Goal: Task Accomplishment & Management: Manage account settings

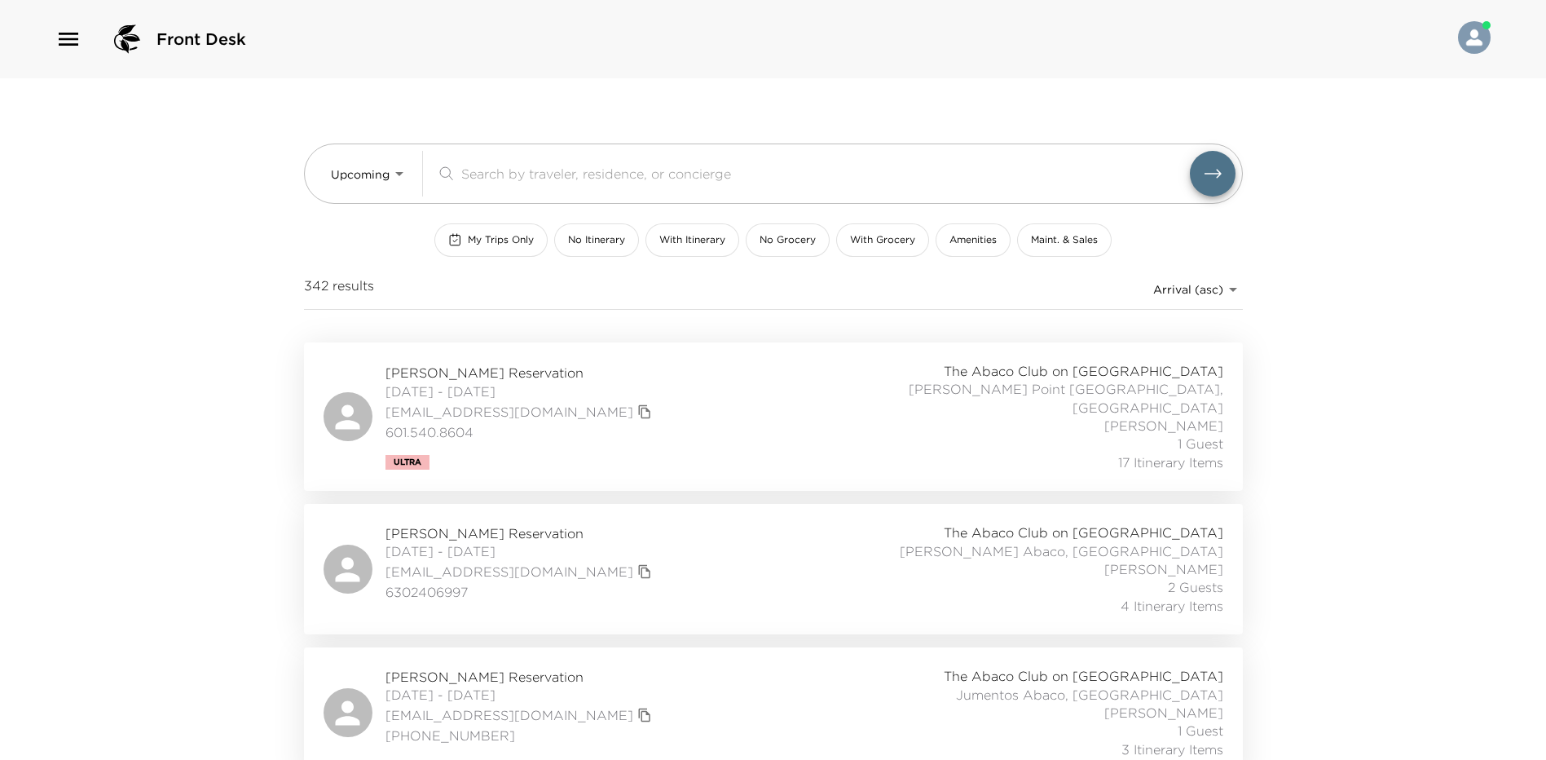
click at [641, 385] on div "[PERSON_NAME] Reservation [DATE] - [DATE] [EMAIL_ADDRESS][DOMAIN_NAME] 601.540.…" at bounding box center [774, 416] width 900 height 109
click at [763, 329] on div "Upcoming Upcoming ​ My Trips Only No Itinerary With Itinerary No Grocery With G…" at bounding box center [773, 210] width 939 height 264
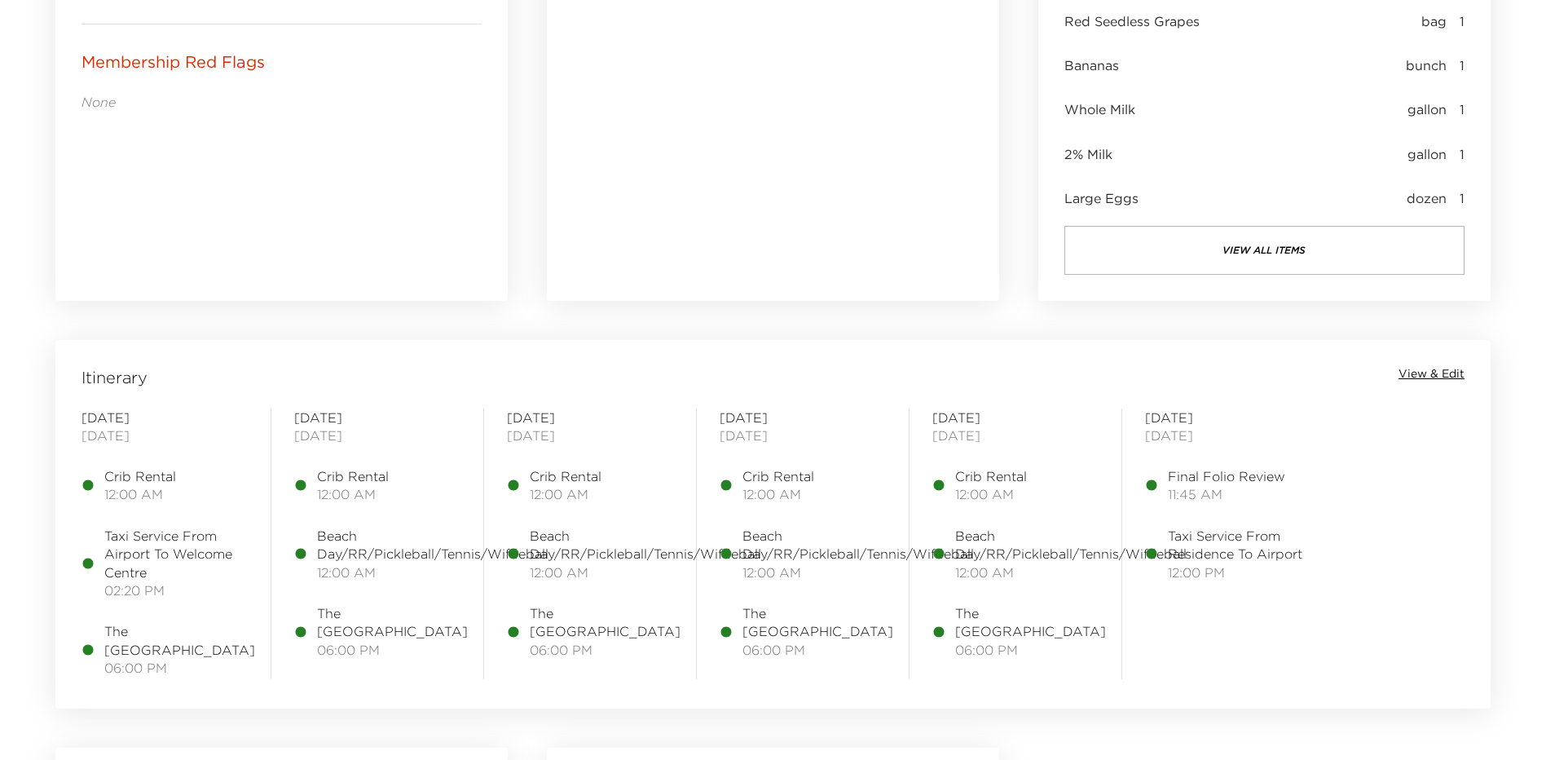
scroll to position [1060, 0]
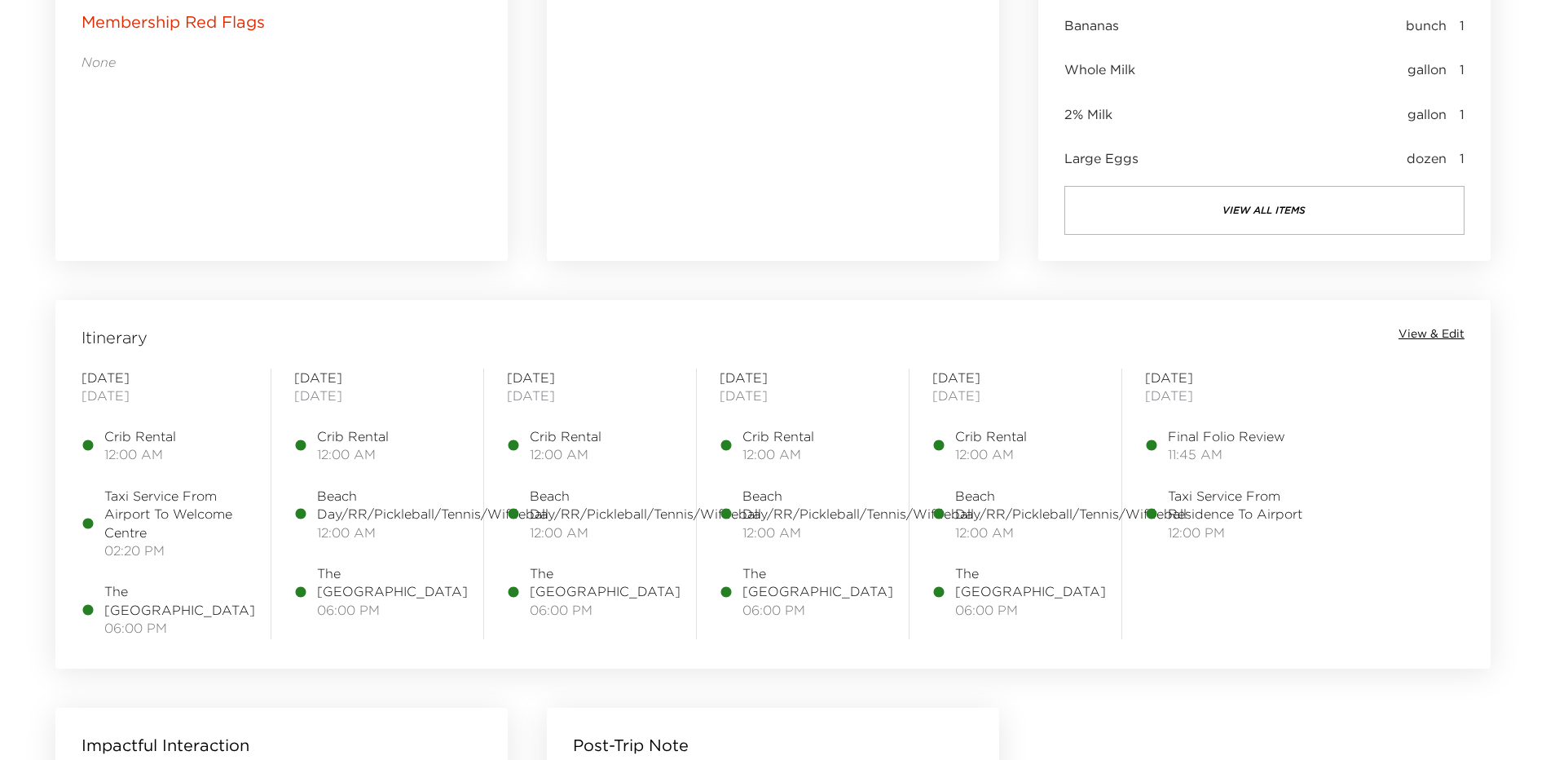
click at [1399, 330] on div "Itinerary View & Edit" at bounding box center [773, 337] width 1429 height 23
click at [1413, 330] on span "View & Edit" at bounding box center [1432, 334] width 66 height 16
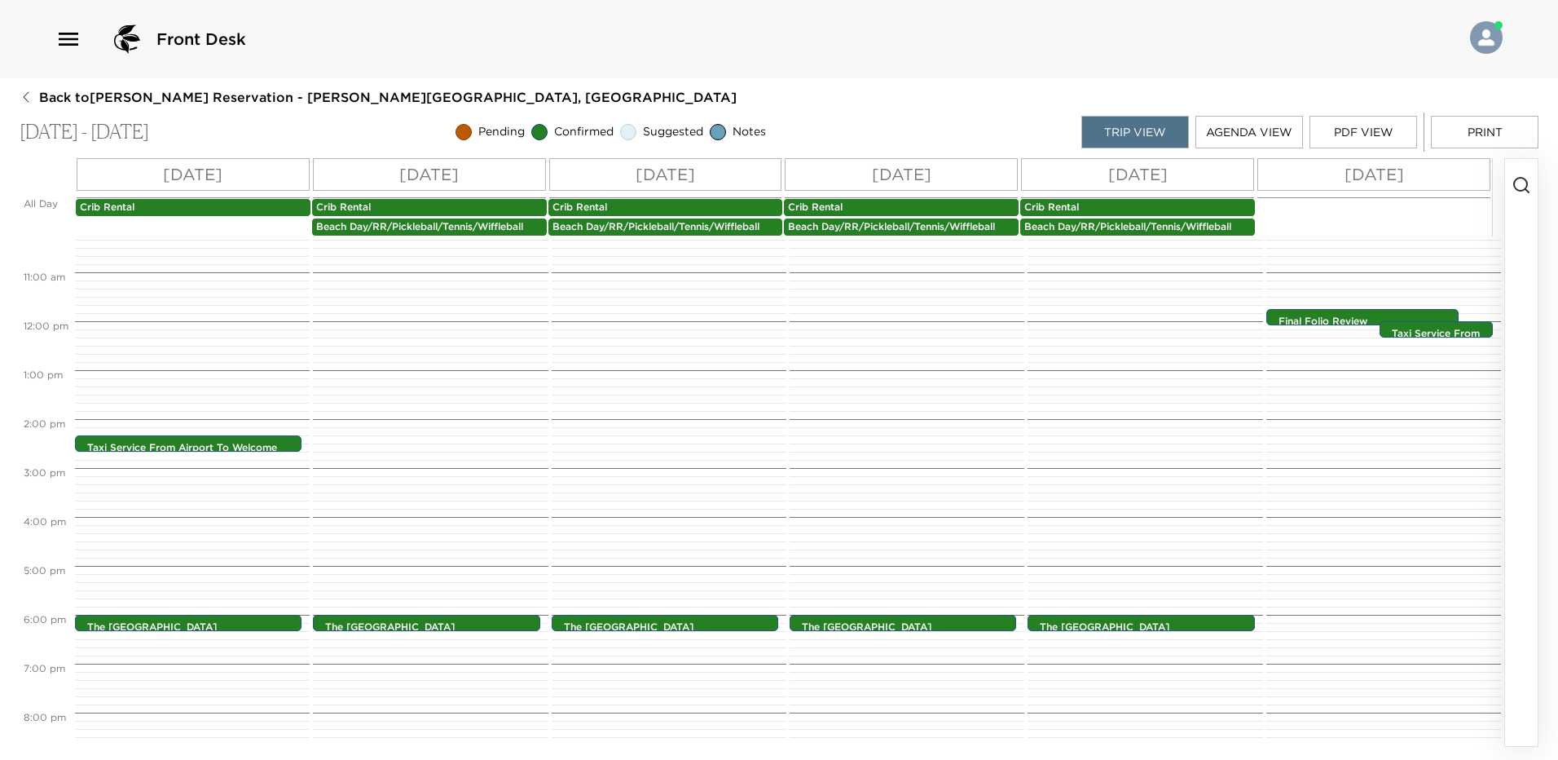
scroll to position [421, 0]
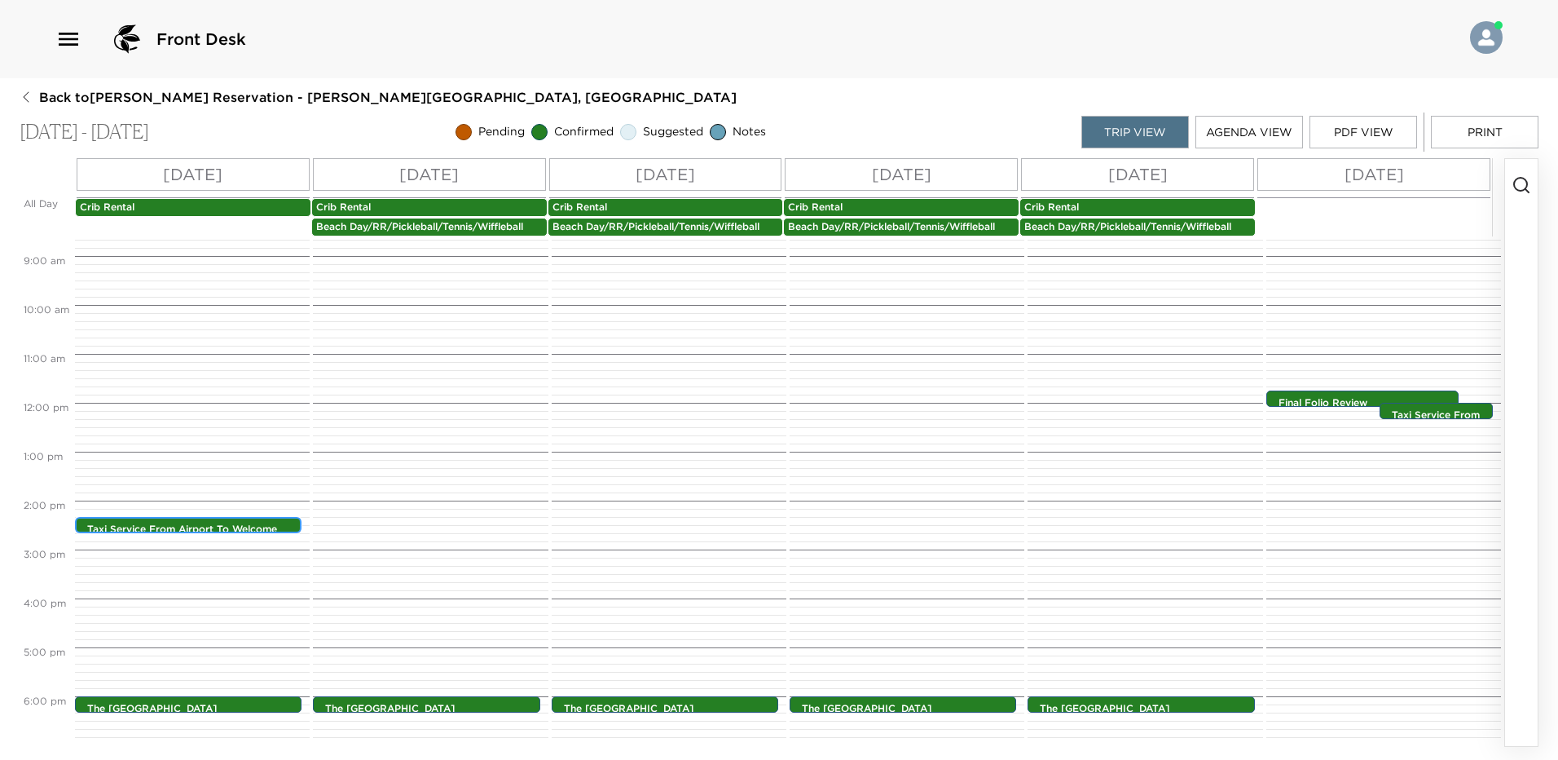
click at [212, 524] on p "Taxi Service From Airport To Welcome Centre" at bounding box center [192, 536] width 210 height 28
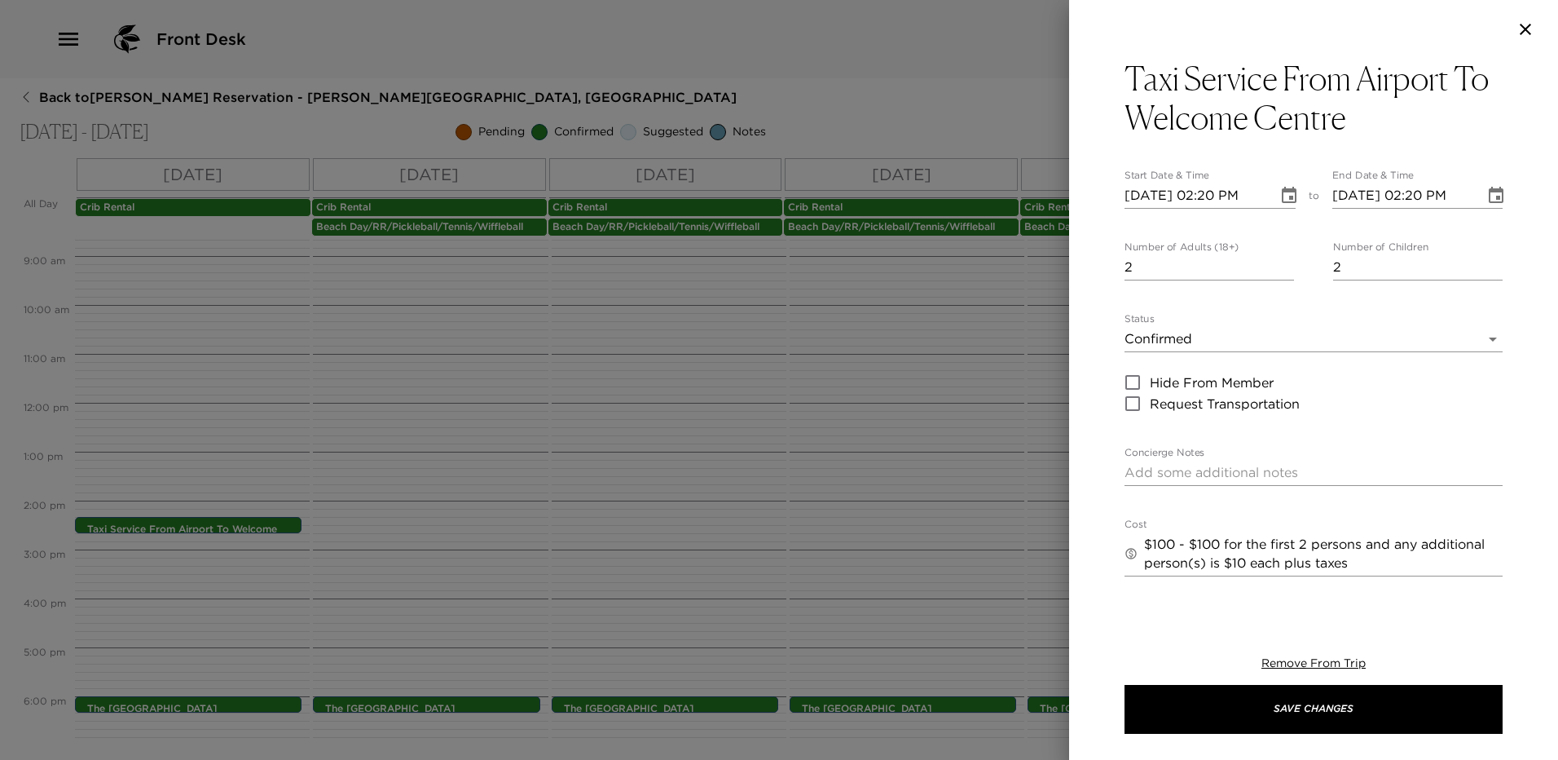
click at [1285, 198] on icon "Choose date, selected date is Oct 4, 2025" at bounding box center [1289, 195] width 15 height 16
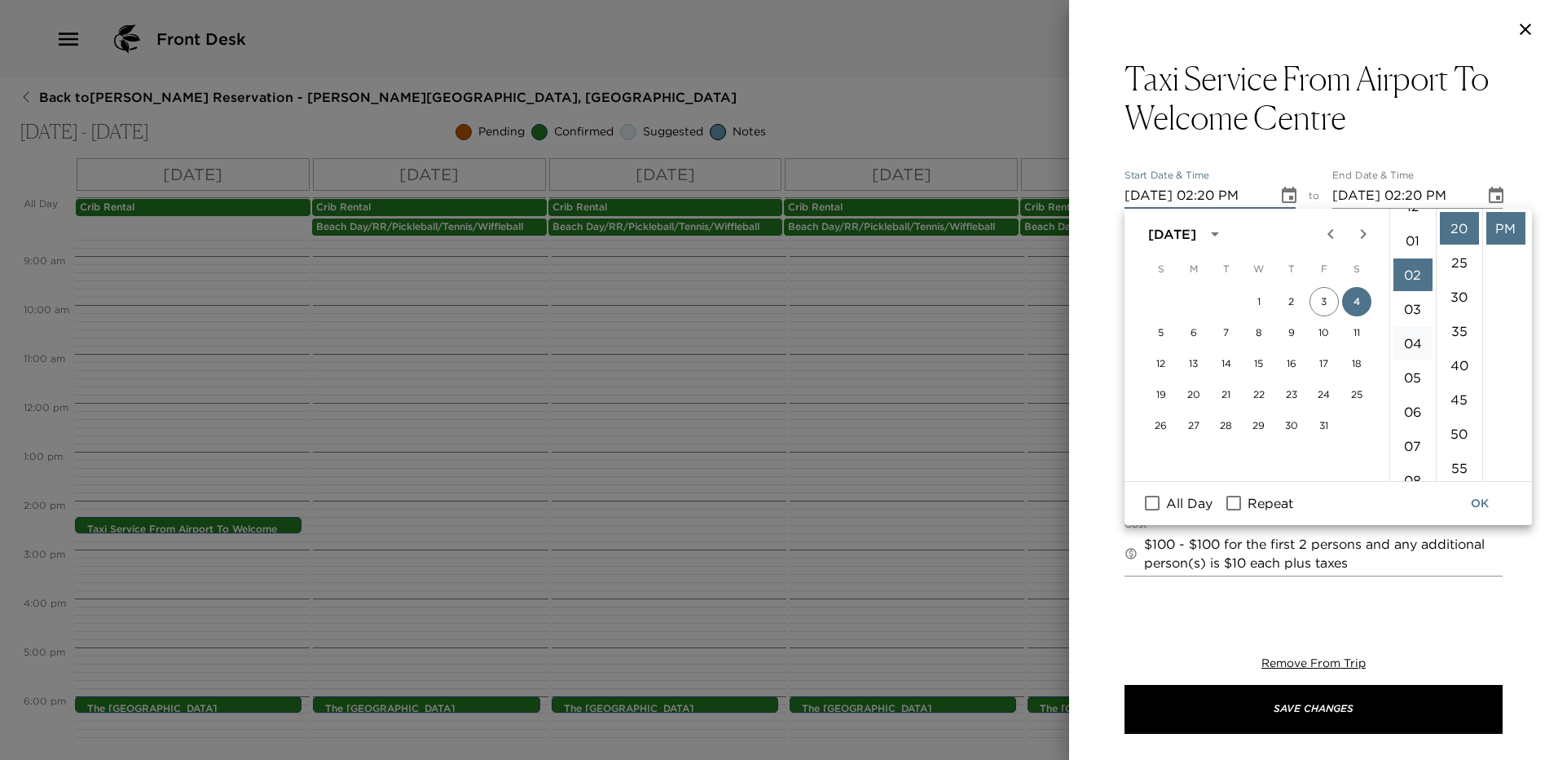
scroll to position [0, 0]
click at [1417, 274] on li "01" at bounding box center [1413, 262] width 39 height 33
click at [1456, 355] on li "50" at bounding box center [1459, 357] width 39 height 33
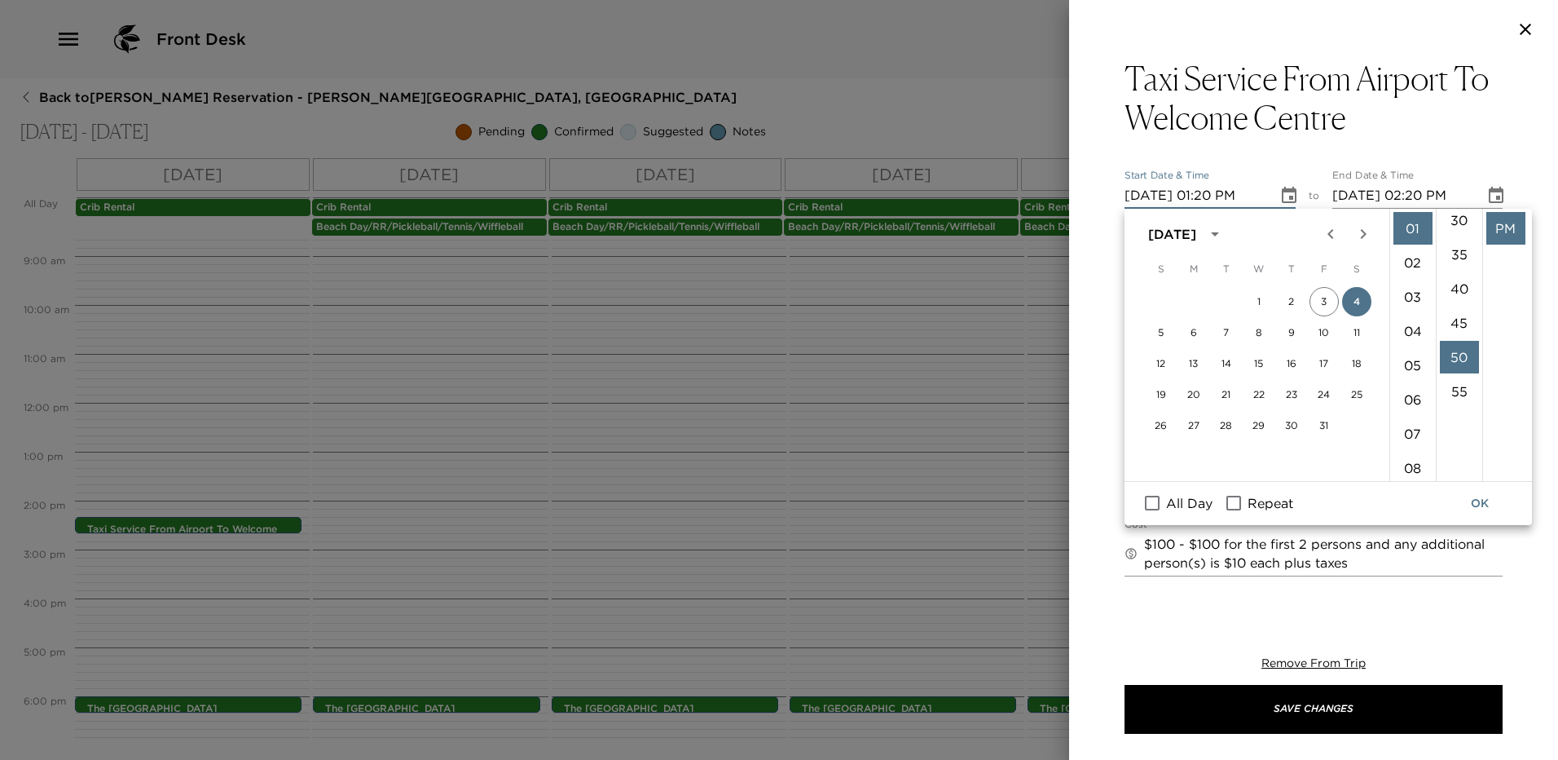
type input "10/04/2025 01:50 PM"
click at [1487, 198] on icon "Choose date, selected date is Oct 4, 2025" at bounding box center [1497, 196] width 20 height 20
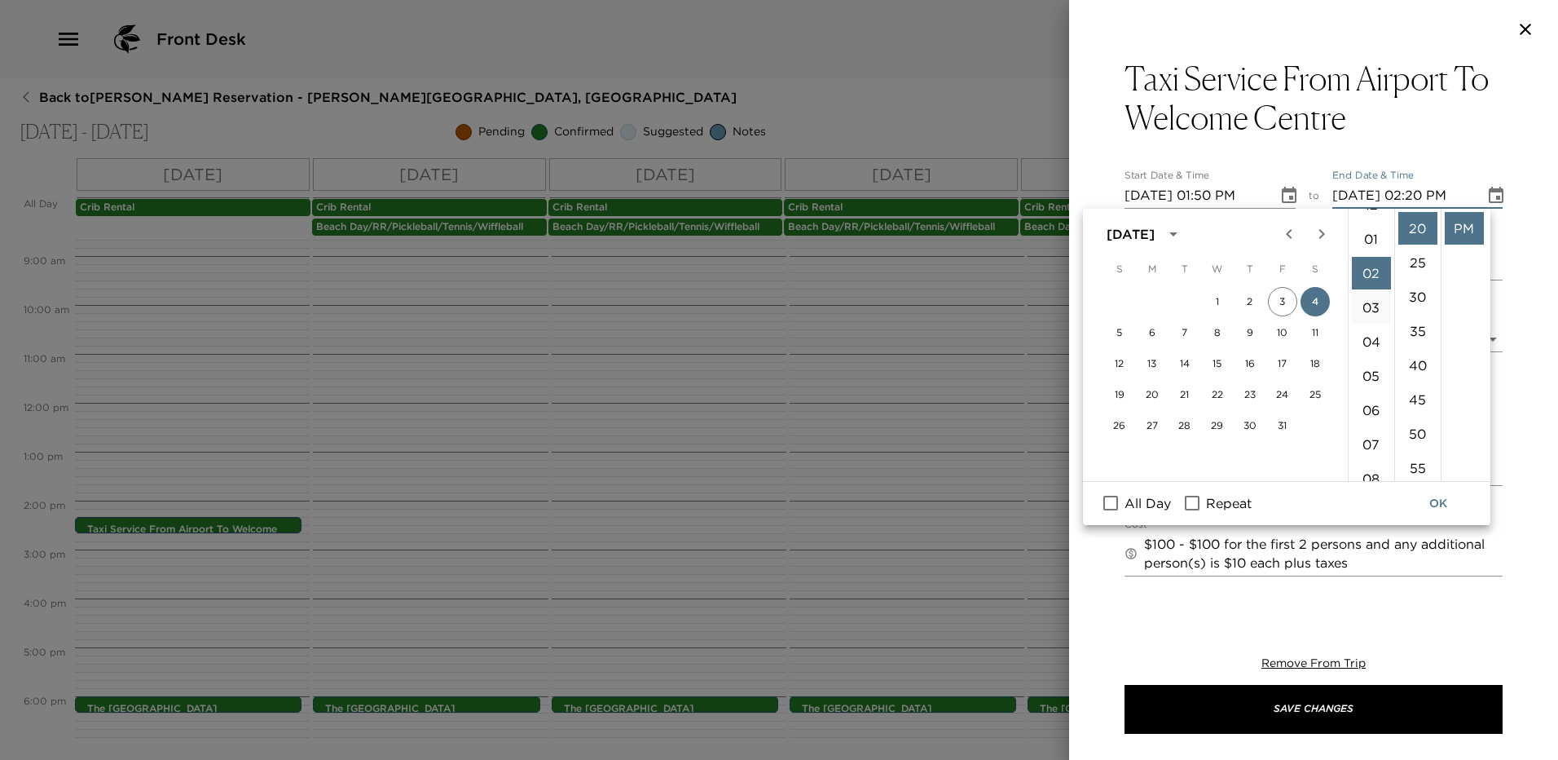
scroll to position [0, 0]
click at [1378, 269] on li "01" at bounding box center [1371, 262] width 39 height 33
type input "10/04/2025 01:50 PM"
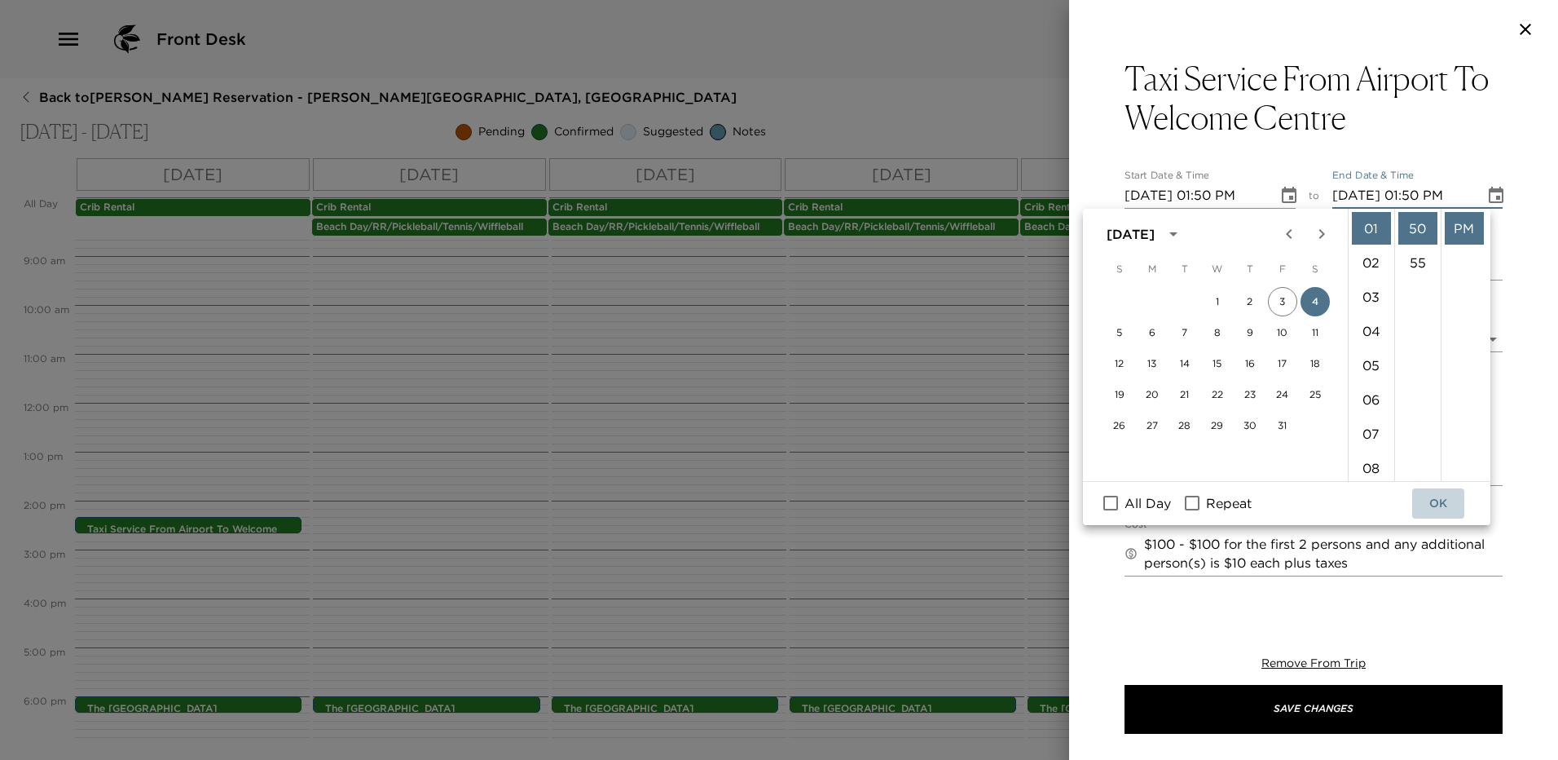
click at [1447, 495] on button "OK" at bounding box center [1439, 503] width 52 height 30
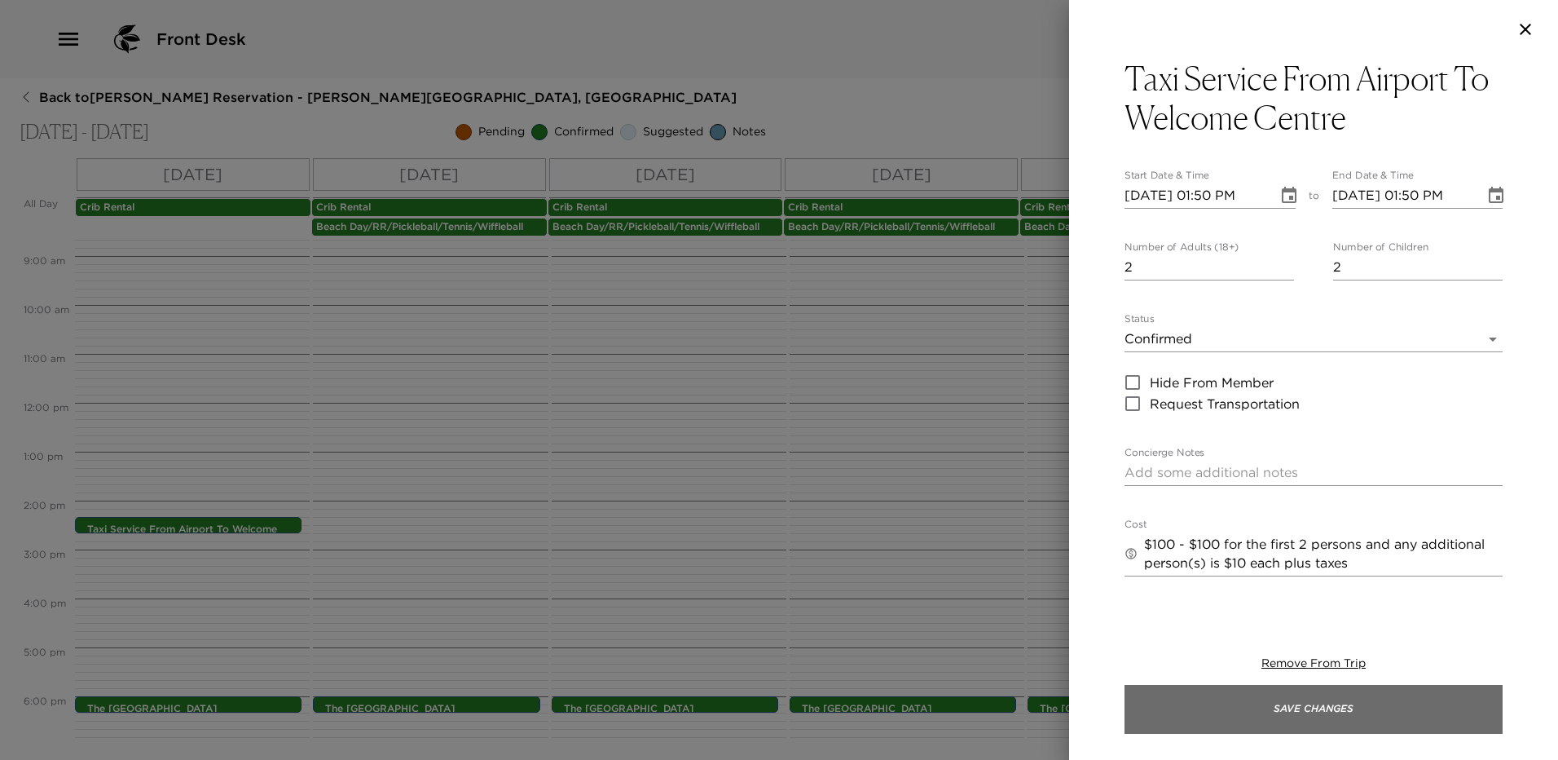
click at [1305, 701] on button "Save Changes" at bounding box center [1314, 709] width 378 height 49
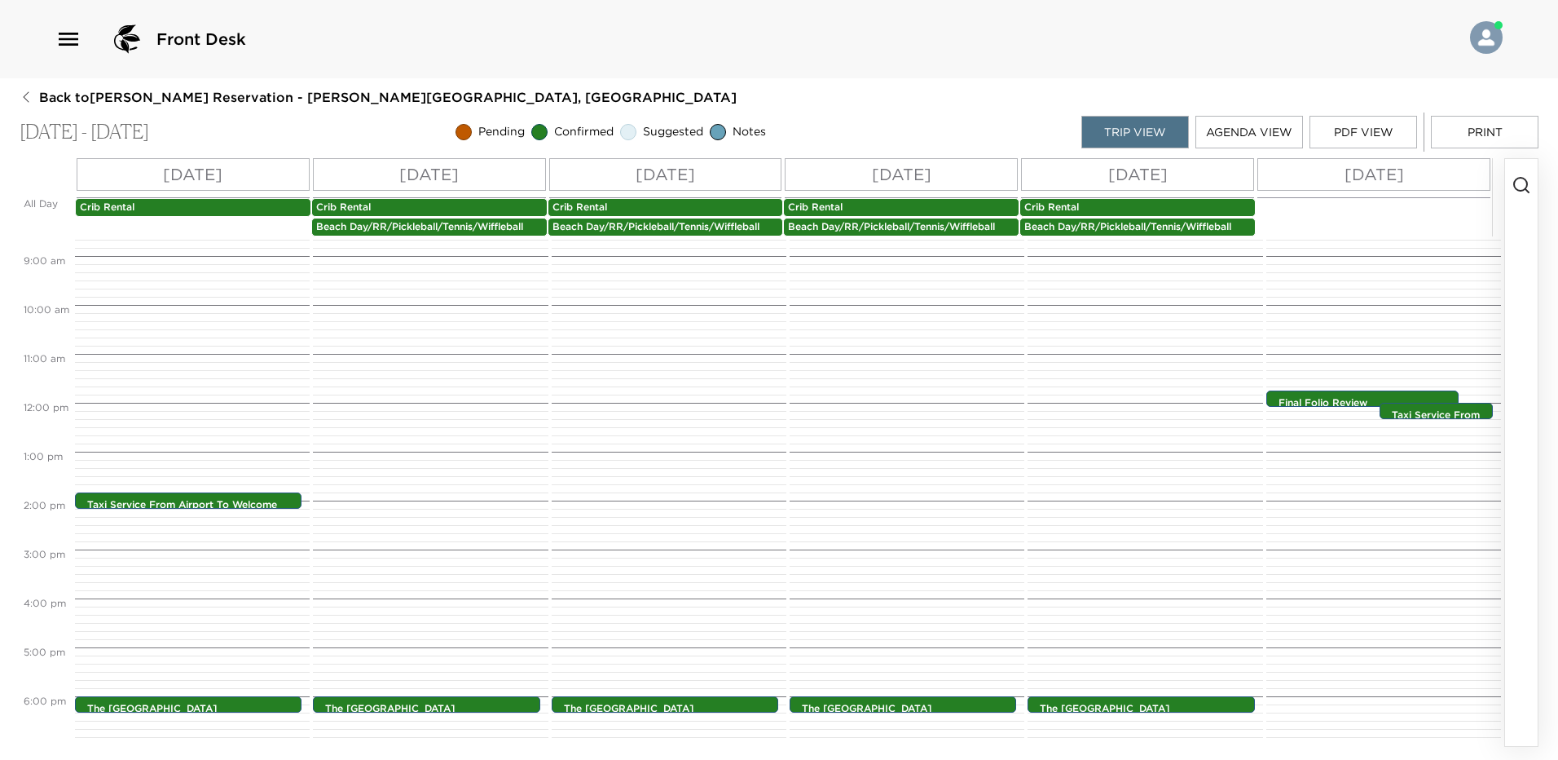
click at [204, 175] on p "Sat 10/04" at bounding box center [193, 174] width 60 height 24
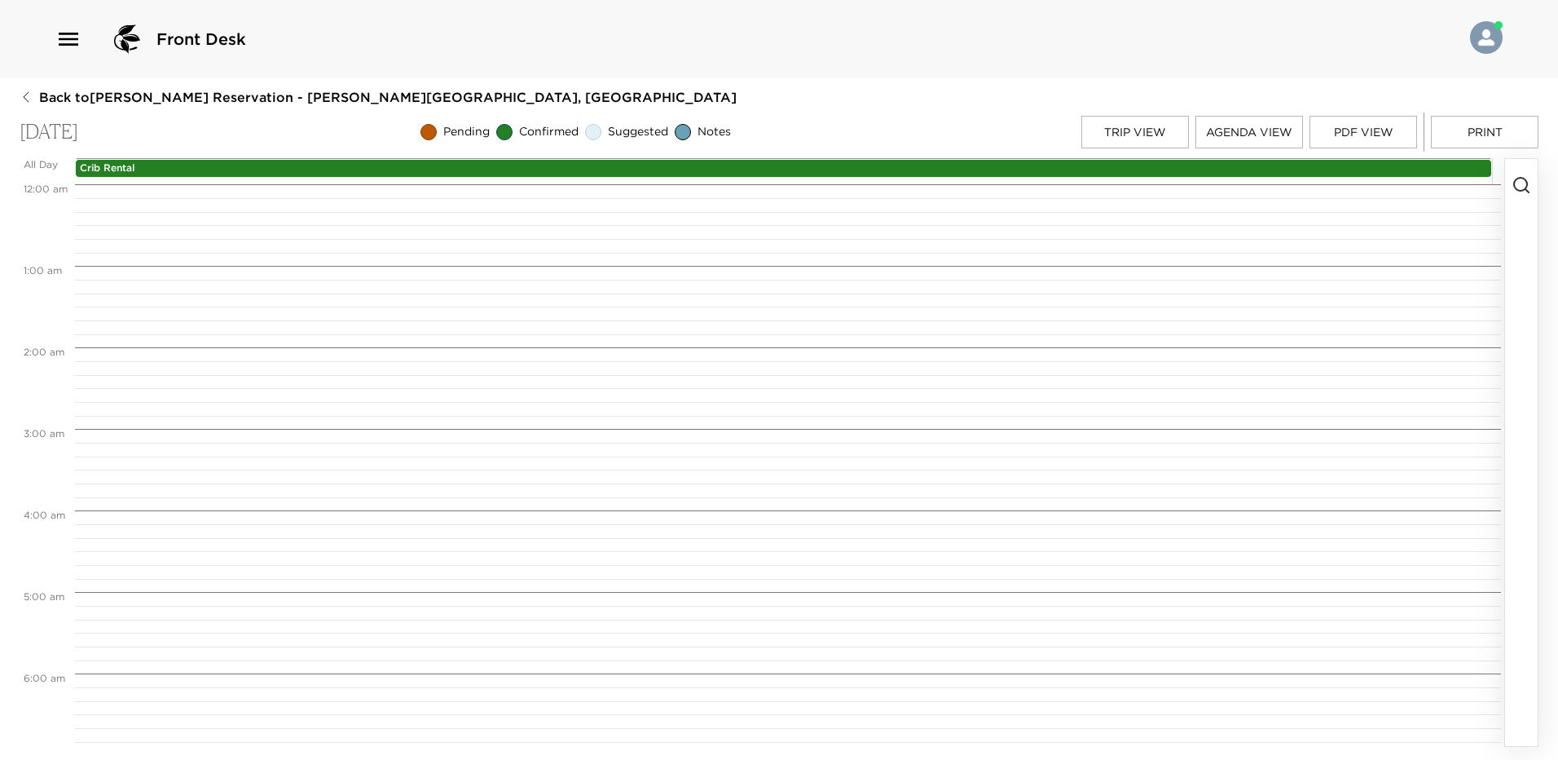
scroll to position [1127, 0]
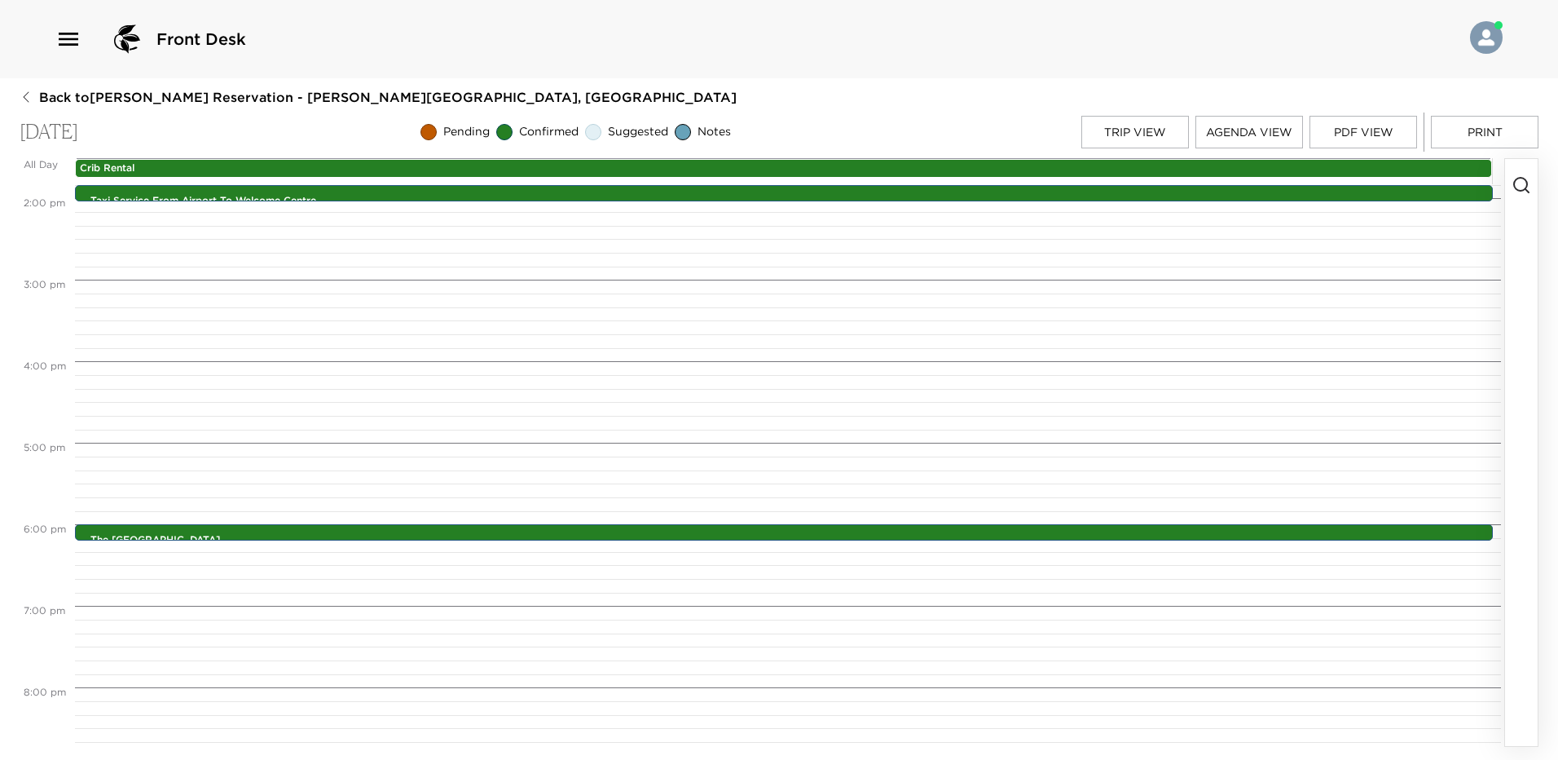
click at [1498, 131] on button "Print" at bounding box center [1485, 132] width 108 height 33
click at [1522, 184] on icon "button" at bounding box center [1522, 185] width 20 height 20
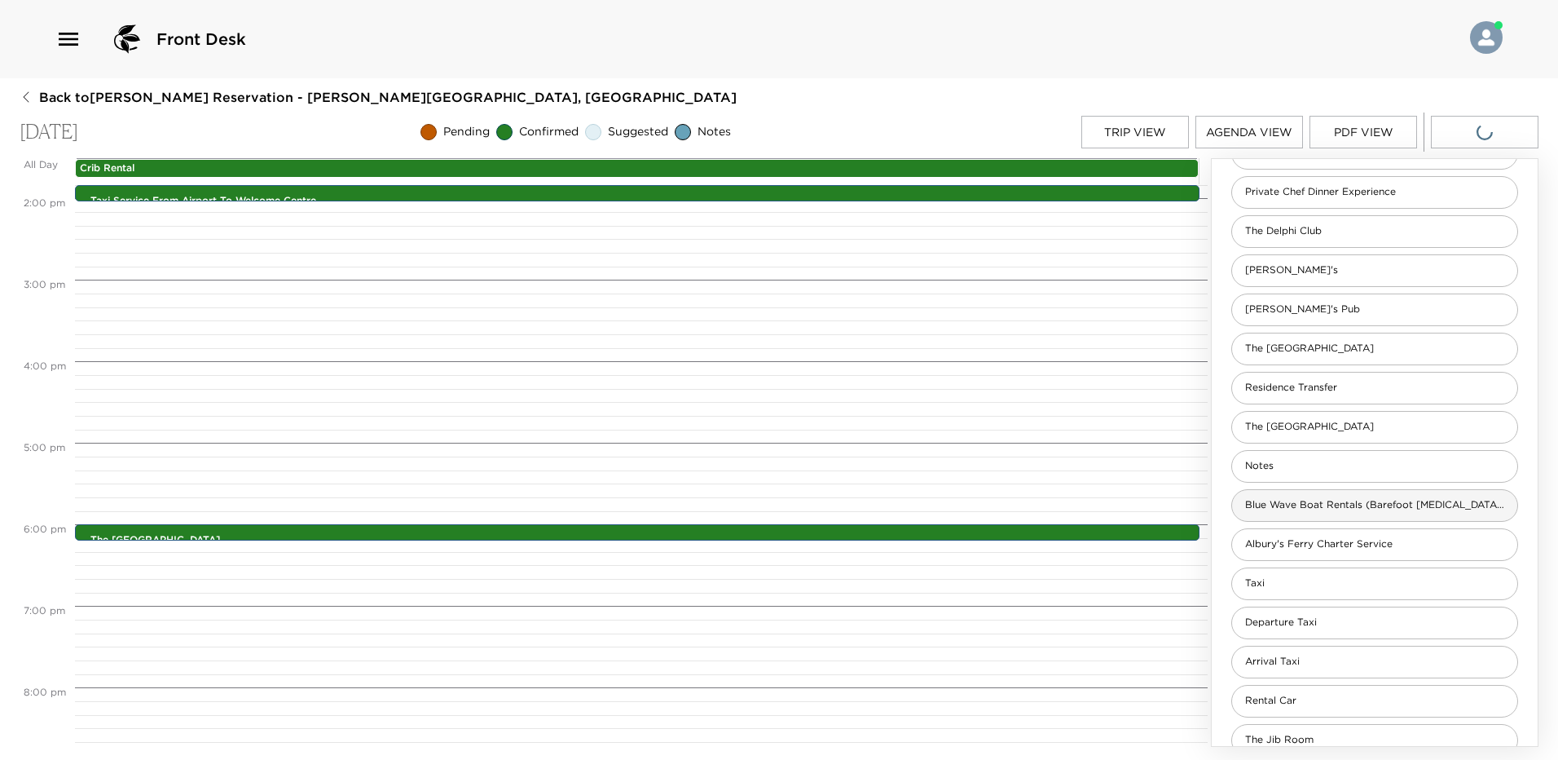
scroll to position [758, 0]
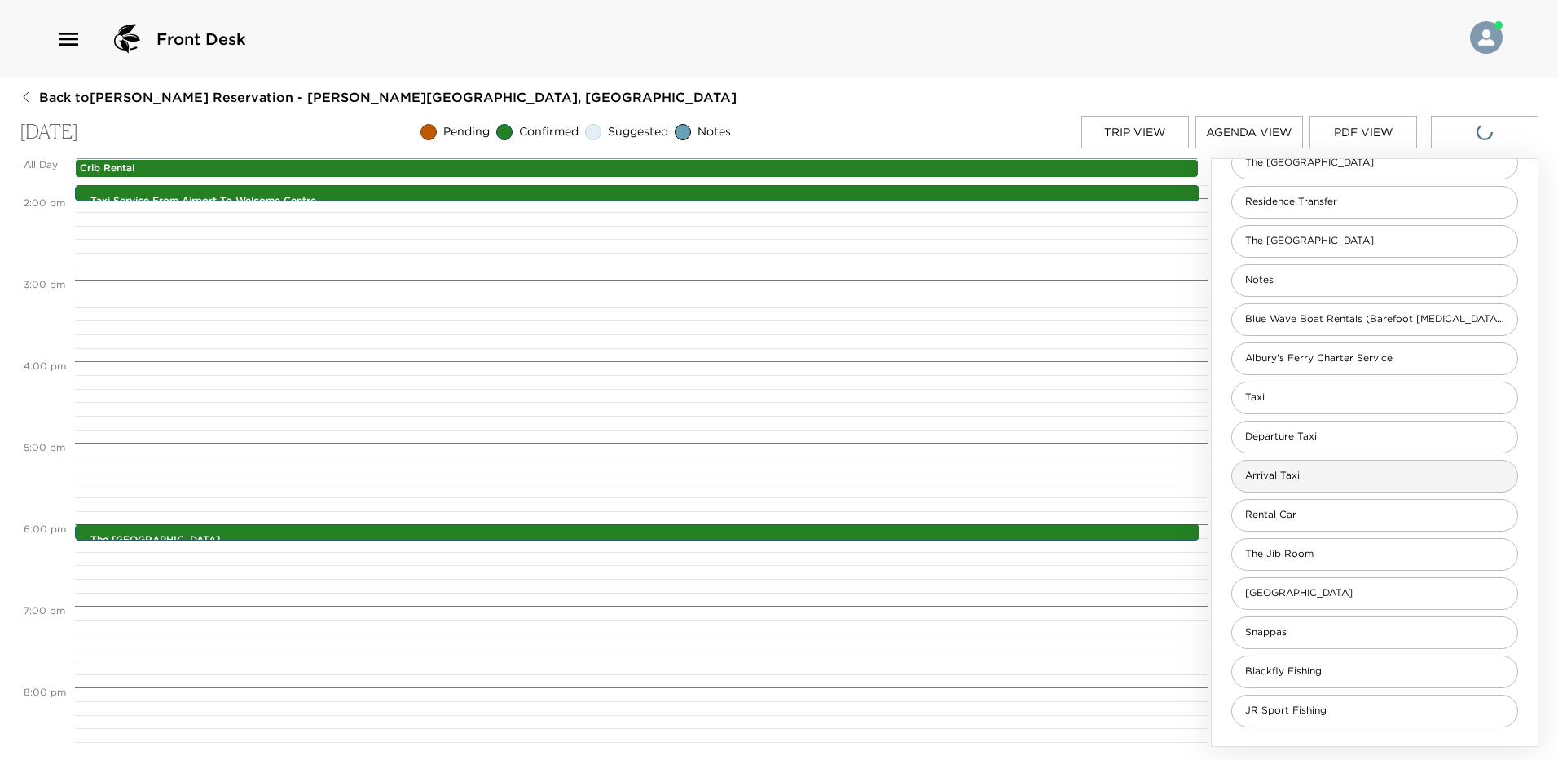
click at [1315, 478] on div "Arrival Taxi" at bounding box center [1375, 476] width 287 height 33
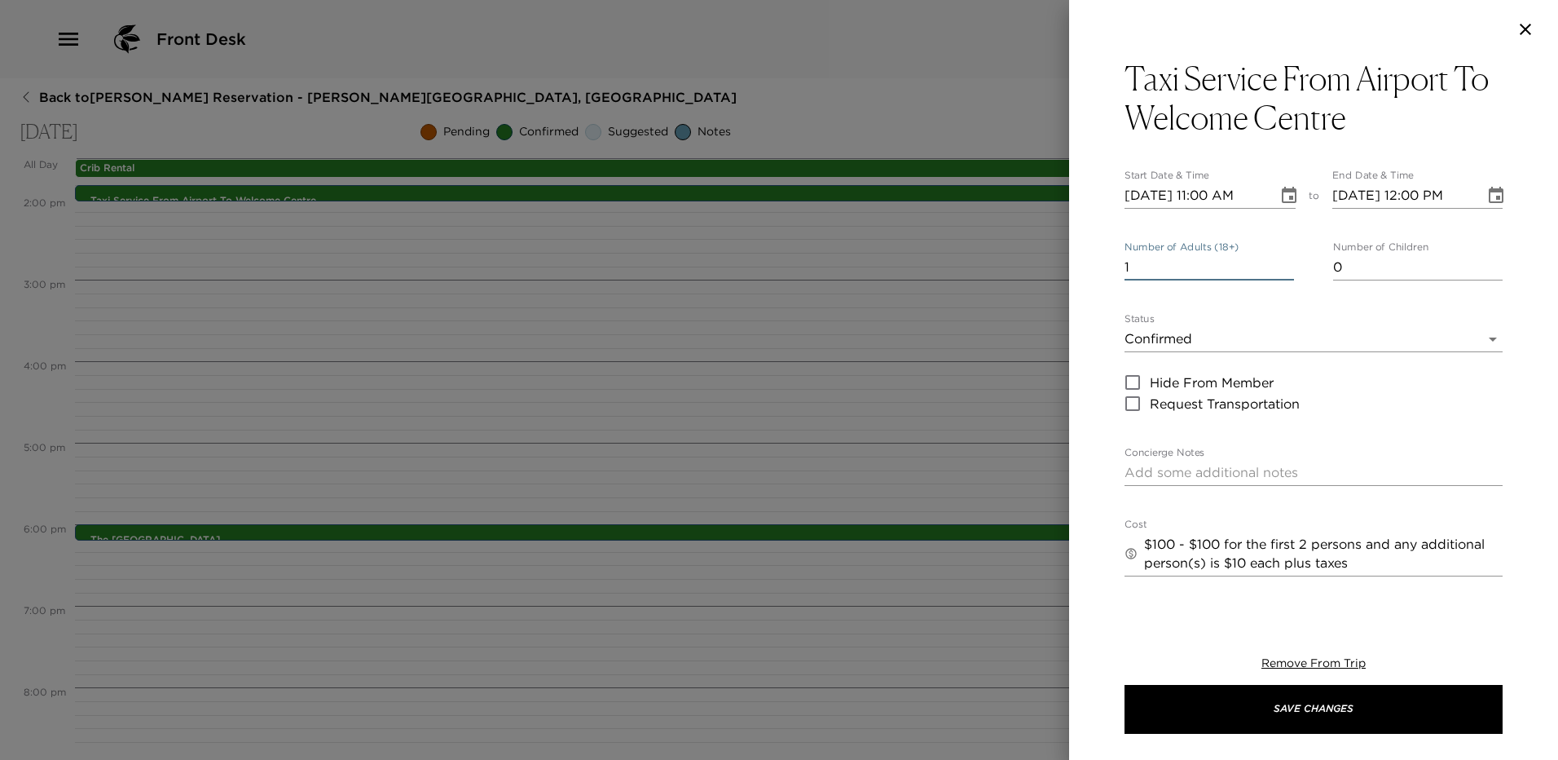
click at [1178, 269] on input "1" at bounding box center [1210, 267] width 170 height 26
type input "2"
click at [1280, 202] on icon "Choose date, selected date is Oct 4, 2025" at bounding box center [1290, 196] width 20 height 20
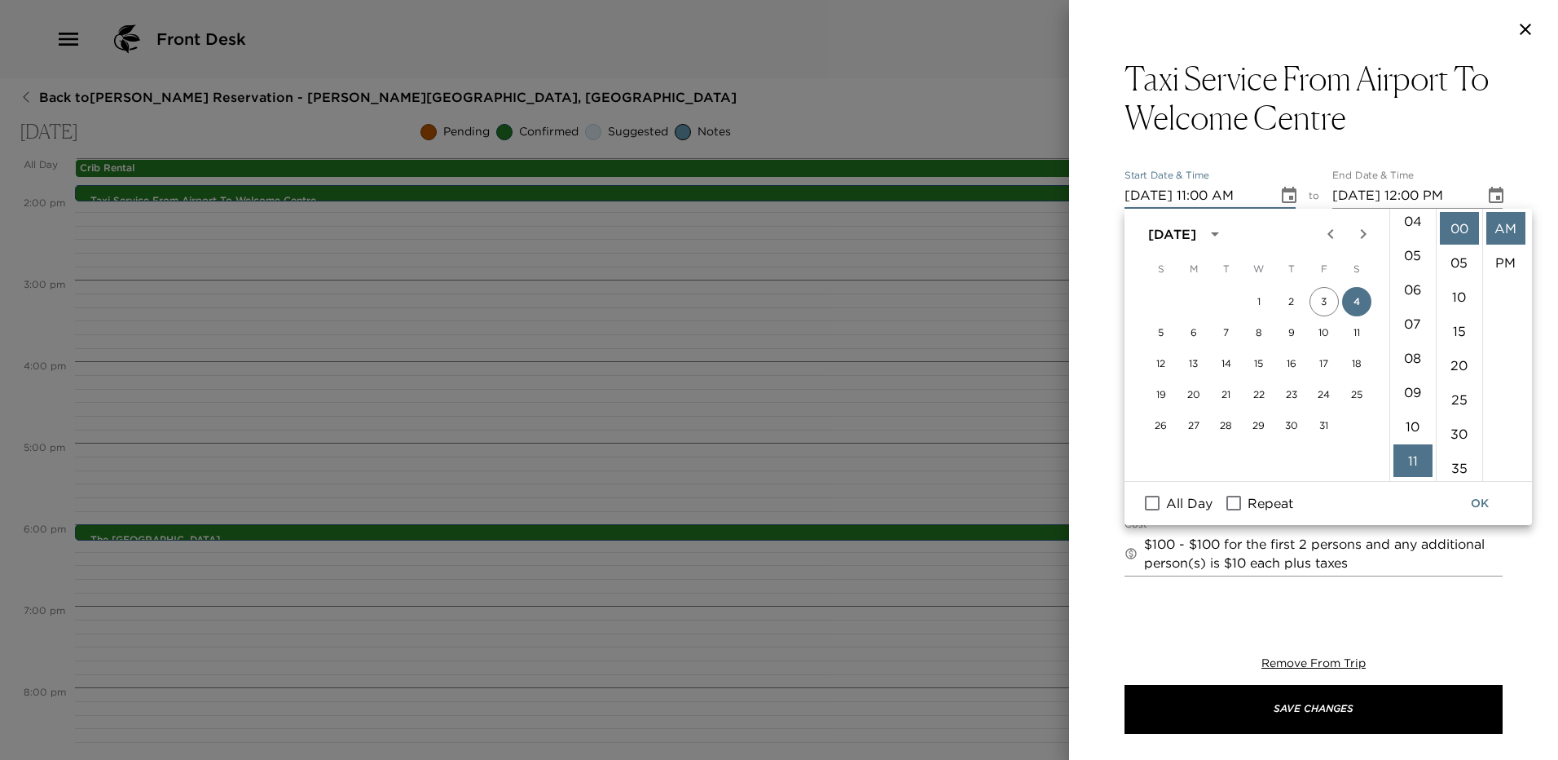
scroll to position [51, 0]
click at [1413, 351] on li "05" at bounding box center [1413, 349] width 39 height 33
click at [1461, 409] on li "50" at bounding box center [1459, 407] width 39 height 33
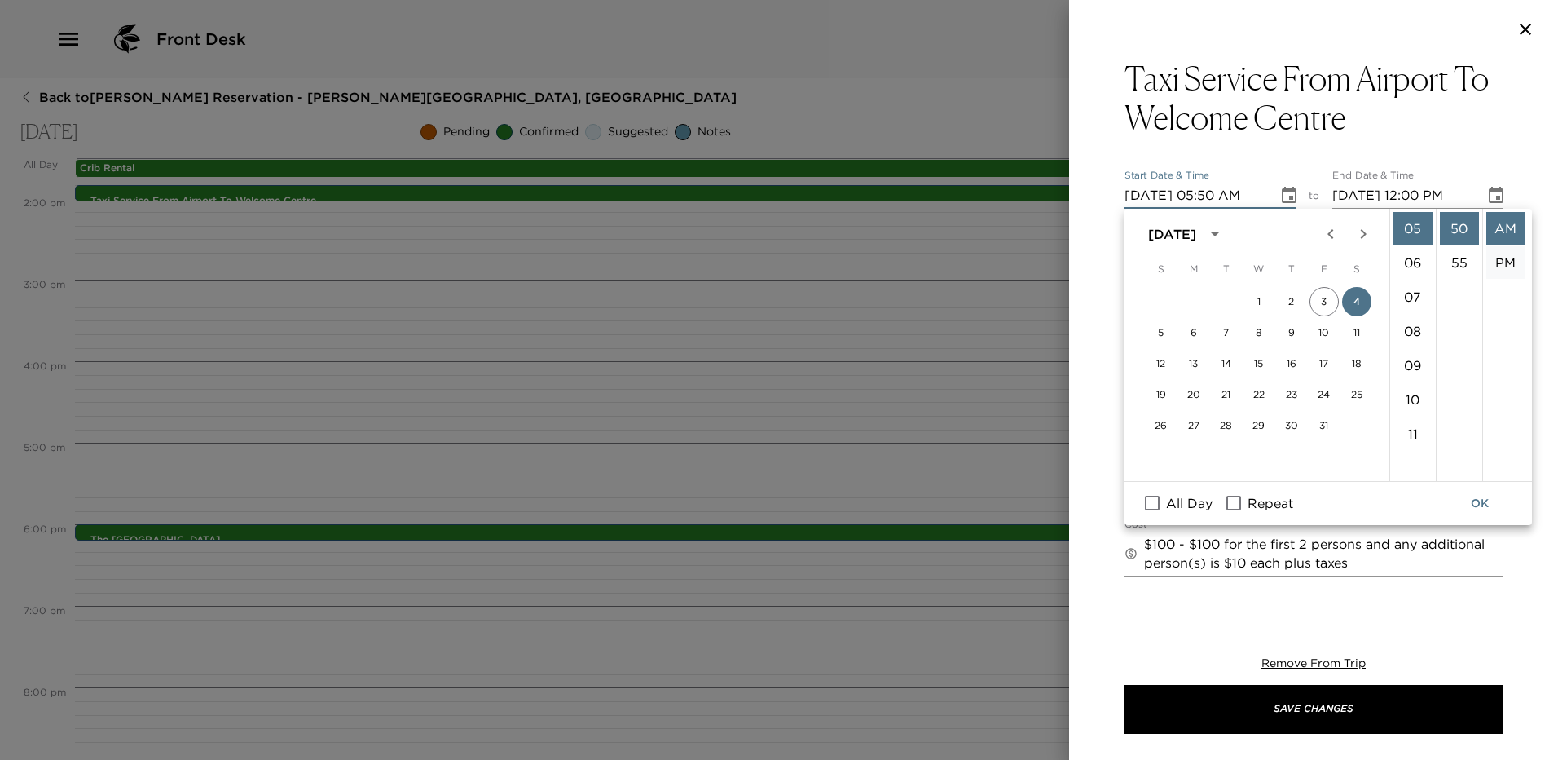
click at [1511, 254] on li "PM" at bounding box center [1506, 262] width 39 height 33
type input "10/04/2025 05:50 PM"
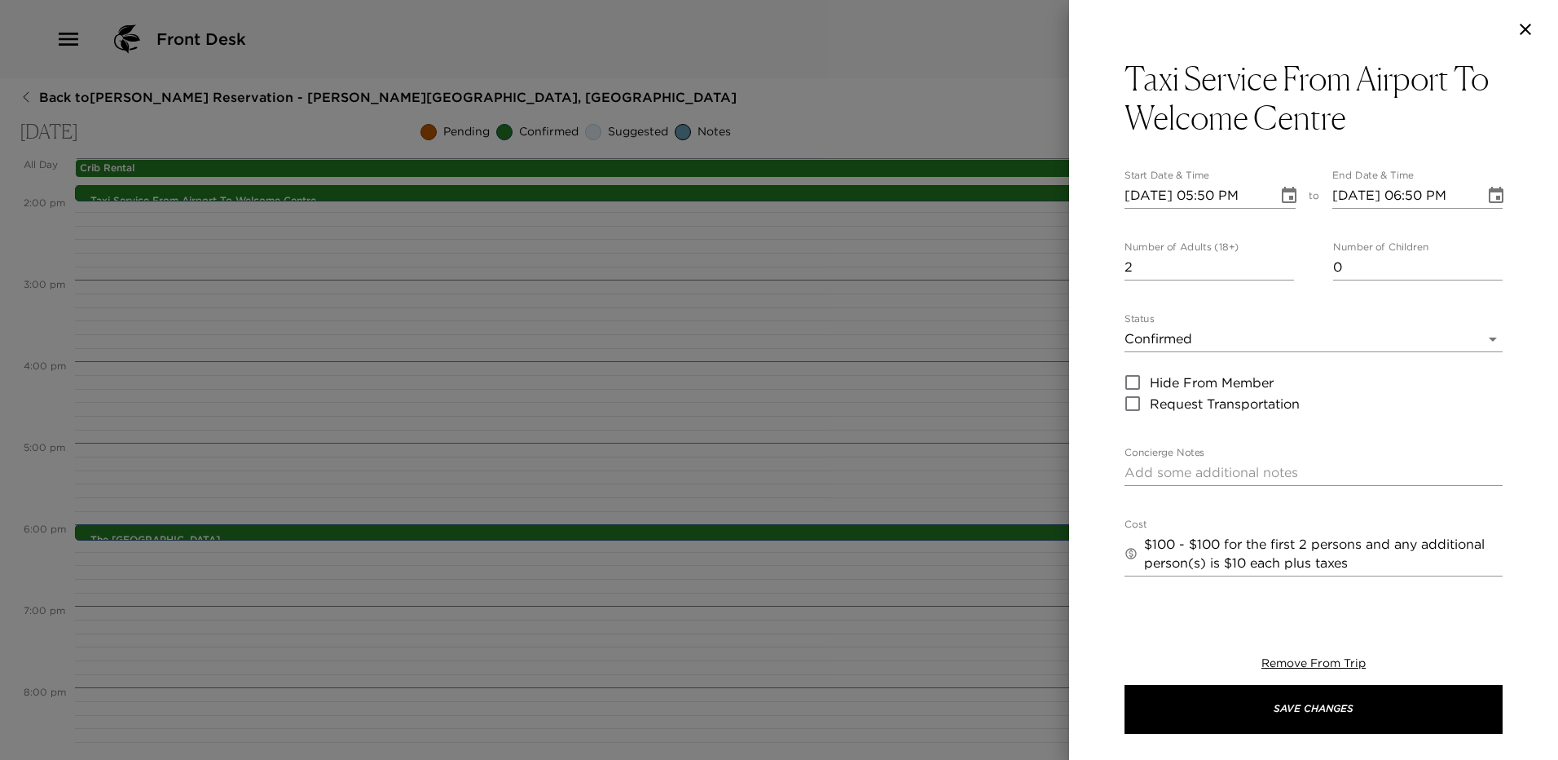
scroll to position [34, 0]
click at [1487, 200] on icon "Choose date, selected date is Oct 4, 2025" at bounding box center [1497, 196] width 20 height 20
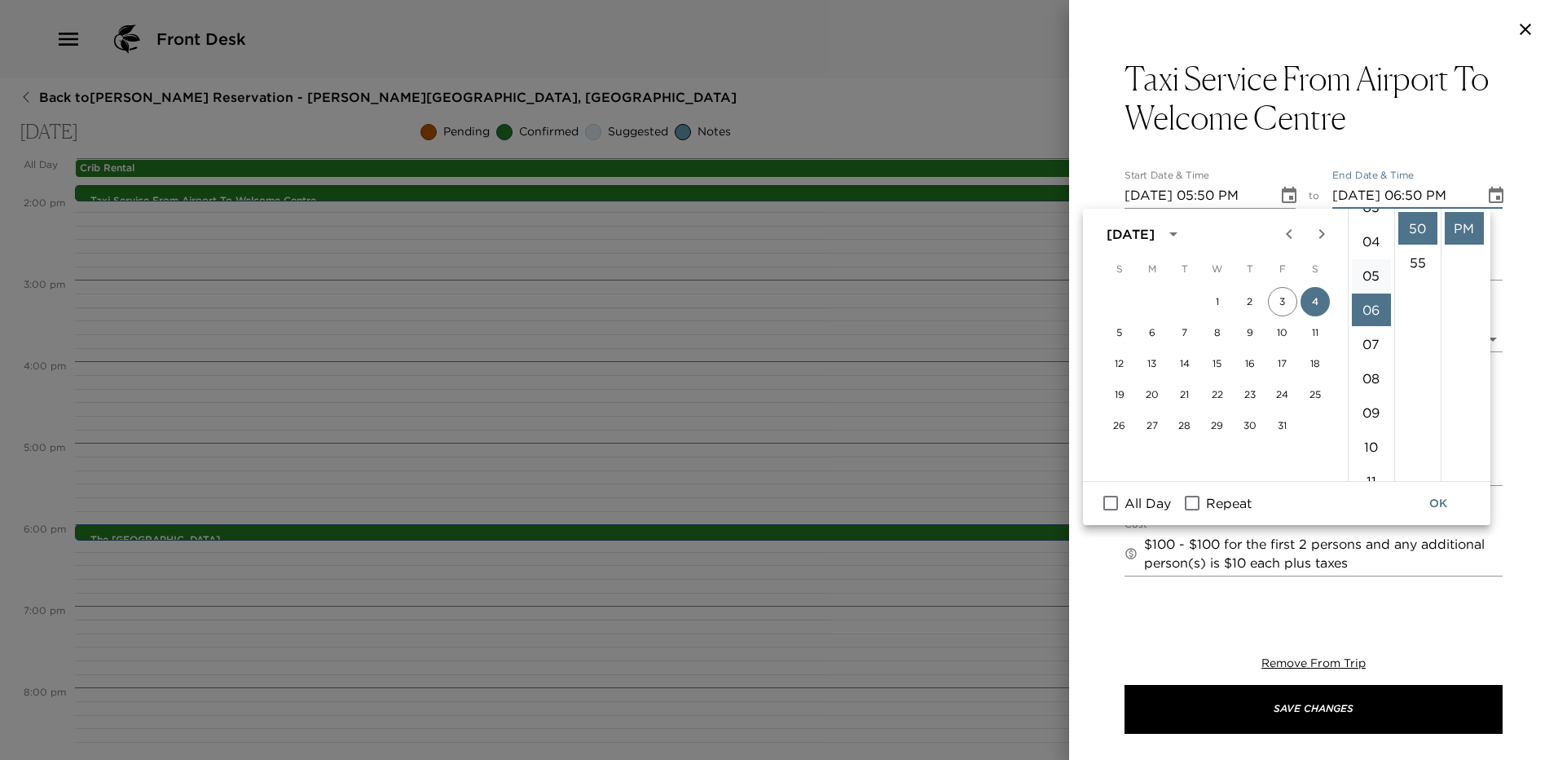
click at [1372, 277] on li "05" at bounding box center [1371, 275] width 39 height 33
type input "10/04/2025 05:50 PM"
click at [1529, 275] on div "Taxi Service From Airport To Welcome Centre Start Date & Time 10/04/2025 05:50 …" at bounding box center [1313, 331] width 489 height 544
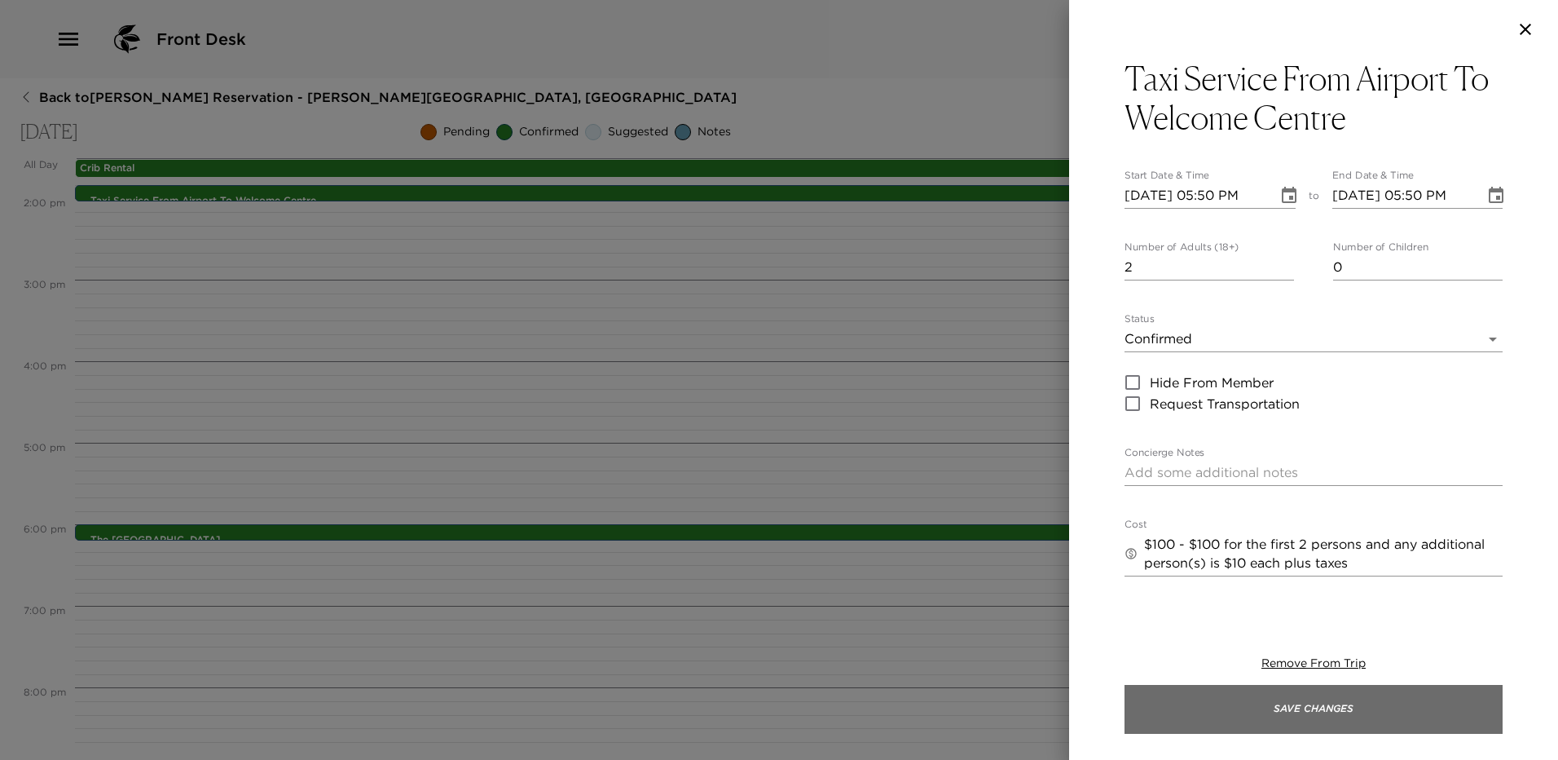
click at [1329, 714] on button "Save Changes" at bounding box center [1314, 709] width 378 height 49
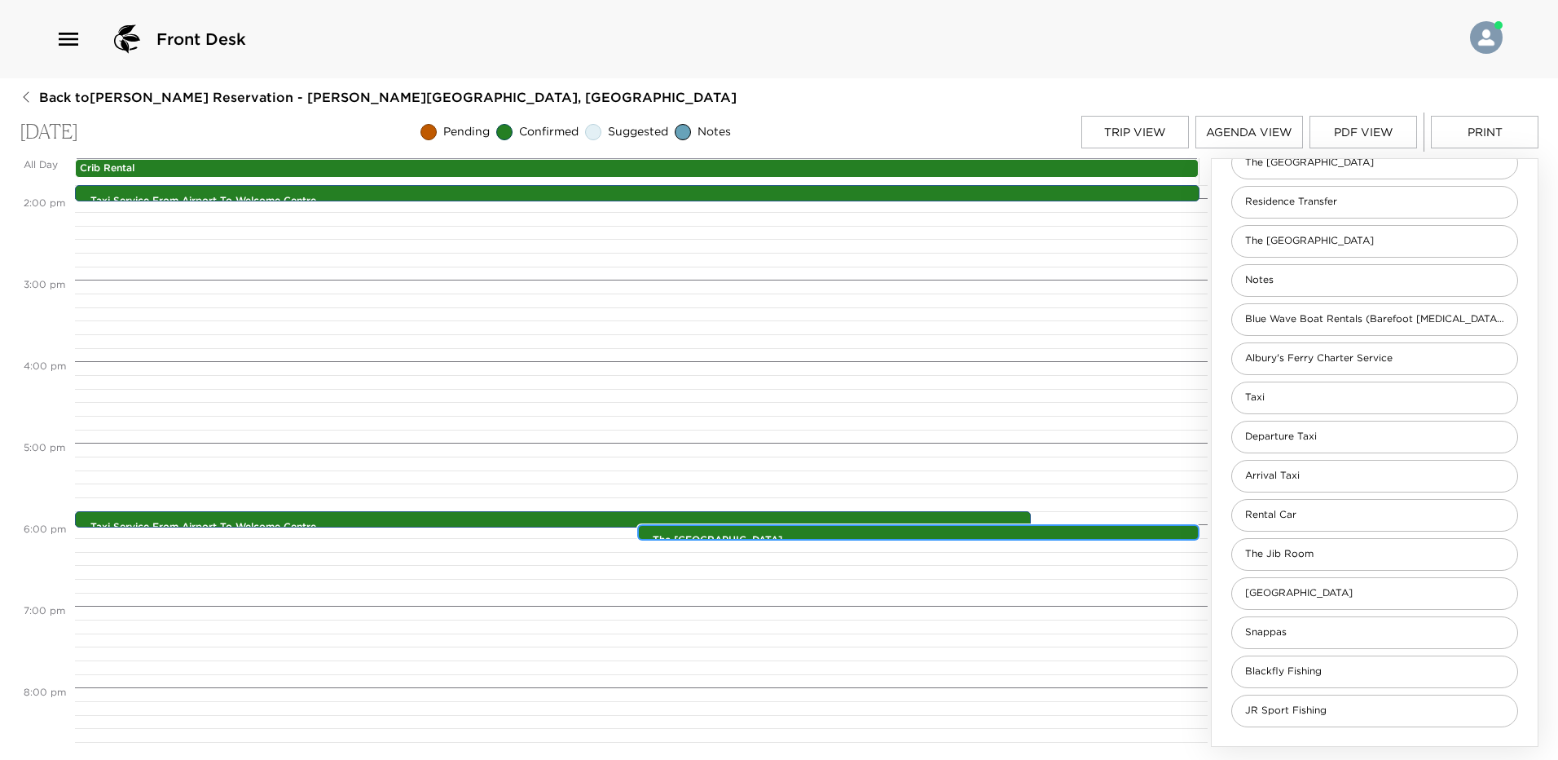
click at [723, 531] on div "The Cliff House 6:00pm - 6:00pm Cherokee Sound Abaco Bahamas Bahamas" at bounding box center [922, 533] width 553 height 13
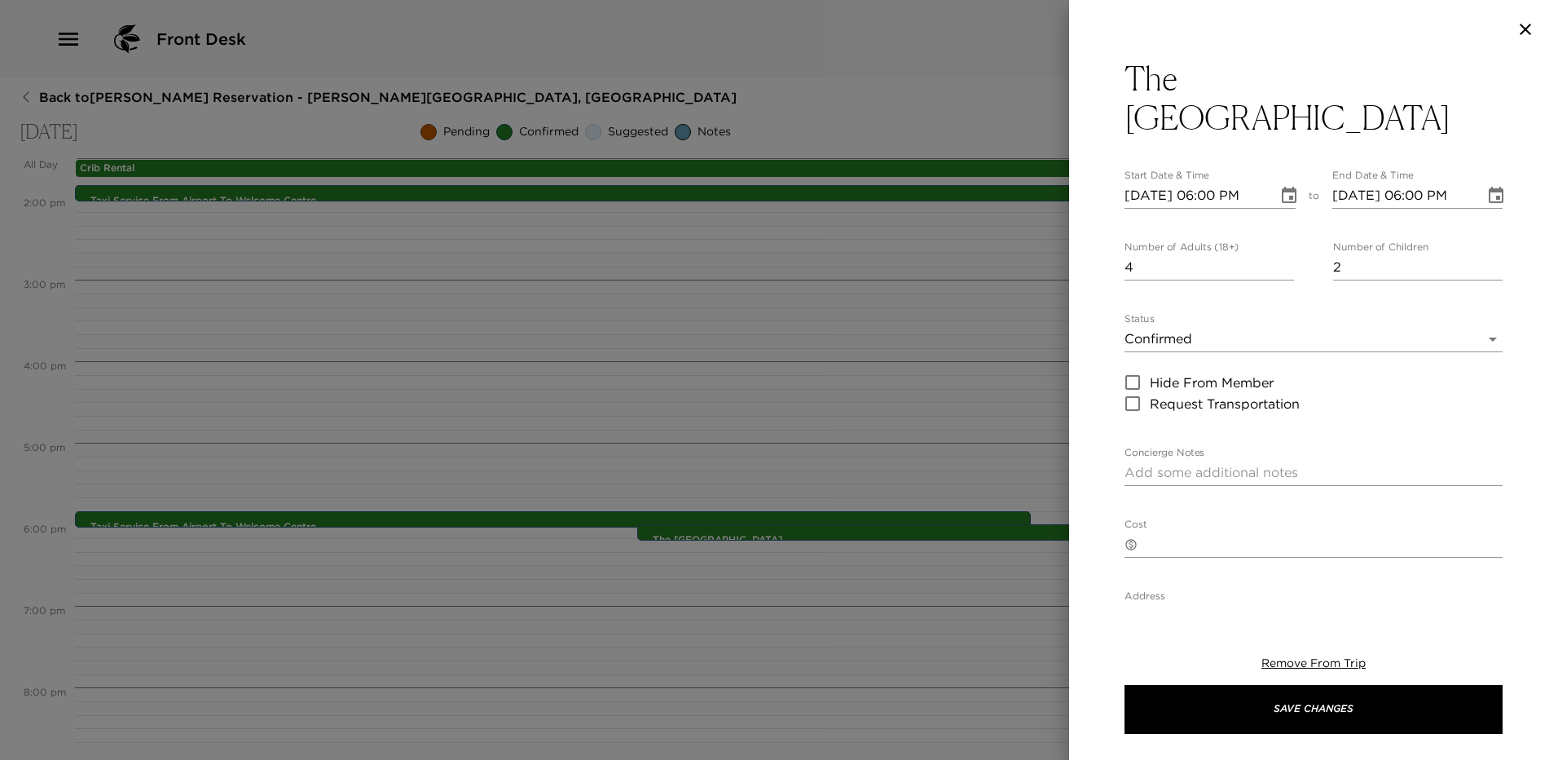
click at [888, 70] on div at bounding box center [779, 380] width 1558 height 760
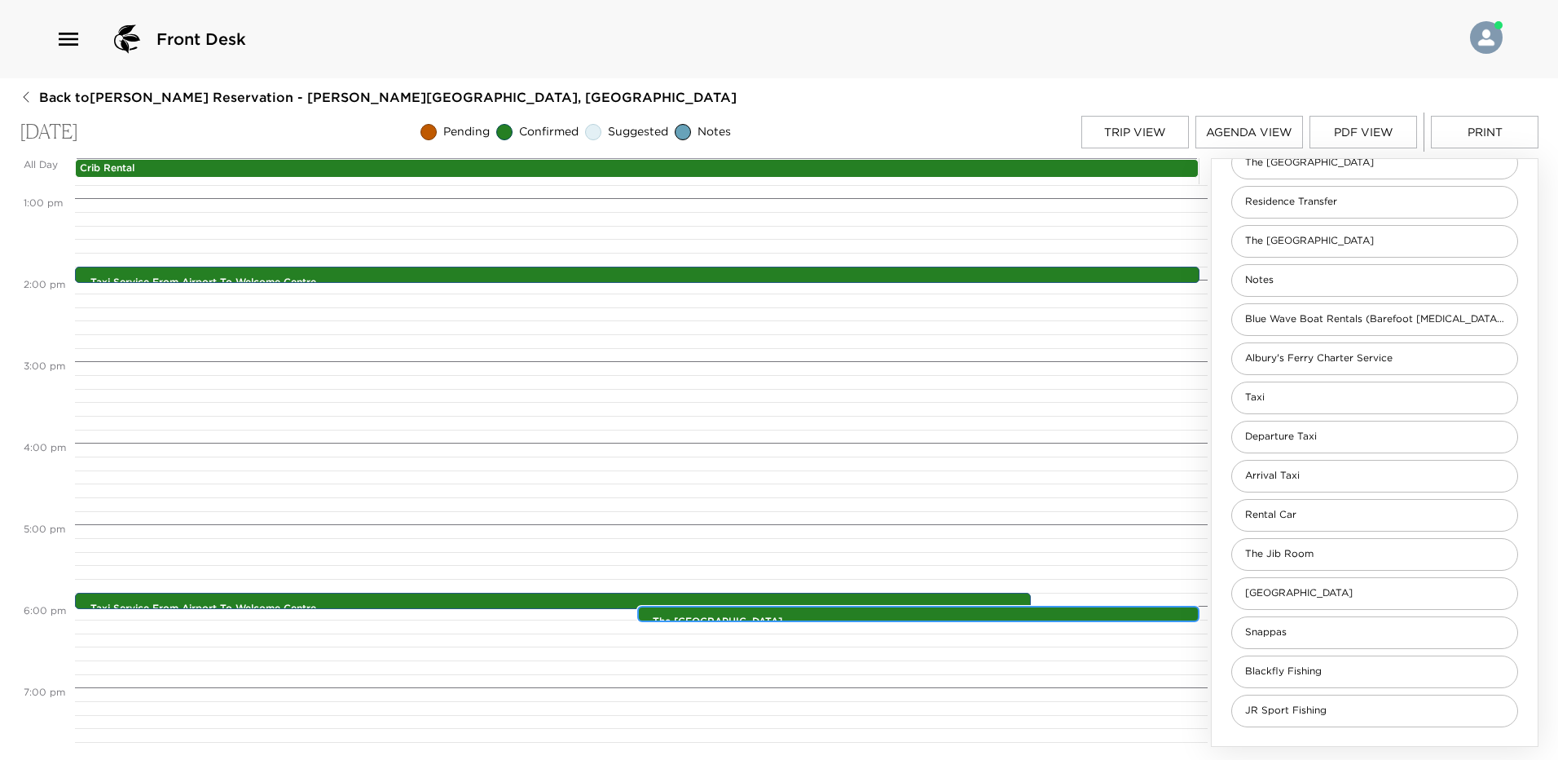
scroll to position [1290, 0]
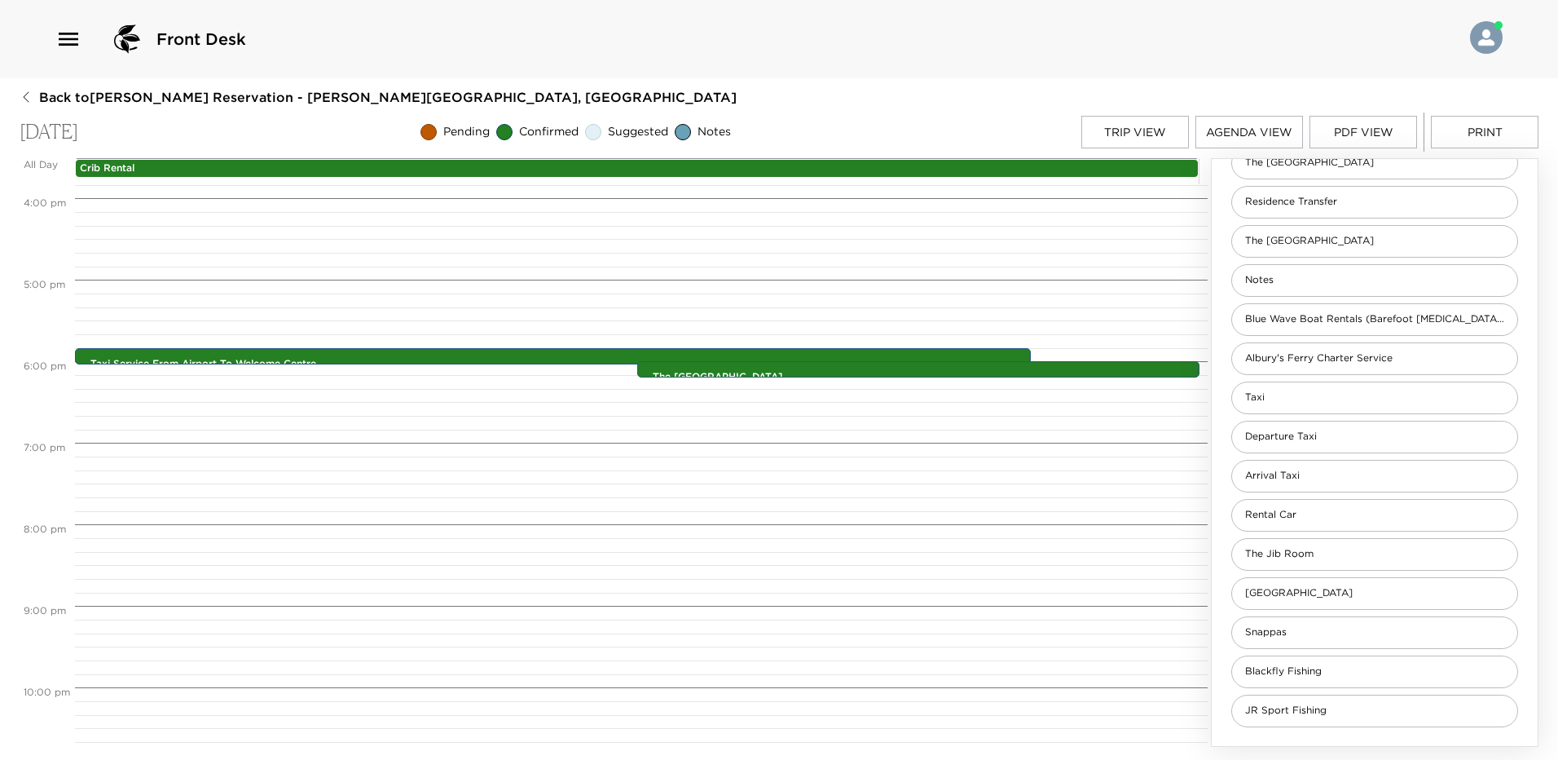
click at [1171, 131] on button "Trip View" at bounding box center [1136, 132] width 108 height 33
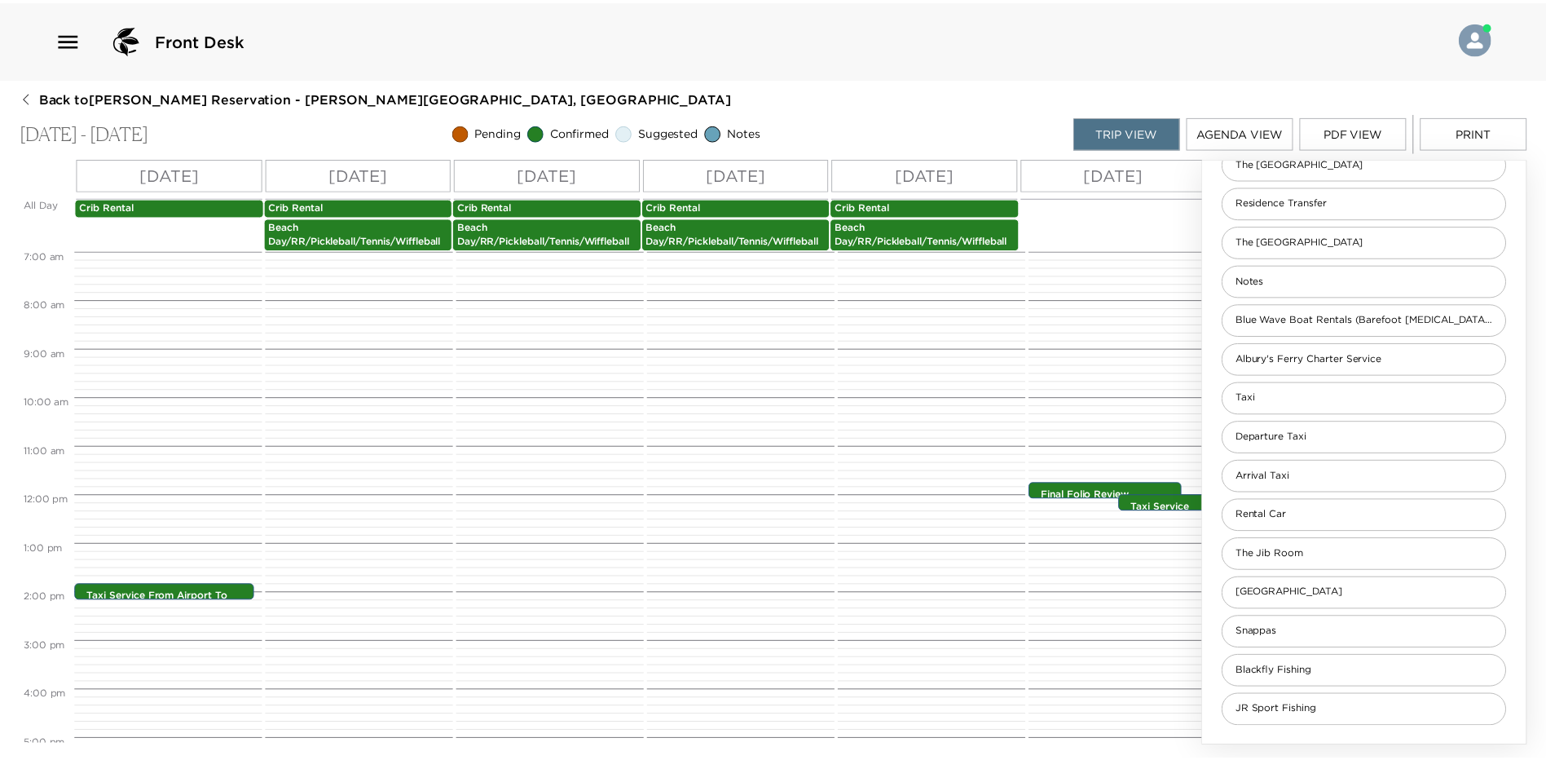
scroll to position [595, 0]
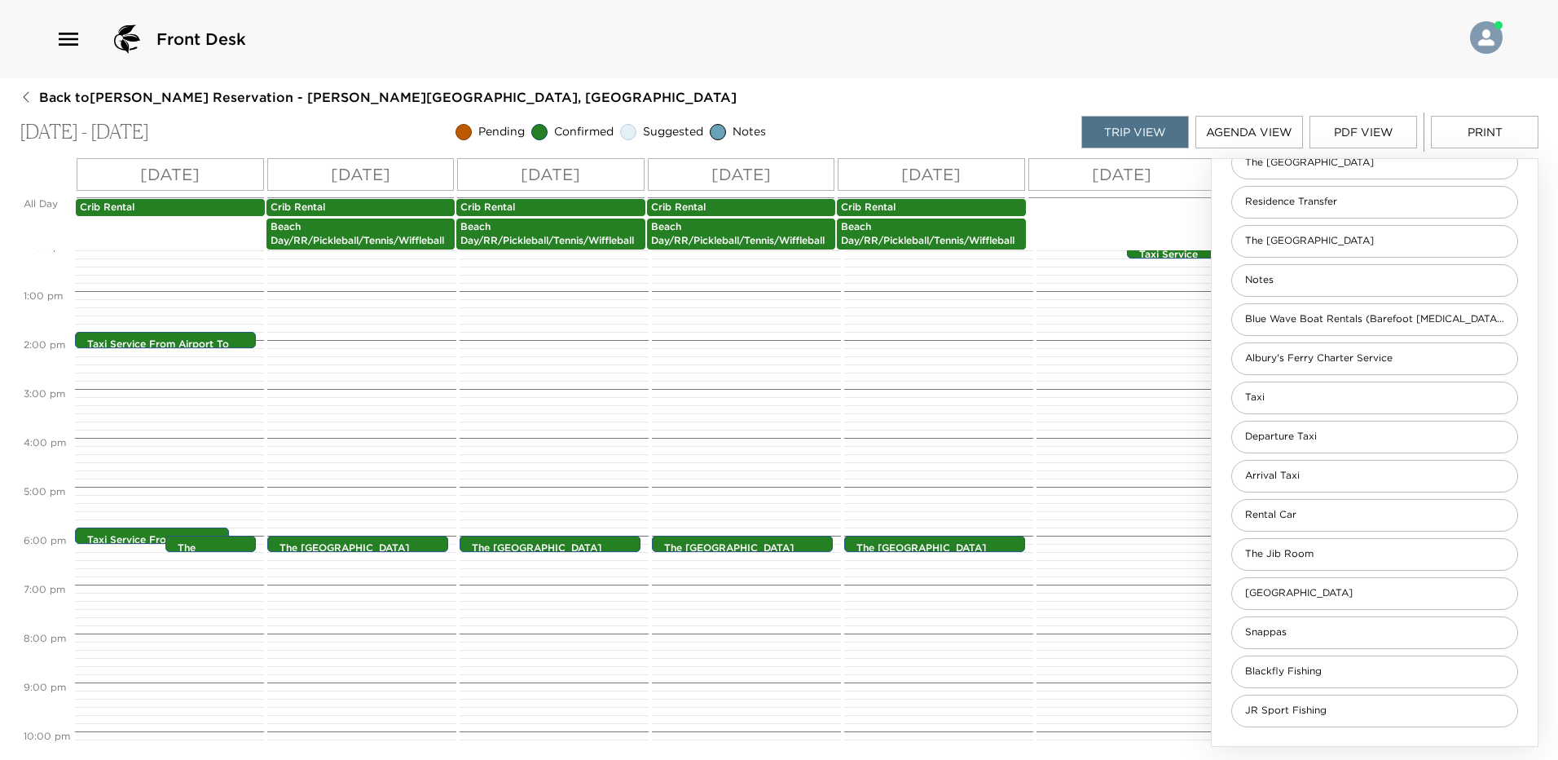
click at [1372, 133] on button "PDF View" at bounding box center [1364, 132] width 108 height 33
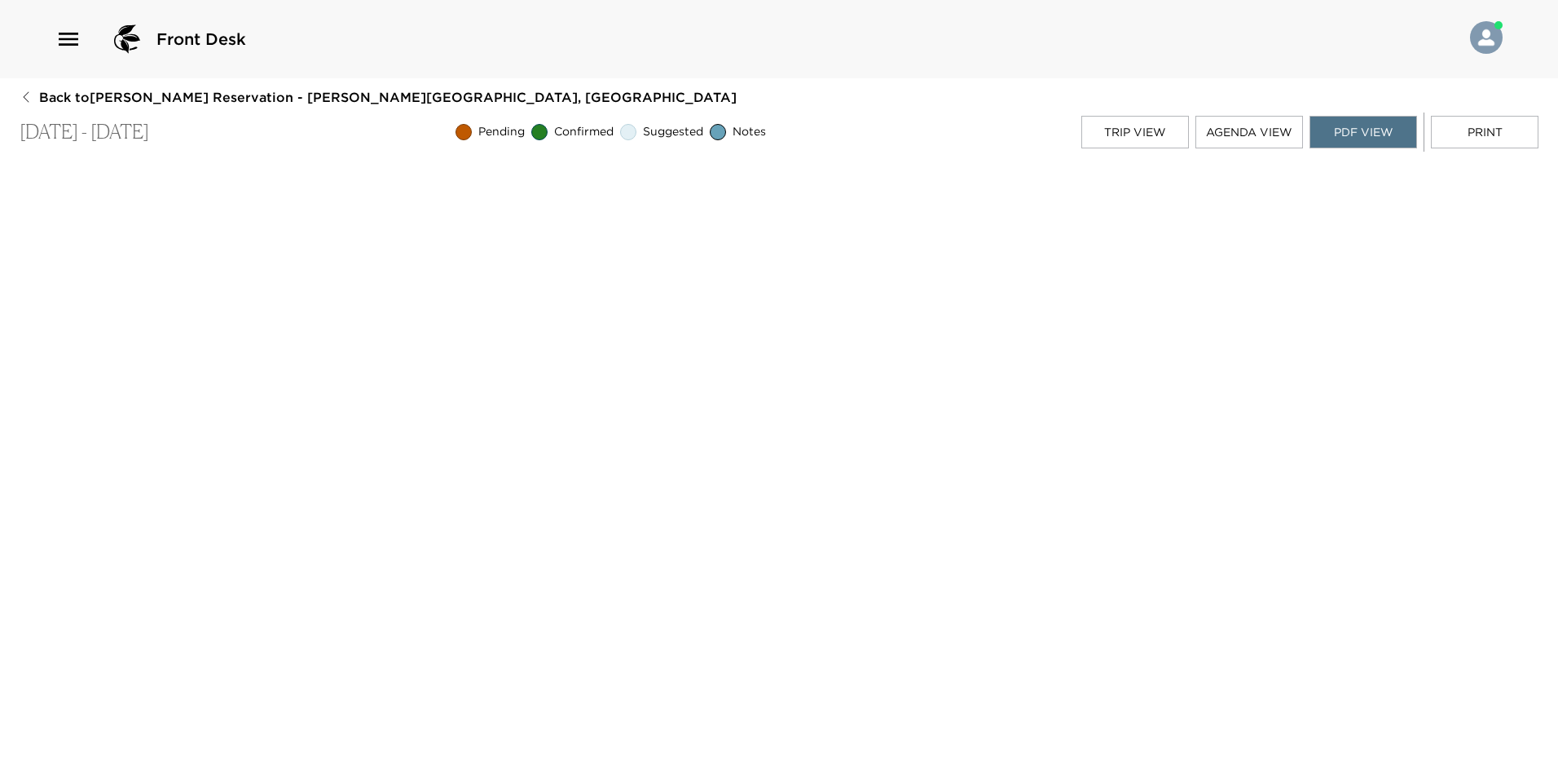
click at [1476, 127] on button "Print" at bounding box center [1485, 132] width 108 height 33
click at [28, 99] on icon "button" at bounding box center [26, 96] width 13 height 13
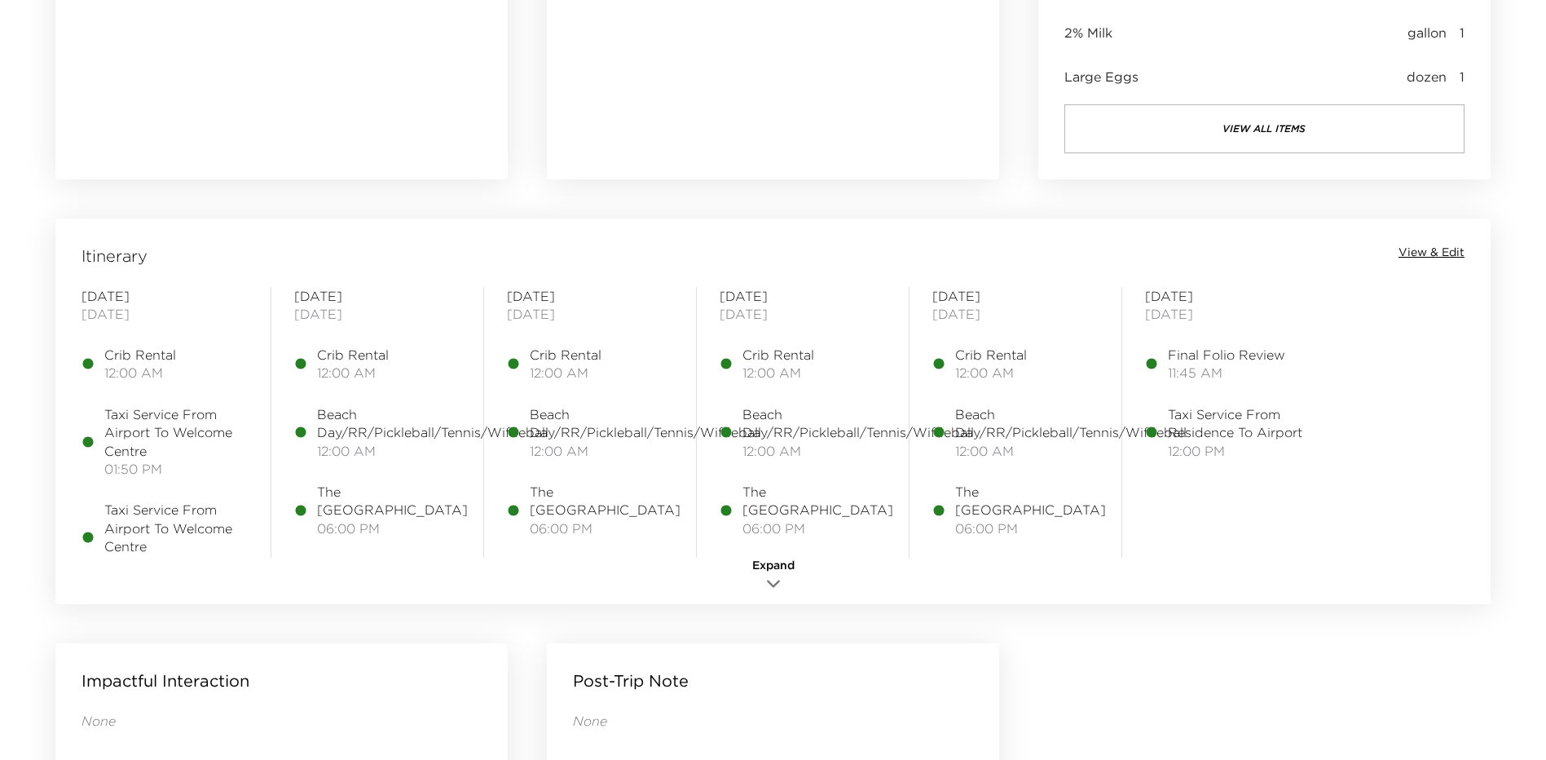
click at [1417, 255] on span "View & Edit" at bounding box center [1432, 253] width 66 height 16
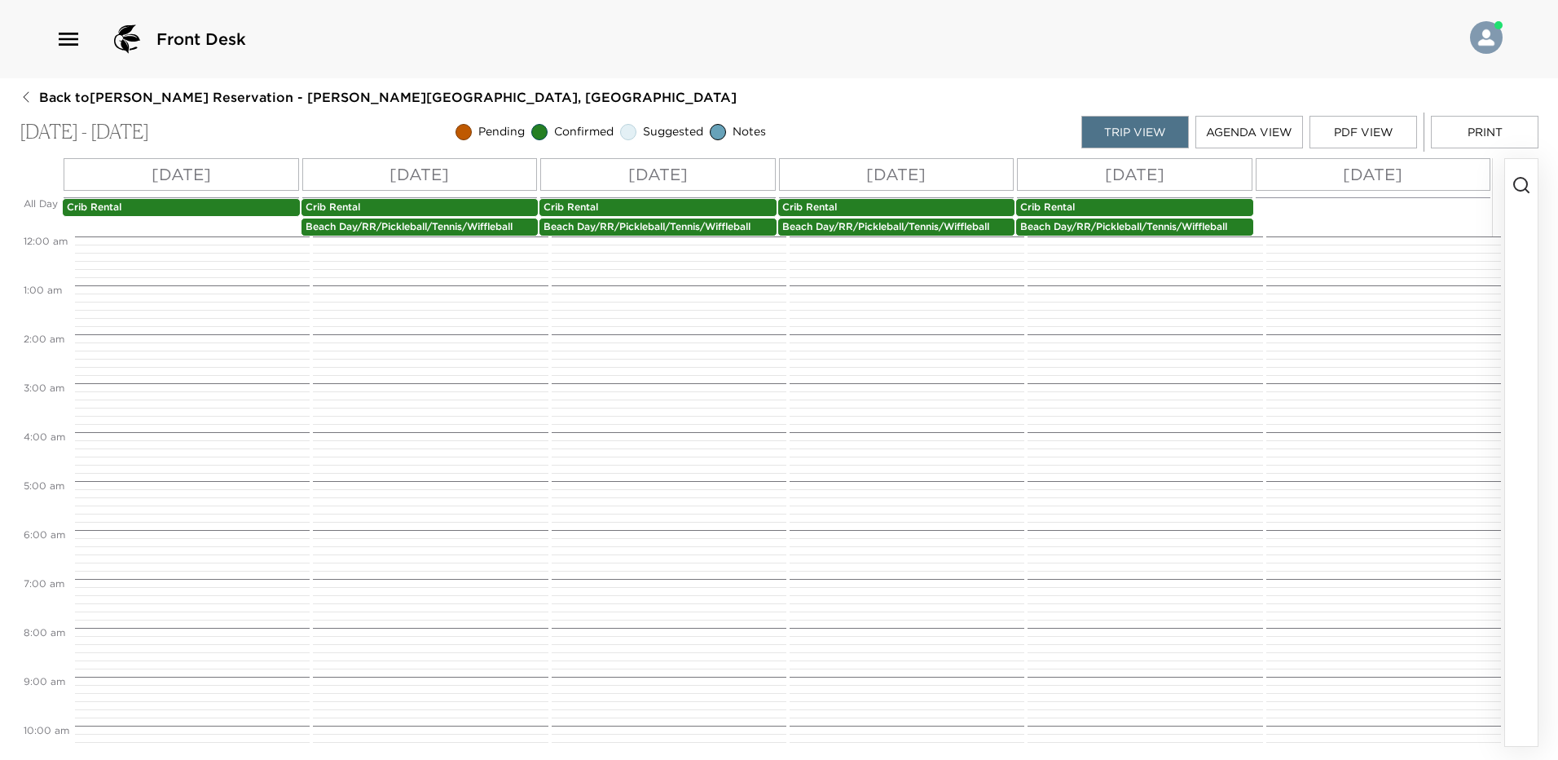
scroll to position [640, 0]
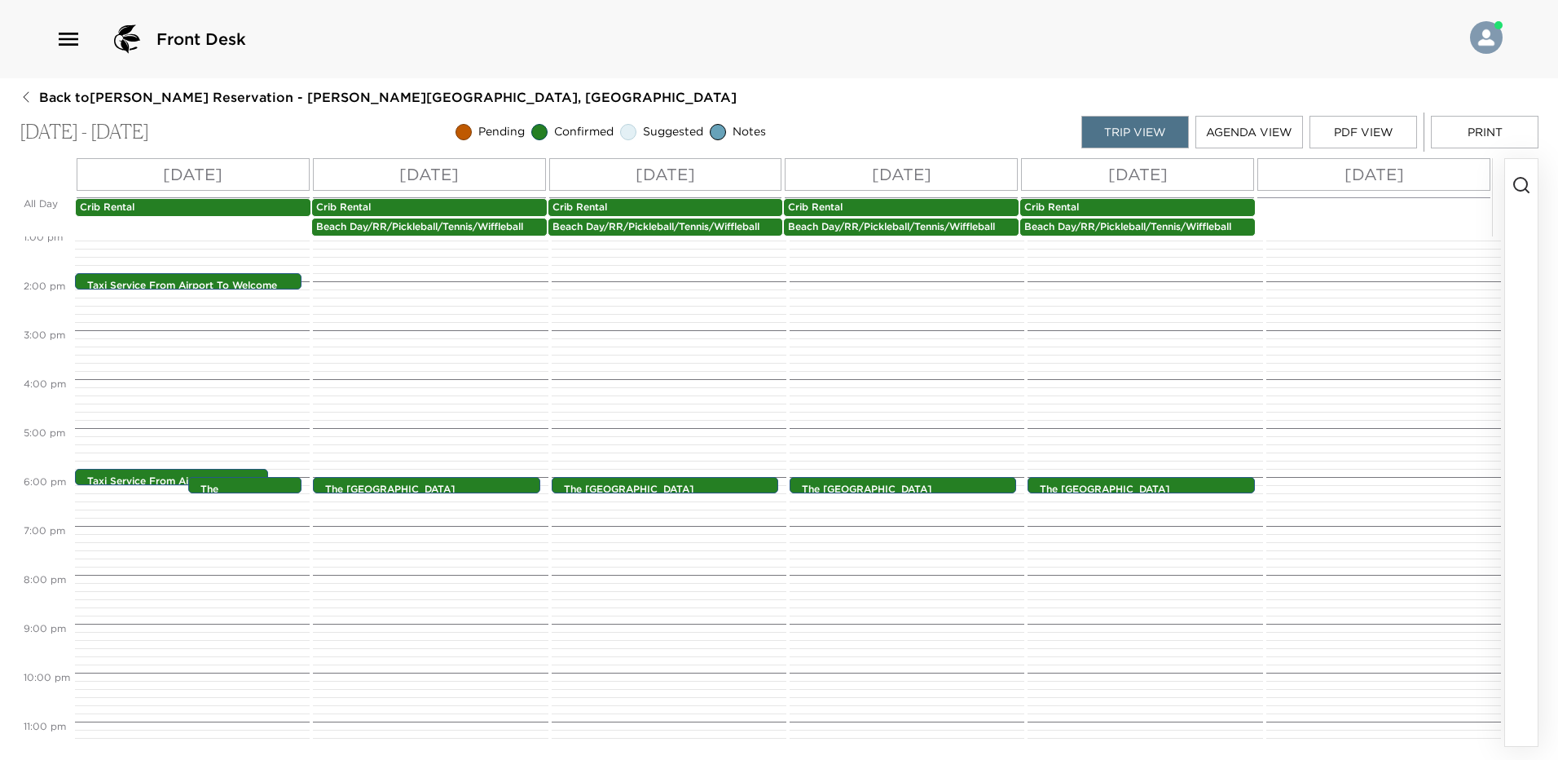
click at [1407, 129] on button "PDF View" at bounding box center [1364, 132] width 108 height 33
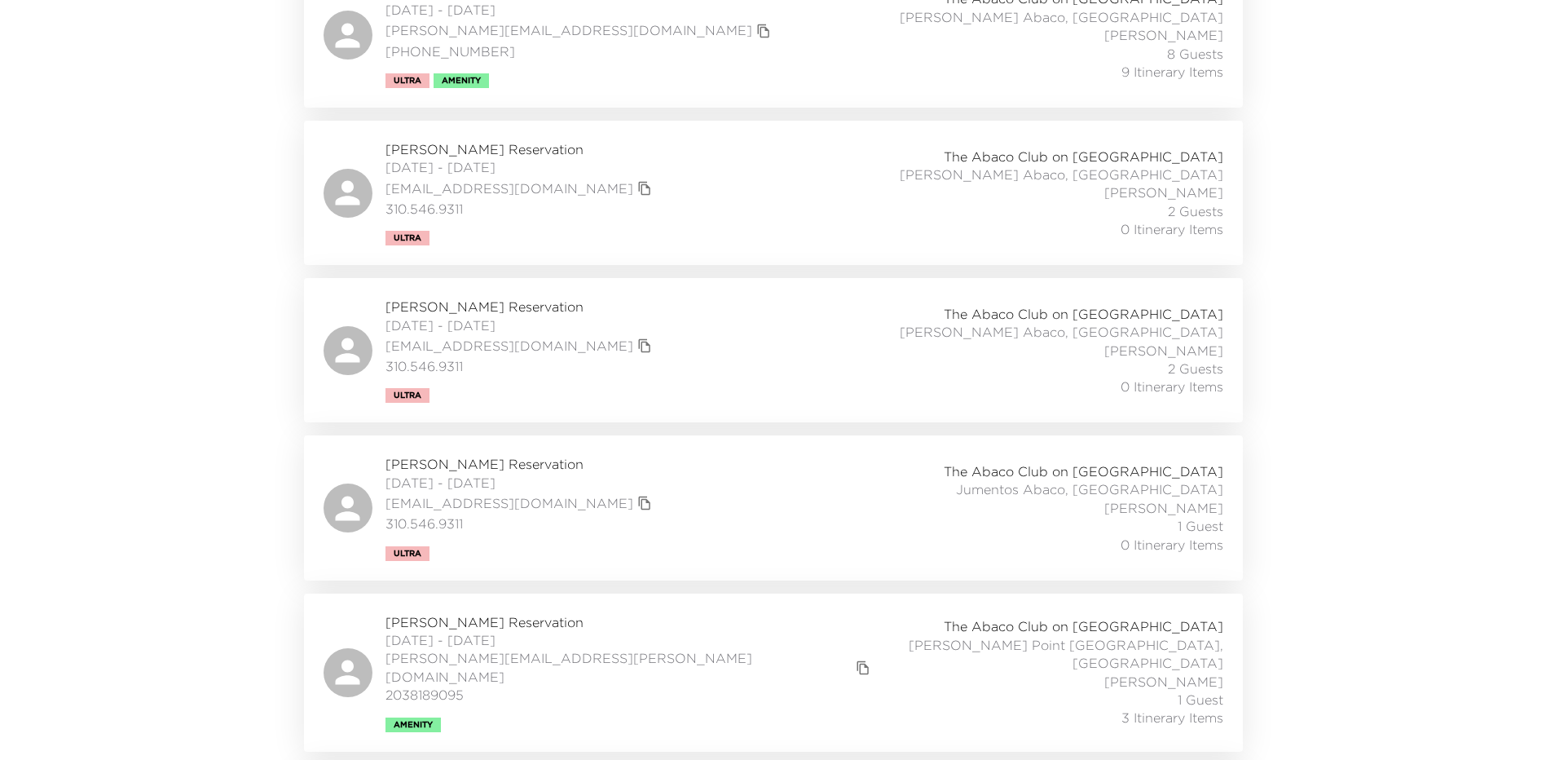
scroll to position [1141, 0]
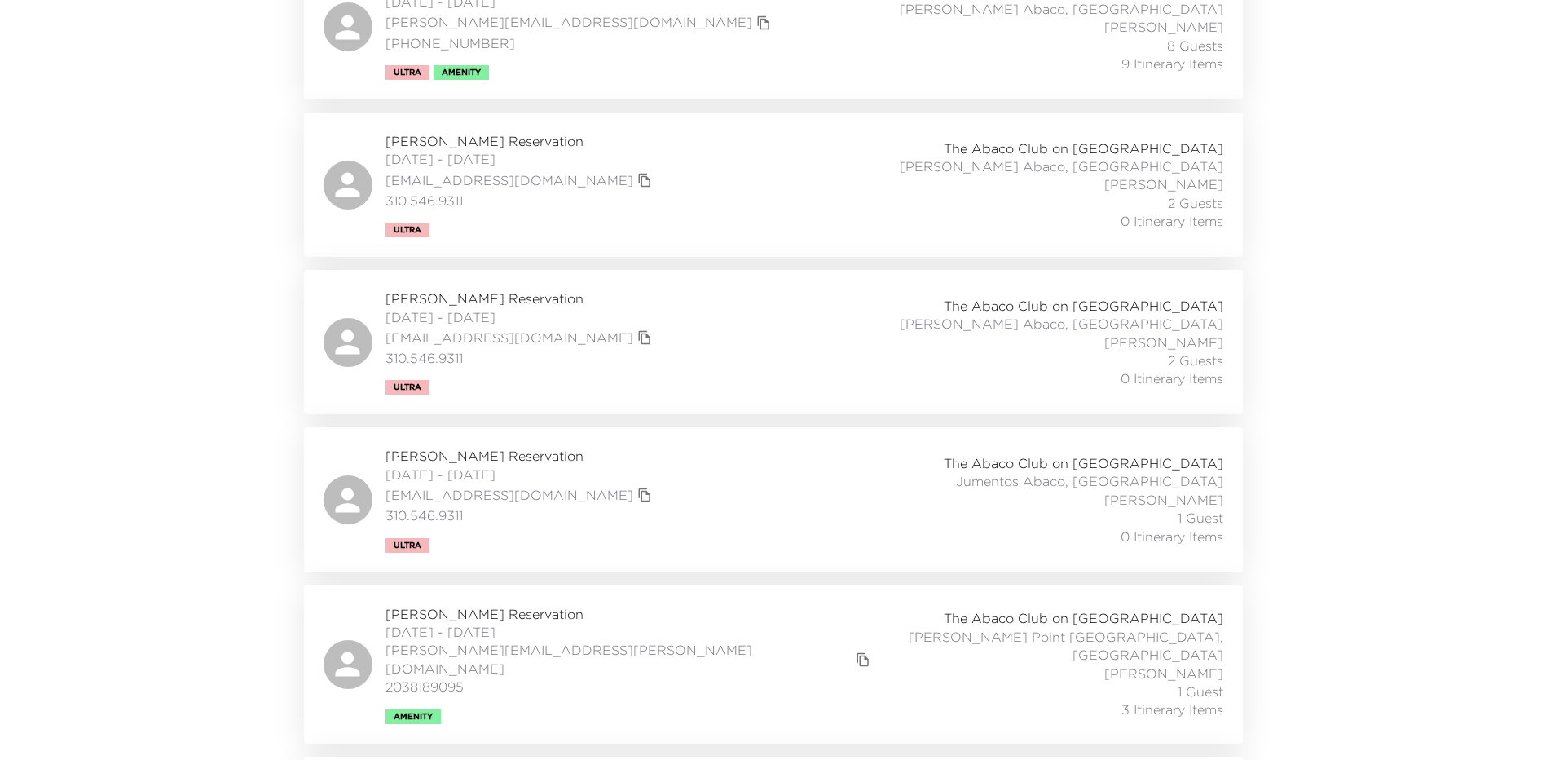
click at [759, 647] on div "Brad Blum Reservation 10/15/2025 - 10/20/2025 blum.brad@gmail.com 2038189095 Am…" at bounding box center [774, 664] width 900 height 119
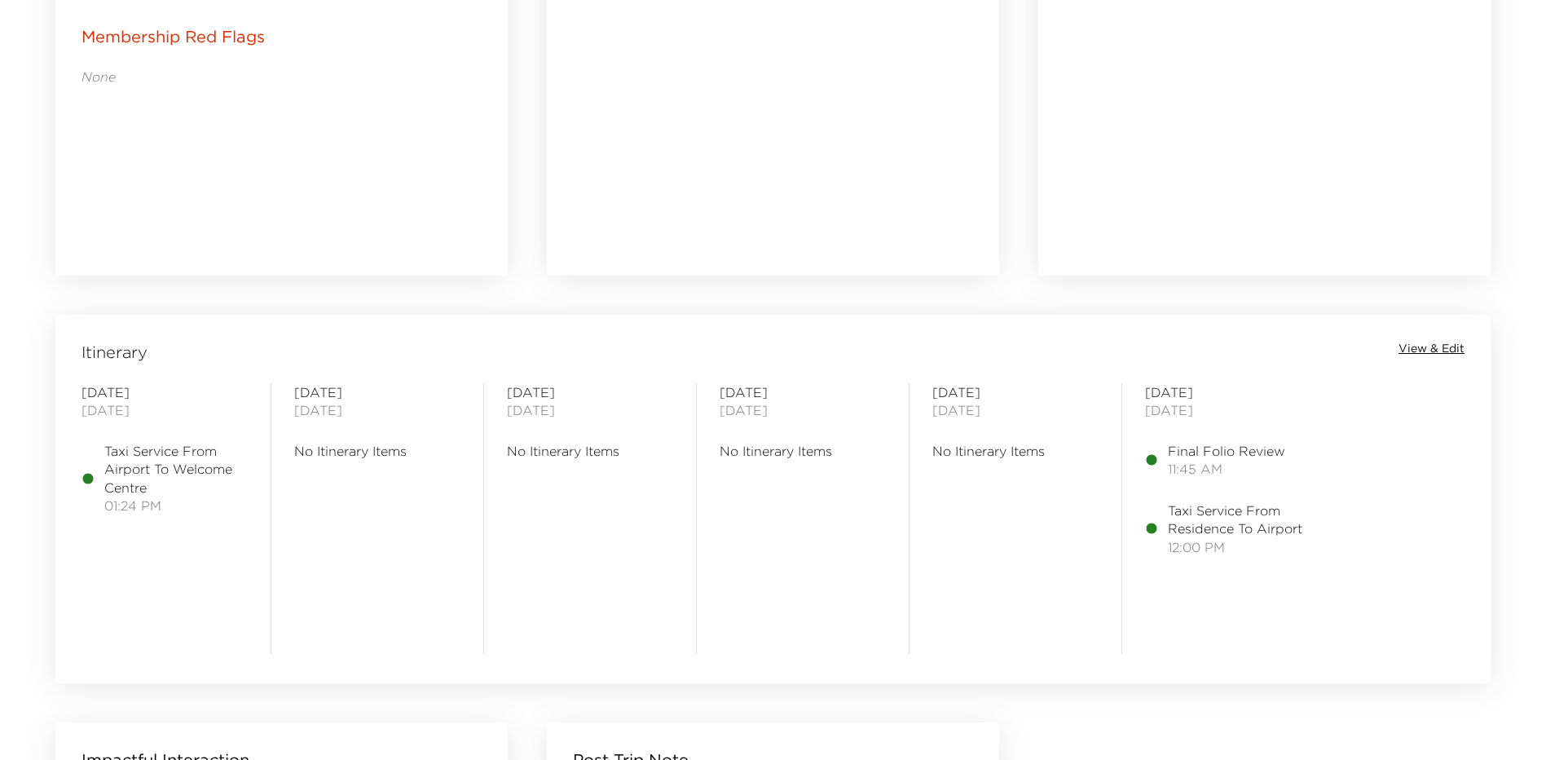
scroll to position [1223, 0]
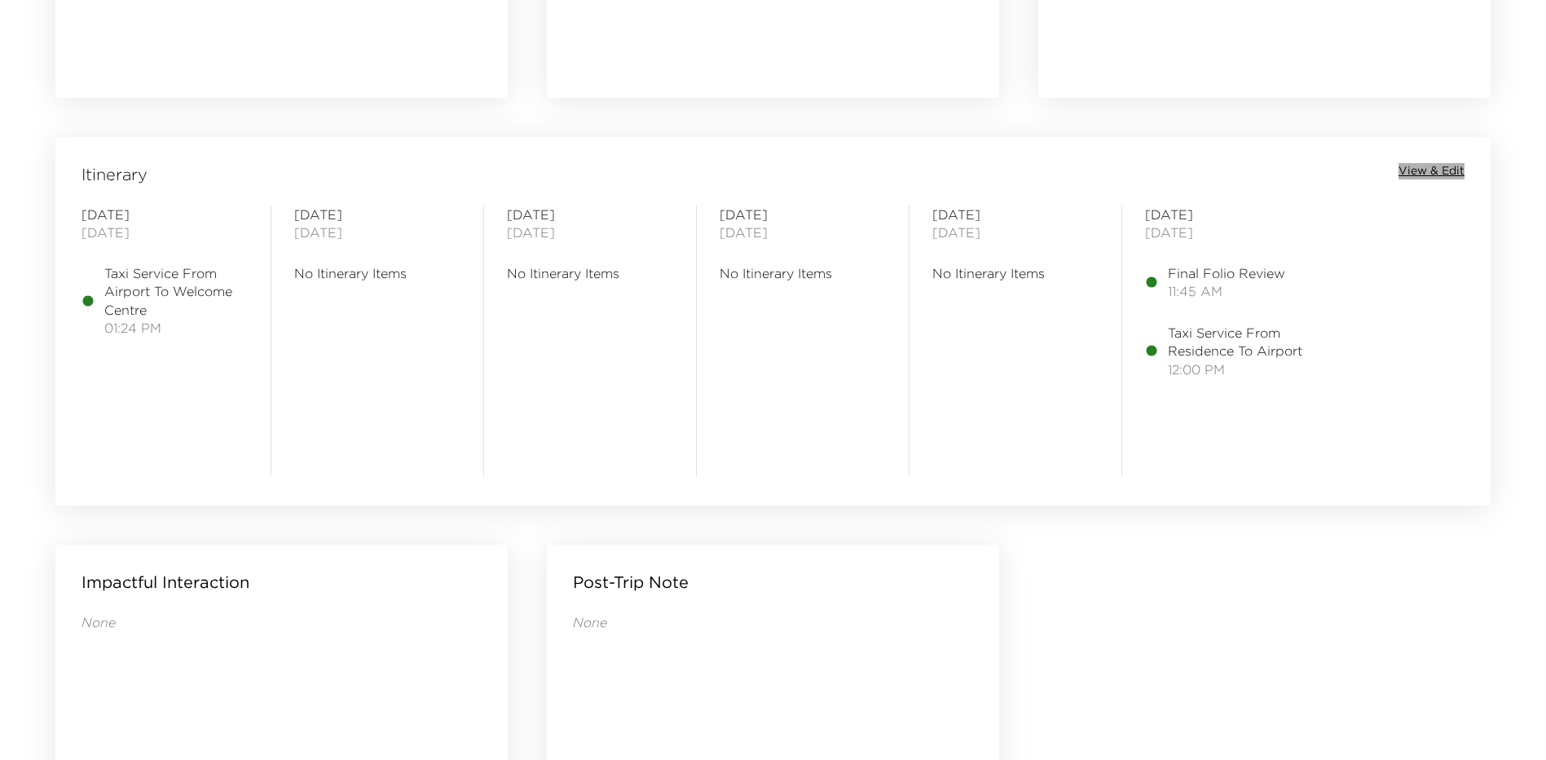
click at [1424, 170] on span "View & Edit" at bounding box center [1432, 171] width 66 height 16
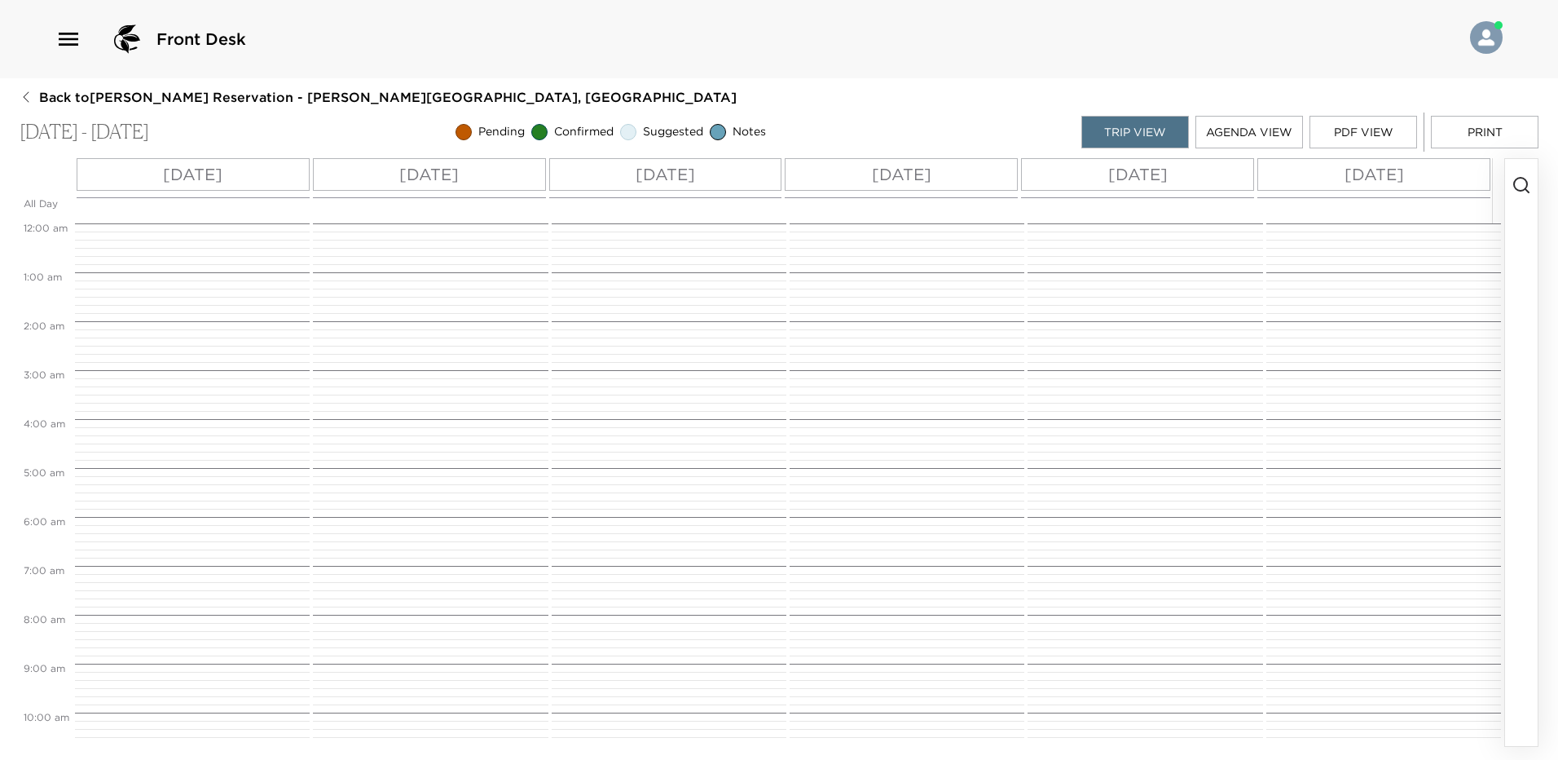
scroll to position [640, 0]
click at [207, 251] on p "Taxi Service From Airport To Welcome Centre" at bounding box center [192, 259] width 210 height 28
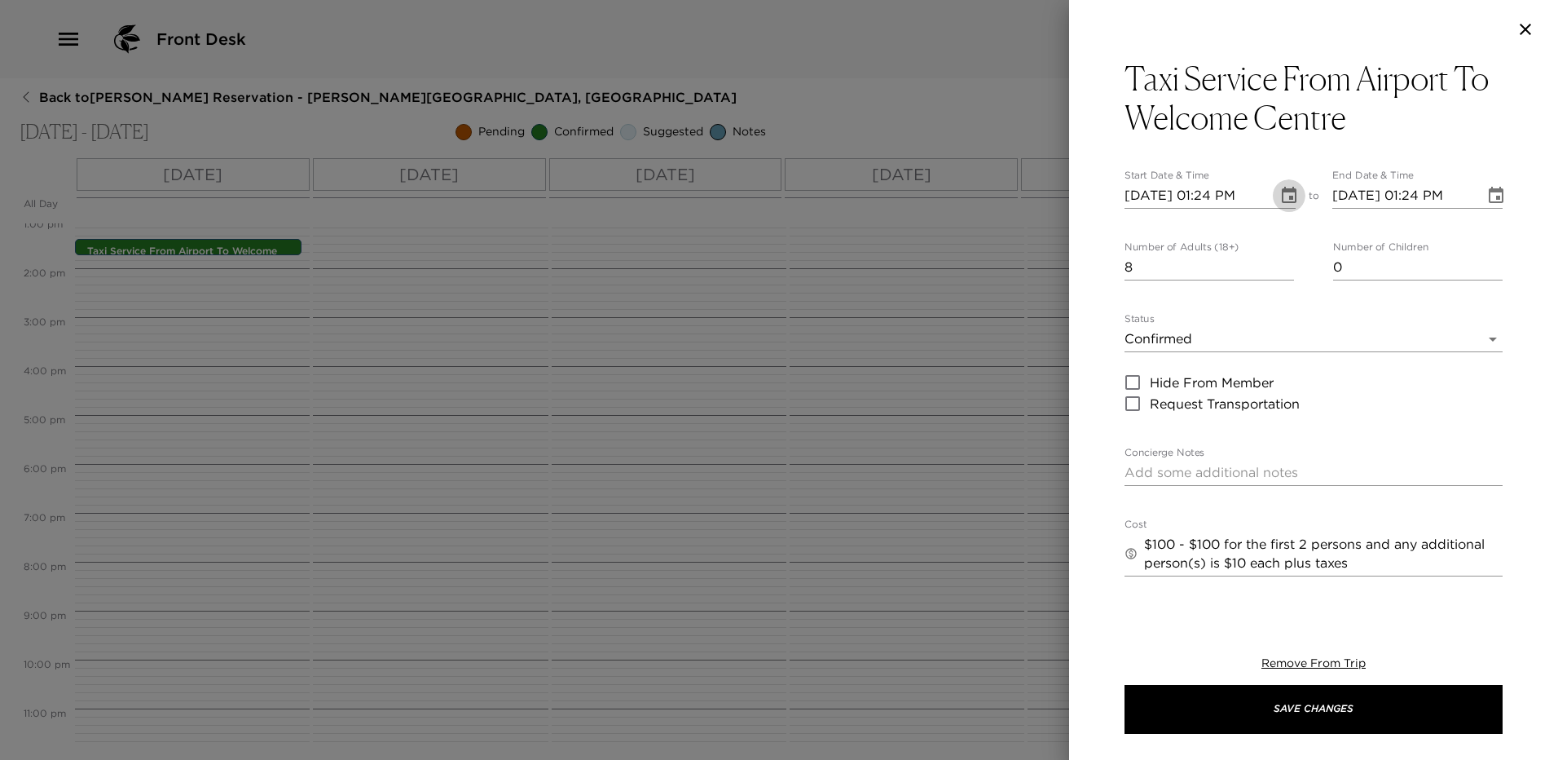
click at [1273, 198] on button "Choose date, selected date is Oct 15, 2025" at bounding box center [1289, 195] width 33 height 33
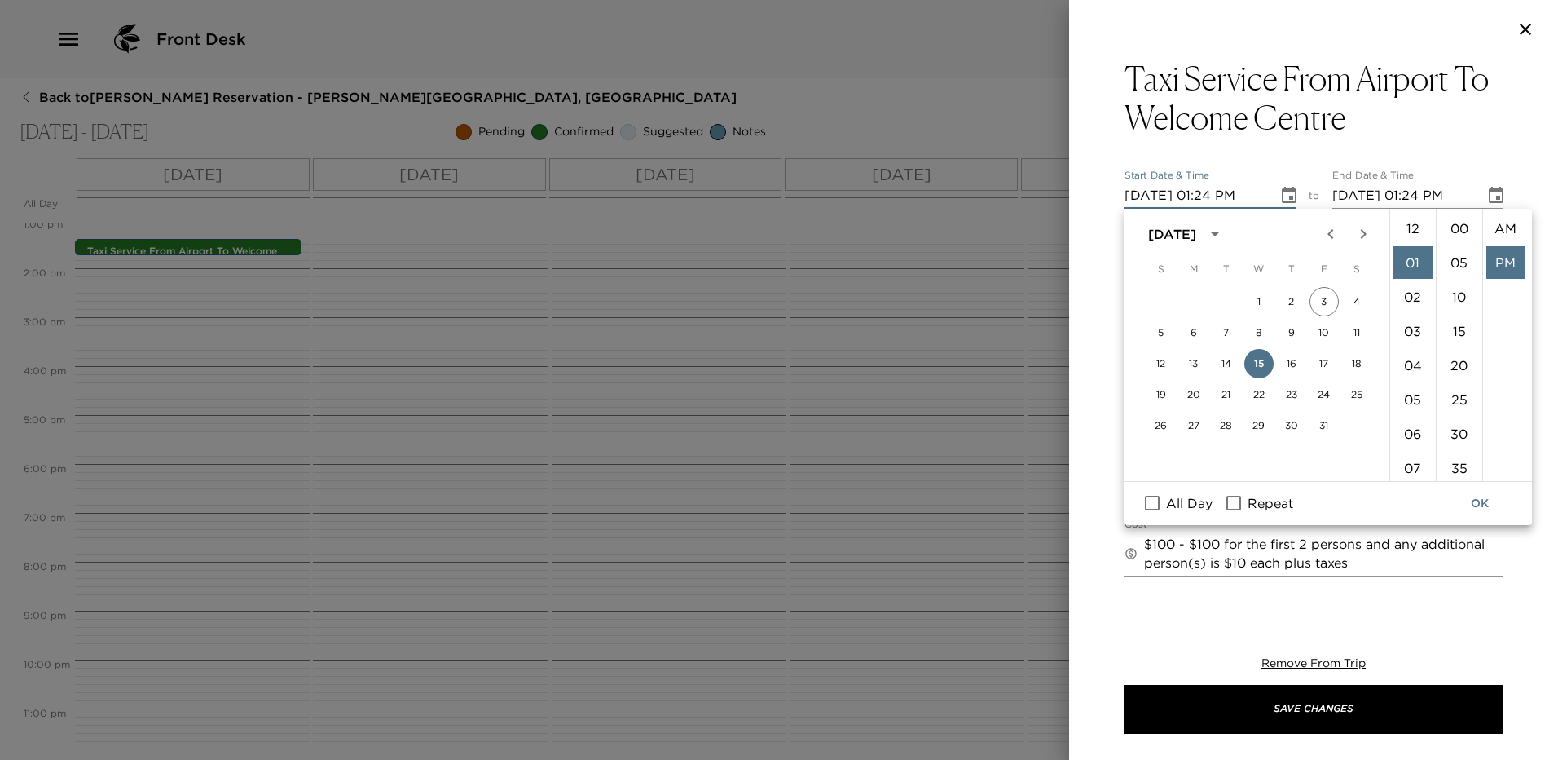
scroll to position [34, 0]
click at [1466, 341] on li "30" at bounding box center [1459, 352] width 39 height 33
type input "10/15/2025 01:30 PM"
click at [1486, 206] on button "Choose date, selected date is Oct 15, 2025" at bounding box center [1496, 195] width 33 height 33
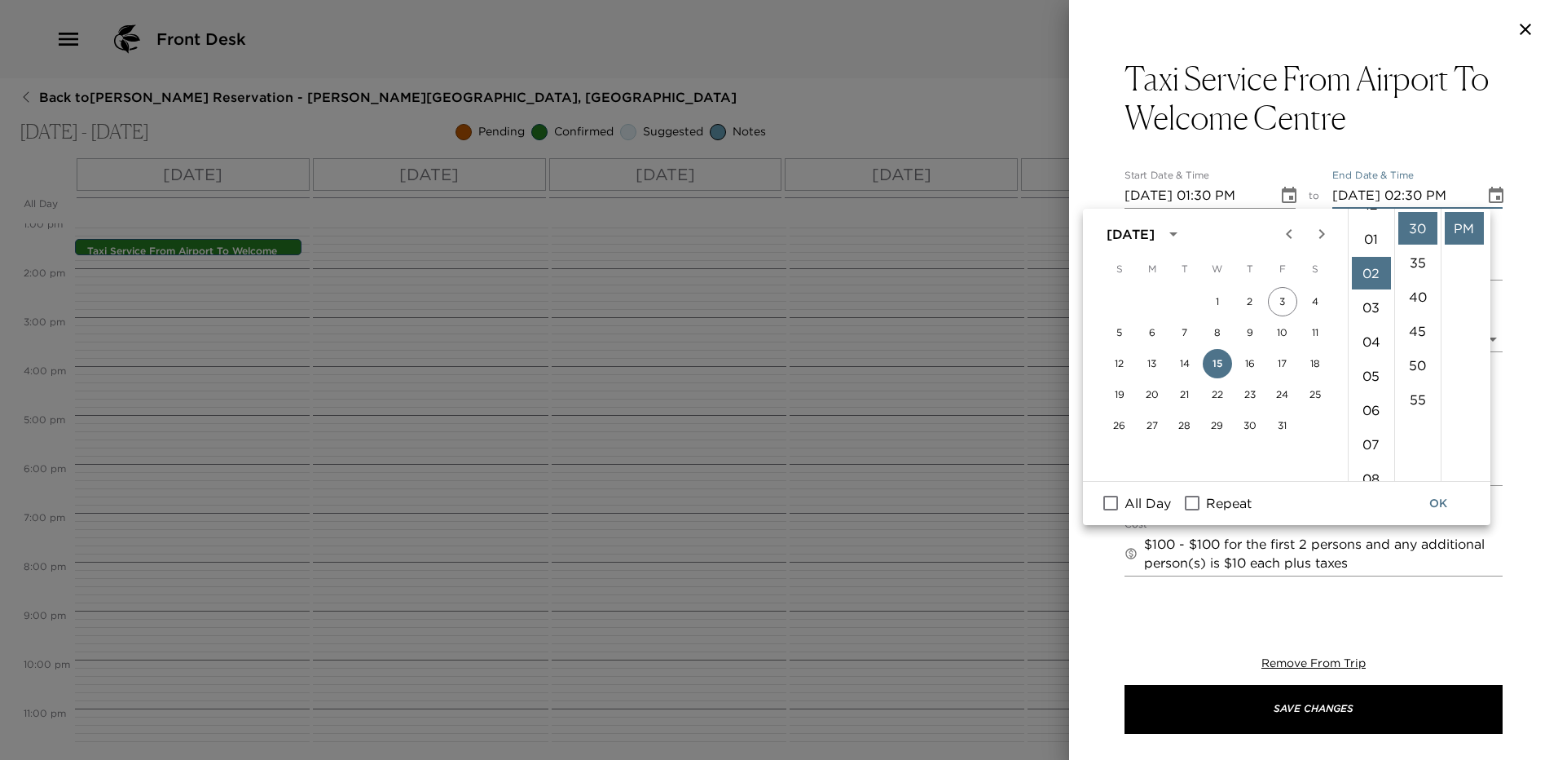
scroll to position [0, 0]
click at [1369, 262] on li "01" at bounding box center [1371, 262] width 39 height 33
type input "10/15/2025 01:30 PM"
click at [1506, 259] on div "Taxi Service From Airport To Welcome Centre Start Date & Time 10/15/2025 01:30 …" at bounding box center [1313, 331] width 489 height 544
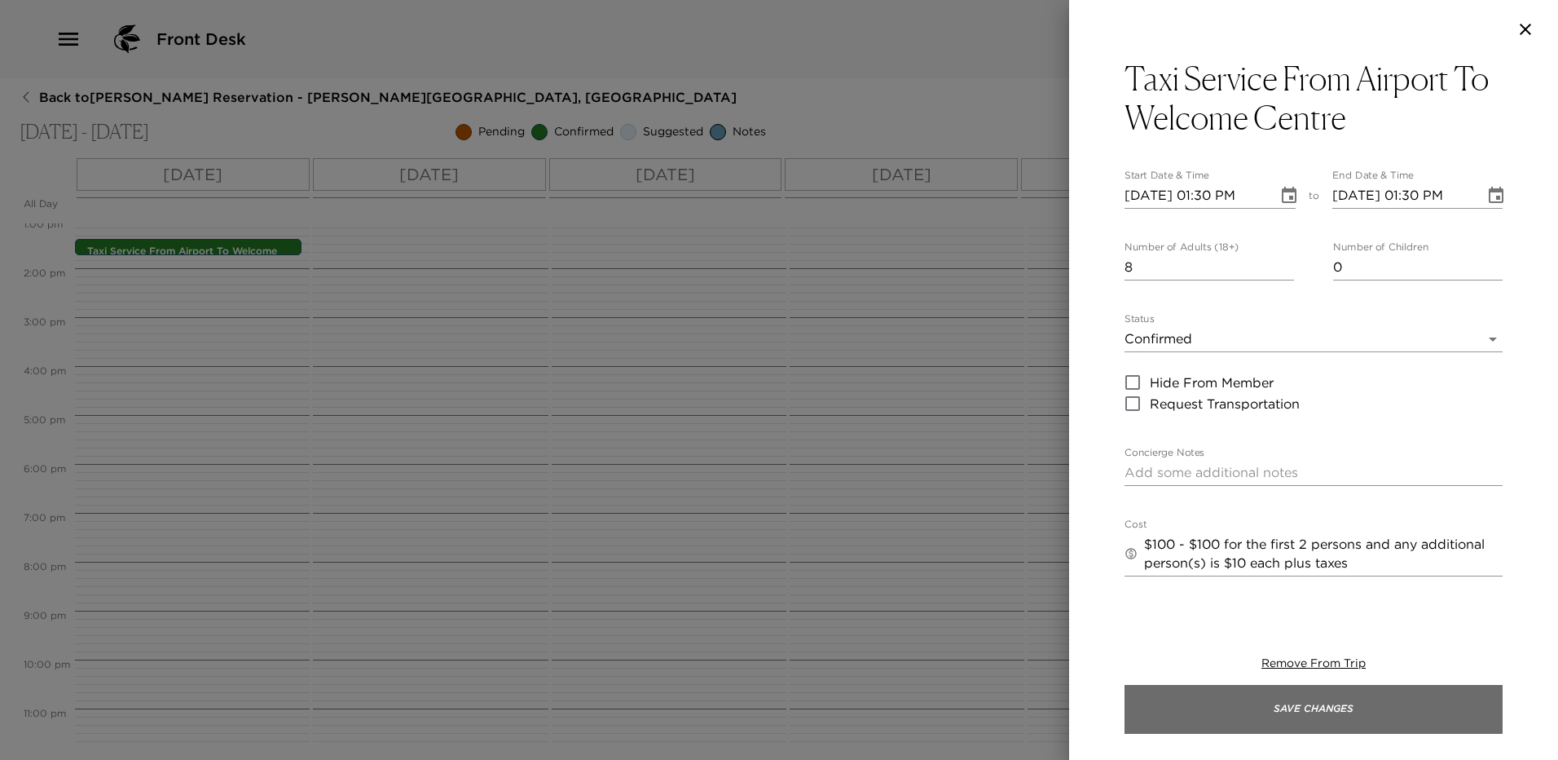
click at [1304, 697] on button "Save Changes" at bounding box center [1314, 709] width 378 height 49
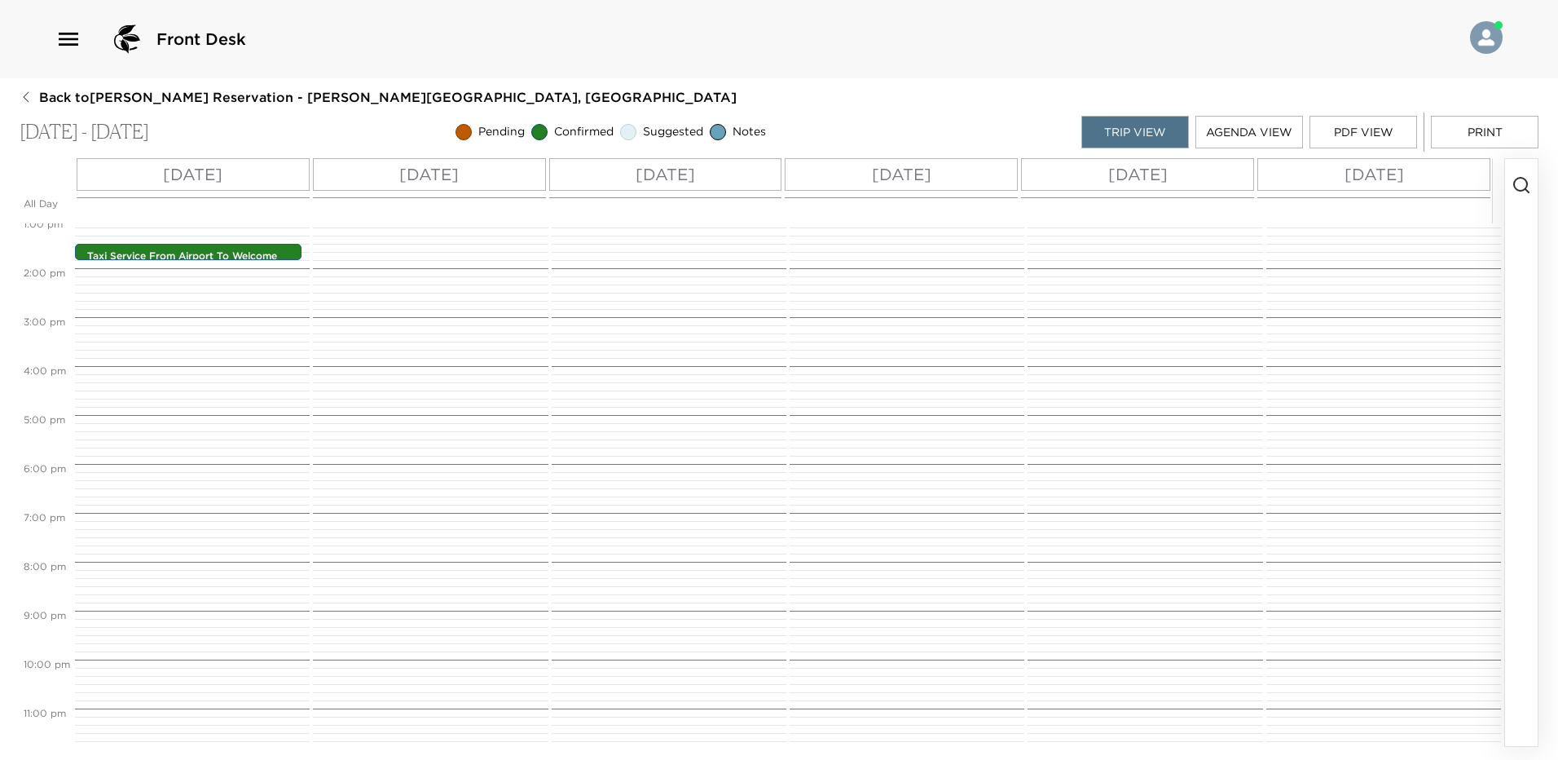
click at [1134, 116] on button "Trip View" at bounding box center [1136, 132] width 108 height 33
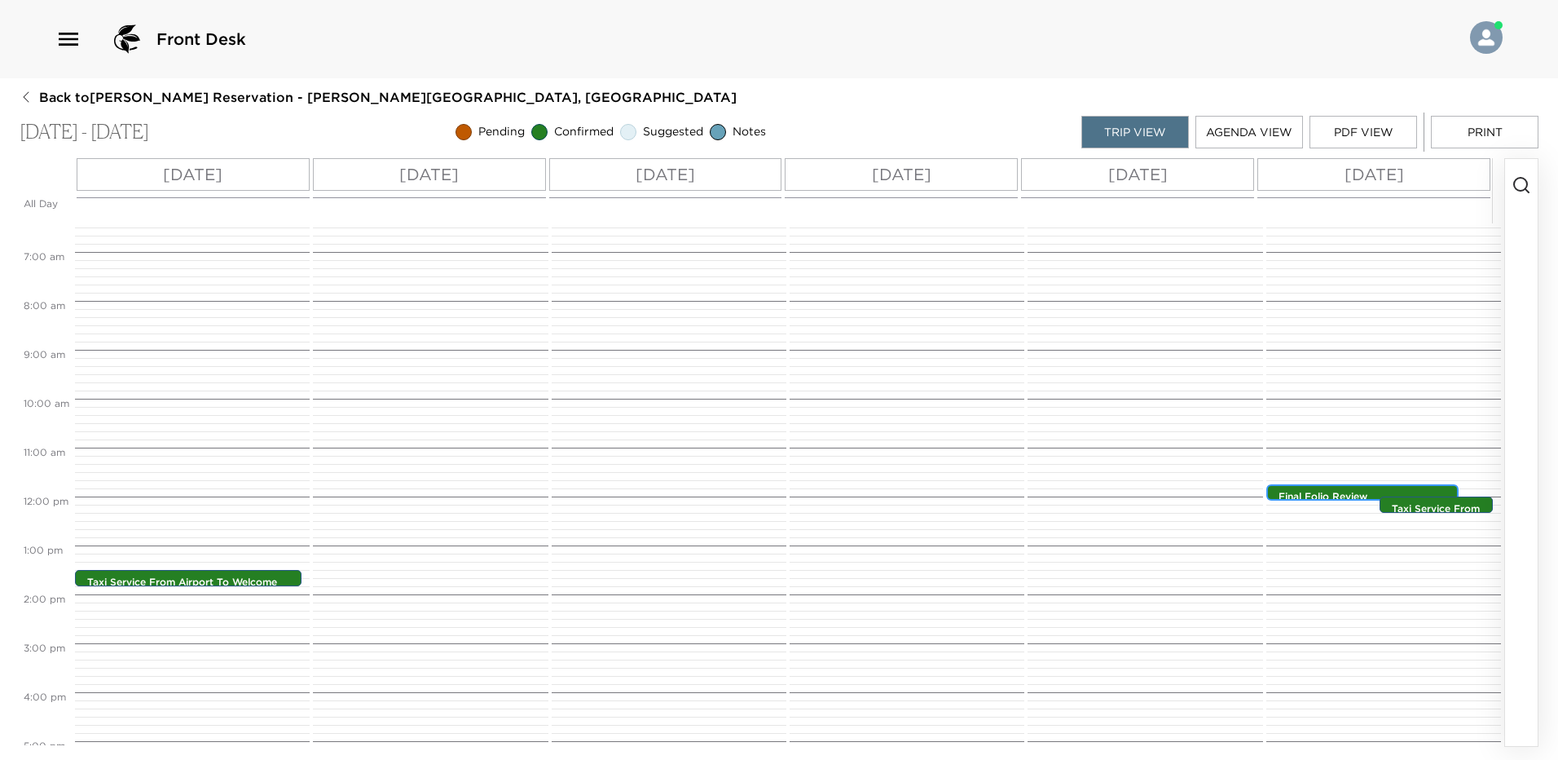
click at [1394, 487] on div "Final Folio Review 11:45am - 11:45am" at bounding box center [1367, 493] width 183 height 13
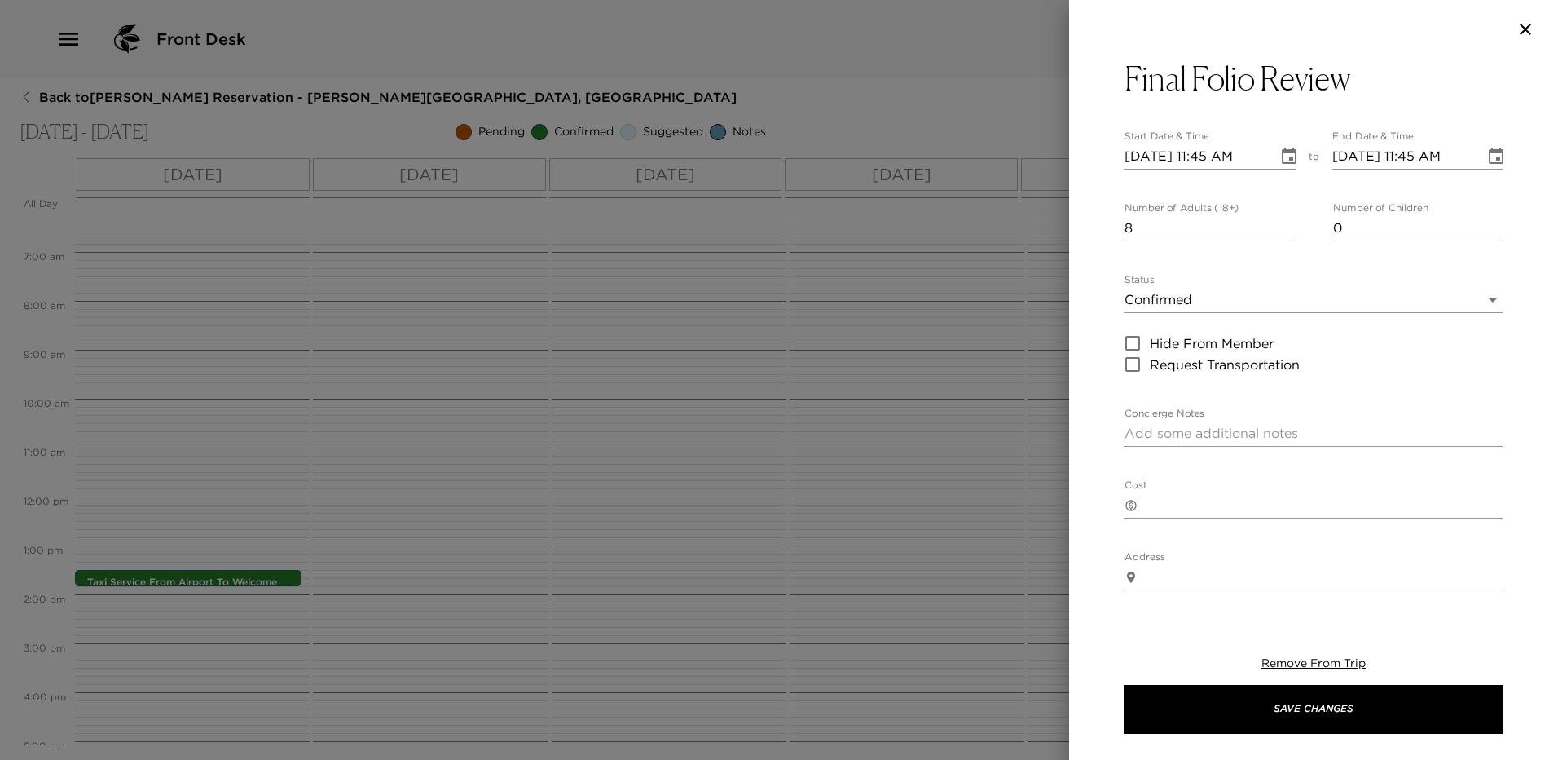
click at [1280, 154] on icon "Choose date, selected date is Oct 20, 2025" at bounding box center [1290, 157] width 20 height 20
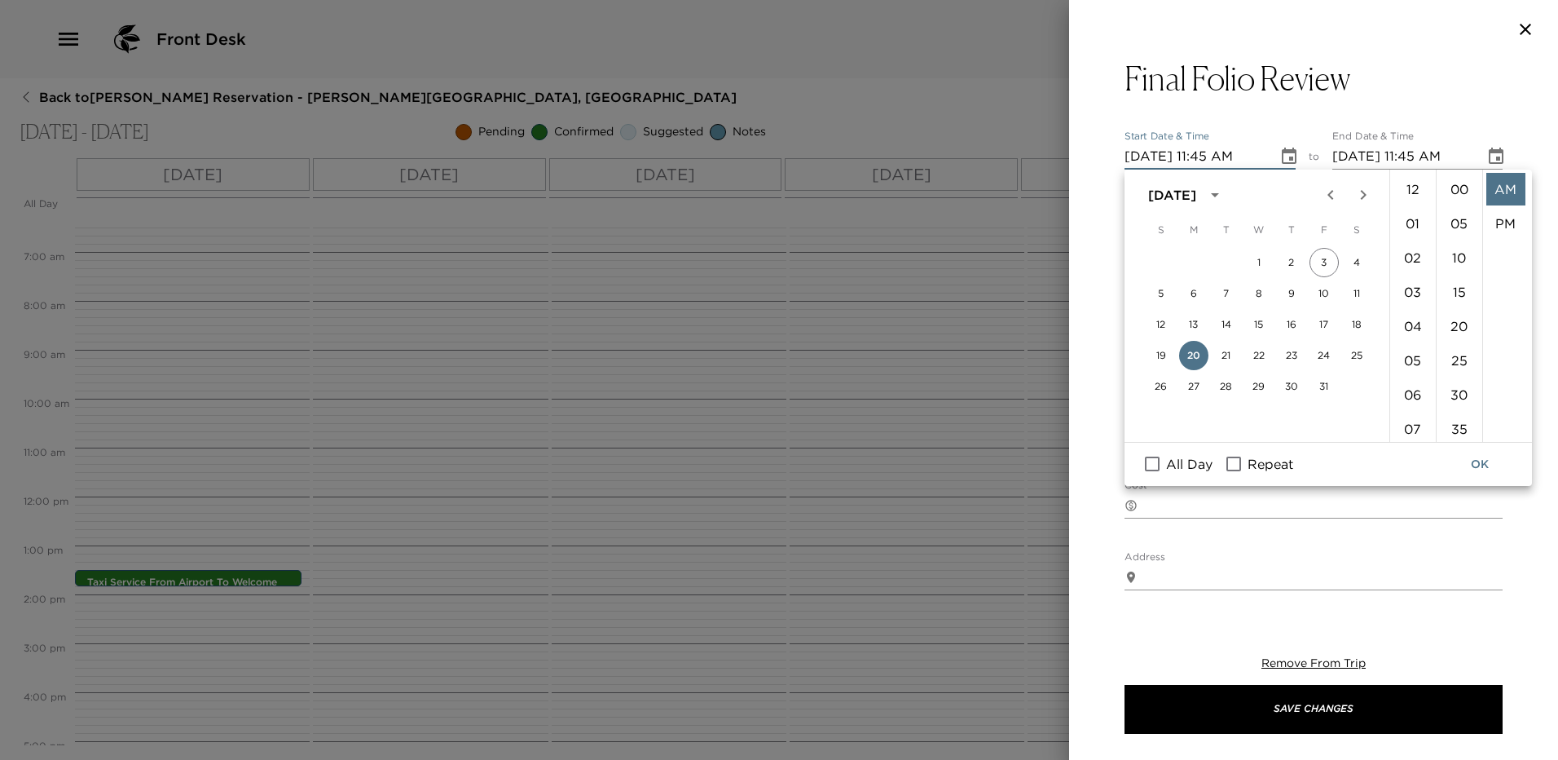
scroll to position [308, 0]
click at [1280, 154] on icon "Choose date, selected date is Oct 20, 2025" at bounding box center [1290, 157] width 20 height 20
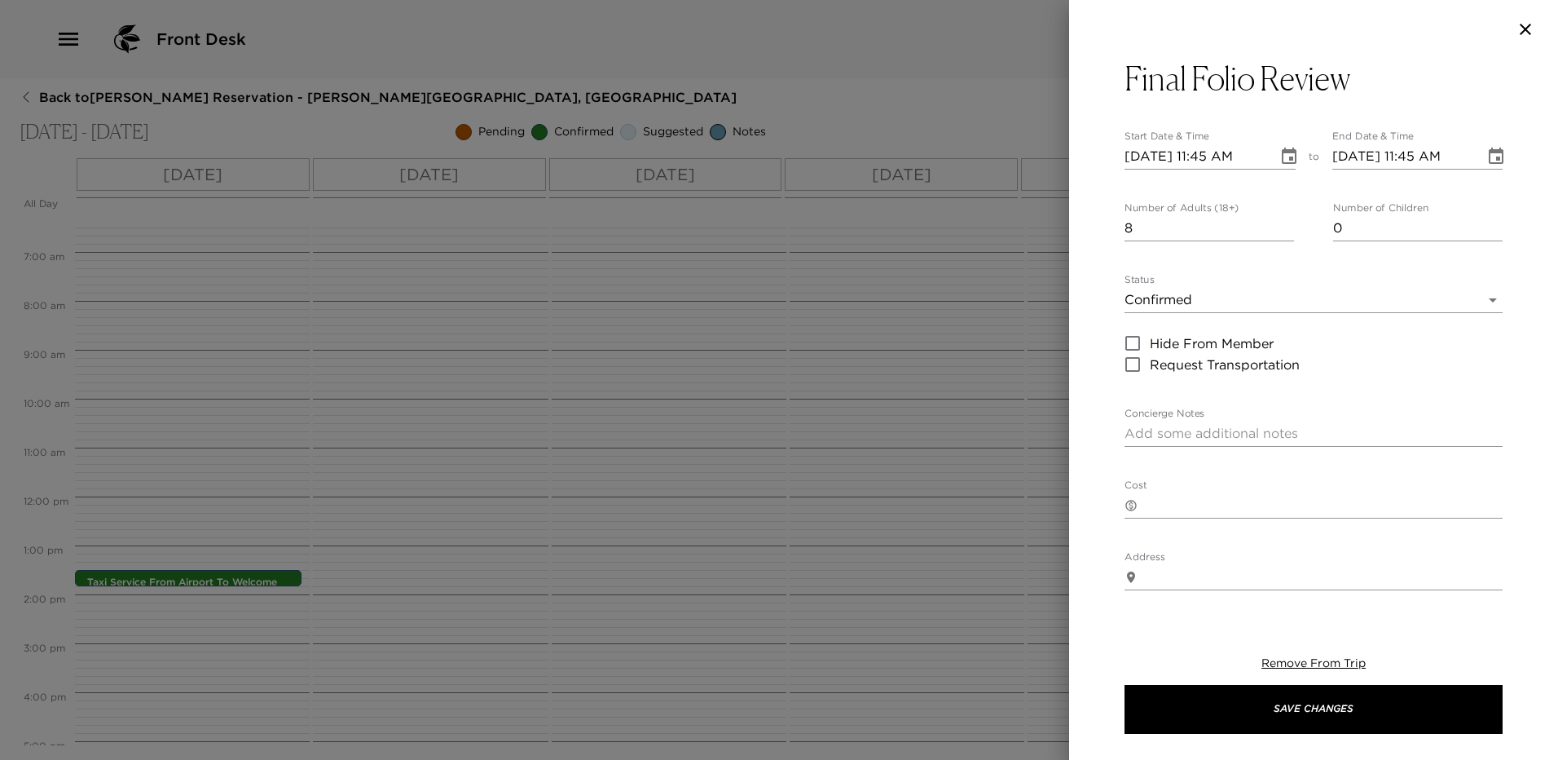
click at [975, 348] on div at bounding box center [779, 380] width 1558 height 760
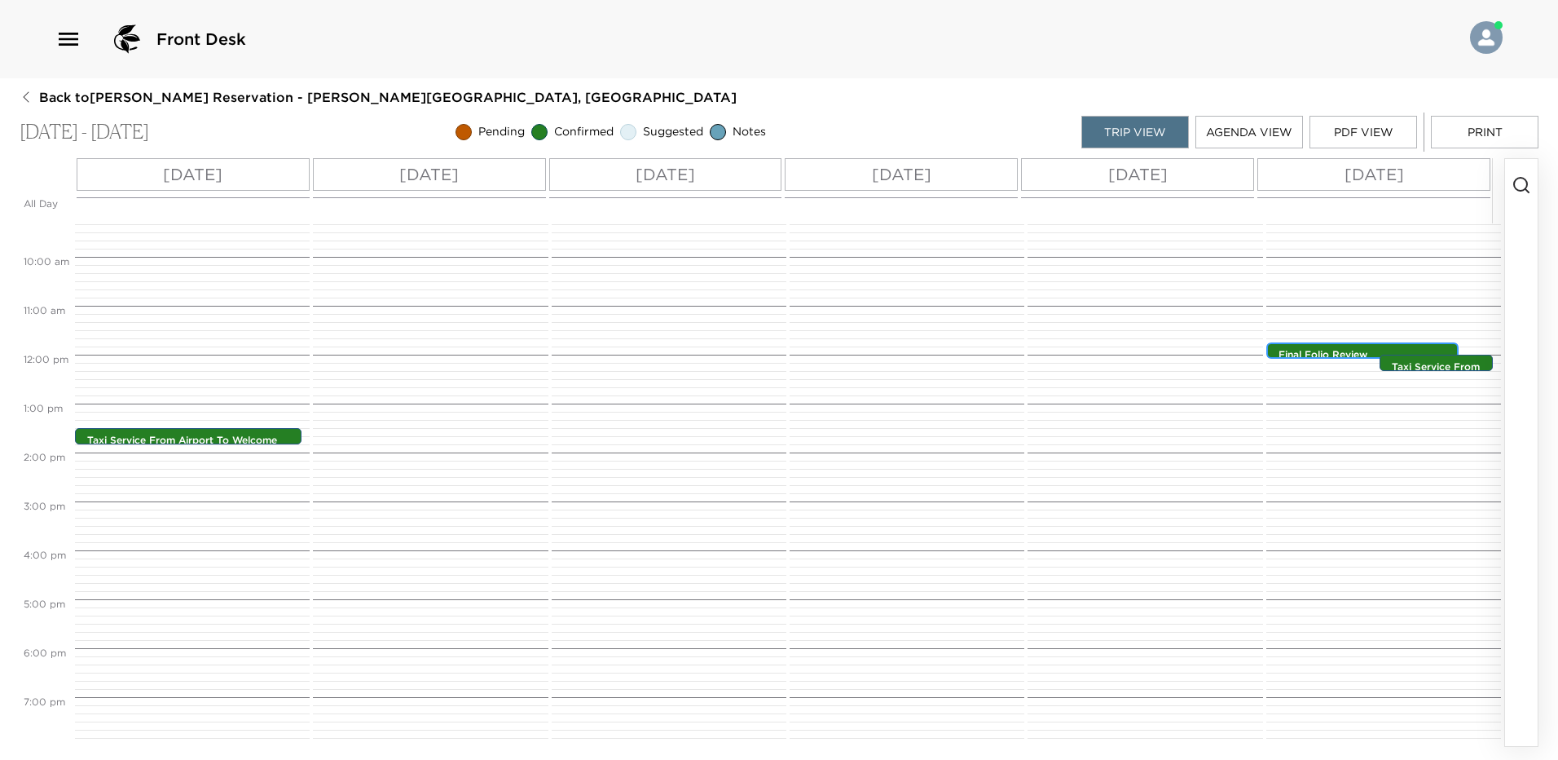
scroll to position [477, 0]
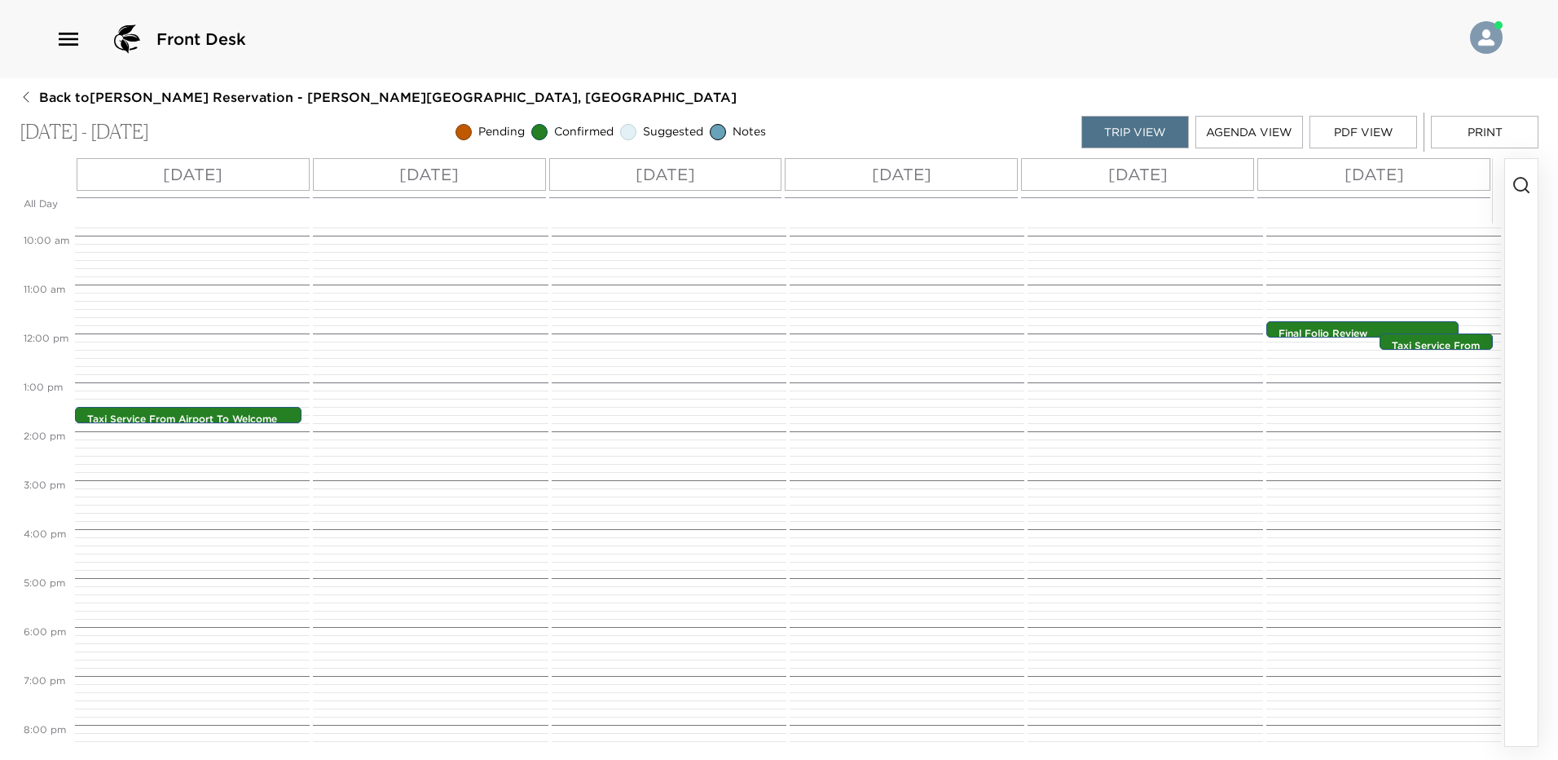
click at [217, 167] on p "Wed 10/15" at bounding box center [193, 174] width 60 height 24
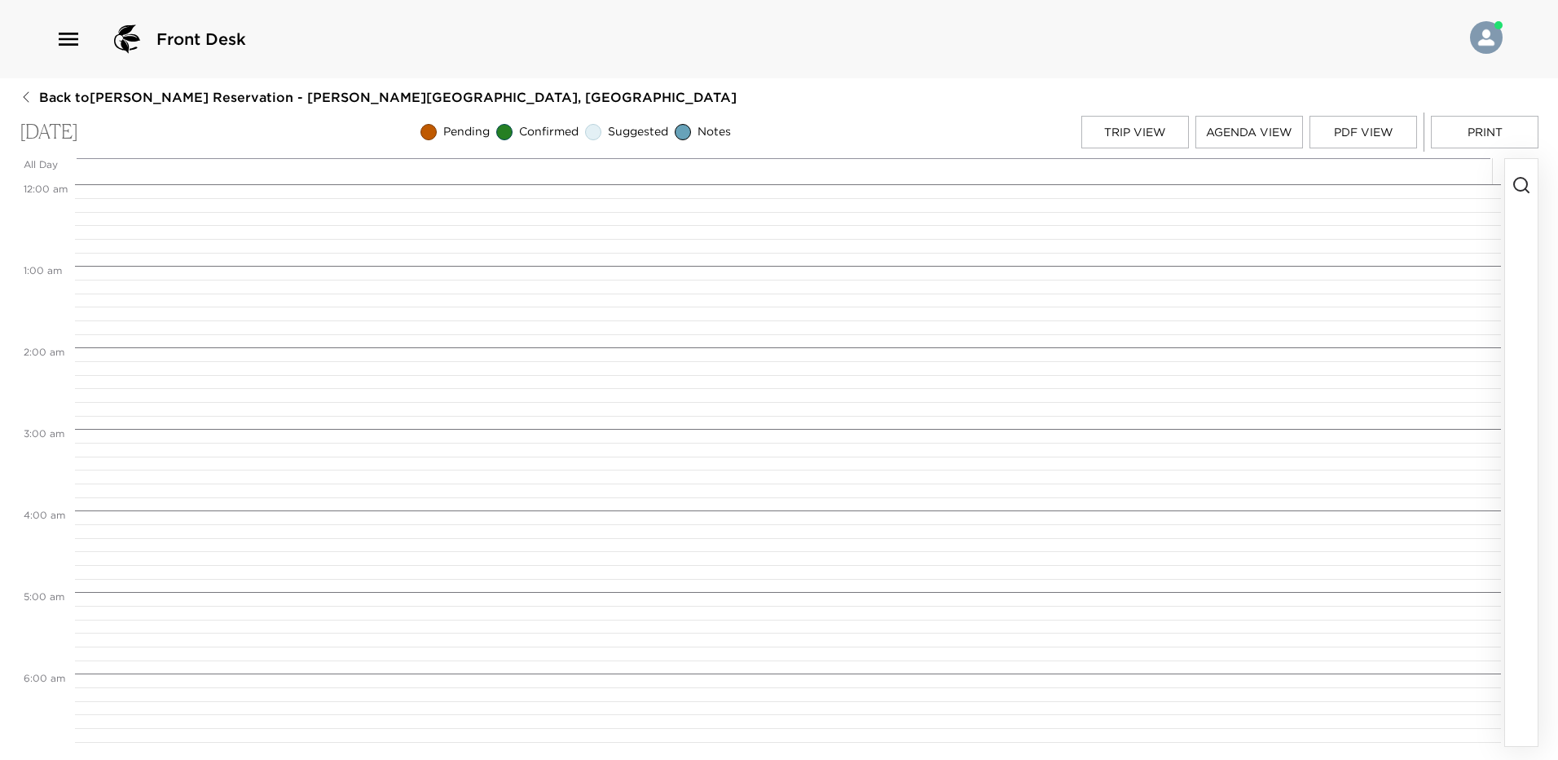
scroll to position [1100, 0]
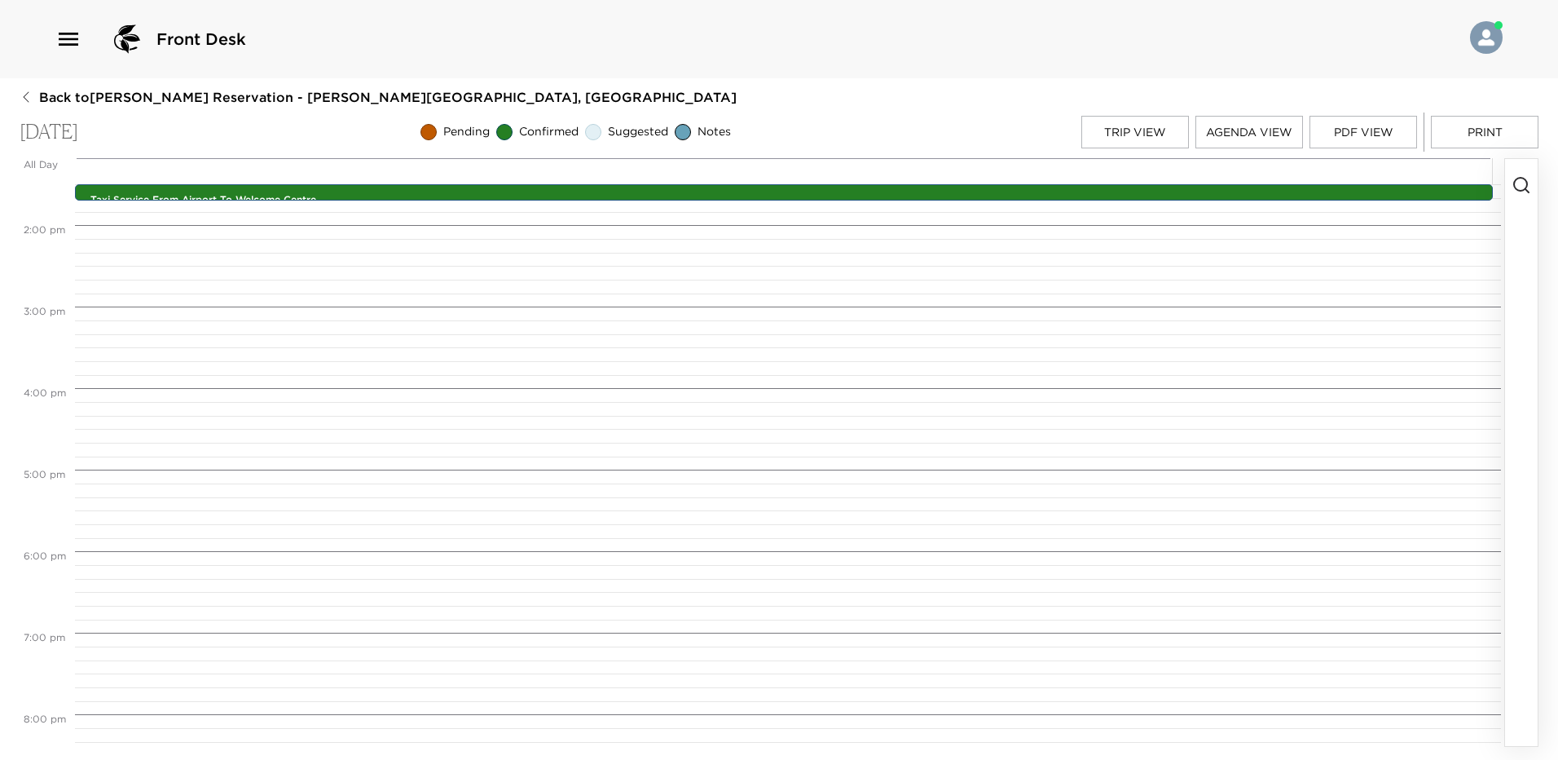
click at [1532, 193] on button "button" at bounding box center [1521, 452] width 33 height 587
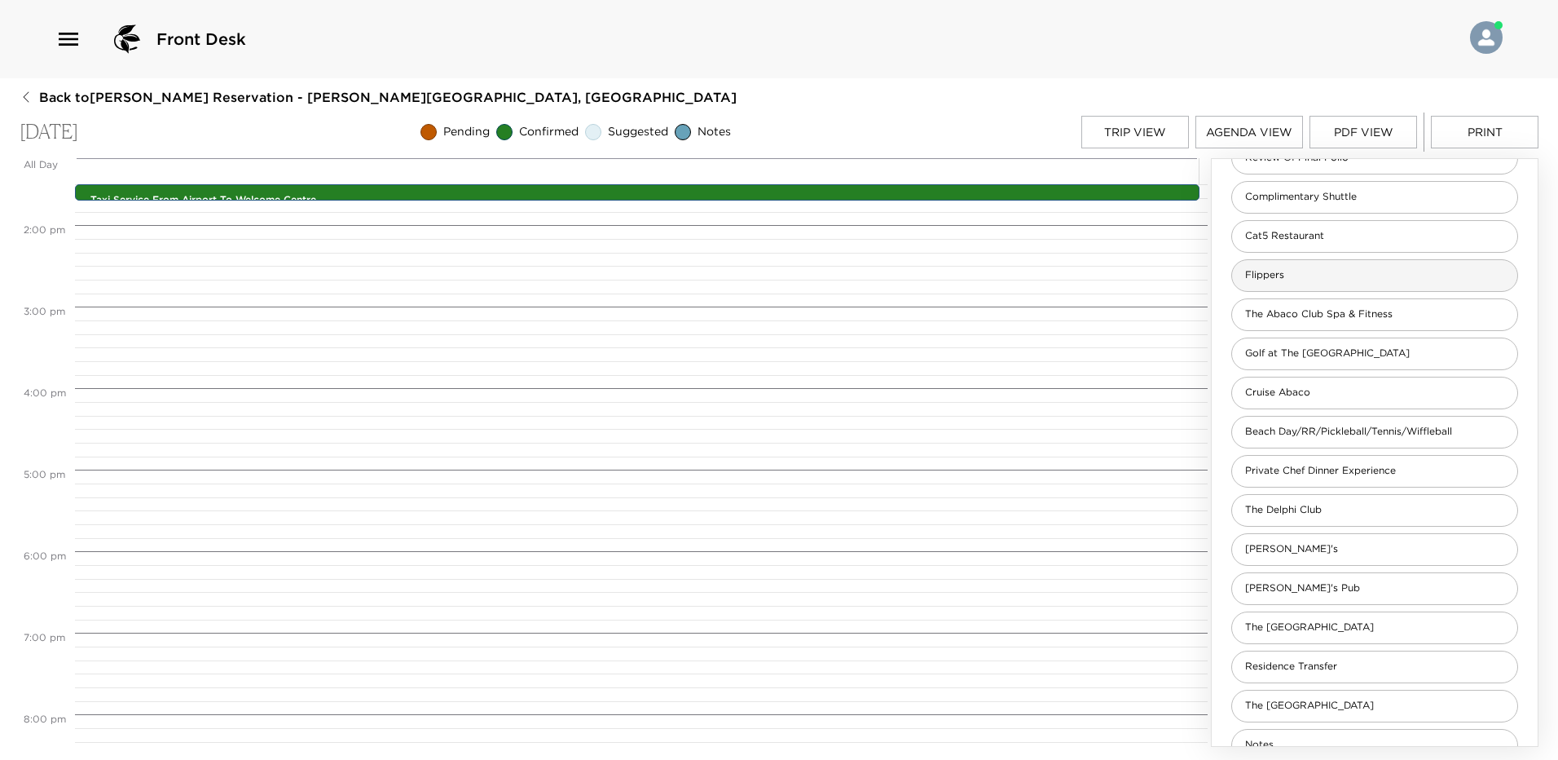
scroll to position [489, 0]
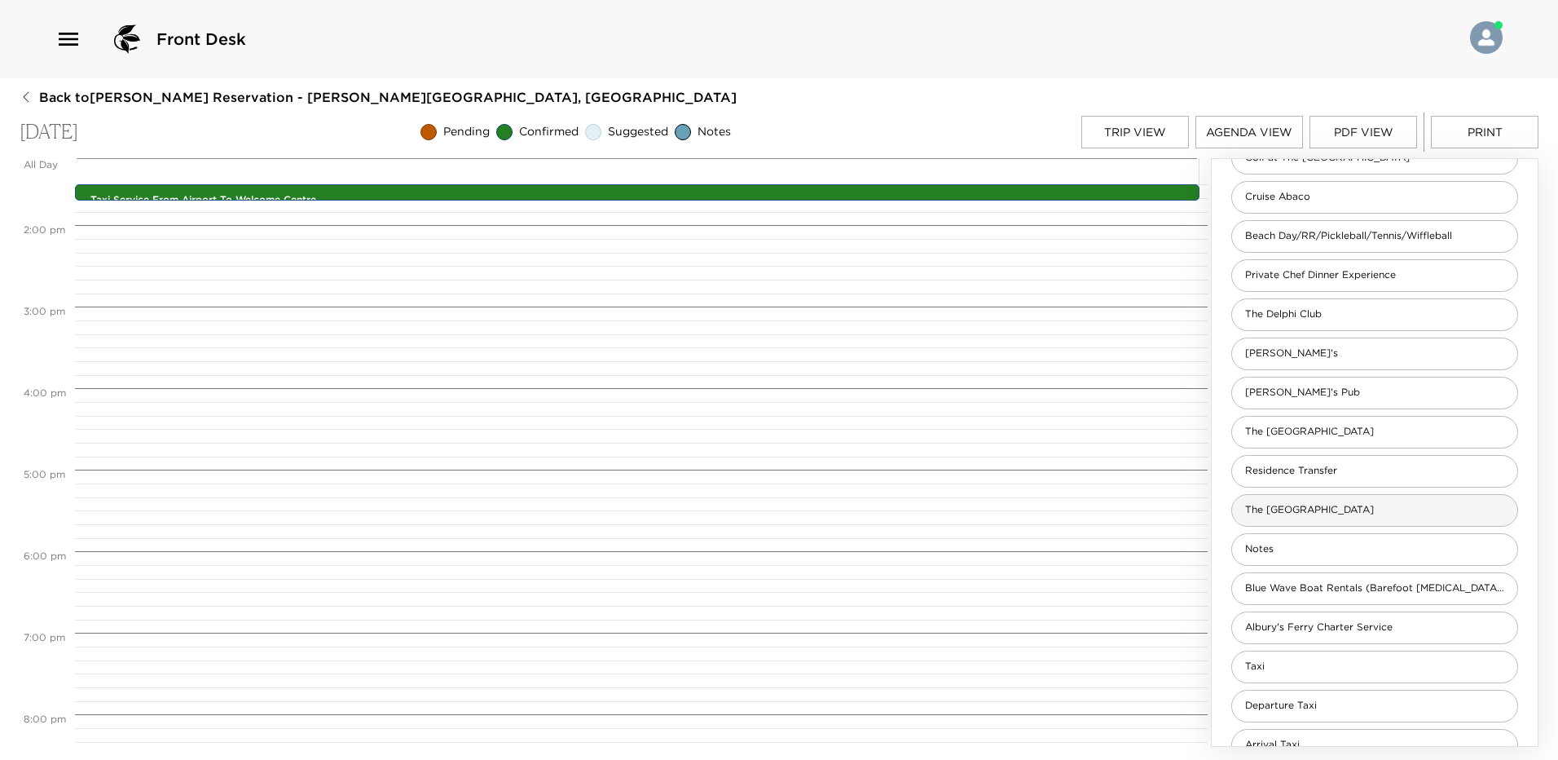
click at [1319, 518] on div "The Beach House" at bounding box center [1375, 510] width 287 height 33
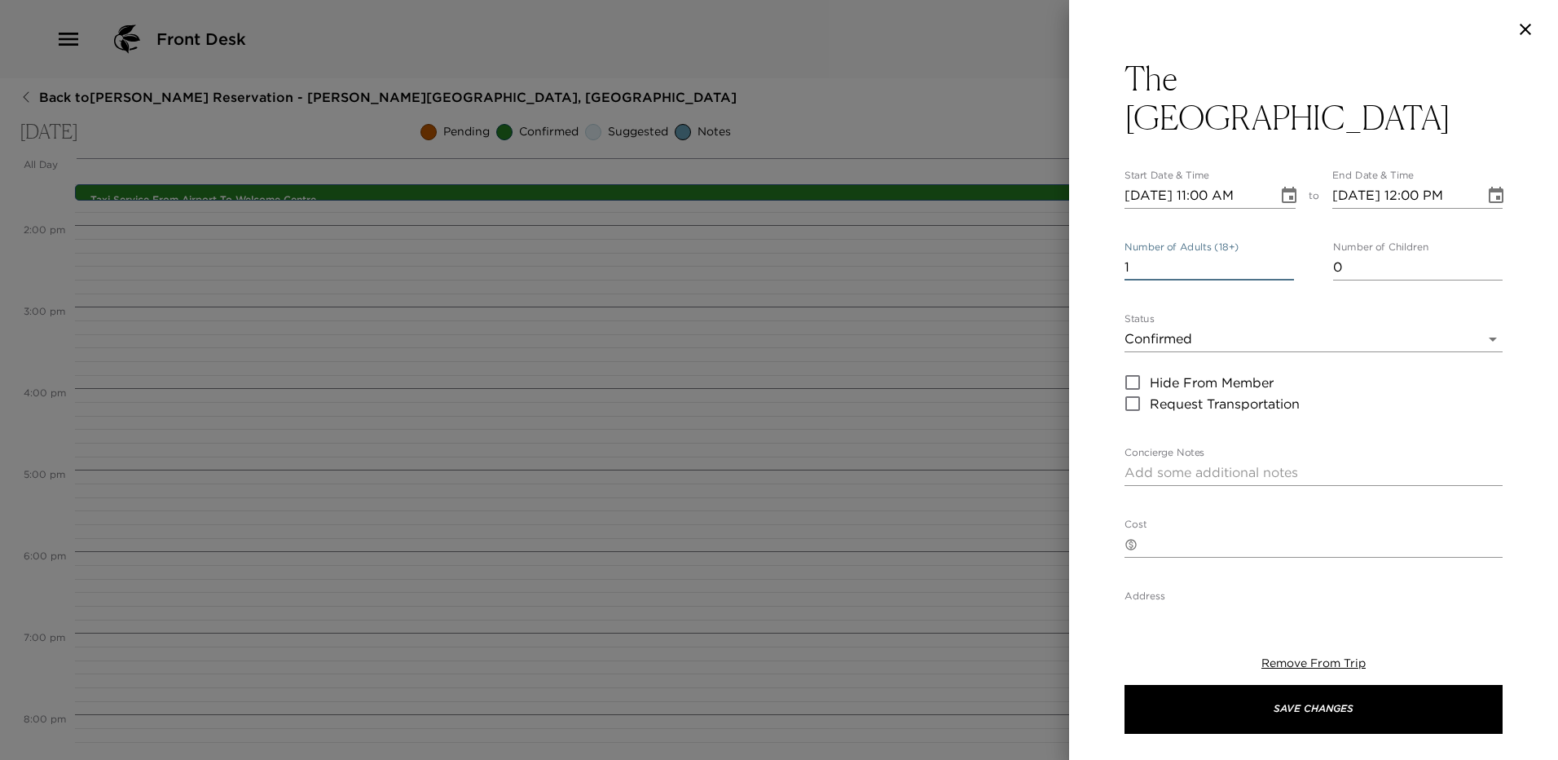
click at [1151, 254] on input "1" at bounding box center [1210, 267] width 170 height 26
type input "8"
click at [1198, 297] on body "Front Desk Back to Brad Blum Reservation - Sandy Point Abaco, Bahamas Wednesday…" at bounding box center [779, 380] width 1558 height 760
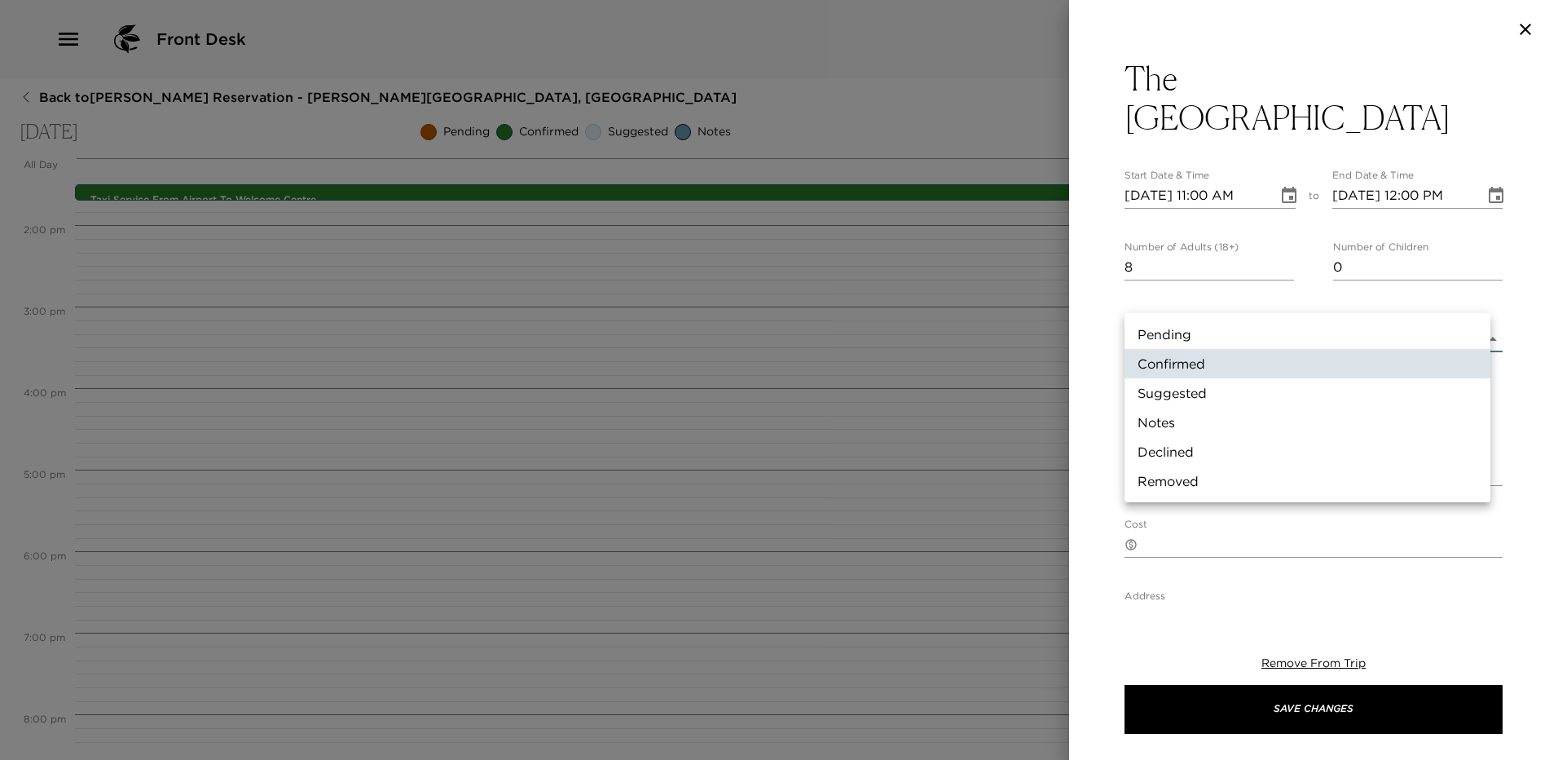
click at [1194, 336] on li "Pending" at bounding box center [1308, 334] width 366 height 29
type input "Pending"
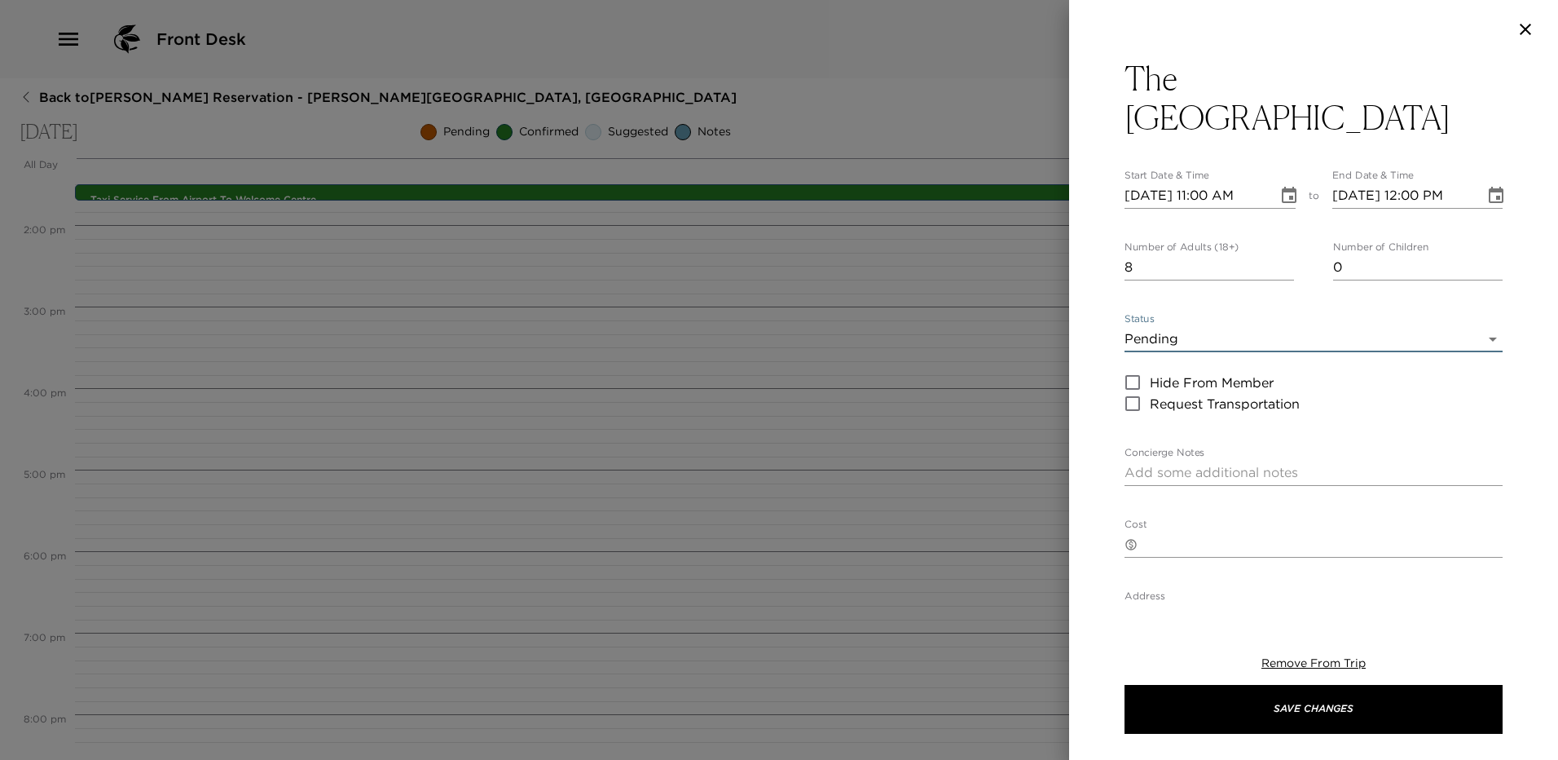
click at [1282, 186] on icon "Choose date, selected date is Oct 15, 2025" at bounding box center [1290, 196] width 20 height 20
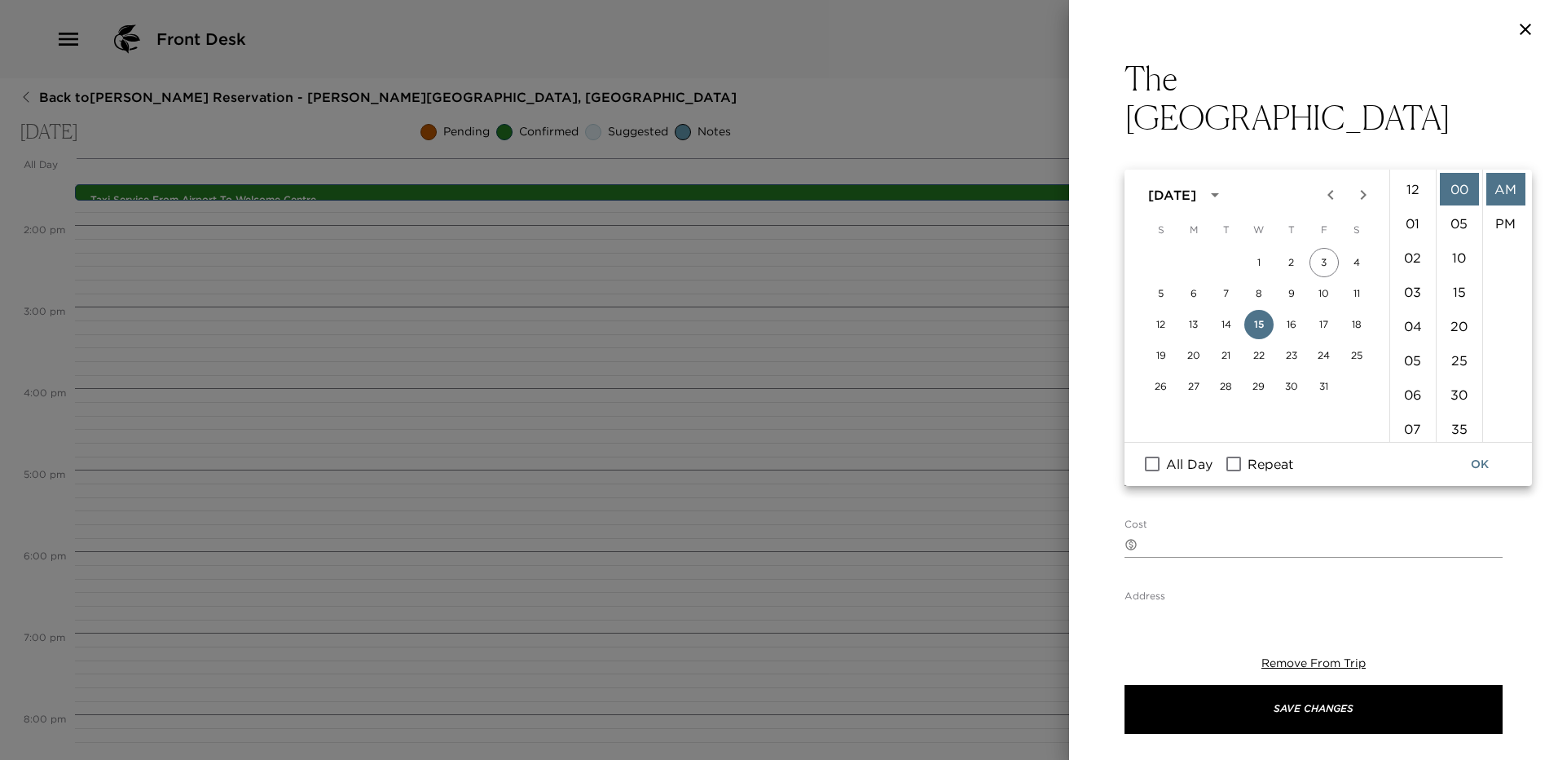
scroll to position [377, 0]
click at [1290, 187] on icon "Choose date, selected date is Oct 15, 2025" at bounding box center [1289, 195] width 15 height 16
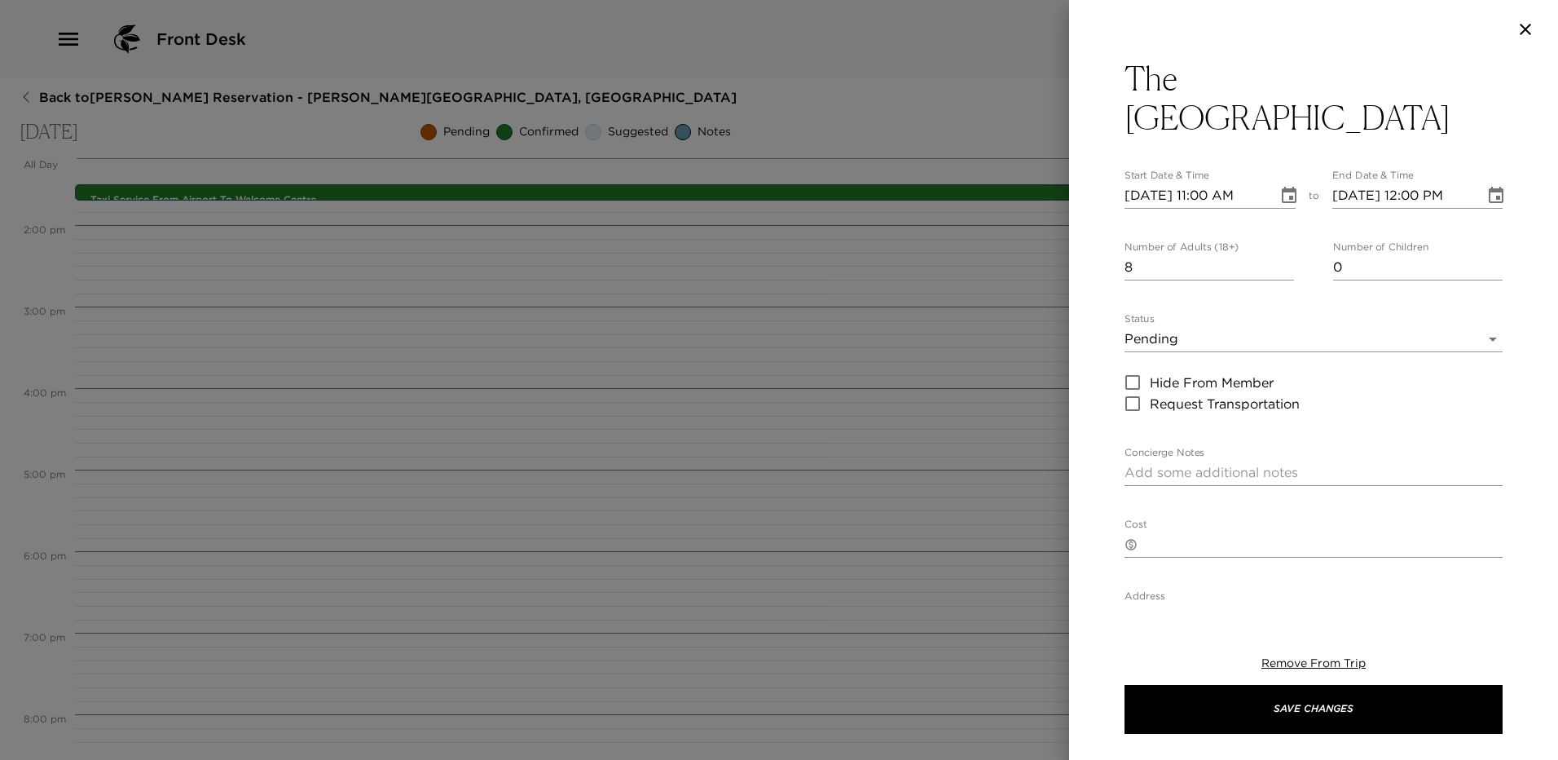
click at [1288, 187] on icon "Choose date, selected date is Oct 15, 2025" at bounding box center [1289, 195] width 15 height 16
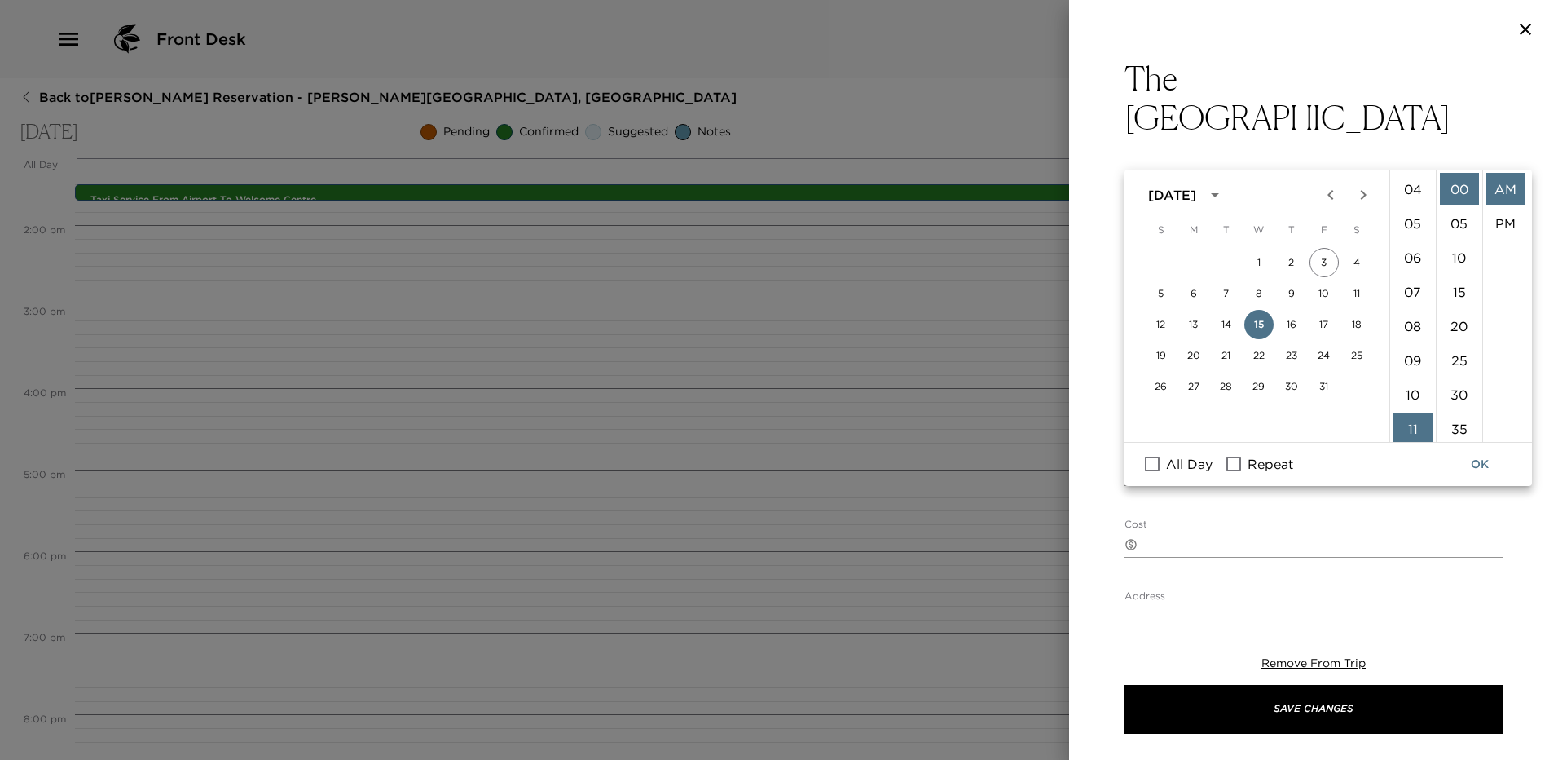
scroll to position [132, 0]
click at [1412, 292] on li "07" at bounding box center [1413, 296] width 39 height 33
click at [1496, 227] on li "PM" at bounding box center [1506, 223] width 39 height 33
type input "10/15/2025 07:00 PM"
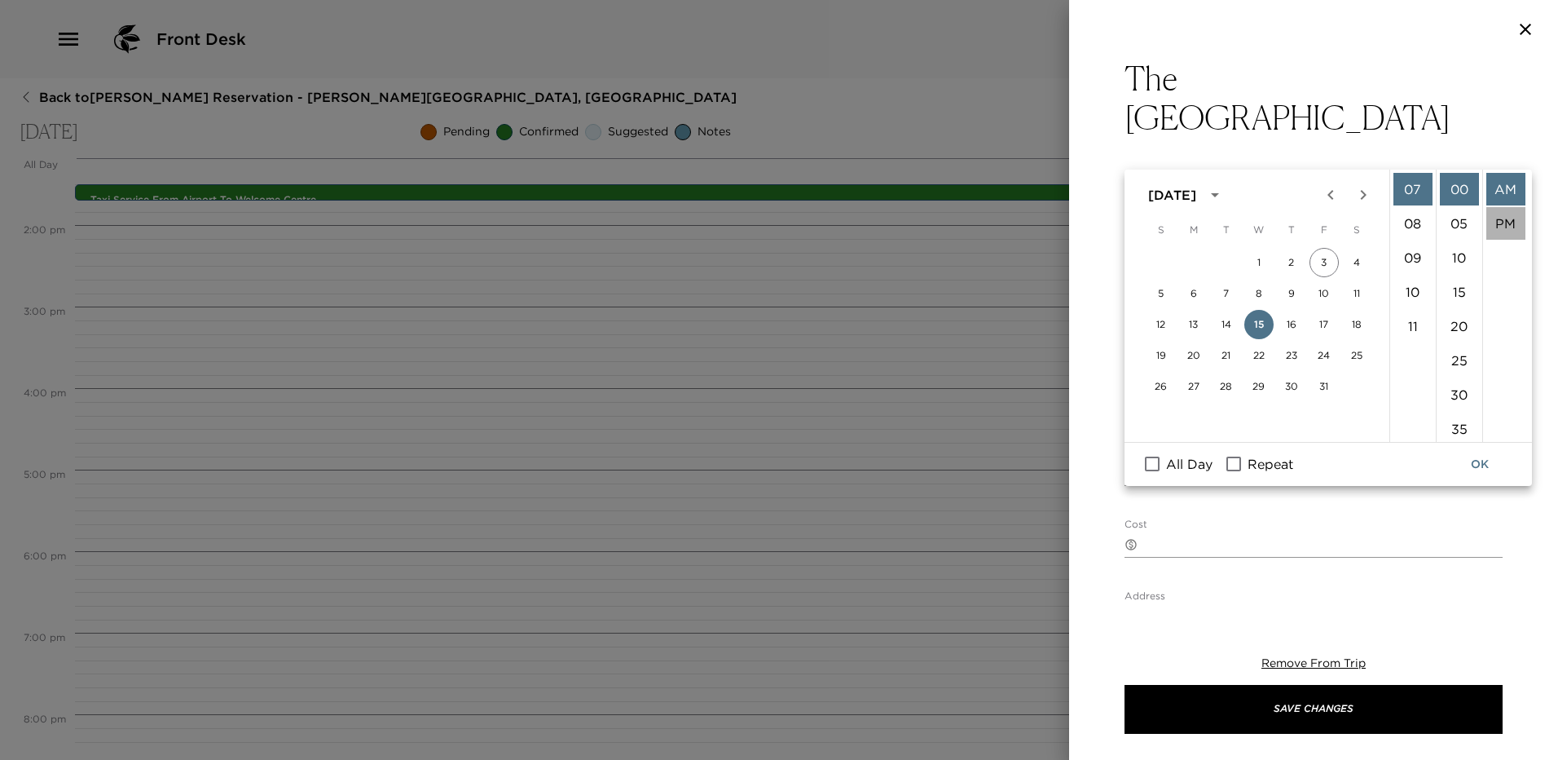
scroll to position [34, 0]
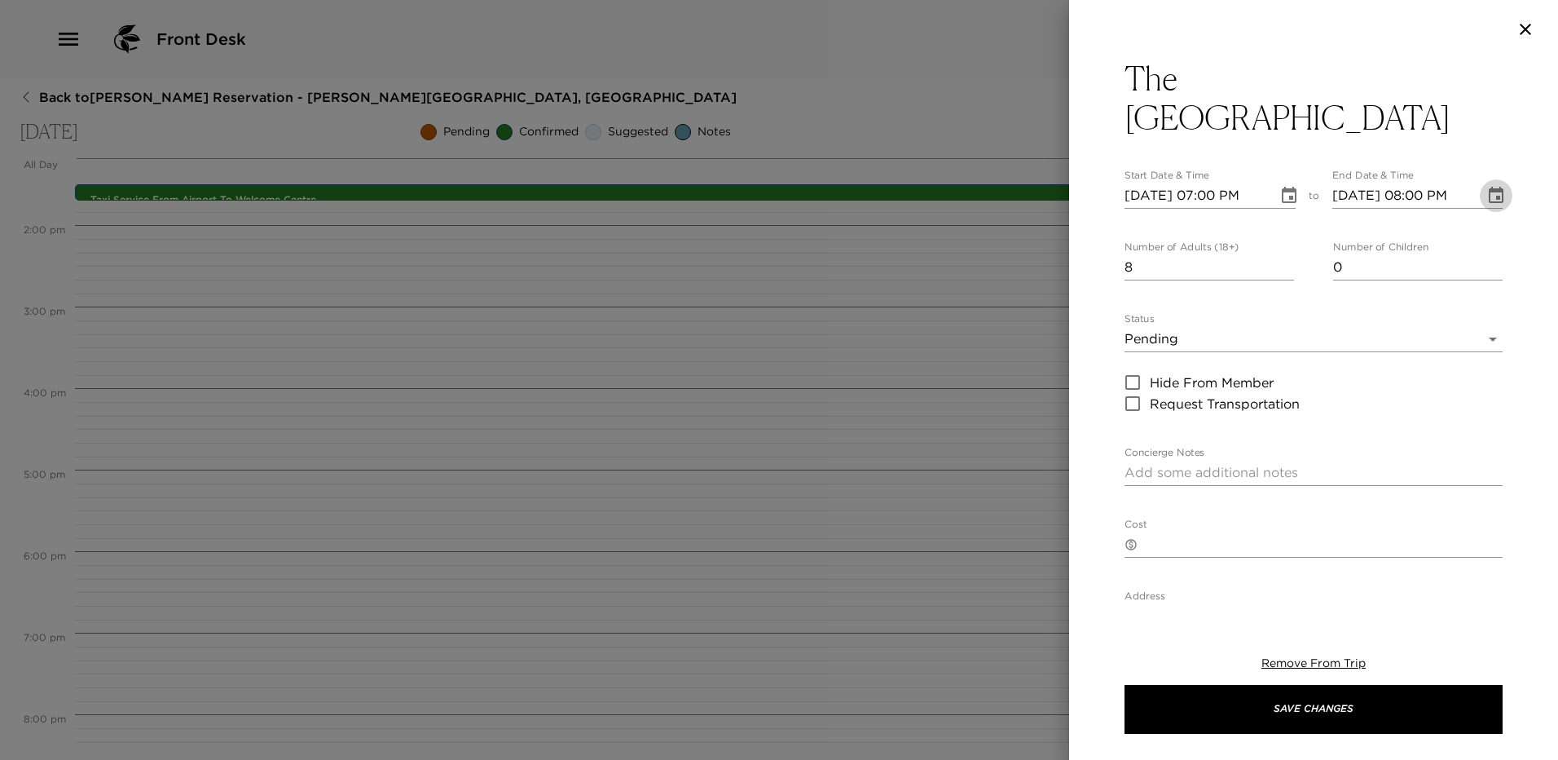
click at [1489, 187] on icon "Choose date, selected date is Oct 15, 2025" at bounding box center [1496, 195] width 15 height 16
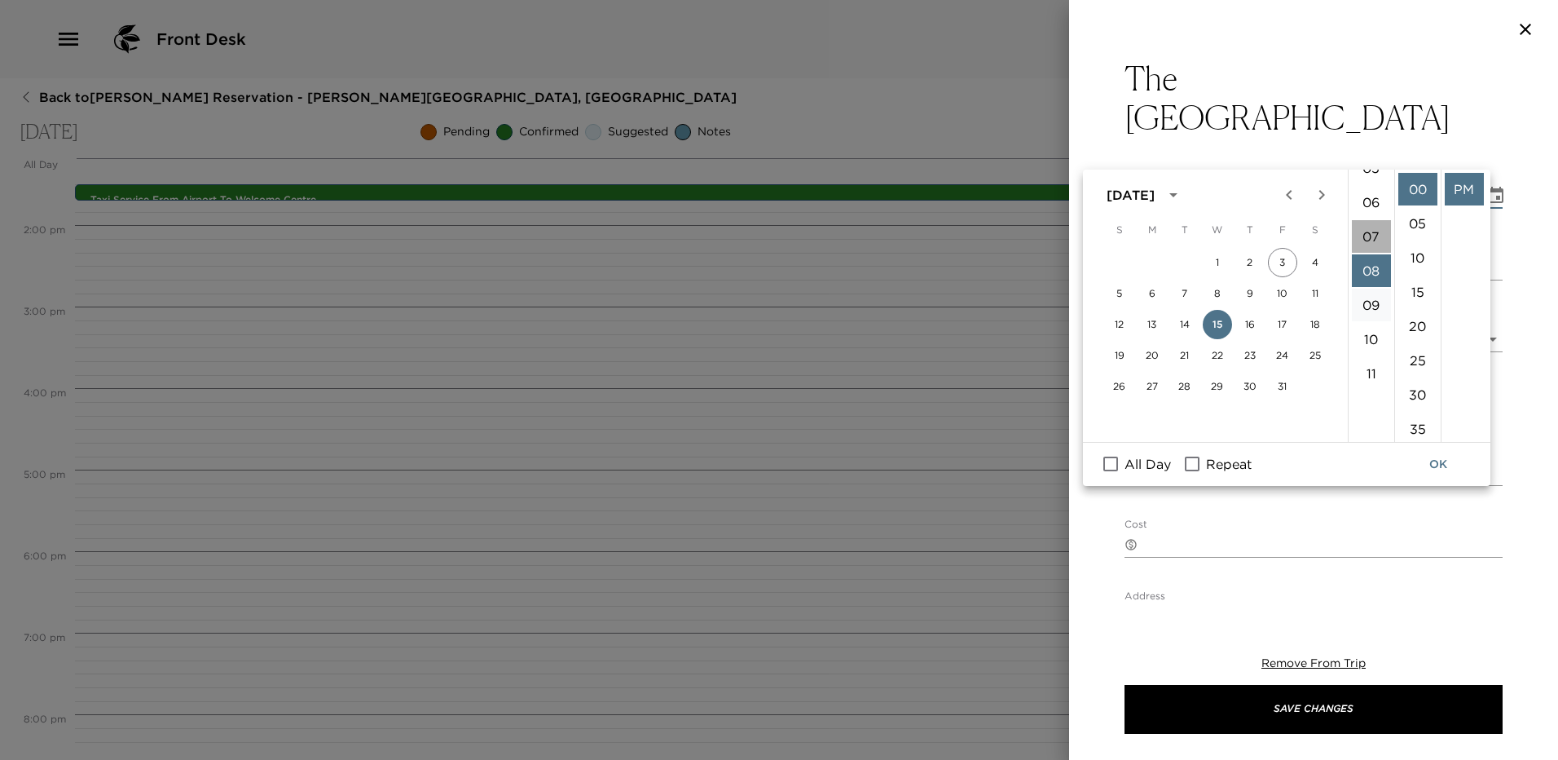
click at [1375, 227] on li "07" at bounding box center [1371, 236] width 39 height 33
type input "10/15/2025 07:00 PM"
click at [1457, 460] on button "OK" at bounding box center [1439, 464] width 52 height 30
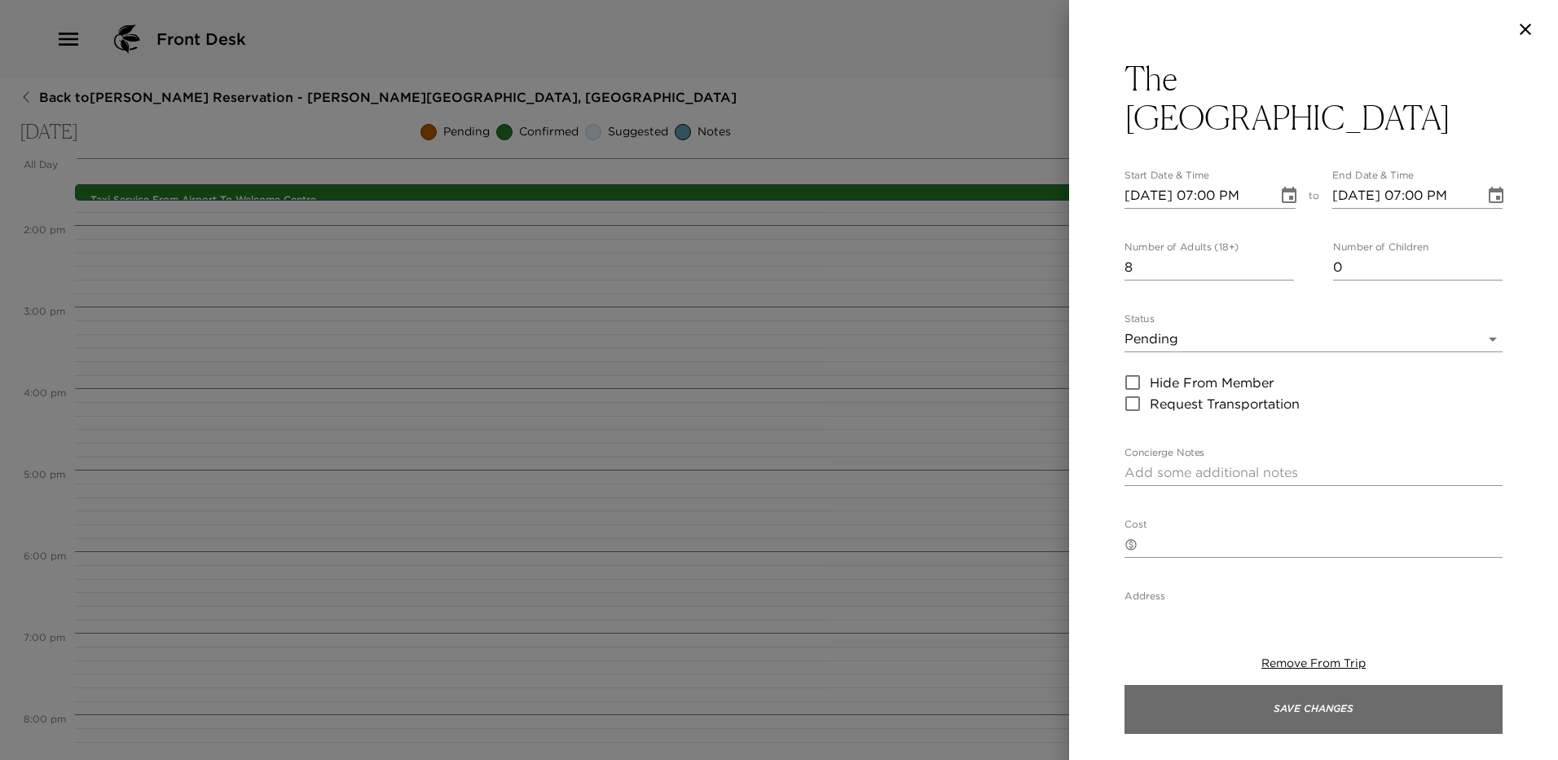
click at [1363, 712] on button "Save Changes" at bounding box center [1314, 709] width 378 height 49
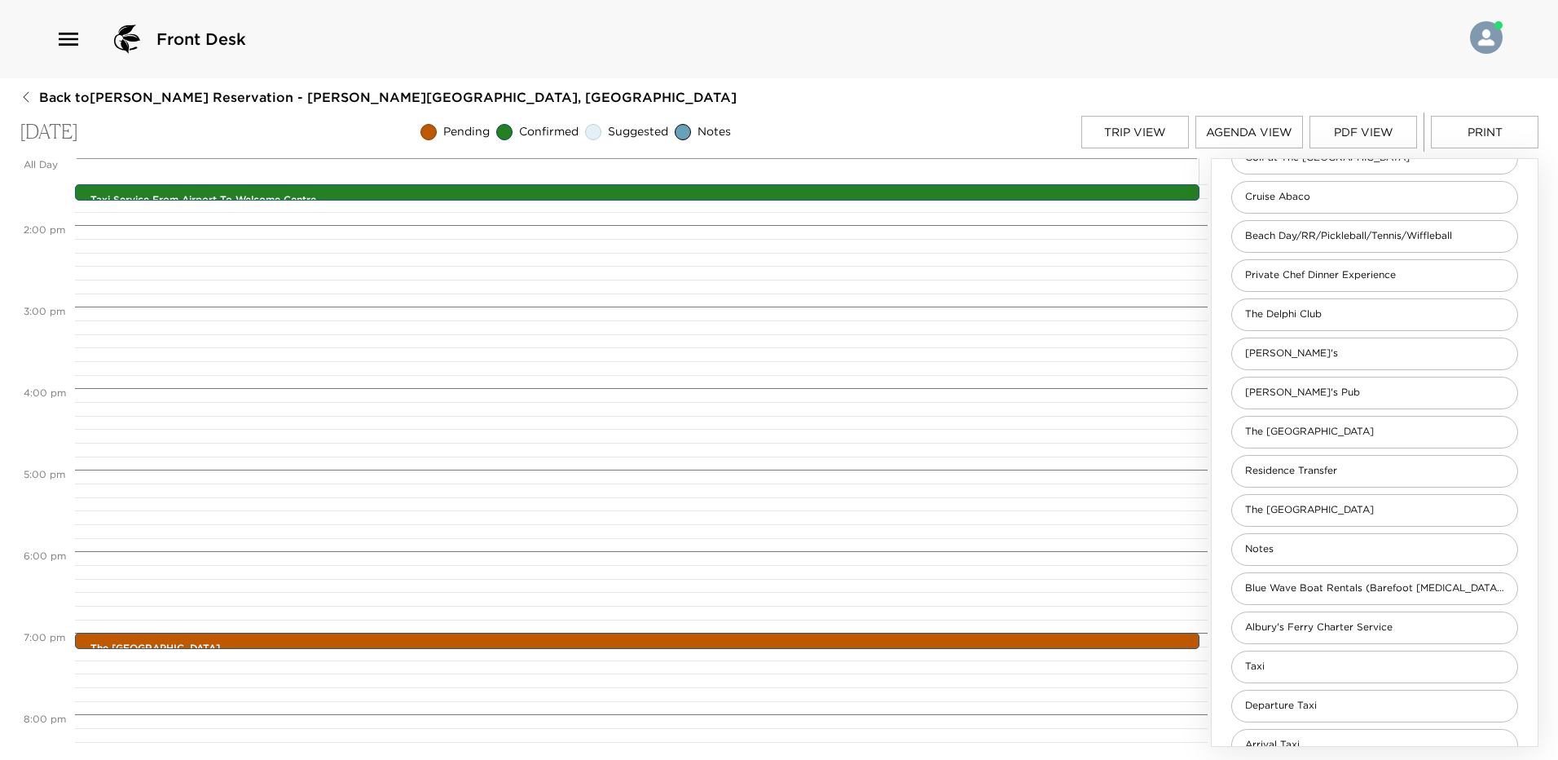
click at [1148, 129] on button "Trip View" at bounding box center [1136, 132] width 108 height 33
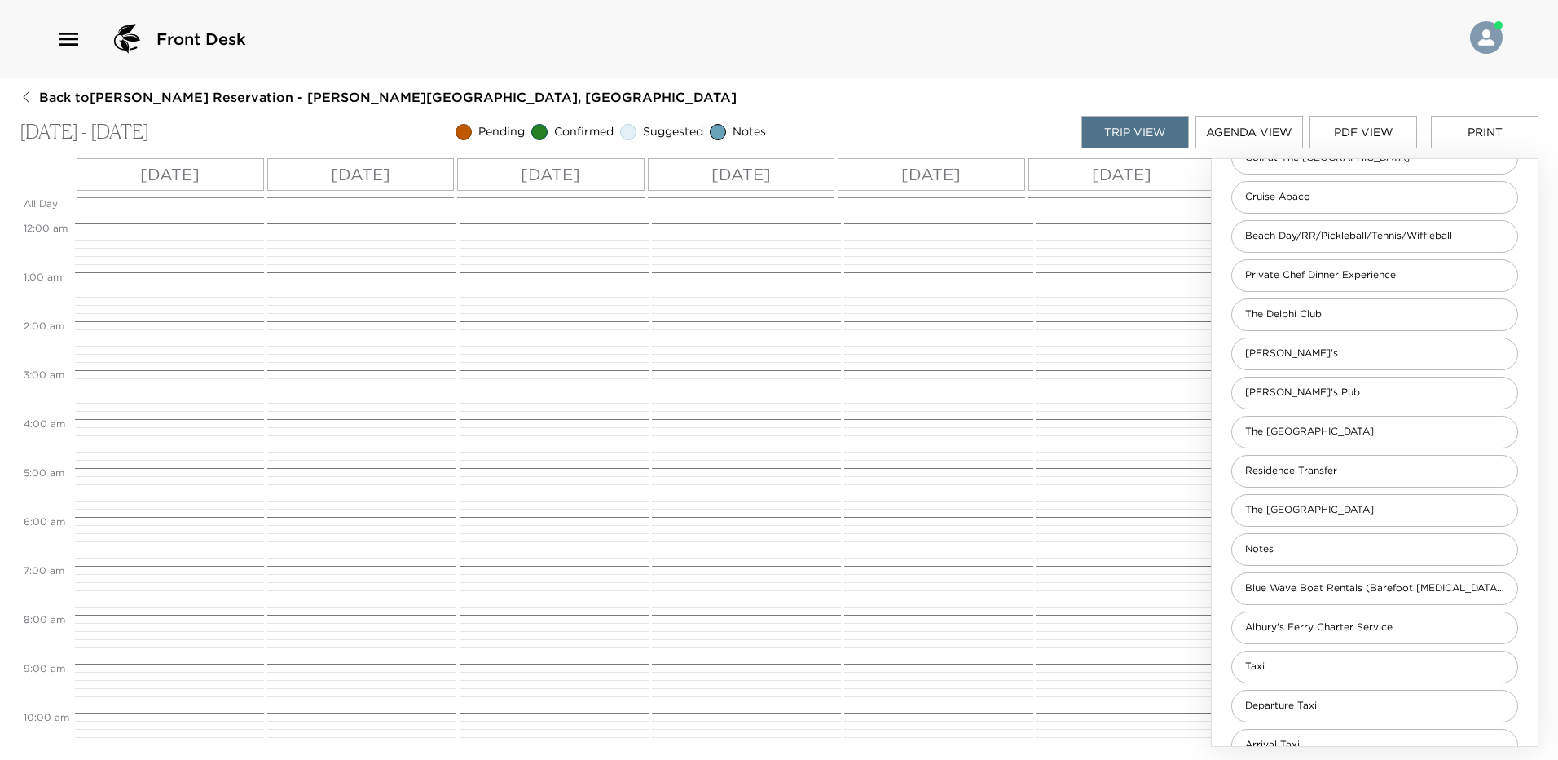
scroll to position [660, 0]
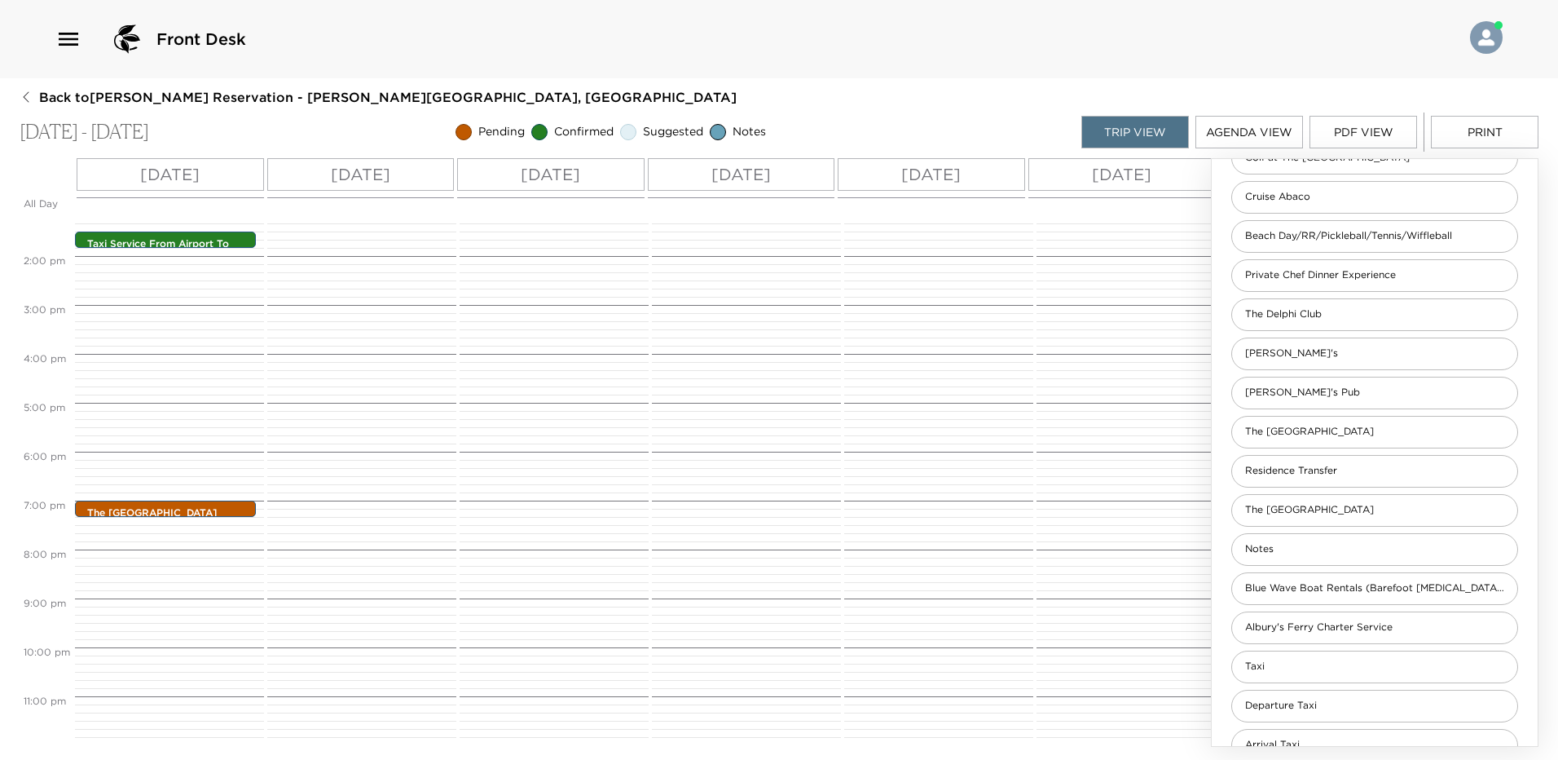
click at [370, 174] on p "Thu 10/16" at bounding box center [361, 174] width 60 height 24
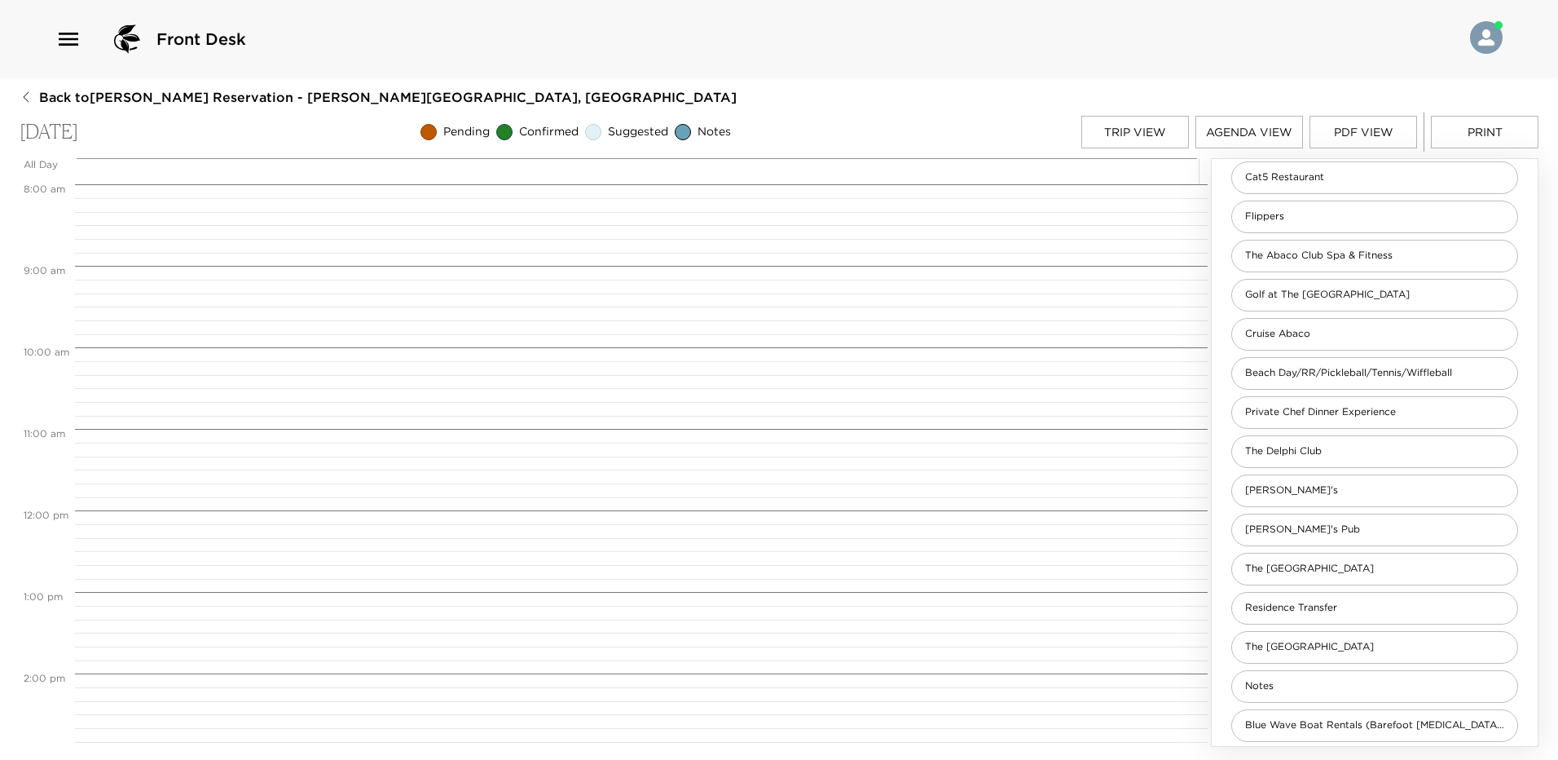
scroll to position [350, 0]
click at [1347, 419] on span "Private Chef Dinner Experience" at bounding box center [1320, 414] width 177 height 14
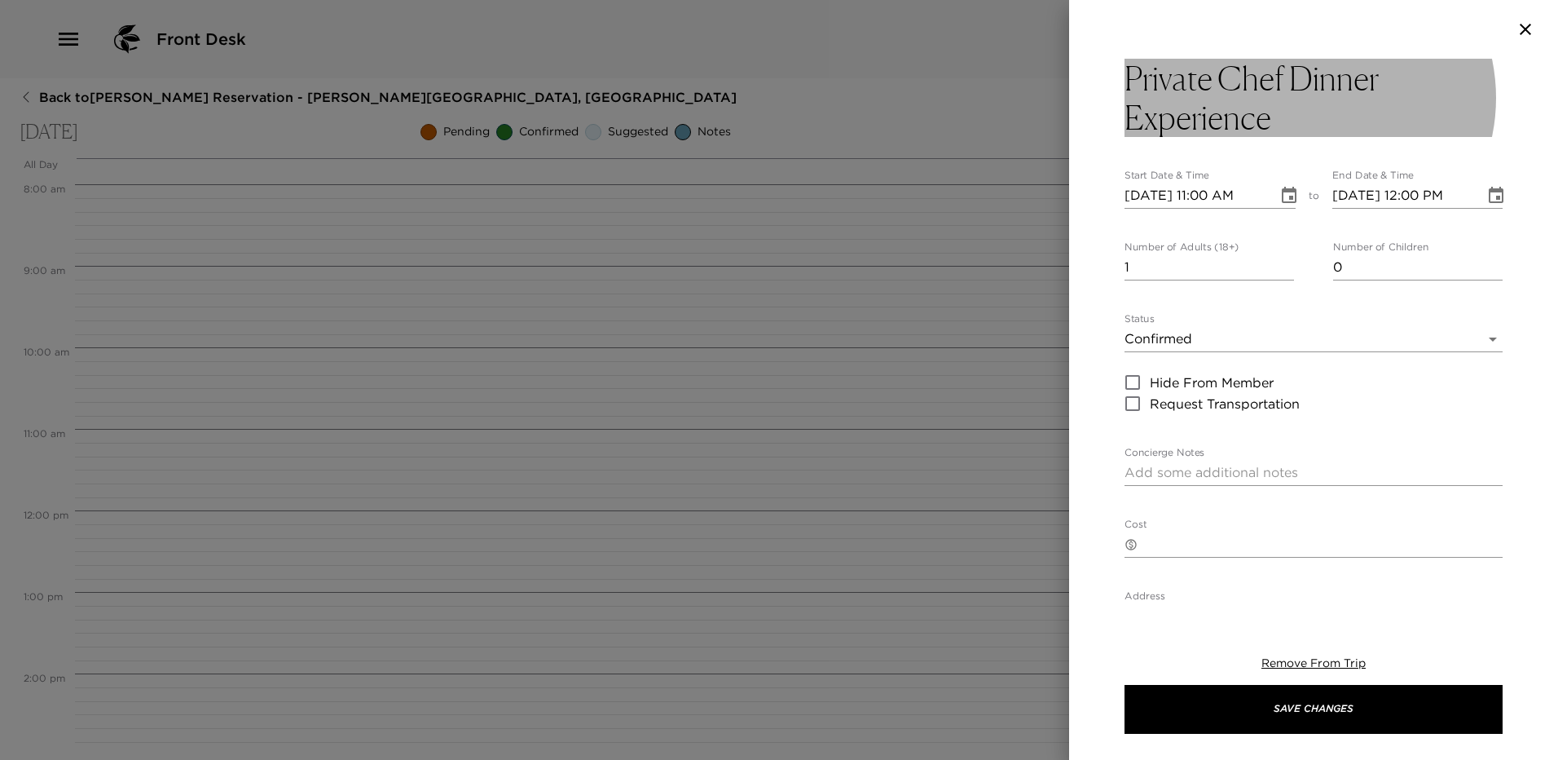
click at [1281, 136] on div "Private Chef Dinner Experience Start Date & Time 10/16/2025 11:00 AM to End Dat…" at bounding box center [1314, 578] width 378 height 1038
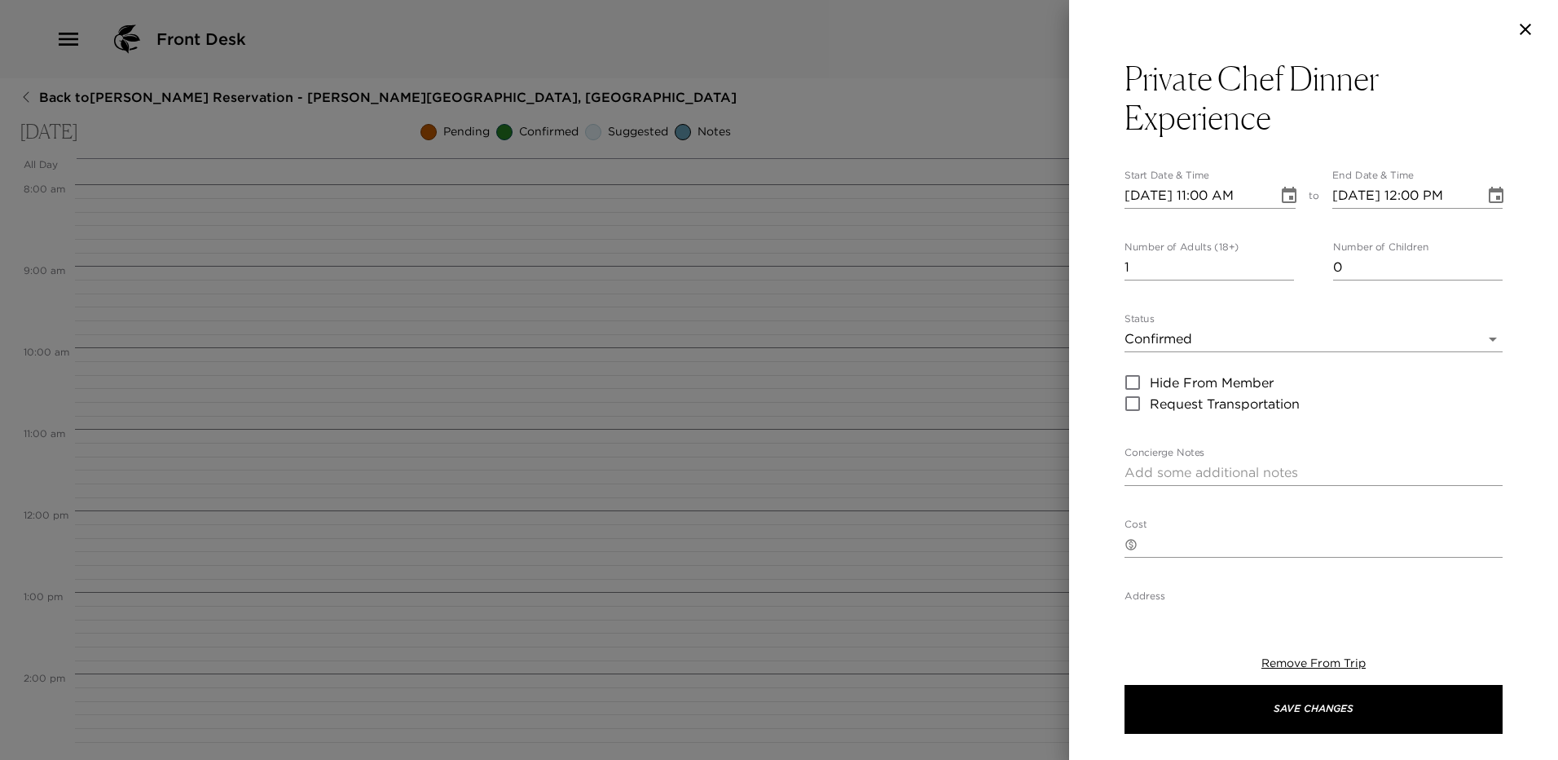
click at [1297, 84] on h3 "Private Chef Dinner Experience" at bounding box center [1314, 98] width 378 height 78
click at [1393, 83] on textarea "Private Chef Dinner Experience" at bounding box center [1314, 101] width 378 height 78
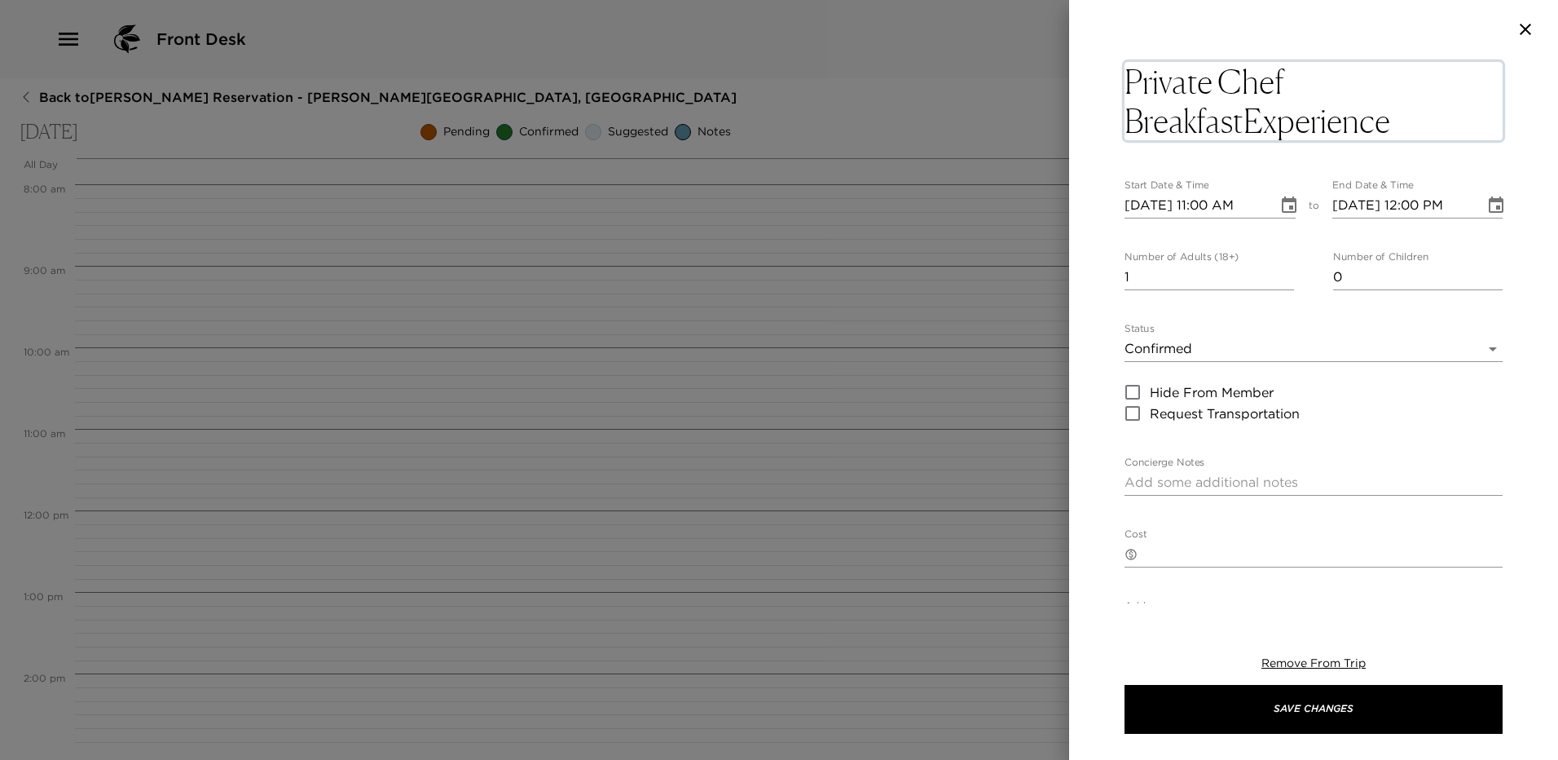
type textarea "Private Chef Breakfast Experience"
click at [1310, 124] on textarea "Private Chef Breakfast Experience" at bounding box center [1314, 101] width 378 height 78
click at [1249, 269] on input "1" at bounding box center [1210, 277] width 170 height 26
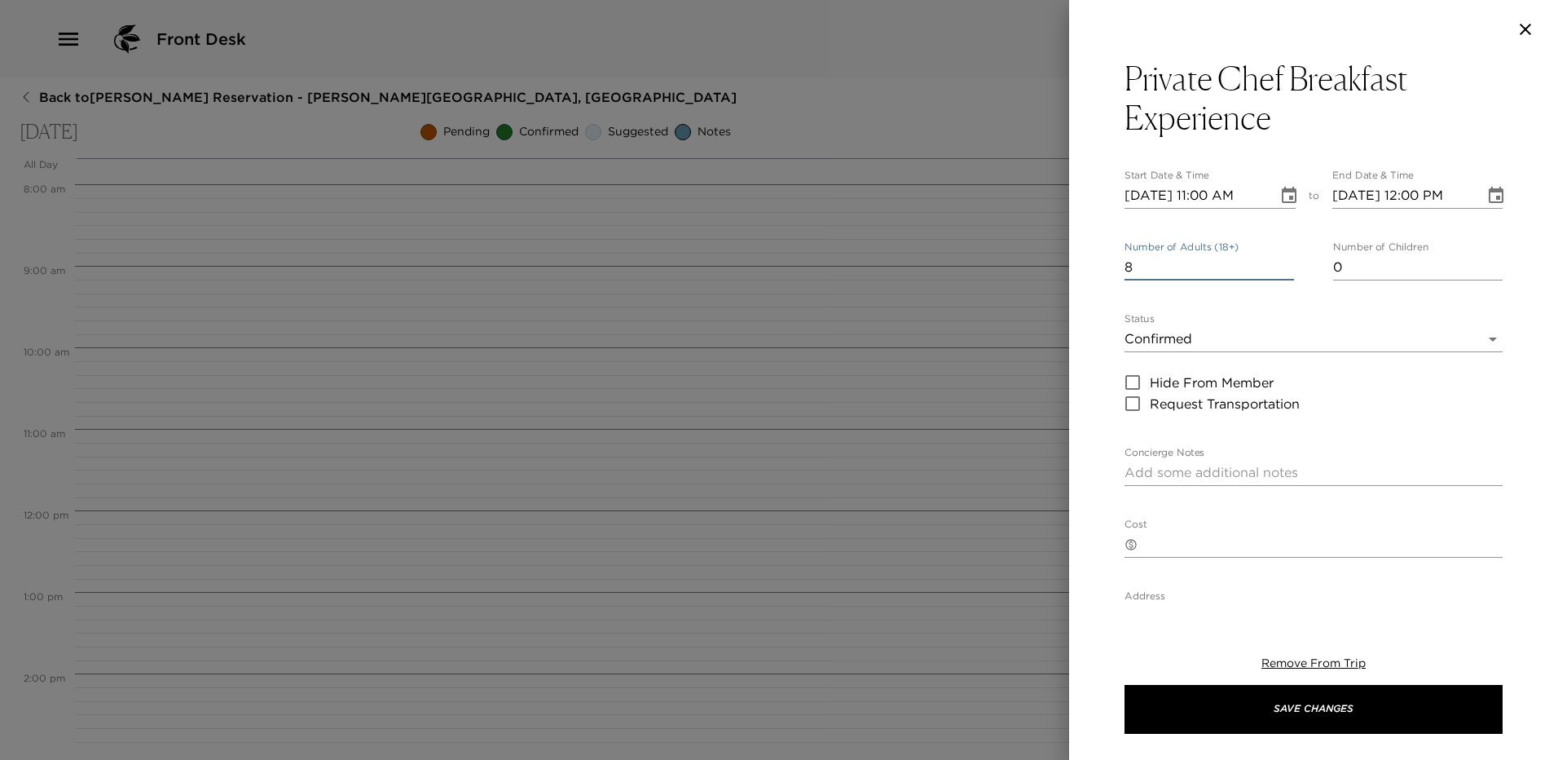
type input "8"
click at [1280, 196] on icon "Choose date, selected date is Oct 16, 2025" at bounding box center [1290, 196] width 20 height 20
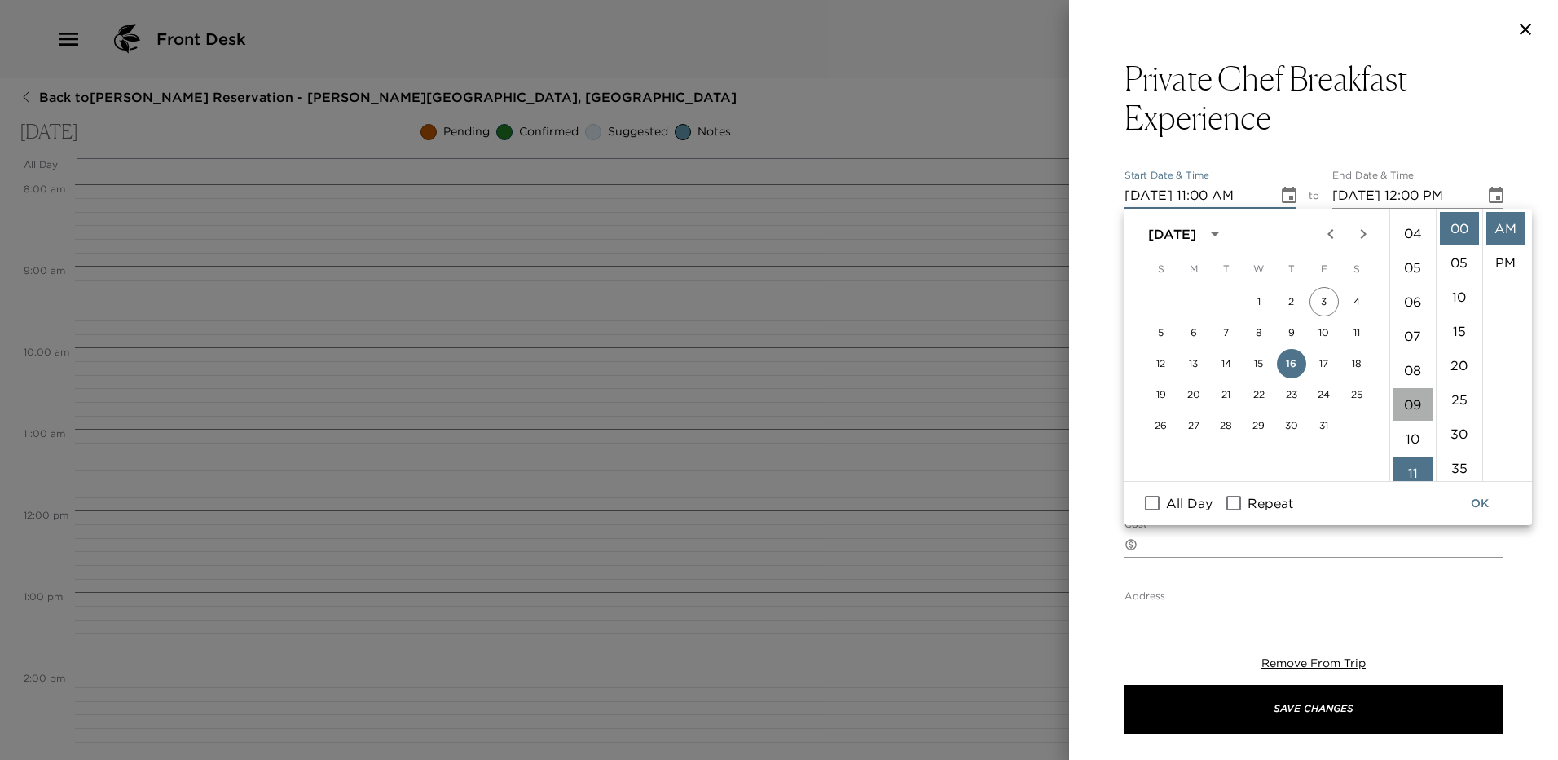
click at [1413, 406] on li "09" at bounding box center [1413, 404] width 39 height 33
type input "10/16/2025 09:00 AM"
click at [1487, 201] on icon "Choose date, selected date is Oct 16, 2025" at bounding box center [1497, 196] width 20 height 20
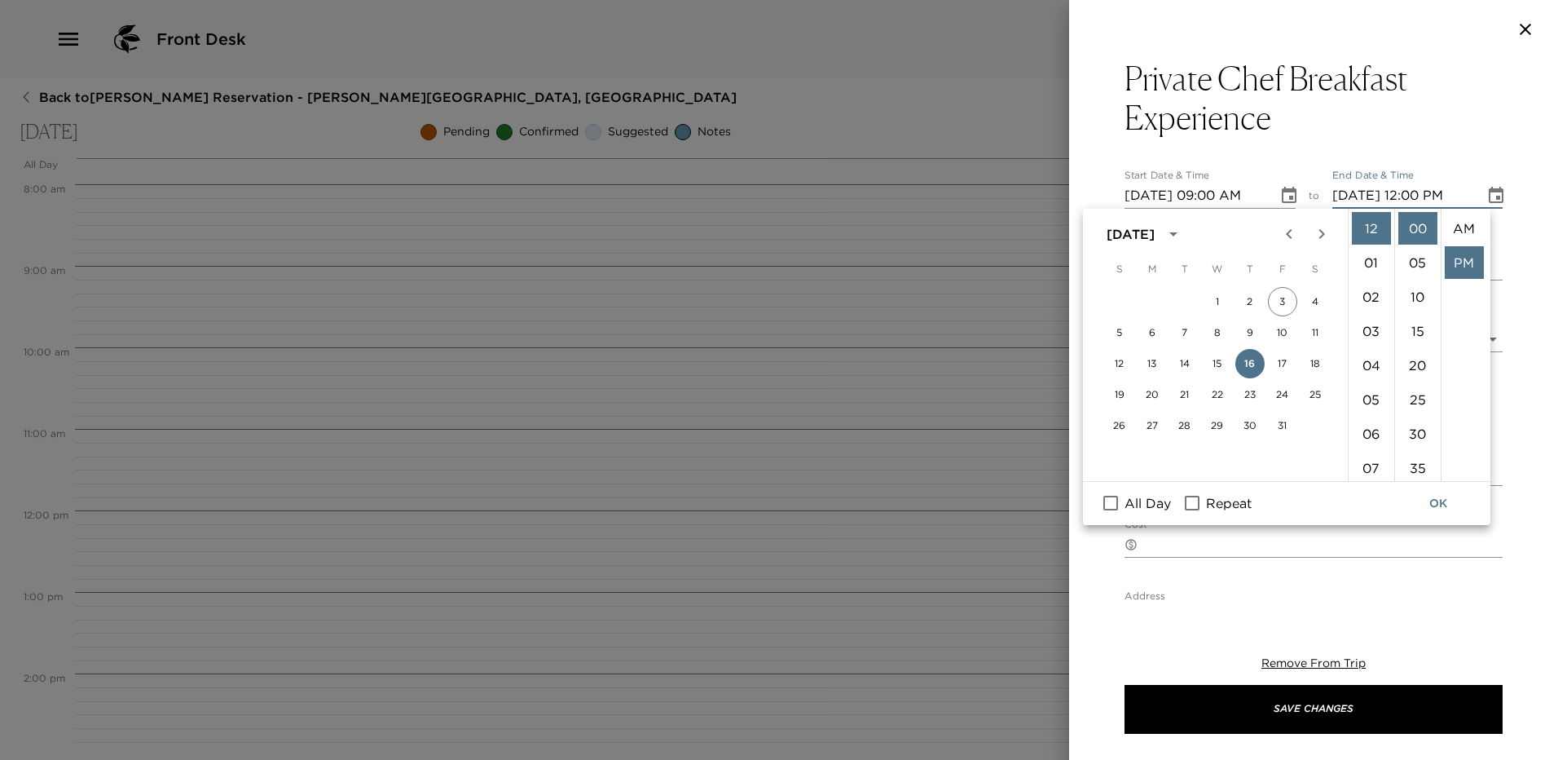
scroll to position [34, 0]
click at [1381, 290] on li "09" at bounding box center [1371, 291] width 39 height 33
click at [1461, 232] on li "AM" at bounding box center [1464, 228] width 39 height 33
type input "10/16/2025 09:00 AM"
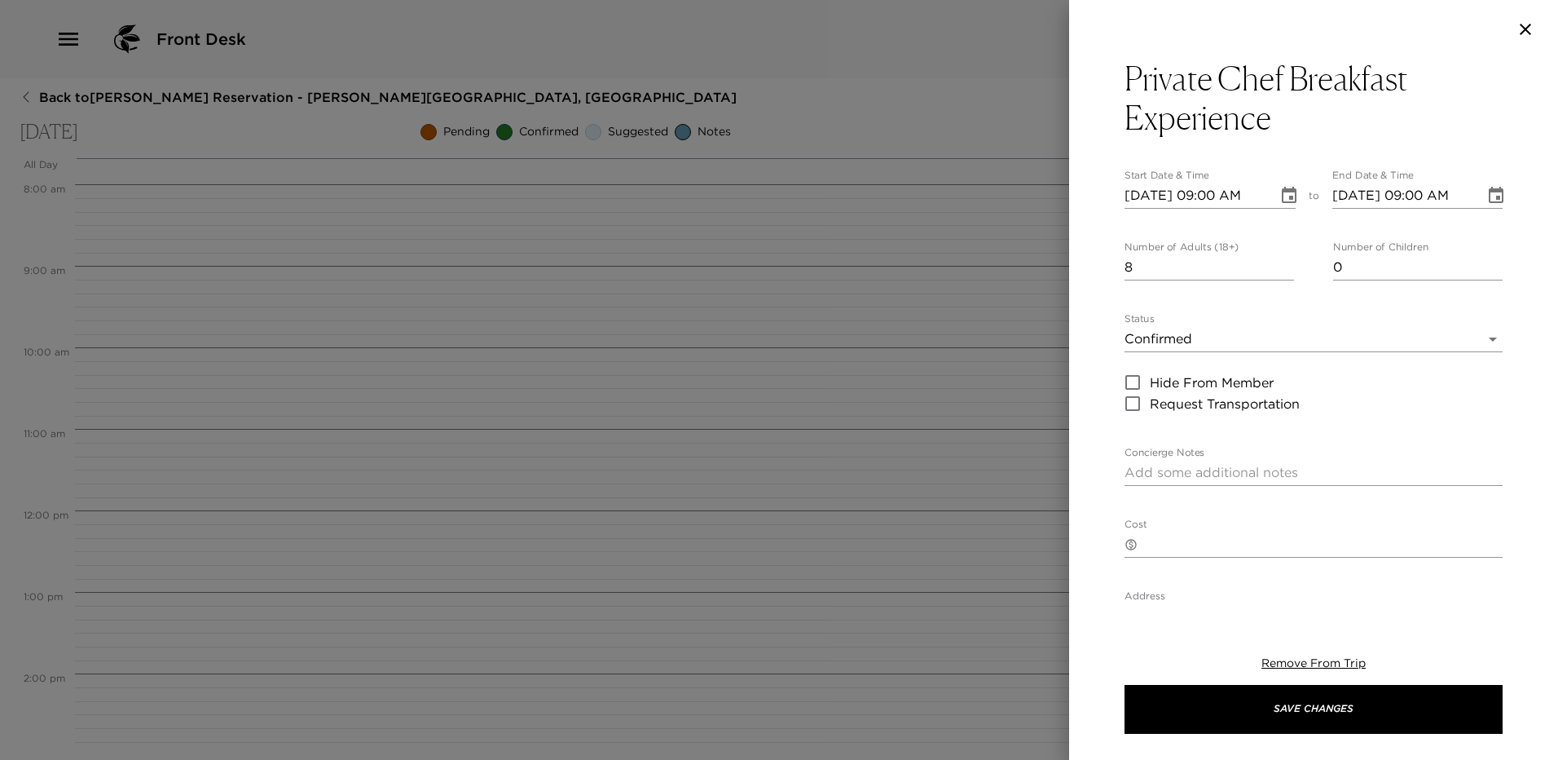
click at [1225, 343] on body "Front Desk Back to Brad Blum Reservation - Sandy Point Abaco, Bahamas Thursday,…" at bounding box center [779, 380] width 1558 height 760
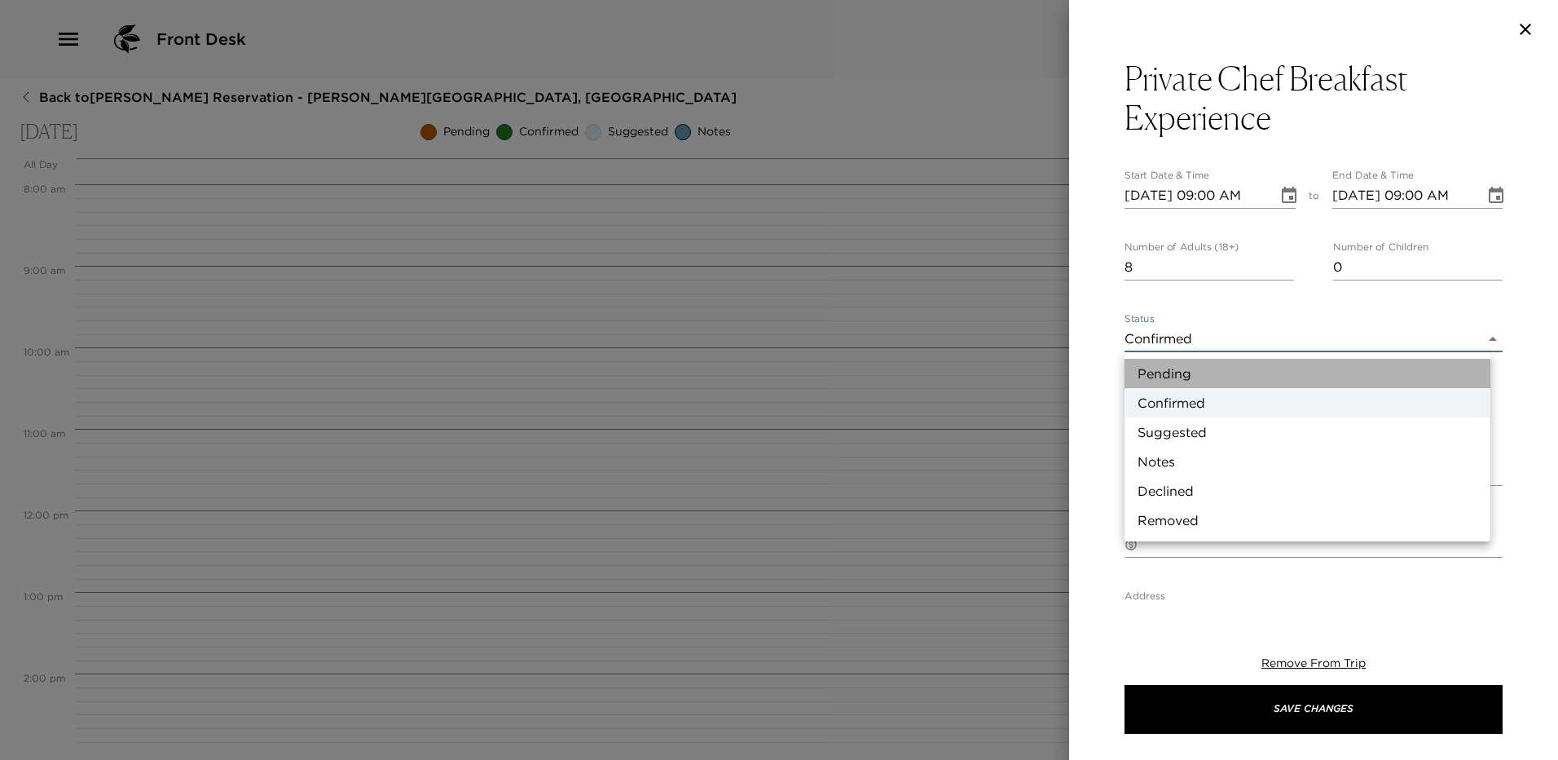
click at [1209, 382] on li "Pending" at bounding box center [1308, 373] width 366 height 29
type input "Pending"
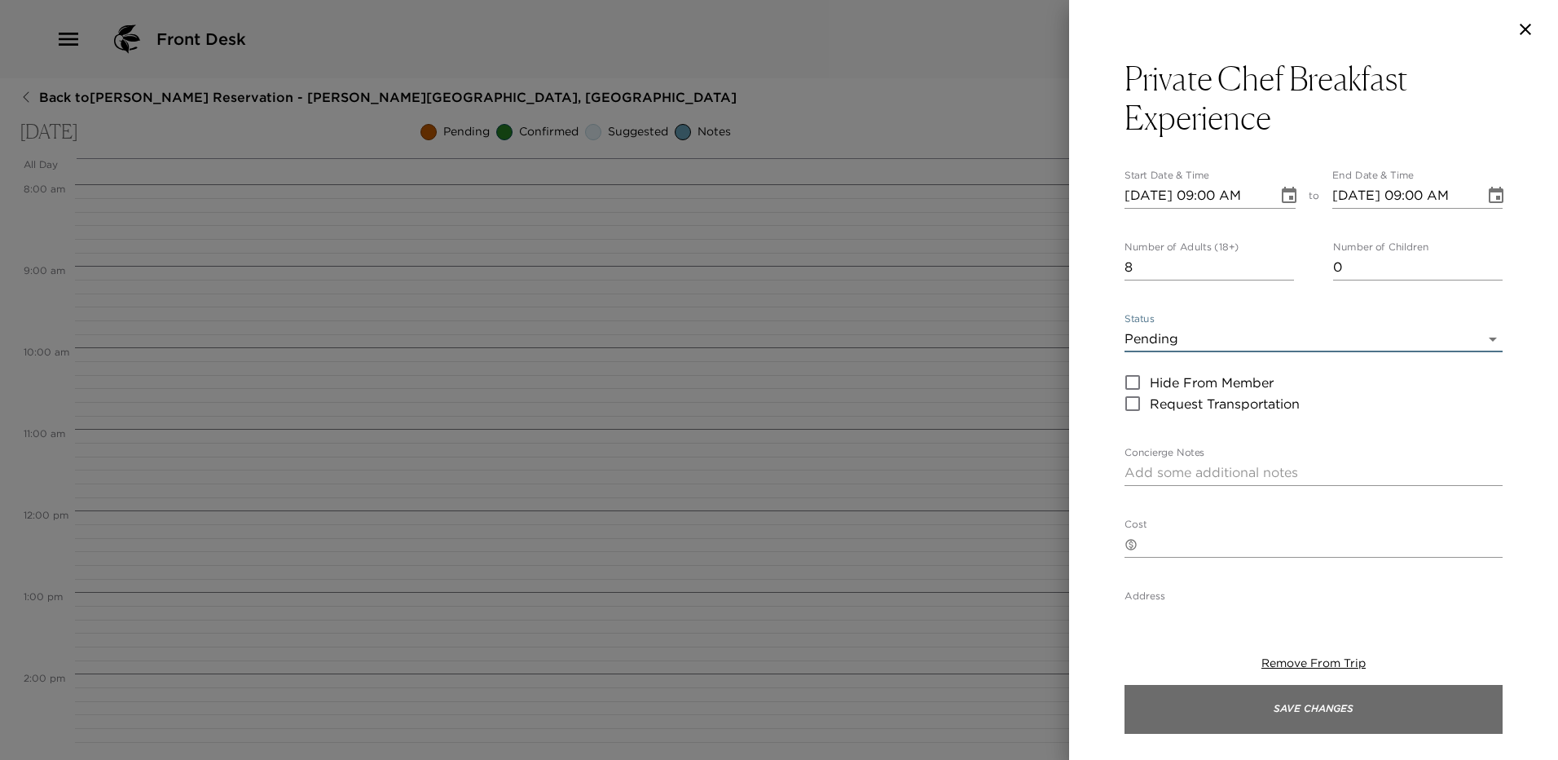
click at [1285, 694] on button "Save Changes" at bounding box center [1314, 709] width 378 height 49
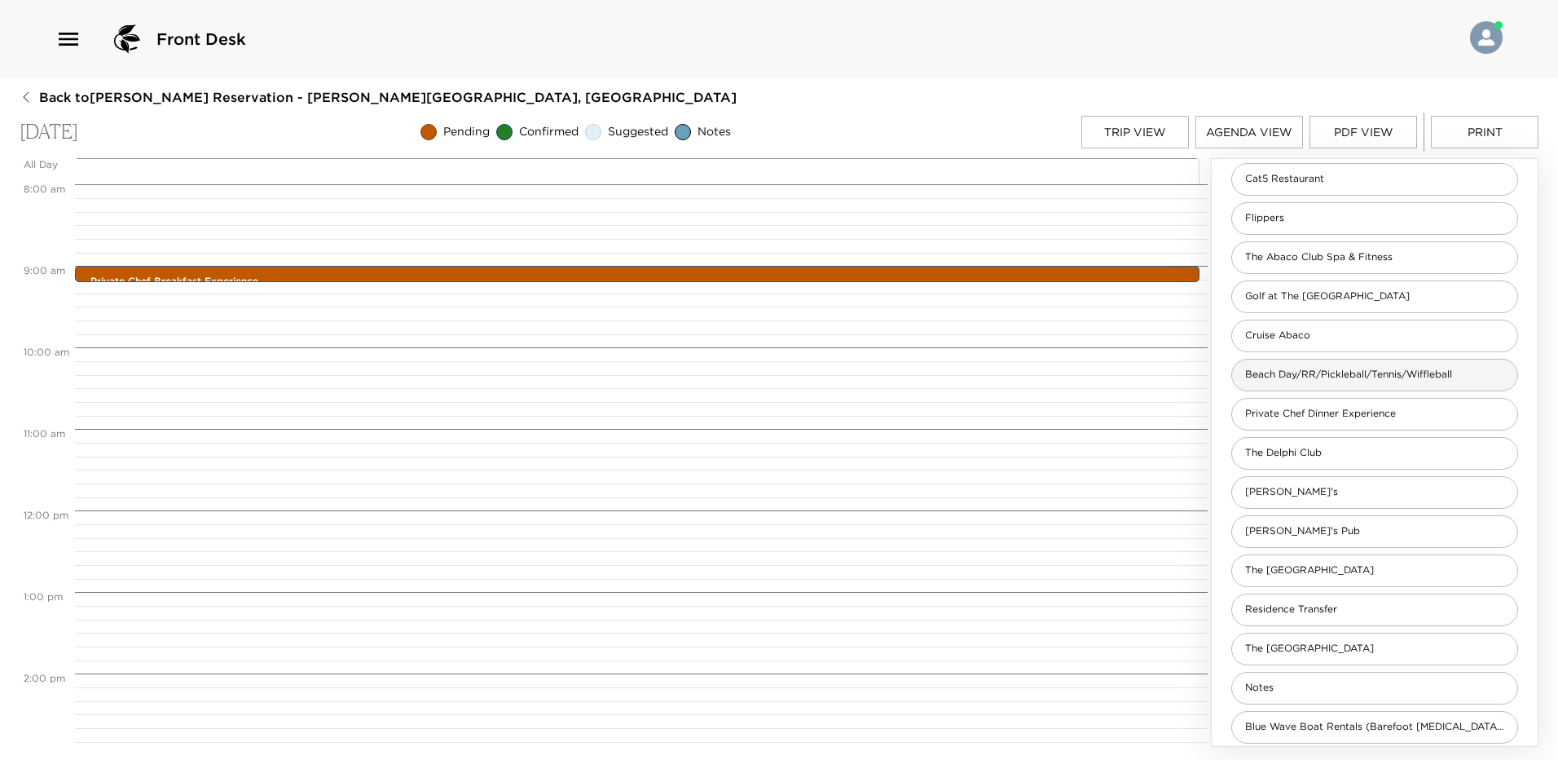
click at [1369, 374] on span "Beach Day/RR/Pickleball/Tennis/Wiffleball" at bounding box center [1348, 375] width 233 height 14
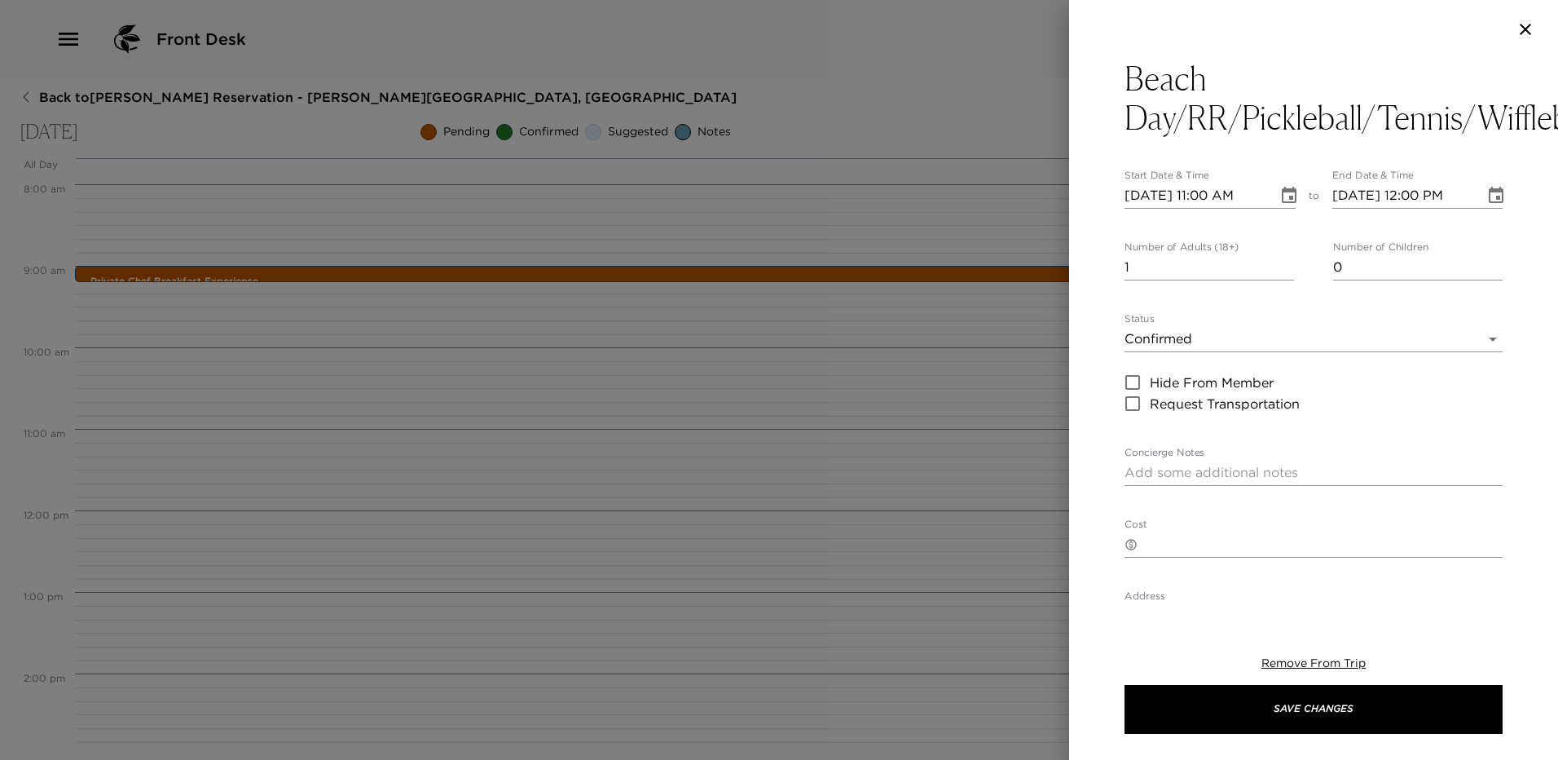
click at [1285, 188] on icon "Choose date, selected date is Oct 16, 2025" at bounding box center [1289, 195] width 15 height 16
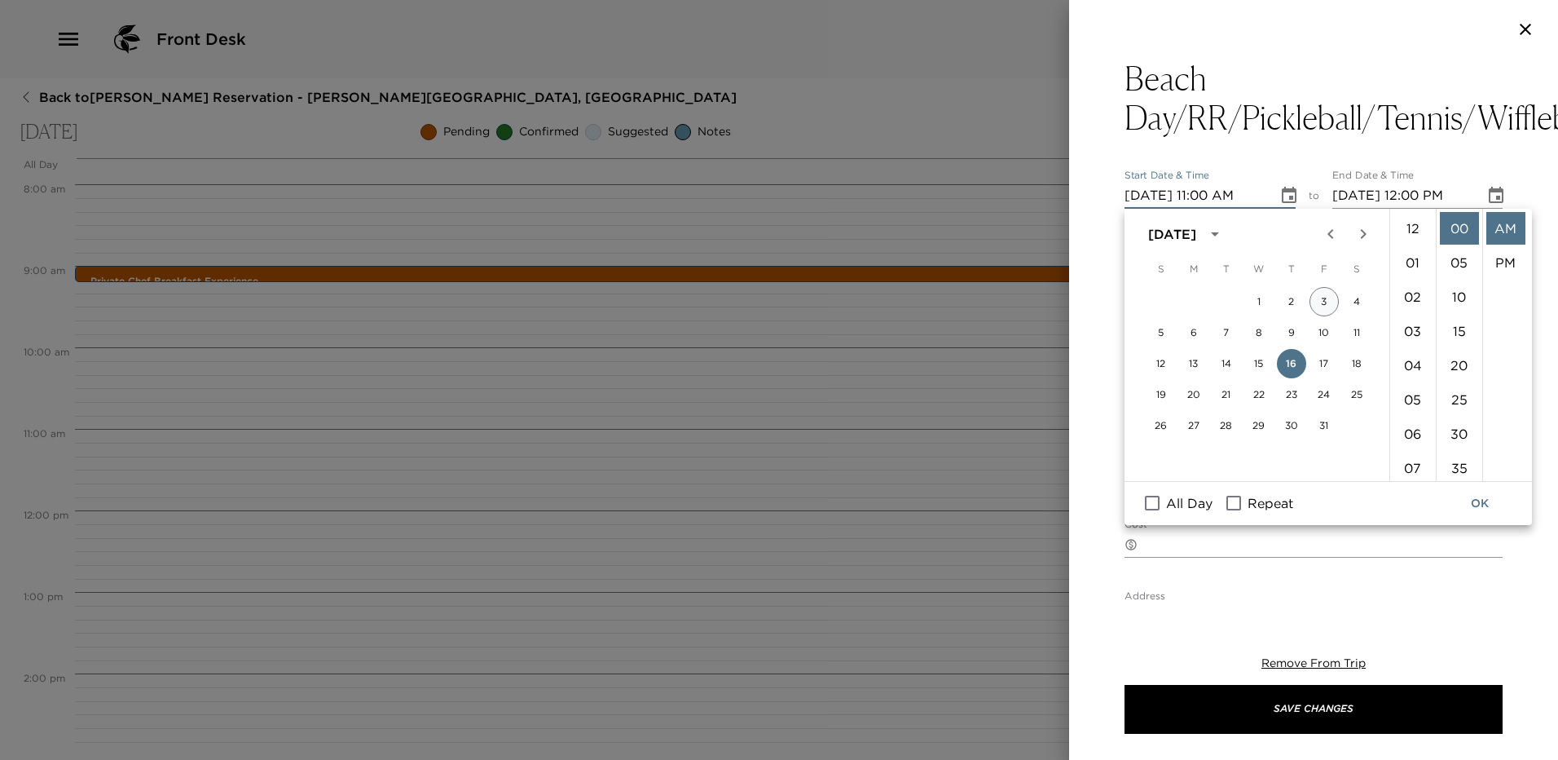
scroll to position [377, 0]
click at [1199, 498] on span "All Day" at bounding box center [1189, 503] width 46 height 20
click at [1170, 498] on input "All Day" at bounding box center [1152, 502] width 34 height 21
checkbox input "true"
type input "10/16/2025"
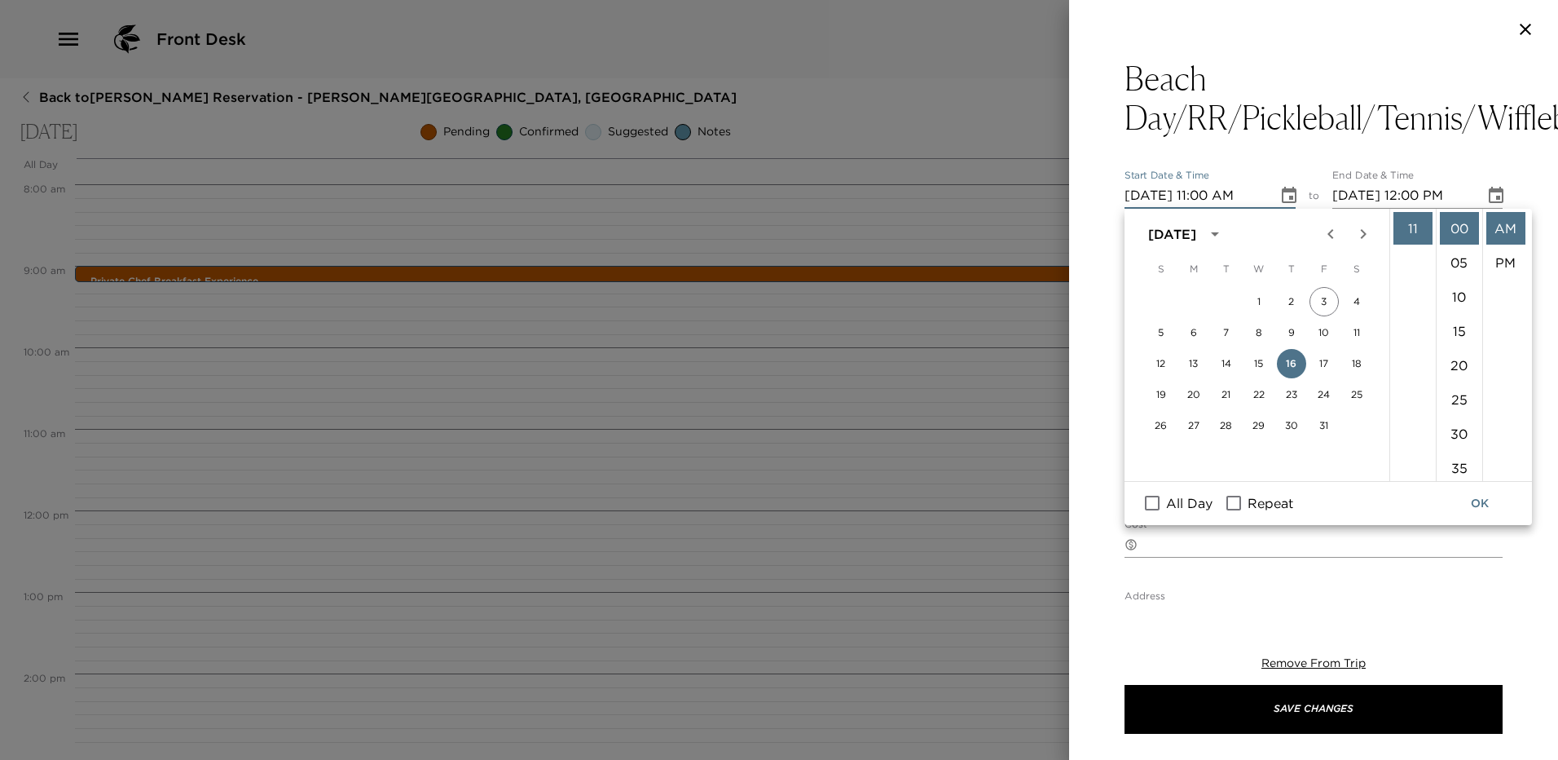
type input "10/16/2025"
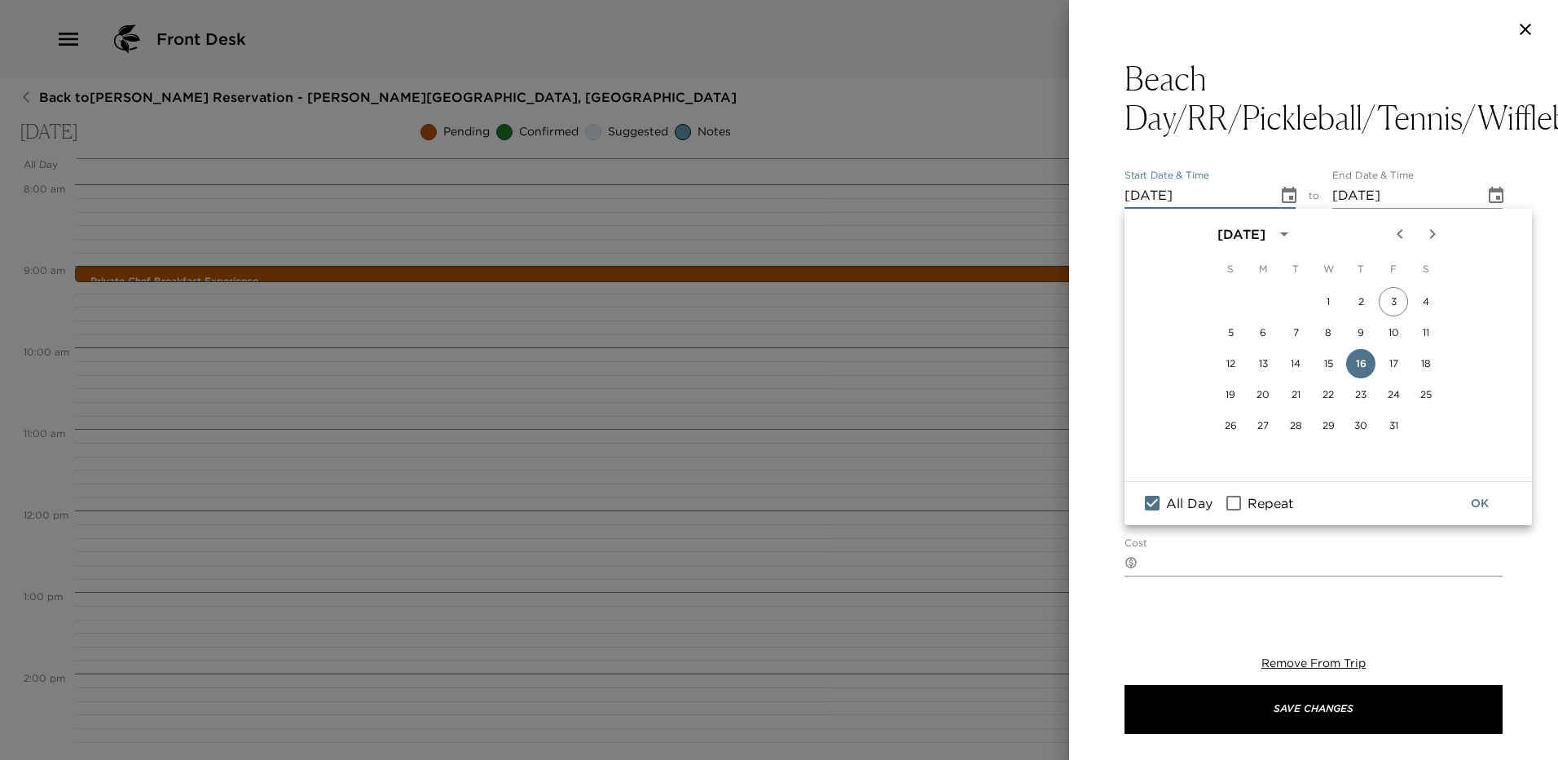
click at [1483, 499] on button "OK" at bounding box center [1480, 503] width 52 height 30
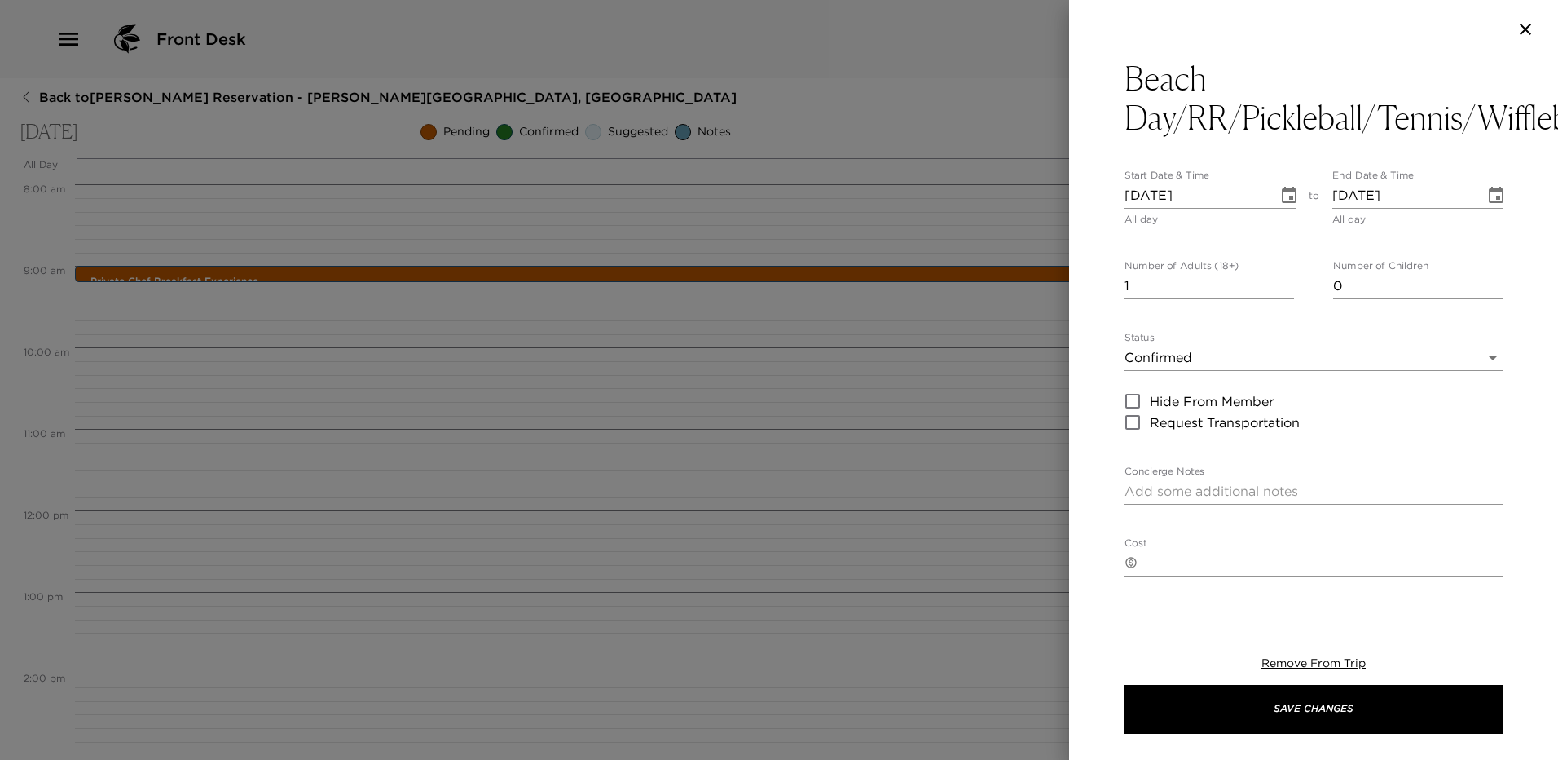
click at [1187, 277] on input "1" at bounding box center [1210, 286] width 170 height 26
type input "8"
click at [1214, 364] on body "Front Desk Back to Brad Blum Reservation - Sandy Point Abaco, Bahamas Thursday,…" at bounding box center [779, 380] width 1558 height 760
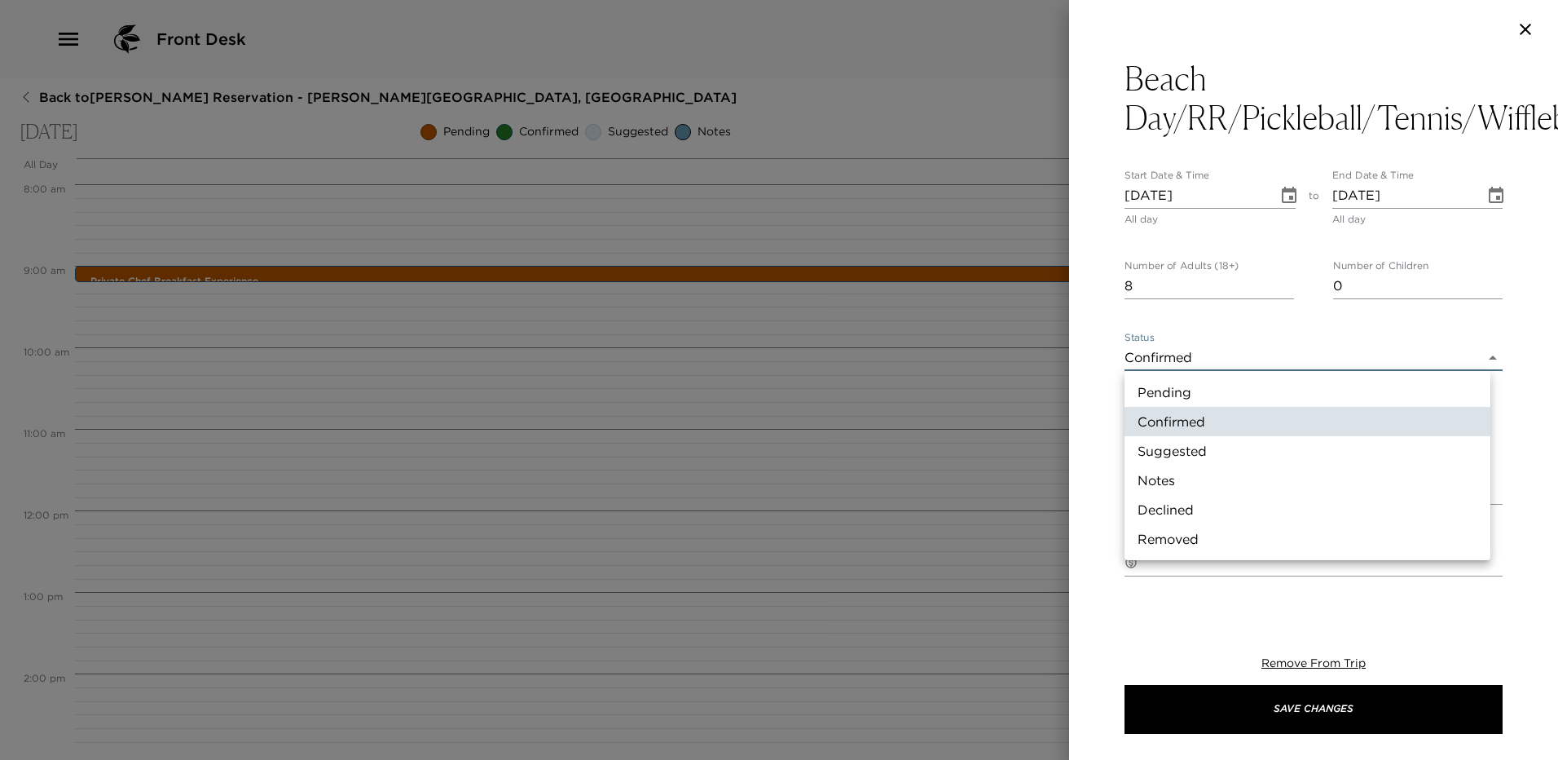
click at [1214, 364] on div at bounding box center [779, 380] width 1558 height 760
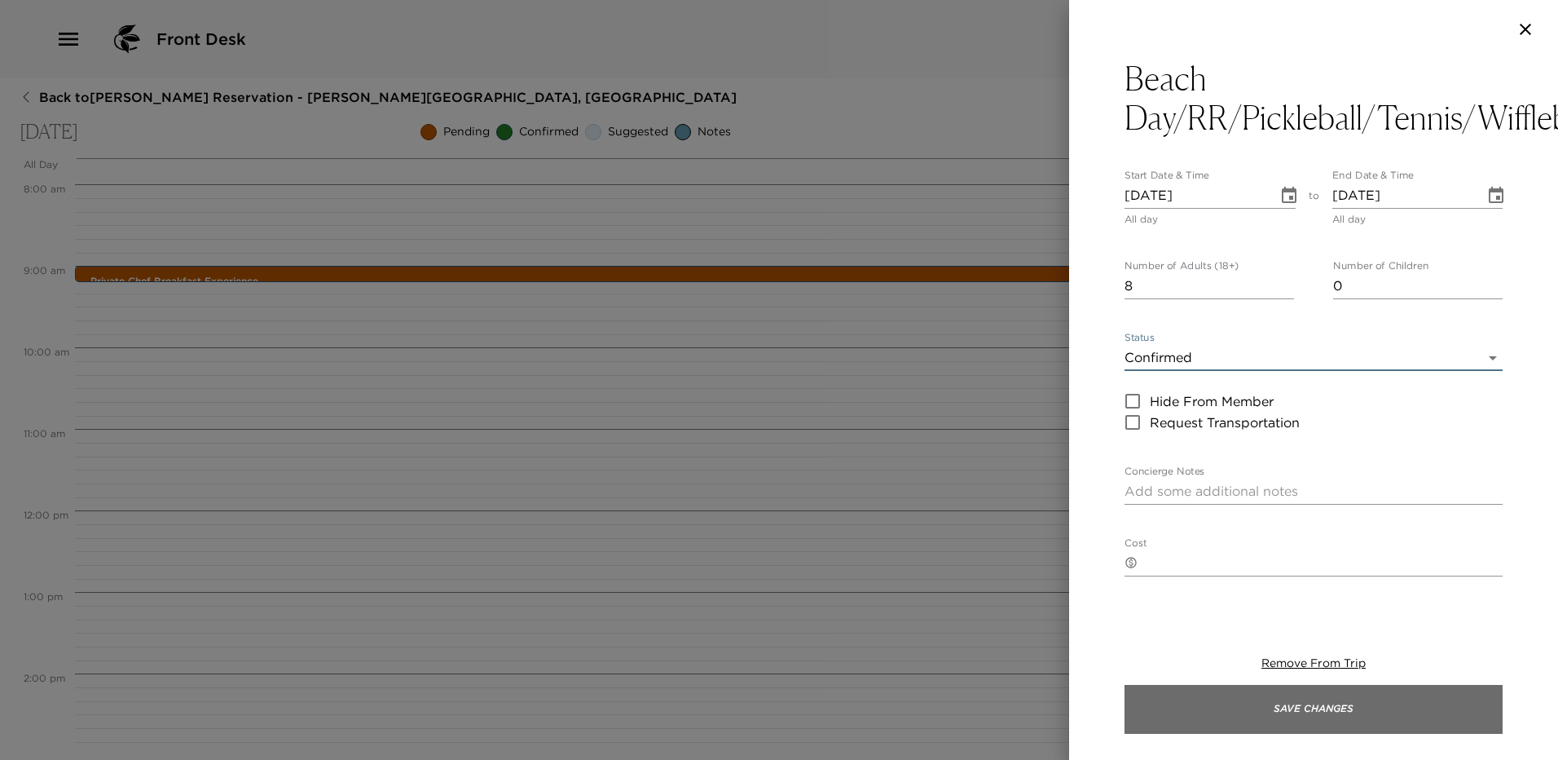
click at [1309, 703] on button "Save Changes" at bounding box center [1314, 709] width 378 height 49
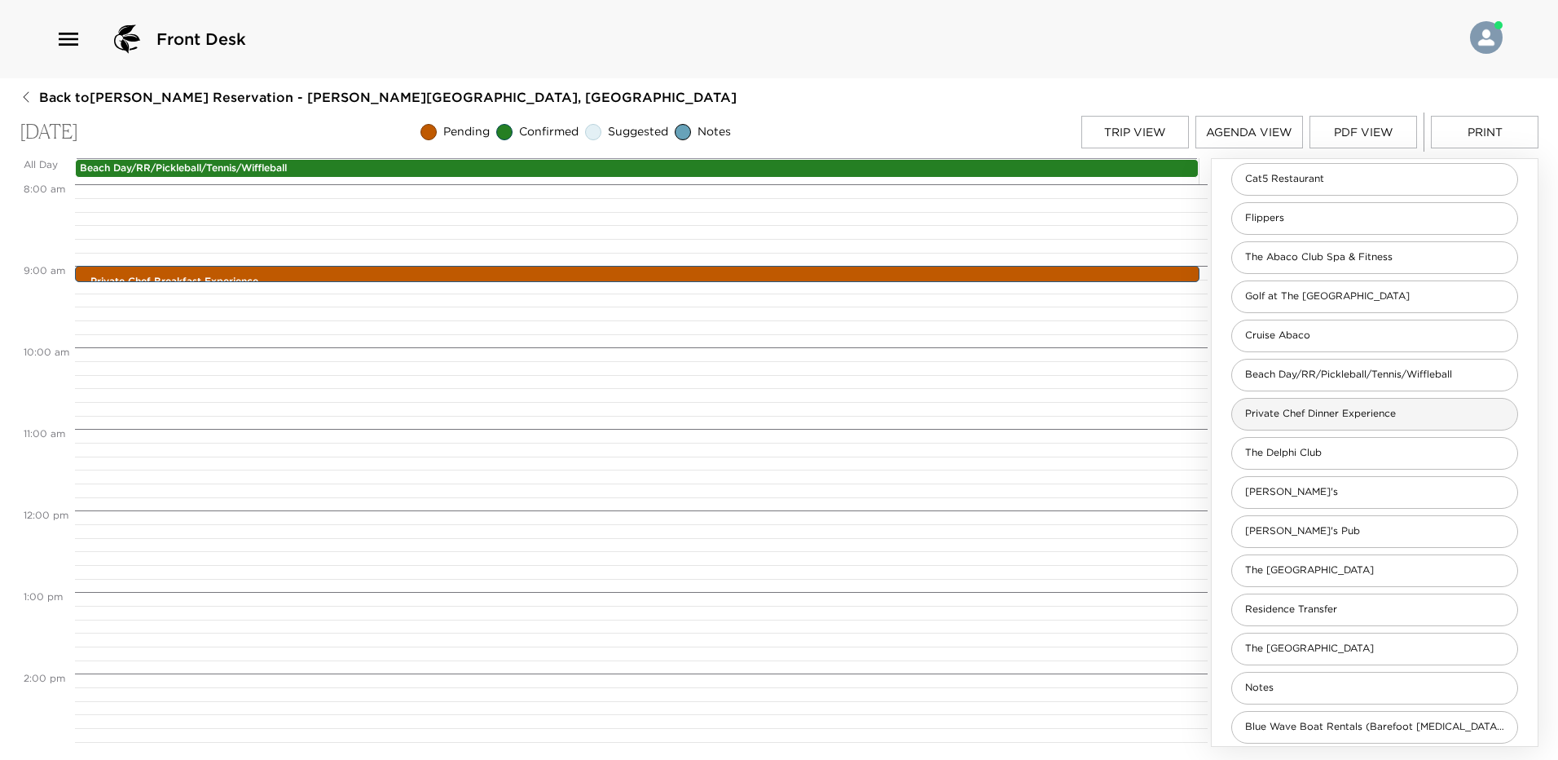
click at [1355, 413] on span "Private Chef Dinner Experience" at bounding box center [1320, 414] width 177 height 14
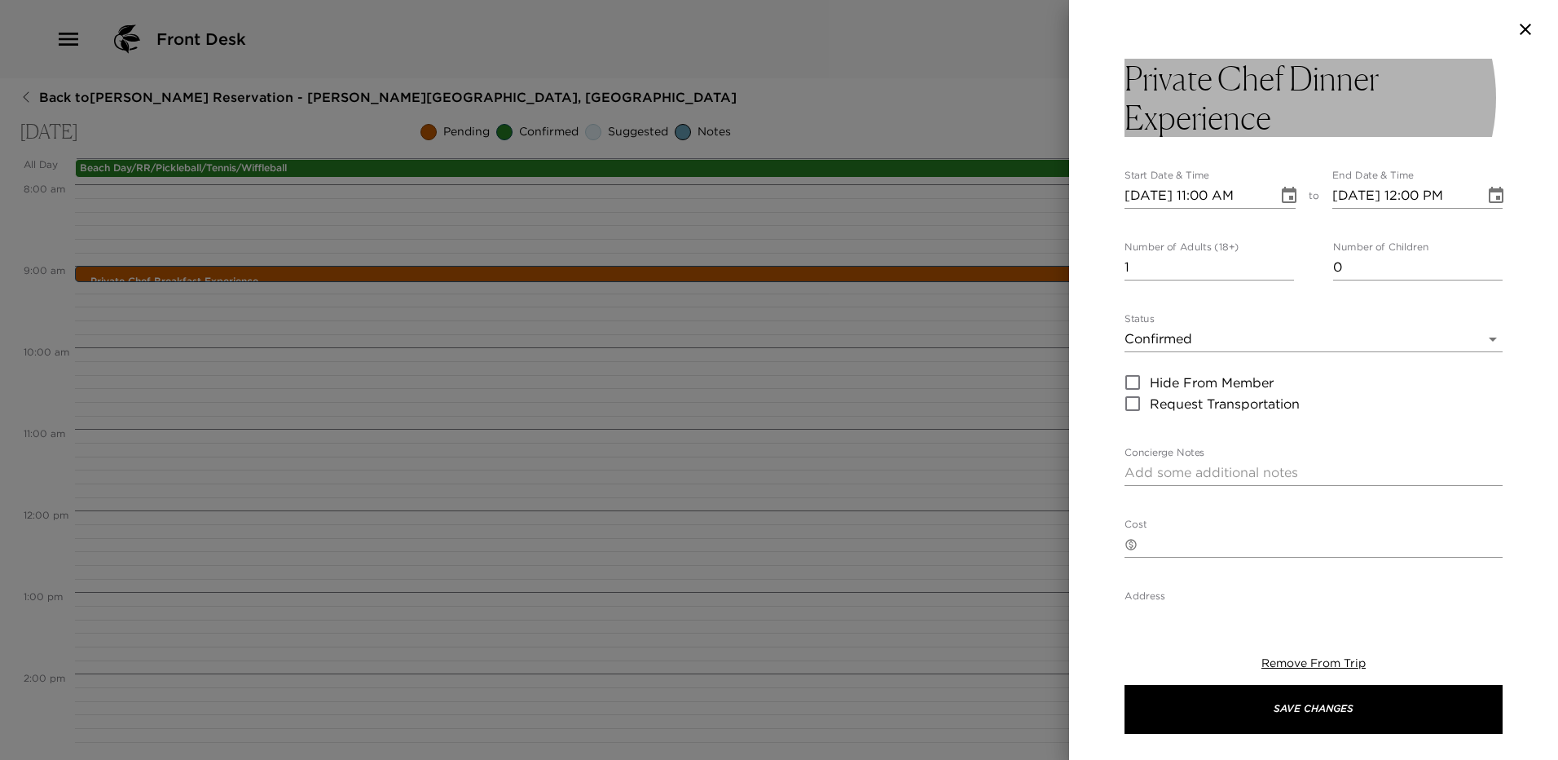
click at [1298, 89] on h3 "Private Chef Dinner Experience" at bounding box center [1314, 98] width 378 height 78
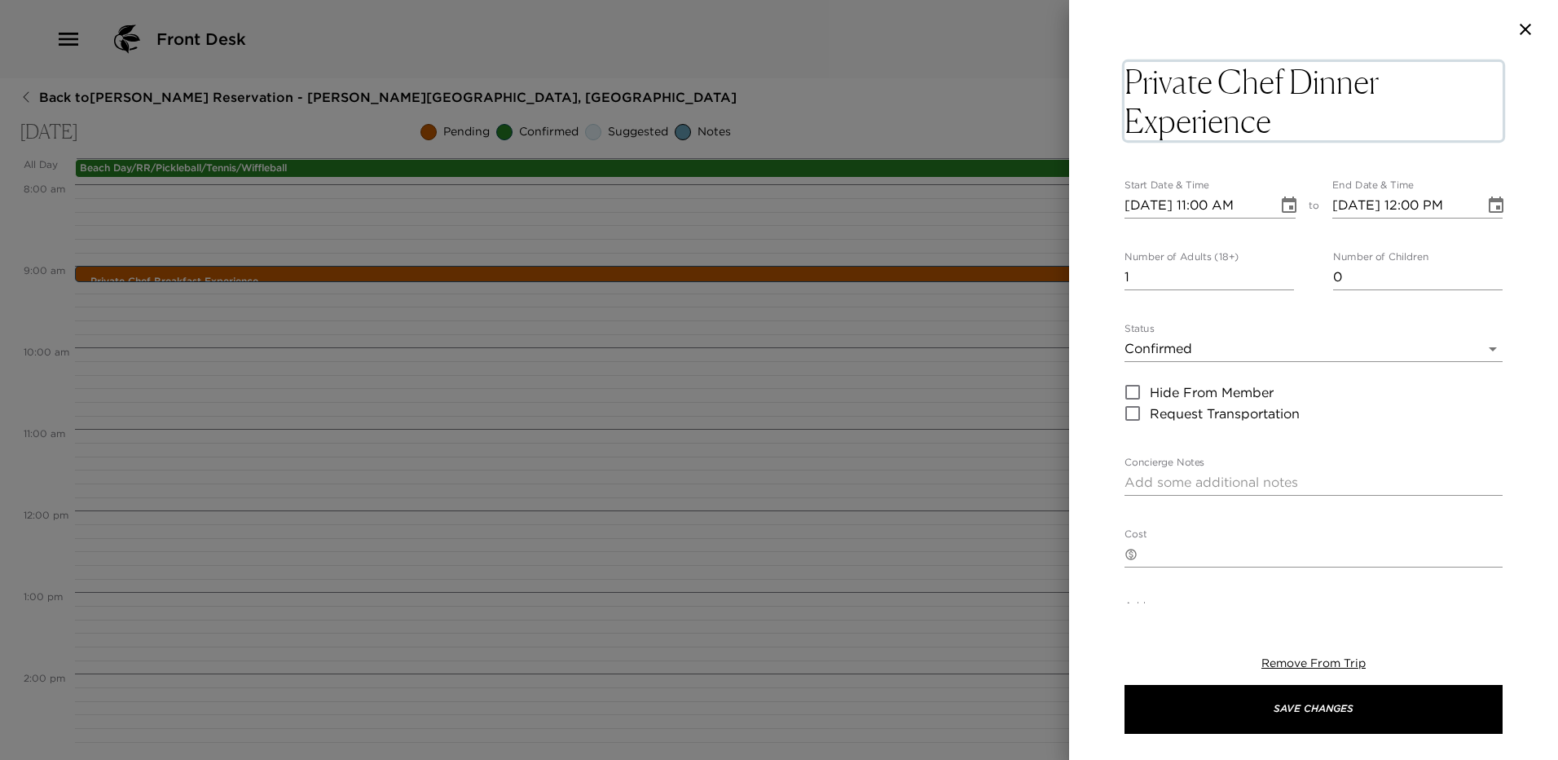
click at [1281, 73] on textarea "Private Chef Dinner Experience" at bounding box center [1314, 101] width 378 height 78
type textarea "Private Chef Dinner Experience"
click at [1190, 268] on input "1" at bounding box center [1210, 277] width 170 height 26
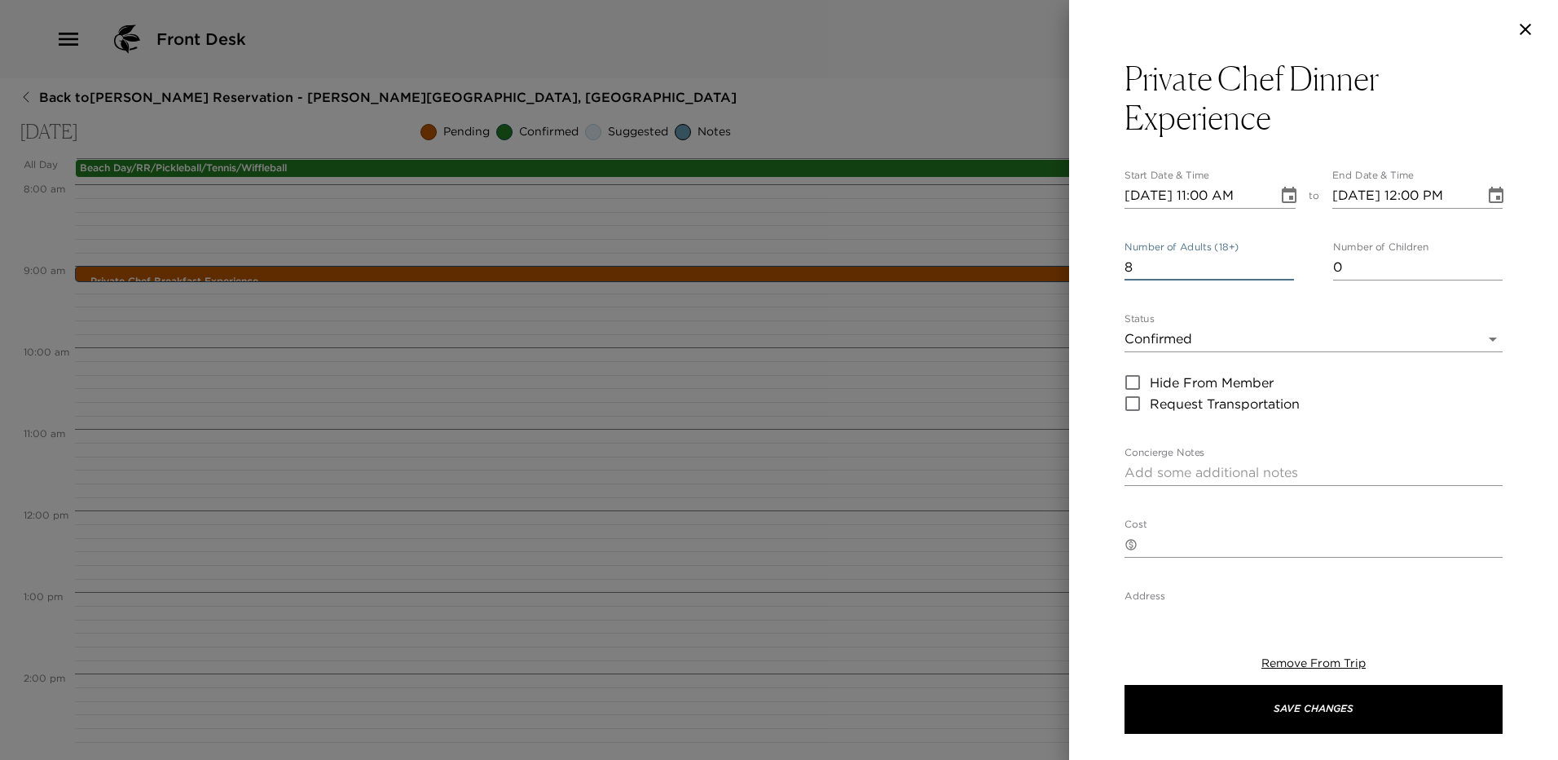
type input "8"
click at [1289, 192] on icon "Choose date, selected date is Oct 16, 2025" at bounding box center [1289, 195] width 15 height 16
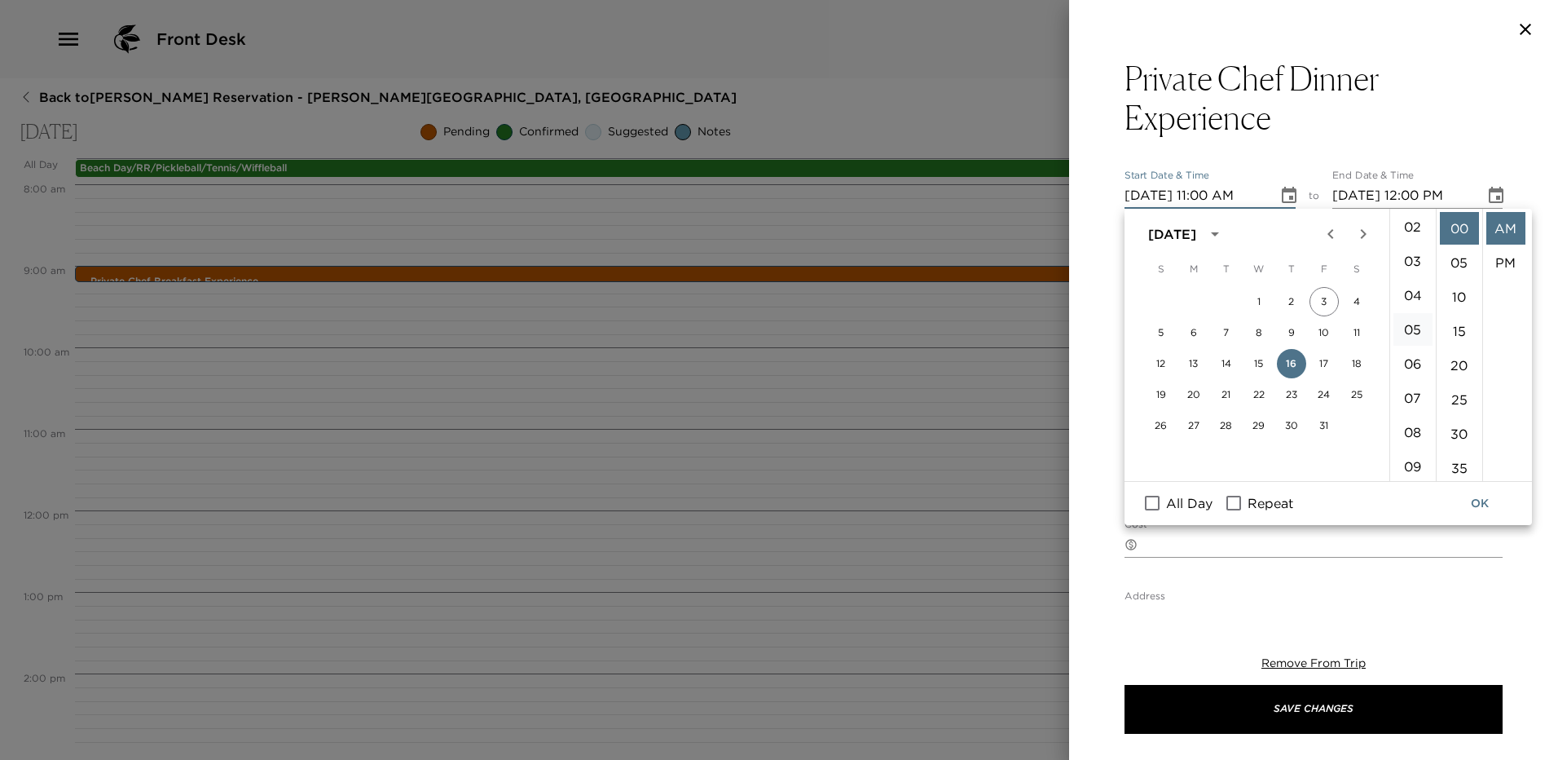
scroll to position [163, 0]
click at [1421, 284] on li "06" at bounding box center [1413, 270] width 39 height 33
click at [1501, 261] on li "PM" at bounding box center [1506, 262] width 39 height 33
type input "10/16/2025 06:00 PM"
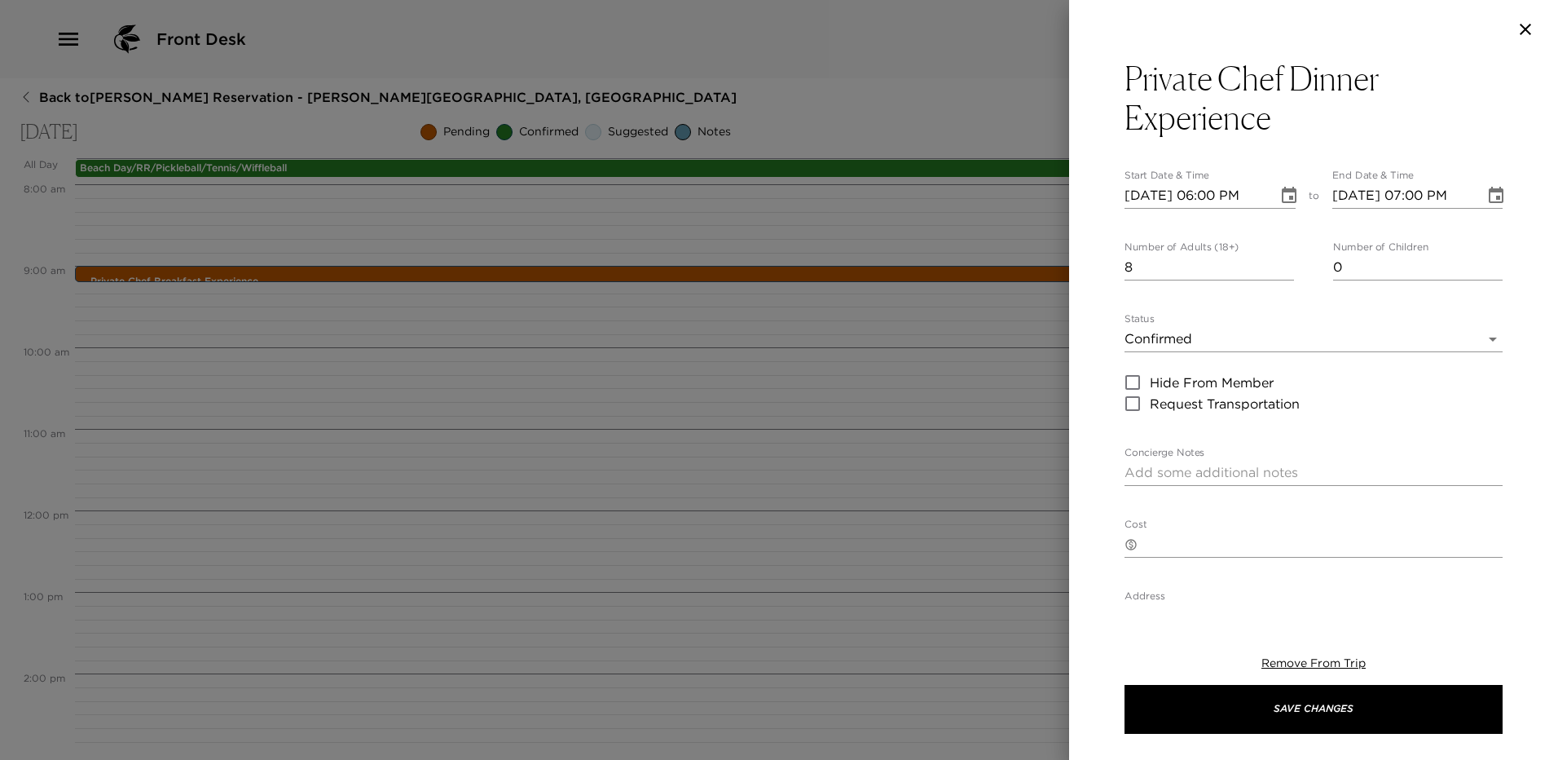
scroll to position [34, 0]
click at [1489, 192] on icon "Choose date, selected date is Oct 16, 2025" at bounding box center [1496, 195] width 15 height 16
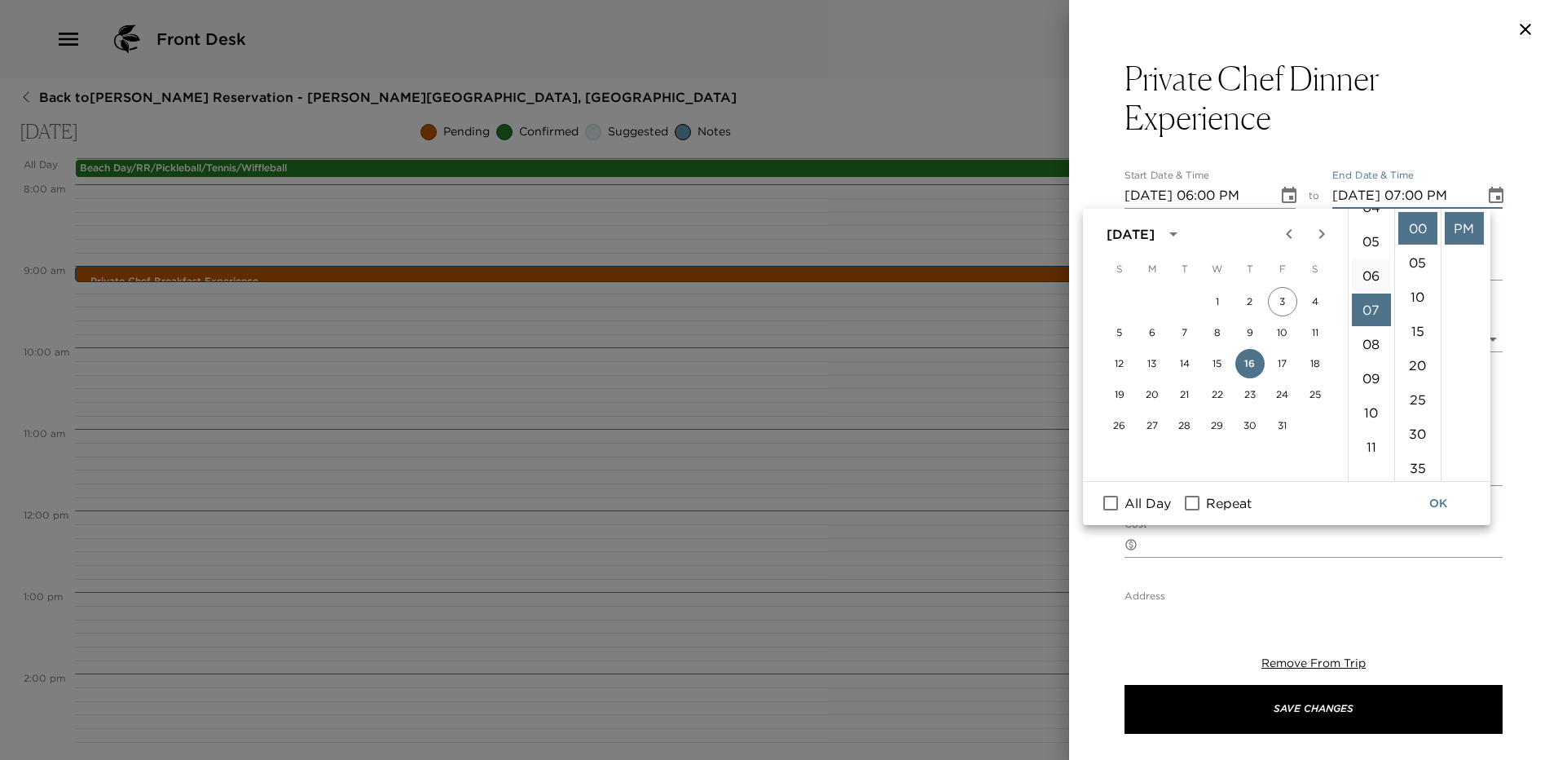
click at [1375, 267] on li "06" at bounding box center [1371, 275] width 39 height 33
type input "10/16/2025 06:00 PM"
click at [1525, 271] on div "Private Chef Dinner Experience Start Date & Time 10/16/2025 06:00 PM to End Dat…" at bounding box center [1313, 331] width 489 height 544
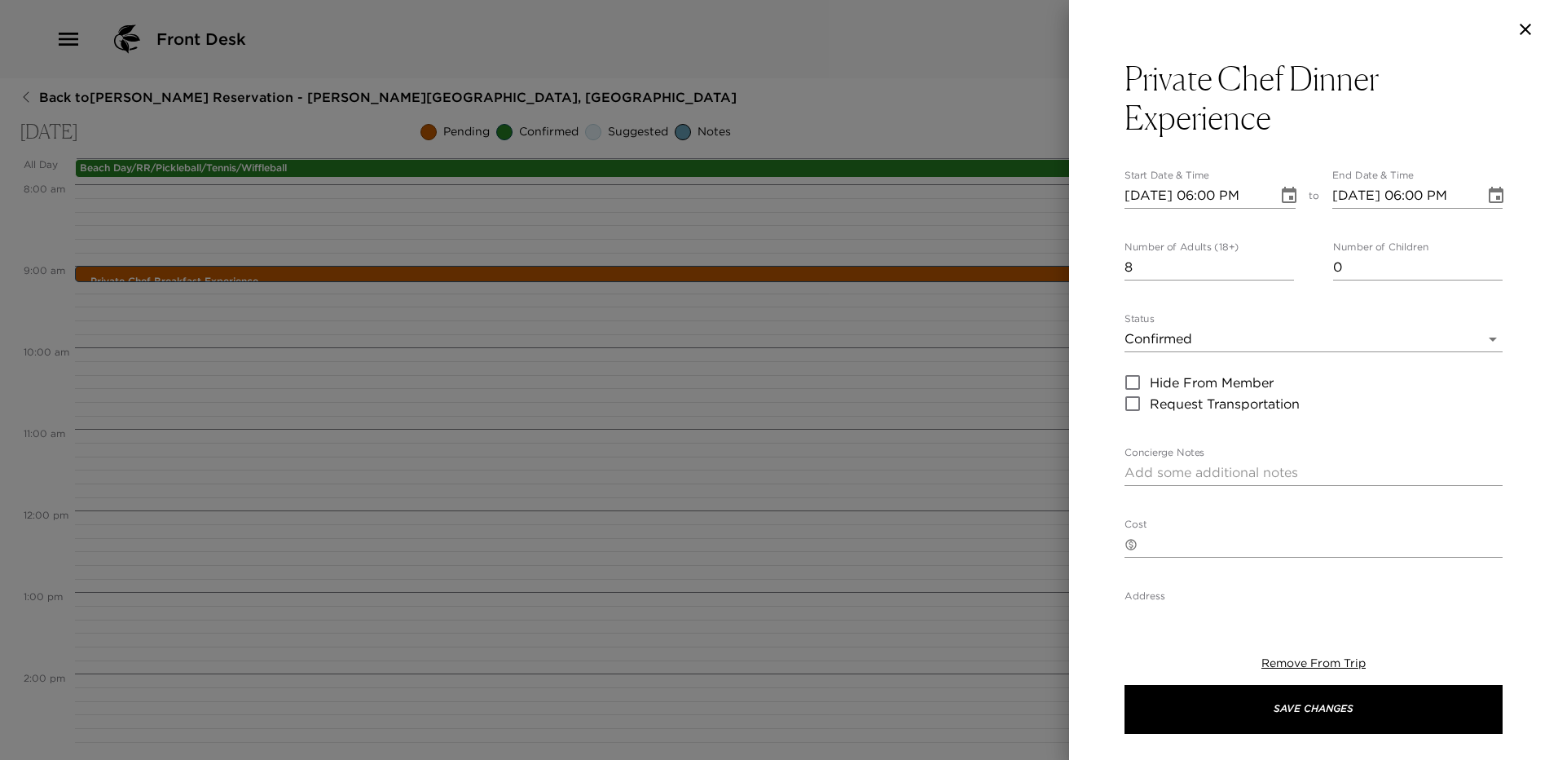
click at [1237, 339] on body "Front Desk Back to Brad Blum Reservation - Sandy Point Abaco, Bahamas Thursday,…" at bounding box center [779, 380] width 1558 height 760
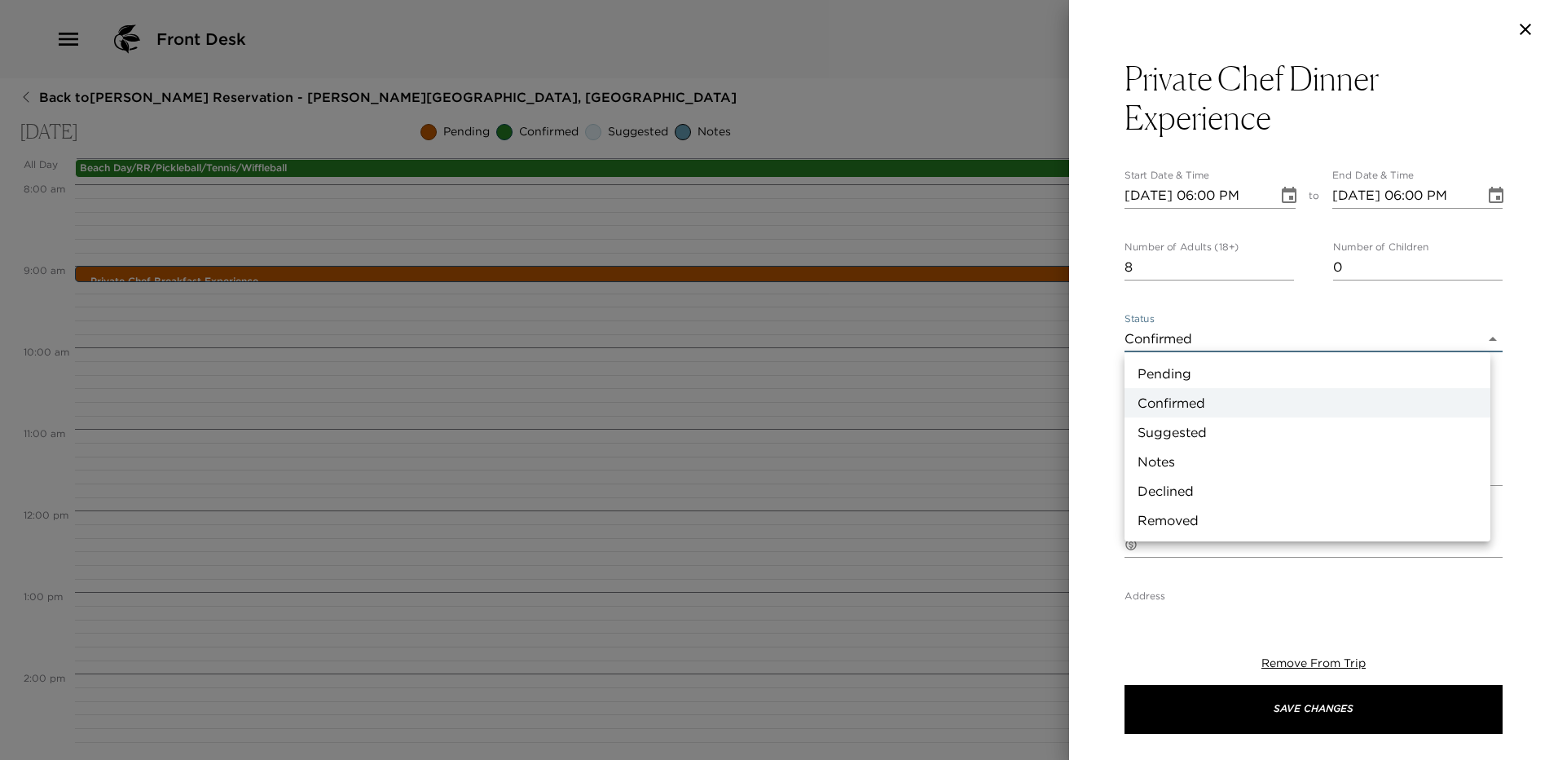
click at [1220, 377] on li "Pending" at bounding box center [1308, 373] width 366 height 29
type input "Pending"
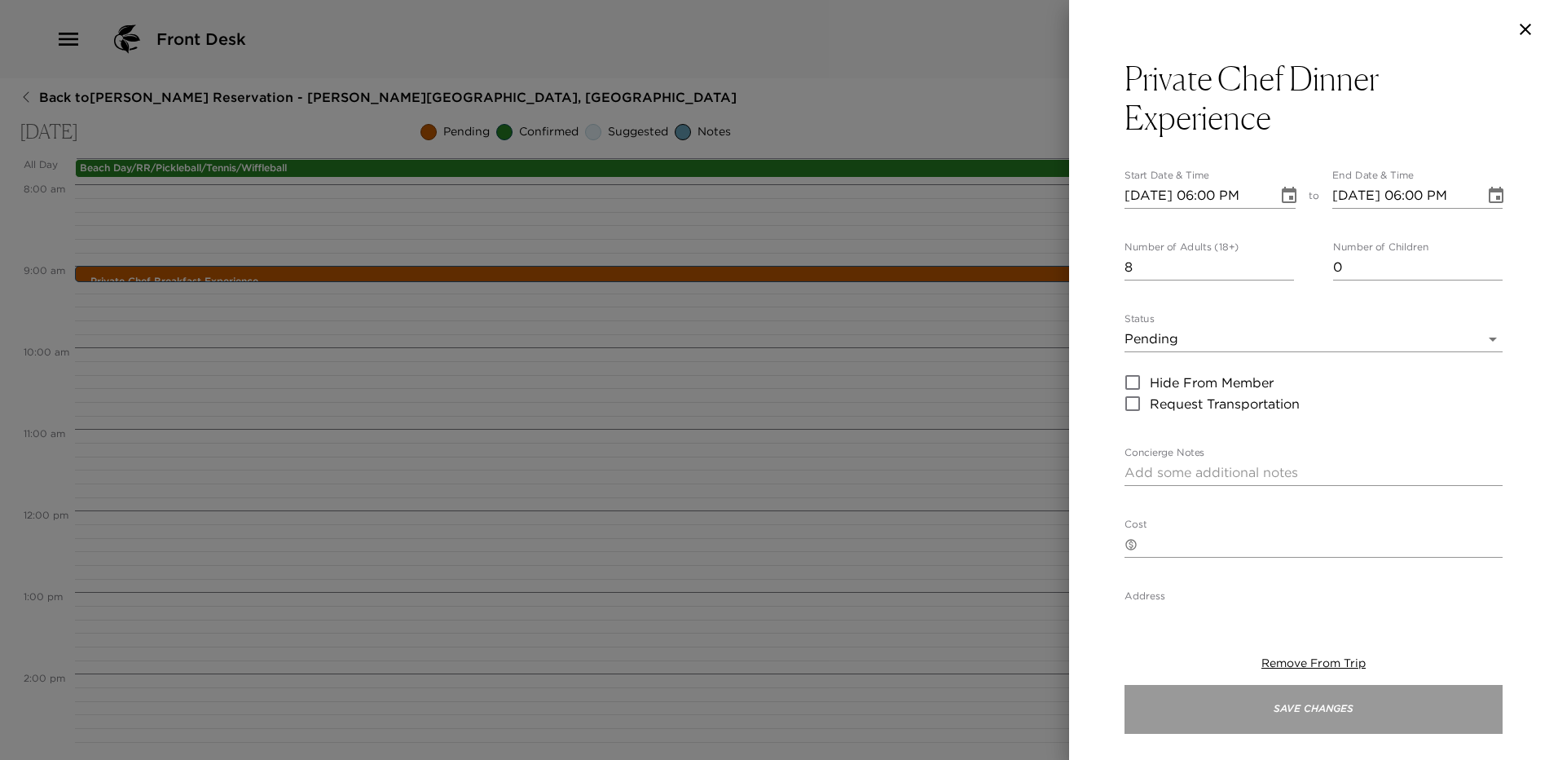
click at [1333, 706] on button "Save Changes" at bounding box center [1314, 709] width 378 height 49
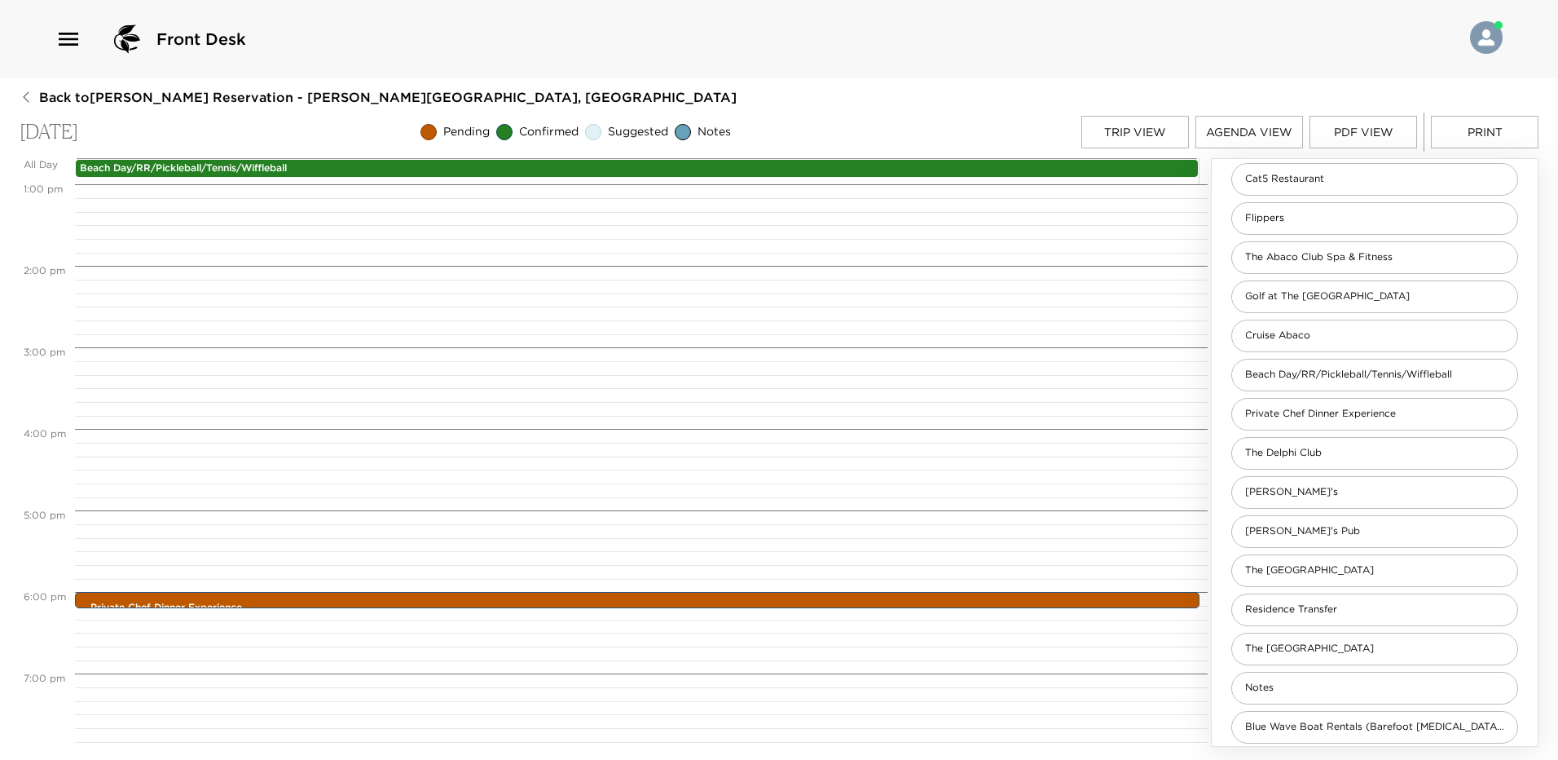
scroll to position [571, 0]
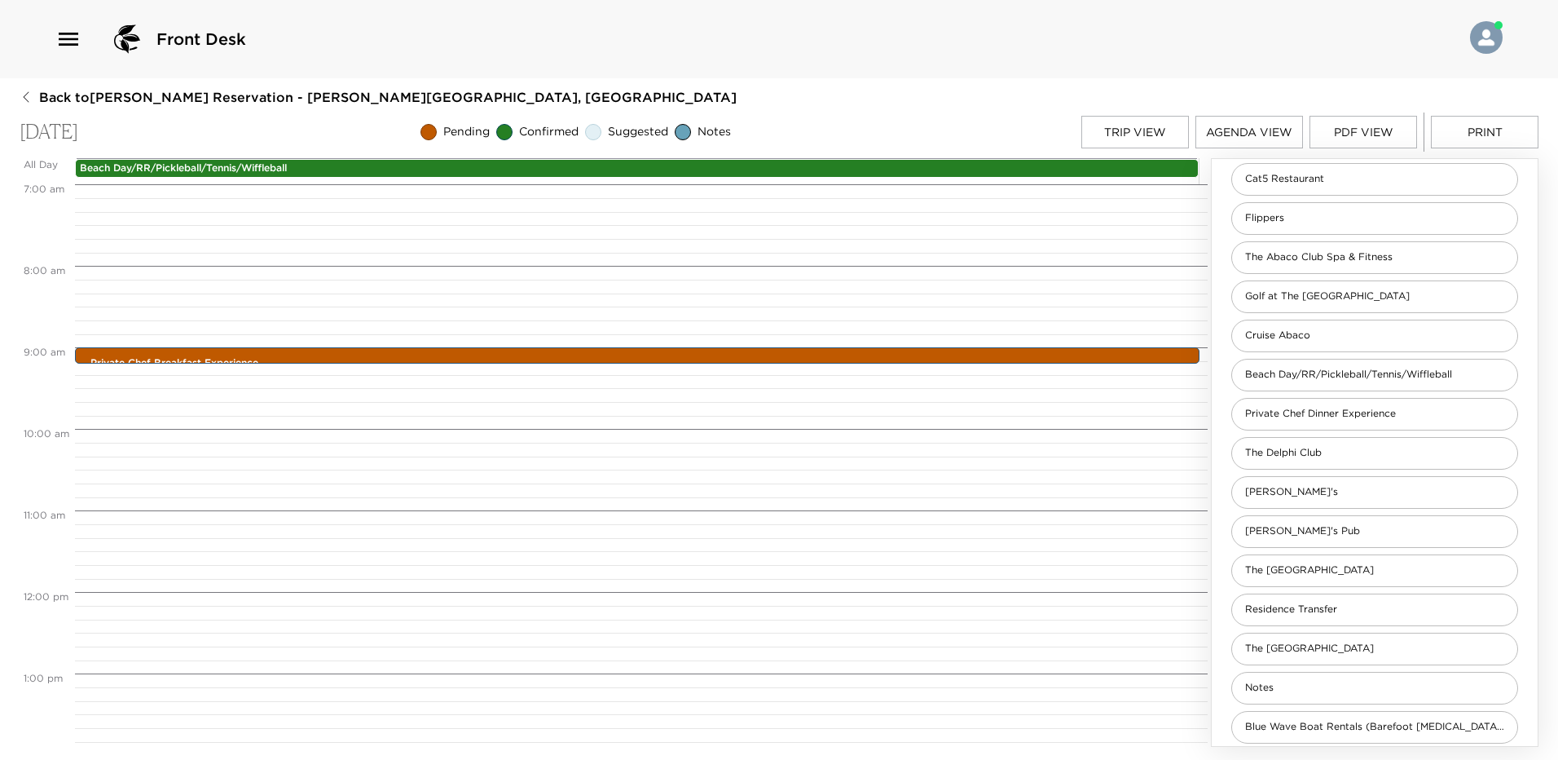
click at [1165, 136] on button "Trip View" at bounding box center [1136, 132] width 108 height 33
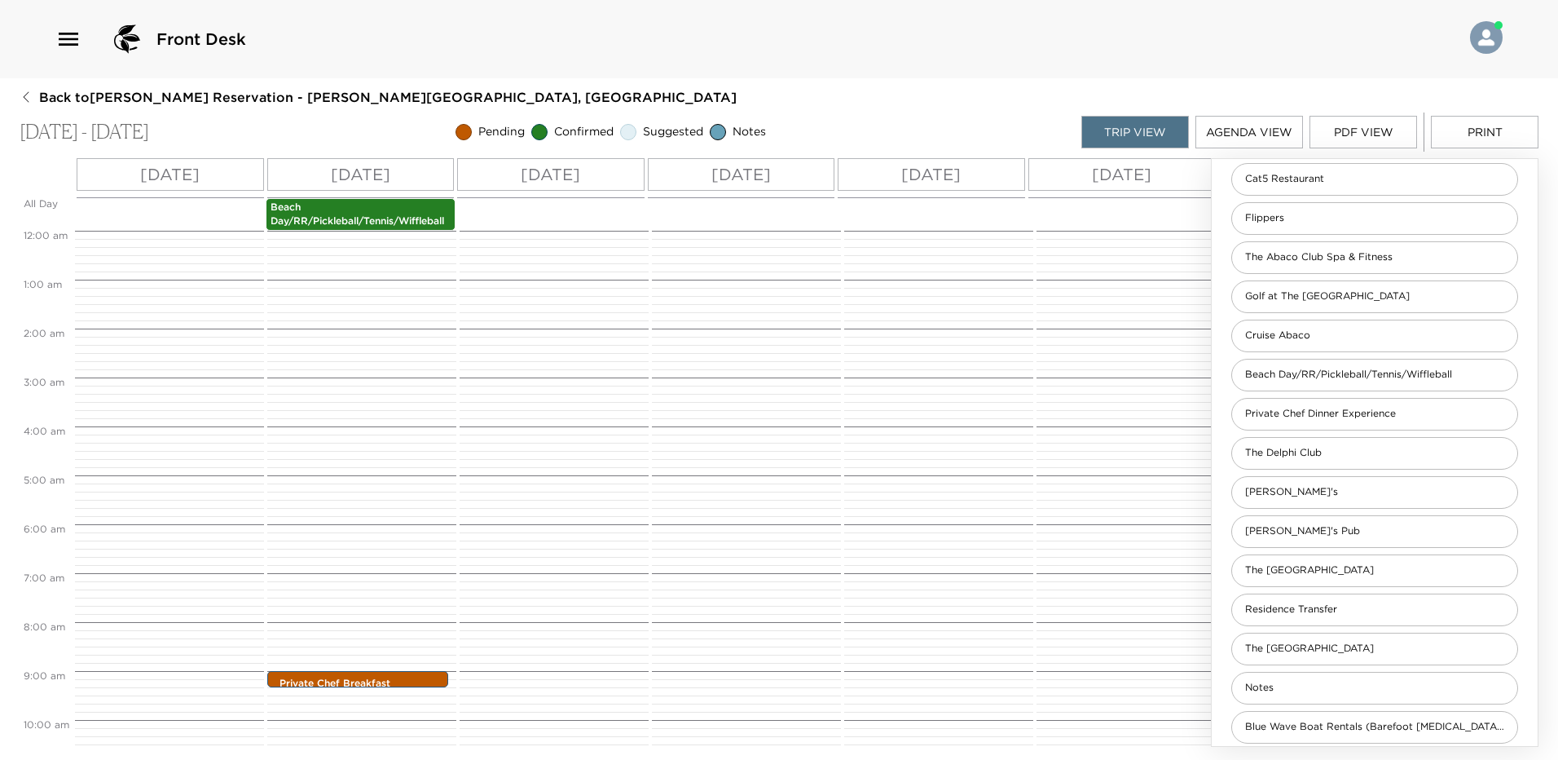
scroll to position [440, 0]
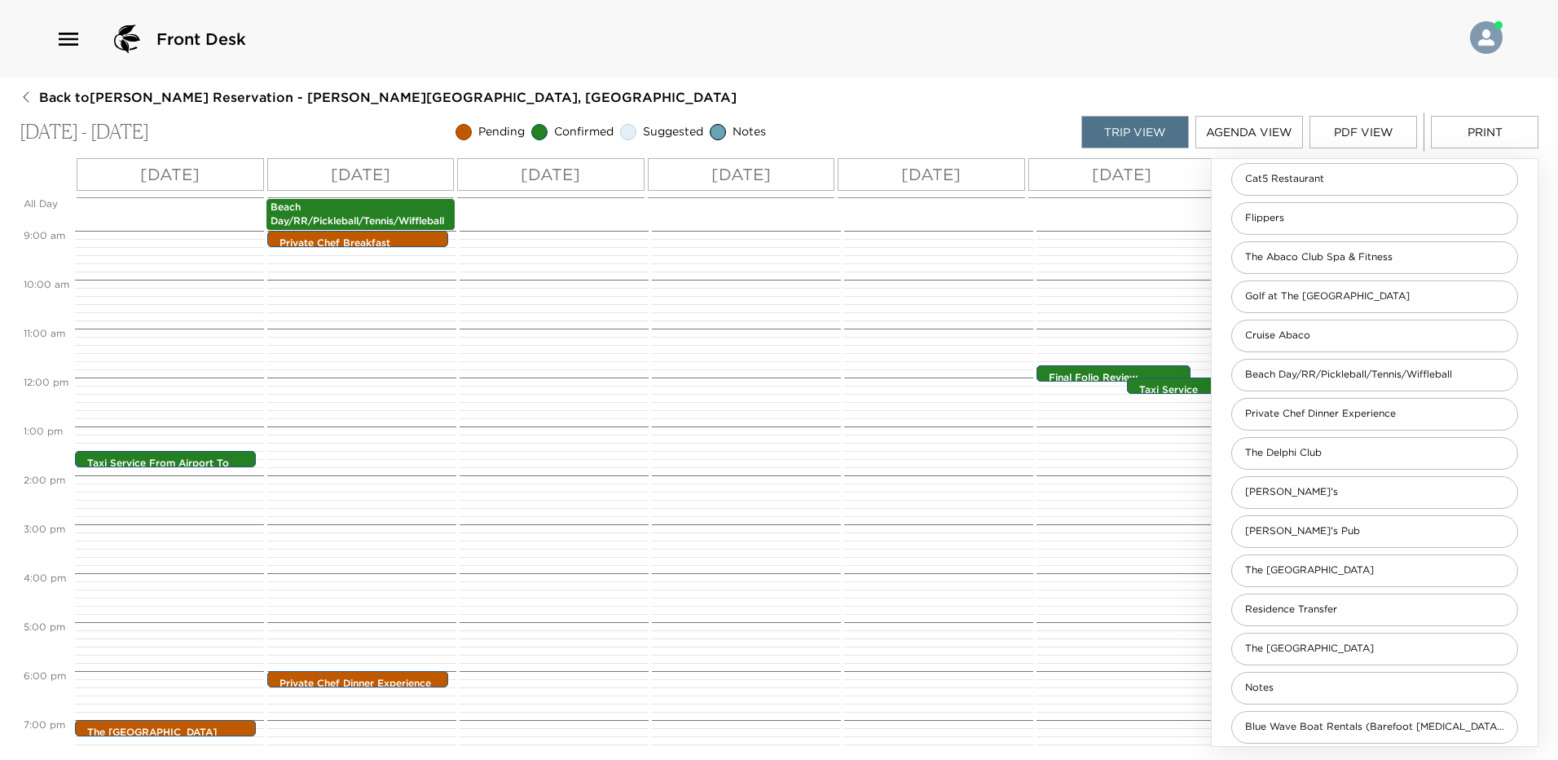
click at [563, 171] on p "Fri 10/17" at bounding box center [551, 174] width 60 height 24
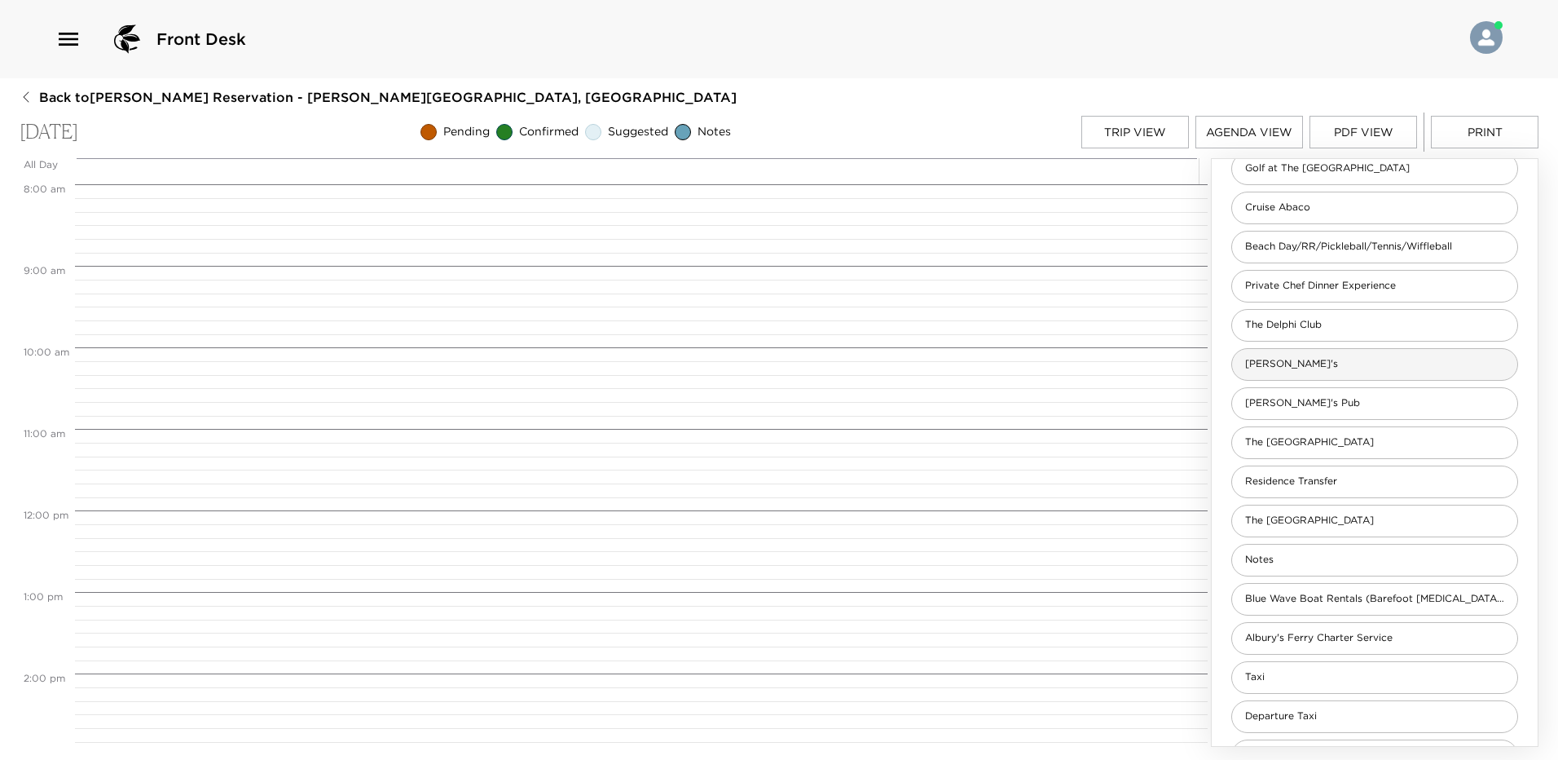
scroll to position [677, 0]
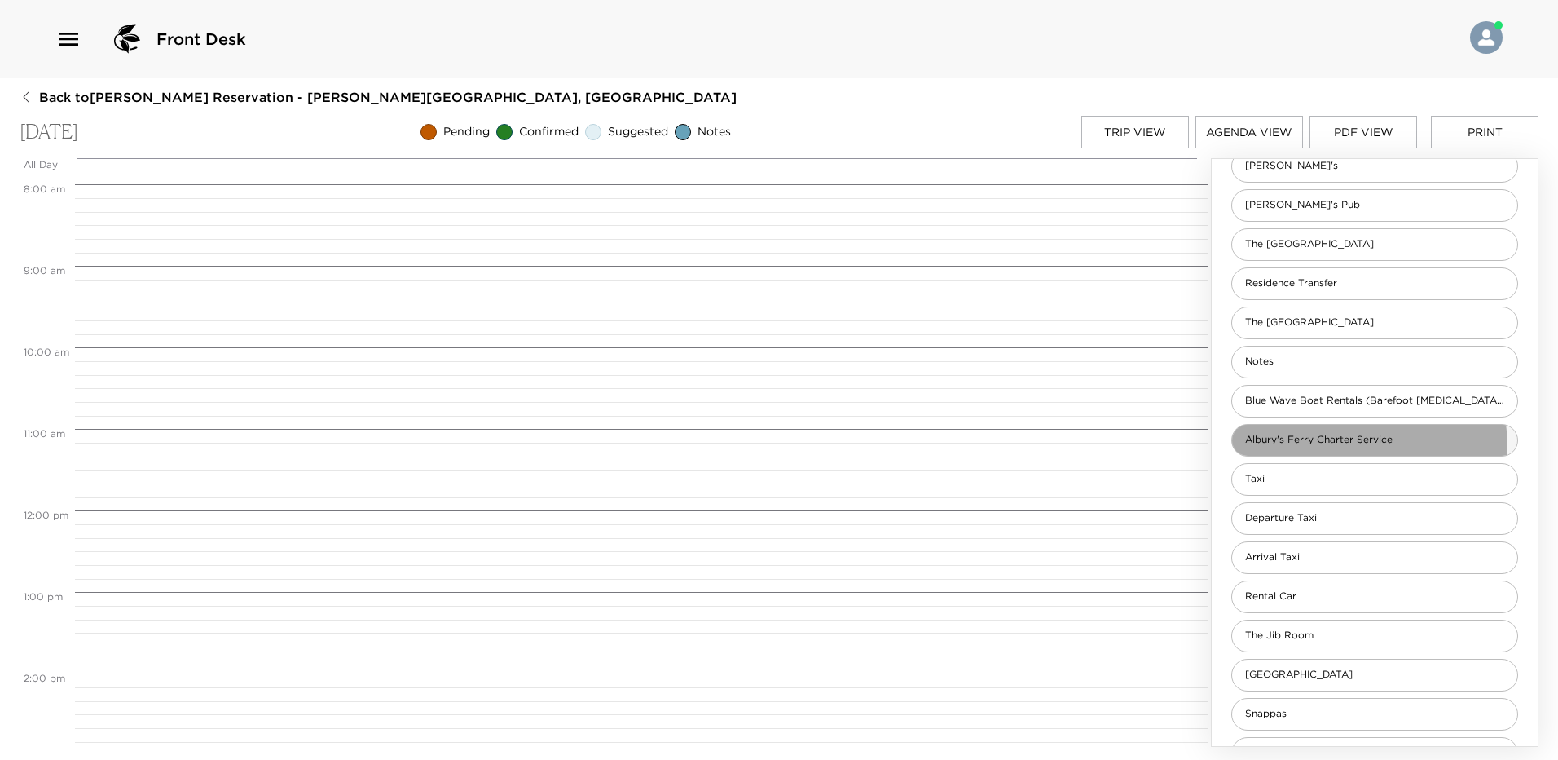
click at [1340, 447] on span "Albury's Ferry Charter Service" at bounding box center [1319, 440] width 174 height 14
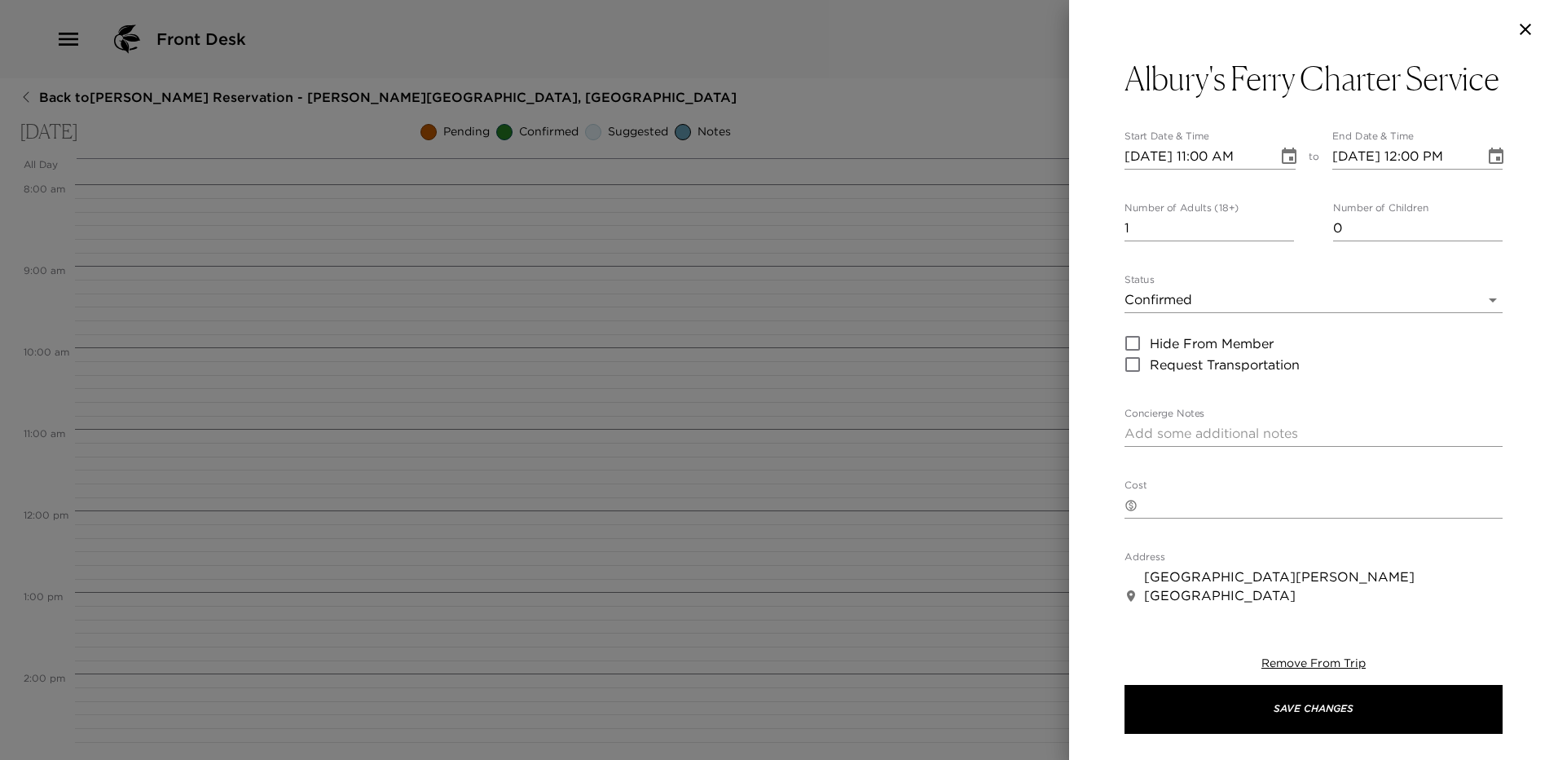
click at [1190, 241] on input "1" at bounding box center [1210, 228] width 170 height 26
type input "8"
click at [1294, 173] on button "Choose date, selected date is Oct 17, 2025" at bounding box center [1289, 156] width 33 height 33
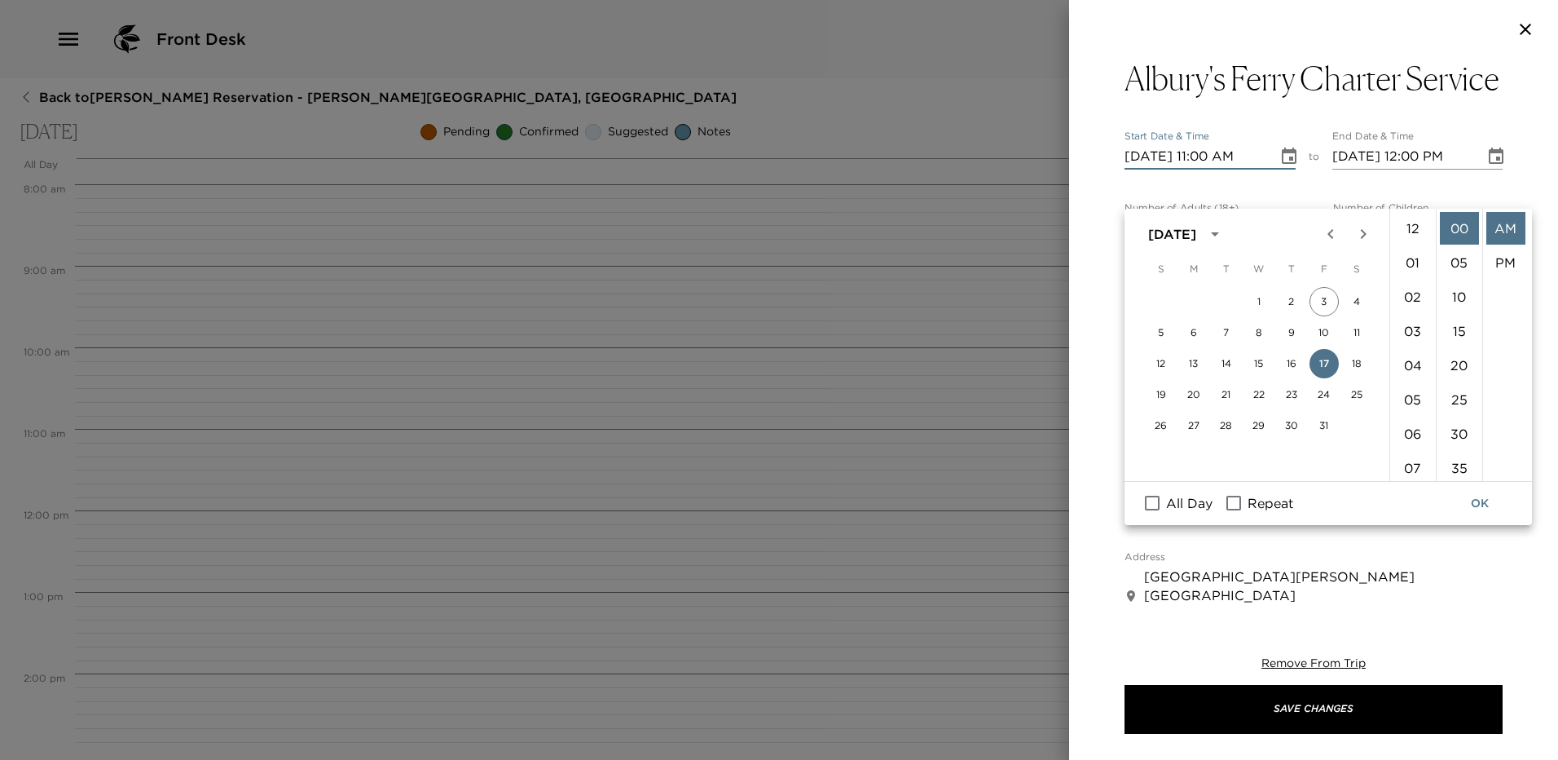
scroll to position [377, 0]
click at [1489, 164] on icon "Choose date, selected date is Oct 17, 2025" at bounding box center [1496, 156] width 15 height 16
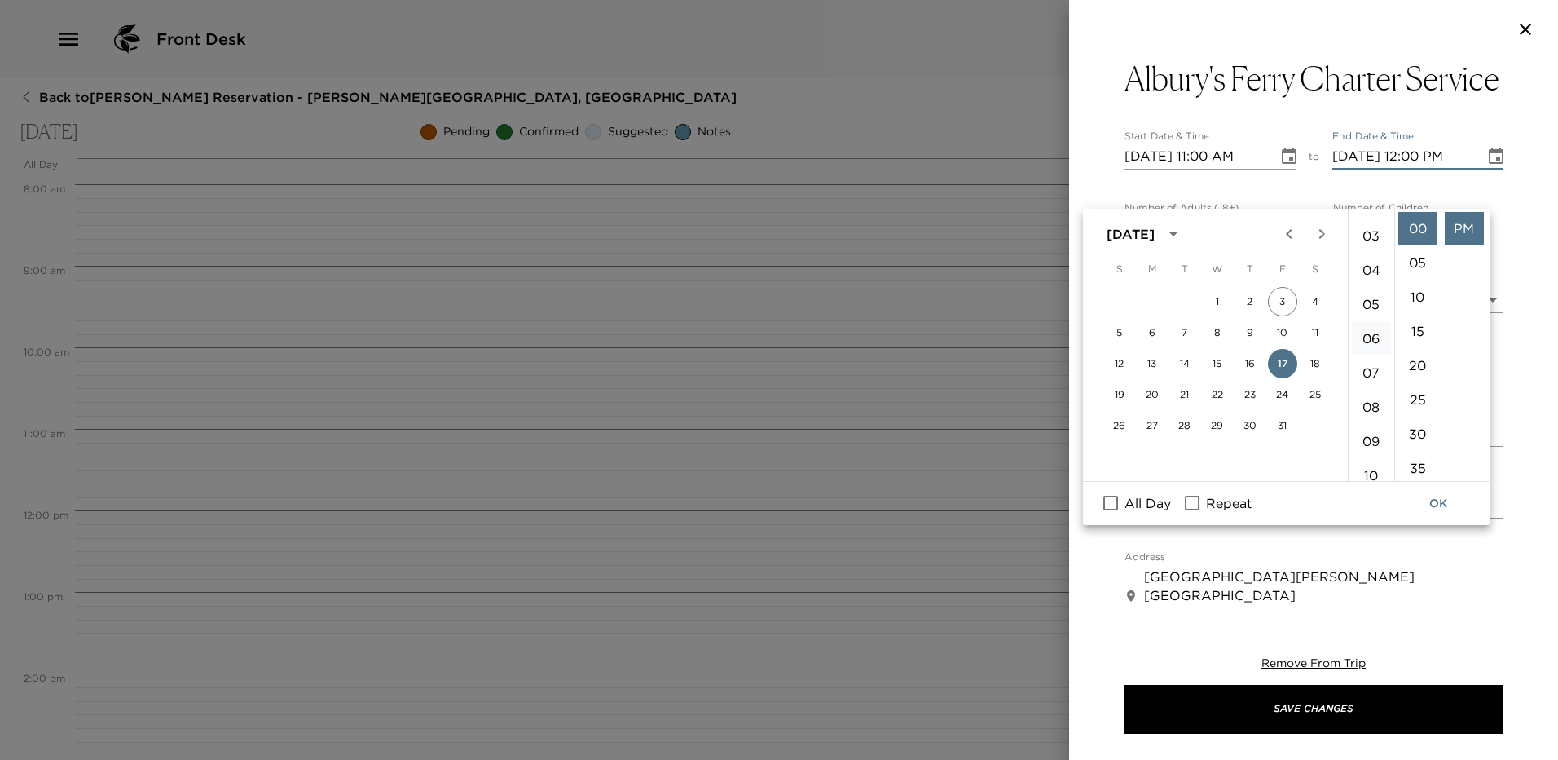
scroll to position [245, 0]
click at [1371, 224] on li "07" at bounding box center [1371, 223] width 39 height 33
type input "10/17/2025 07:00 PM"
click at [1434, 496] on button "OK" at bounding box center [1439, 503] width 52 height 30
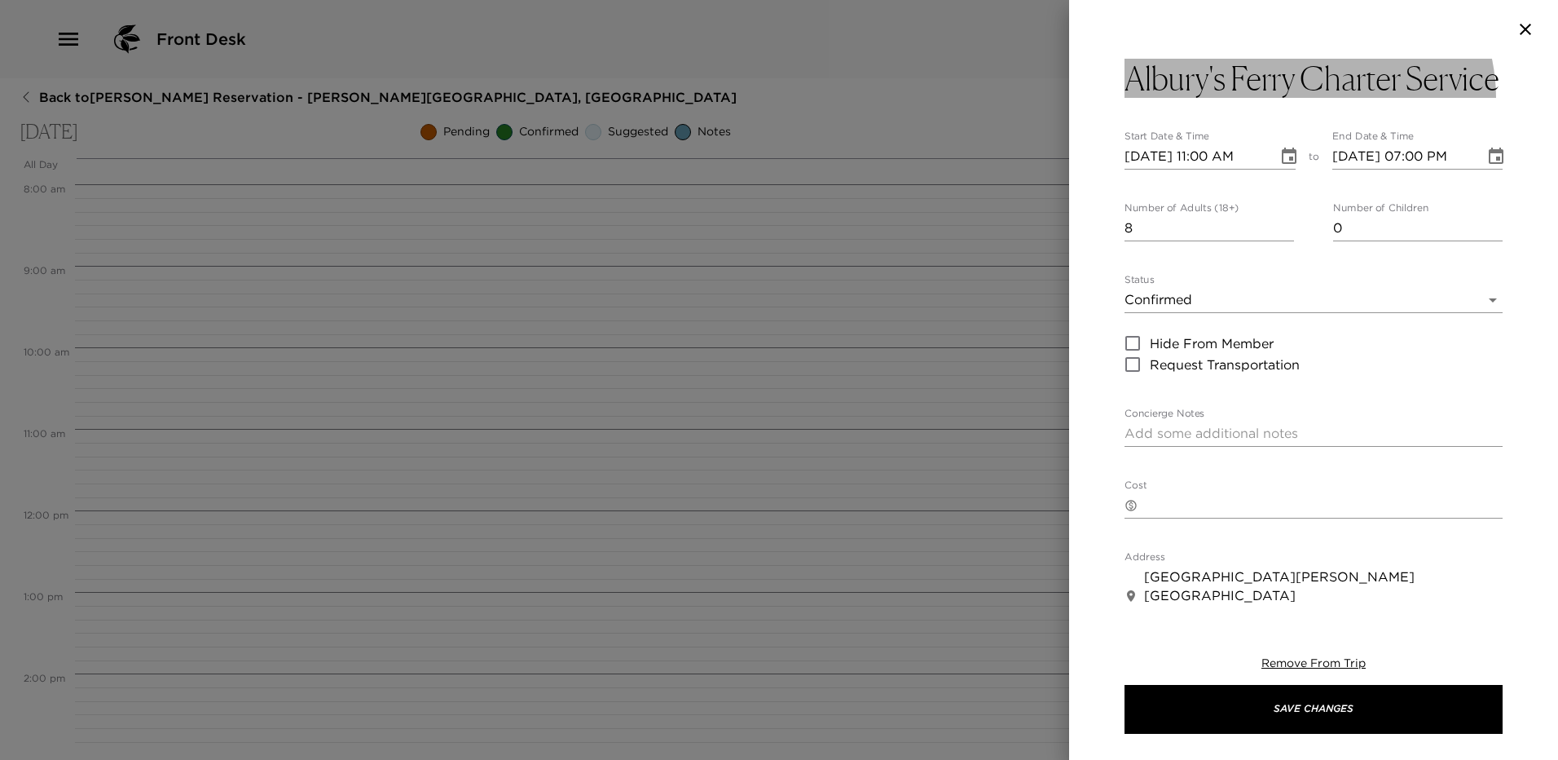
click at [1249, 98] on h3 "Albury's Ferry Charter Service" at bounding box center [1312, 78] width 375 height 39
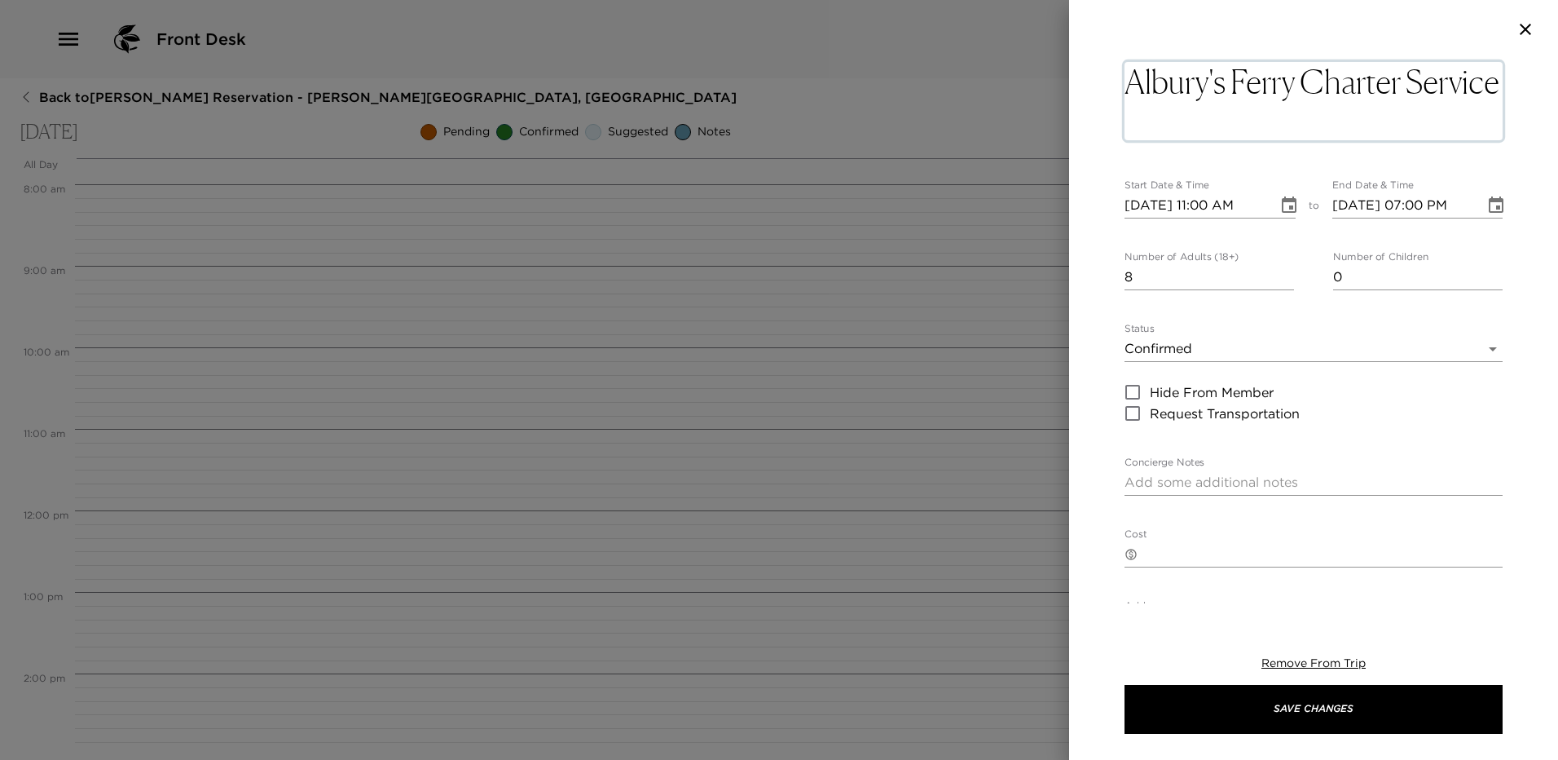
click at [1258, 123] on textarea "Albury's Ferry Charter Service" at bounding box center [1314, 101] width 378 height 78
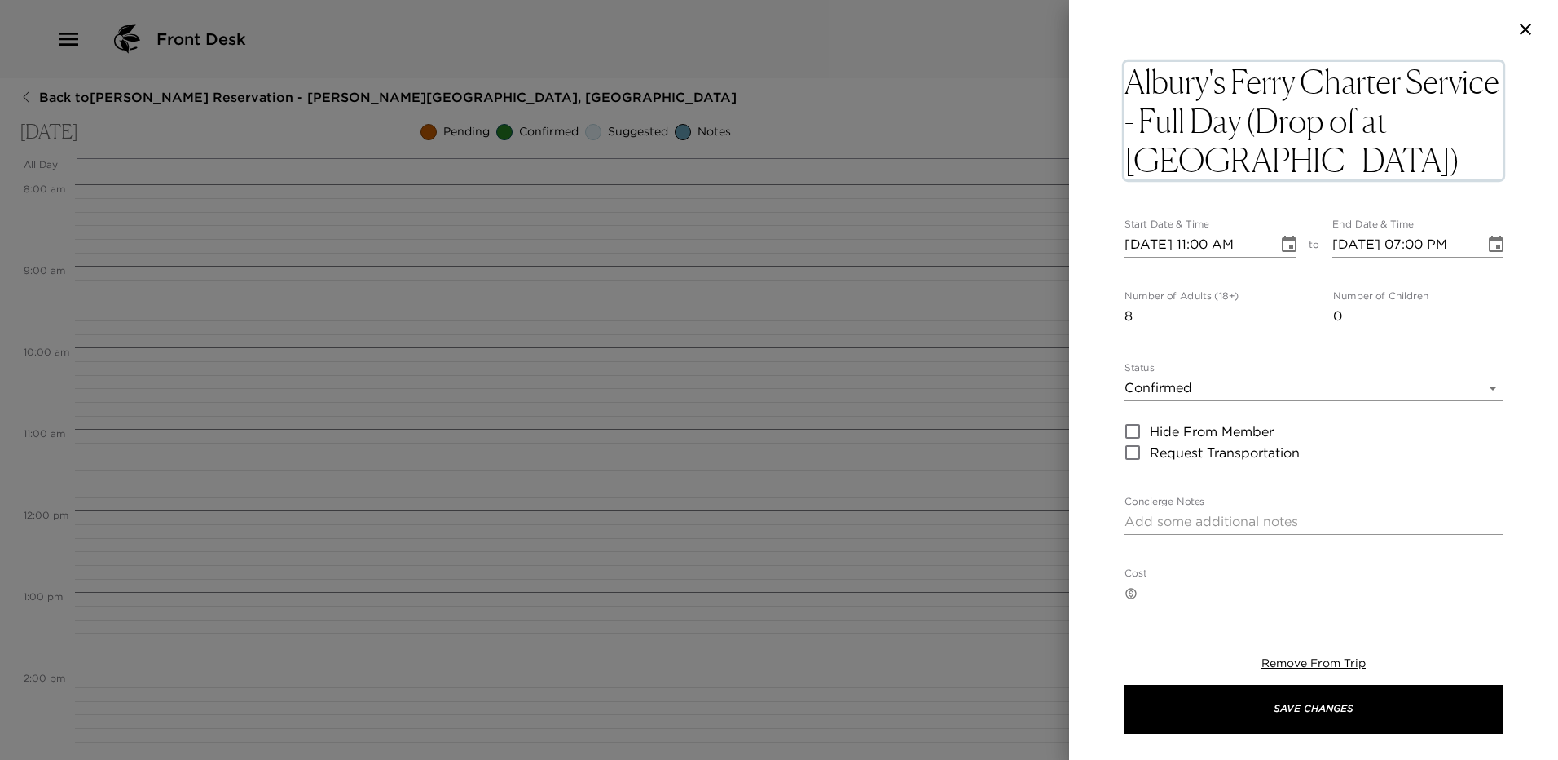
click at [1452, 126] on textarea "Albury's Ferry Charter Service - Full Day (Drop of at Jib Room Dock)" at bounding box center [1314, 120] width 378 height 117
type textarea "Albury's Ferry Charter Service - Full Day (Drop off at Jib Room Dock)"
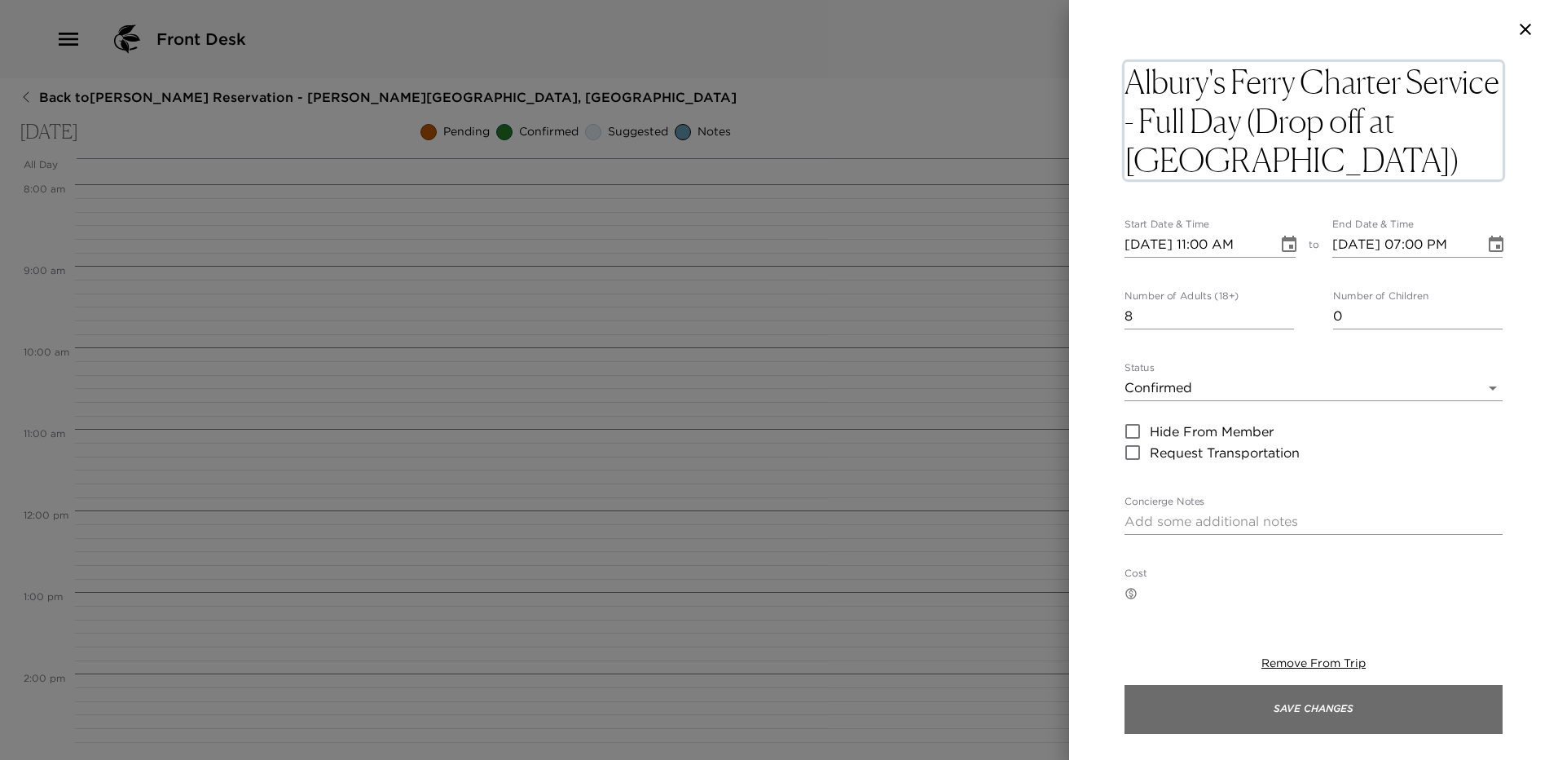
click at [1319, 702] on button "Save Changes" at bounding box center [1314, 709] width 378 height 49
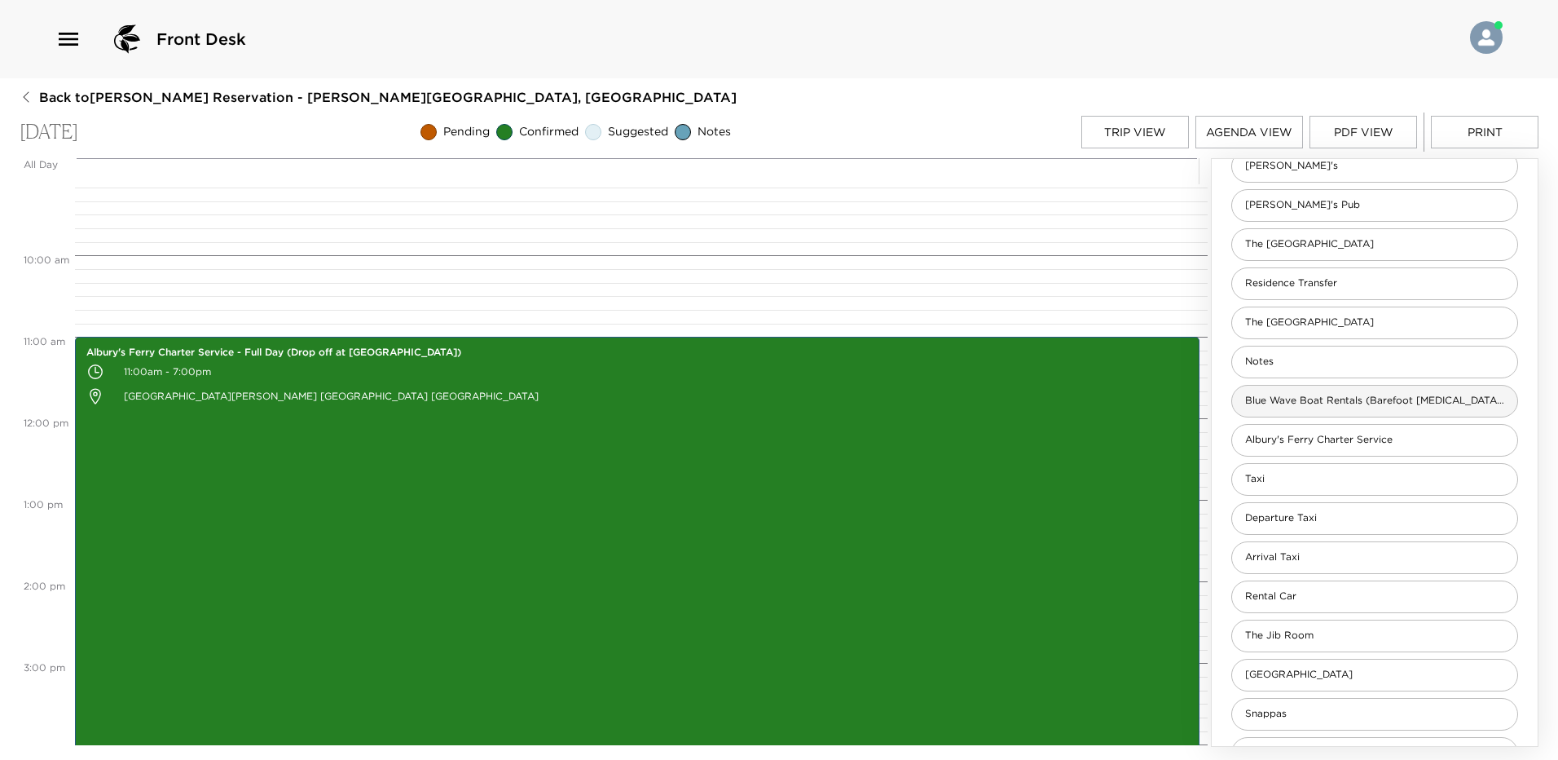
scroll to position [734, 0]
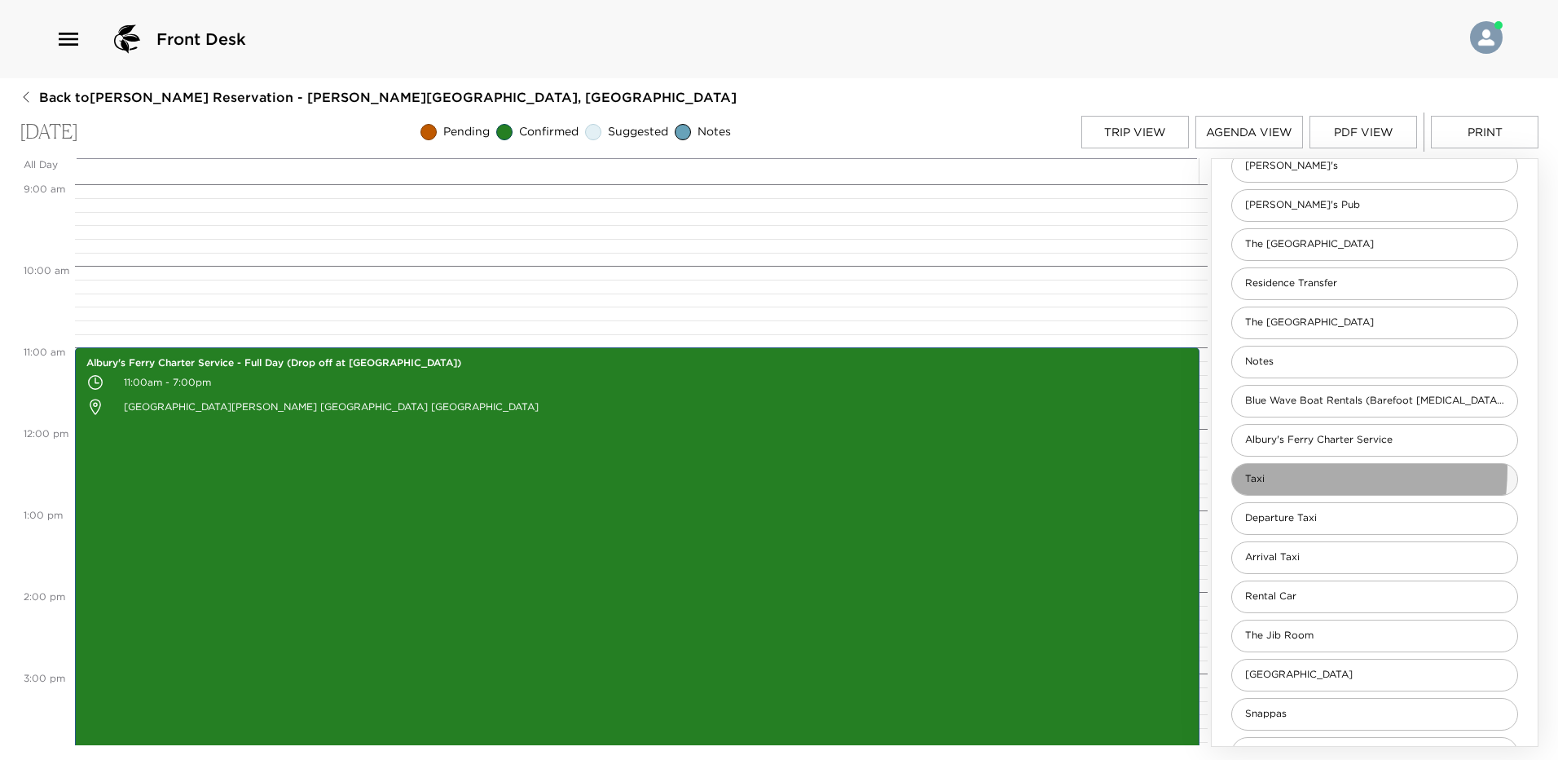
click at [1286, 469] on div "Taxi" at bounding box center [1375, 479] width 287 height 33
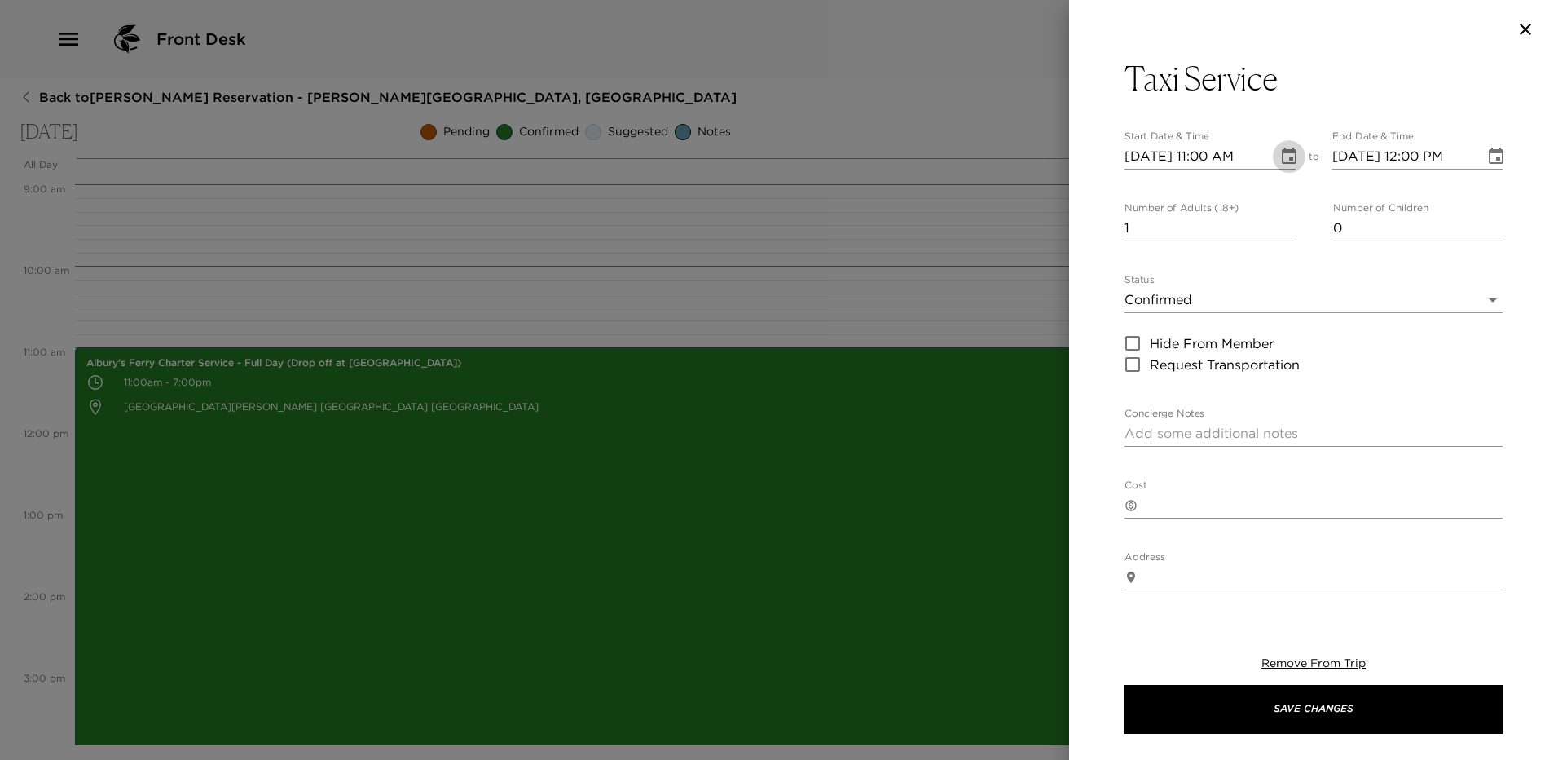
click at [1284, 150] on icon "Choose date, selected date is Oct 17, 2025" at bounding box center [1289, 156] width 15 height 16
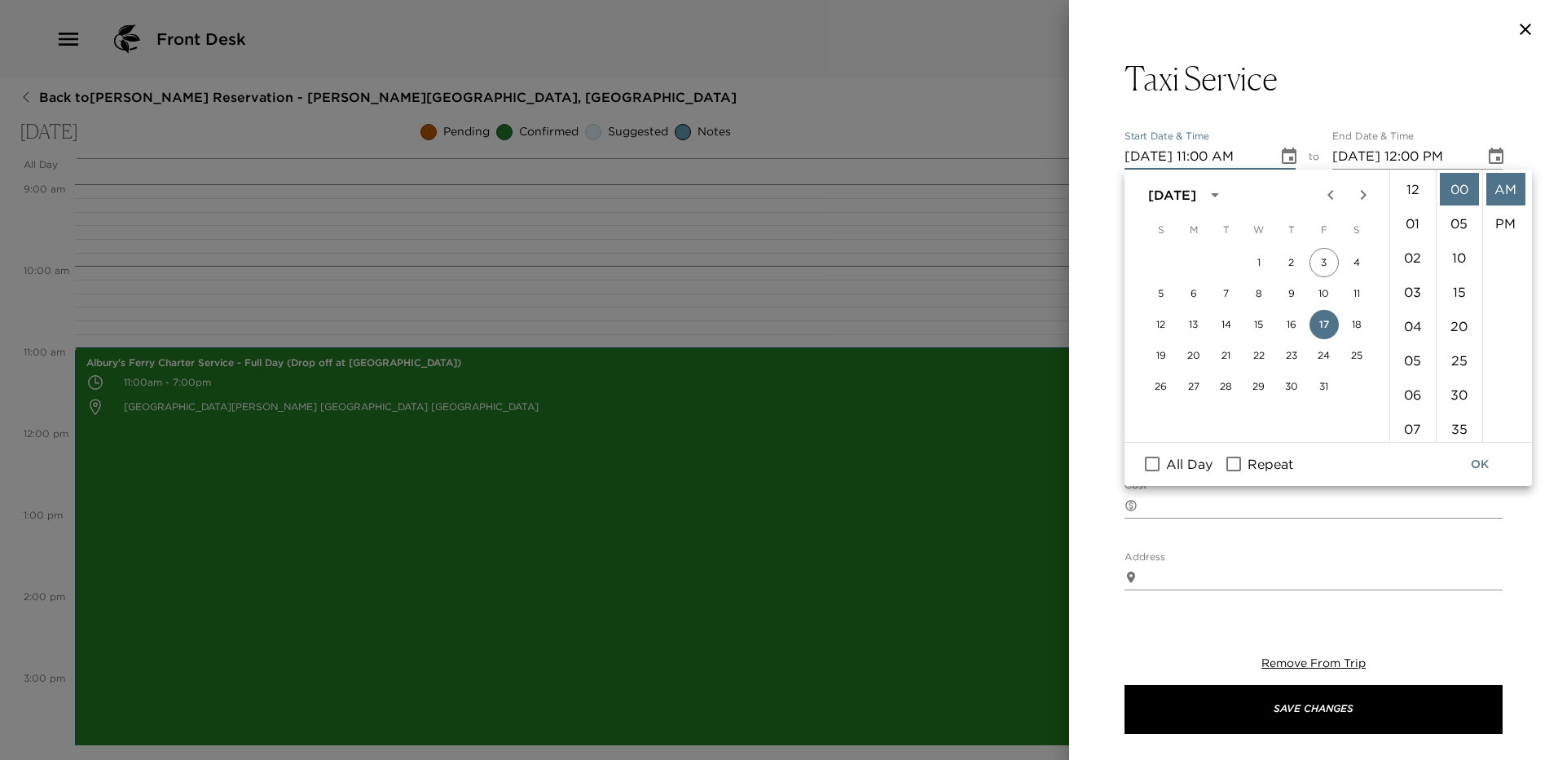
scroll to position [377, 0]
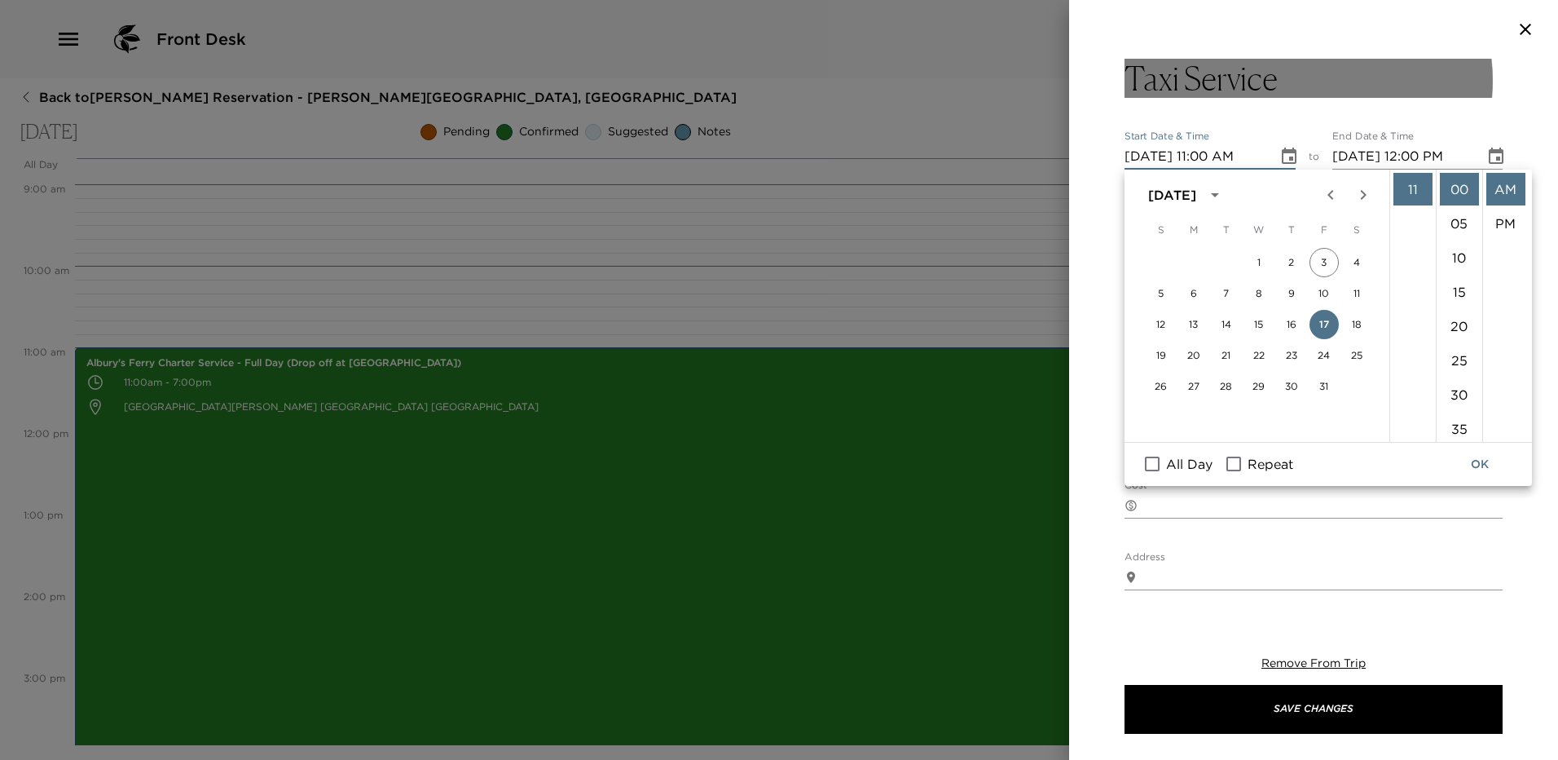
click at [1301, 83] on button "Taxi Service" at bounding box center [1314, 78] width 378 height 39
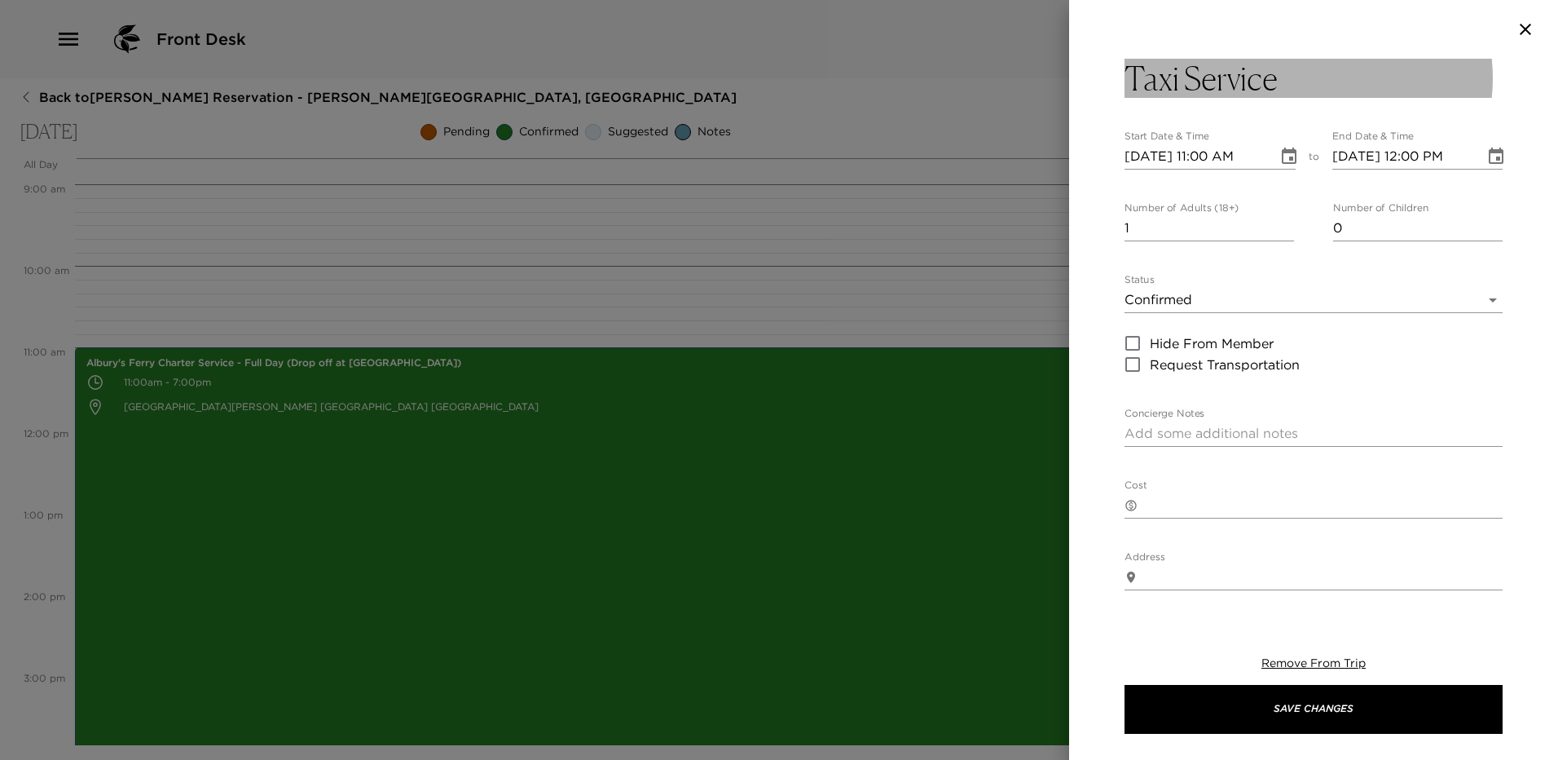
click at [1301, 83] on button "Taxi Service" at bounding box center [1314, 78] width 378 height 39
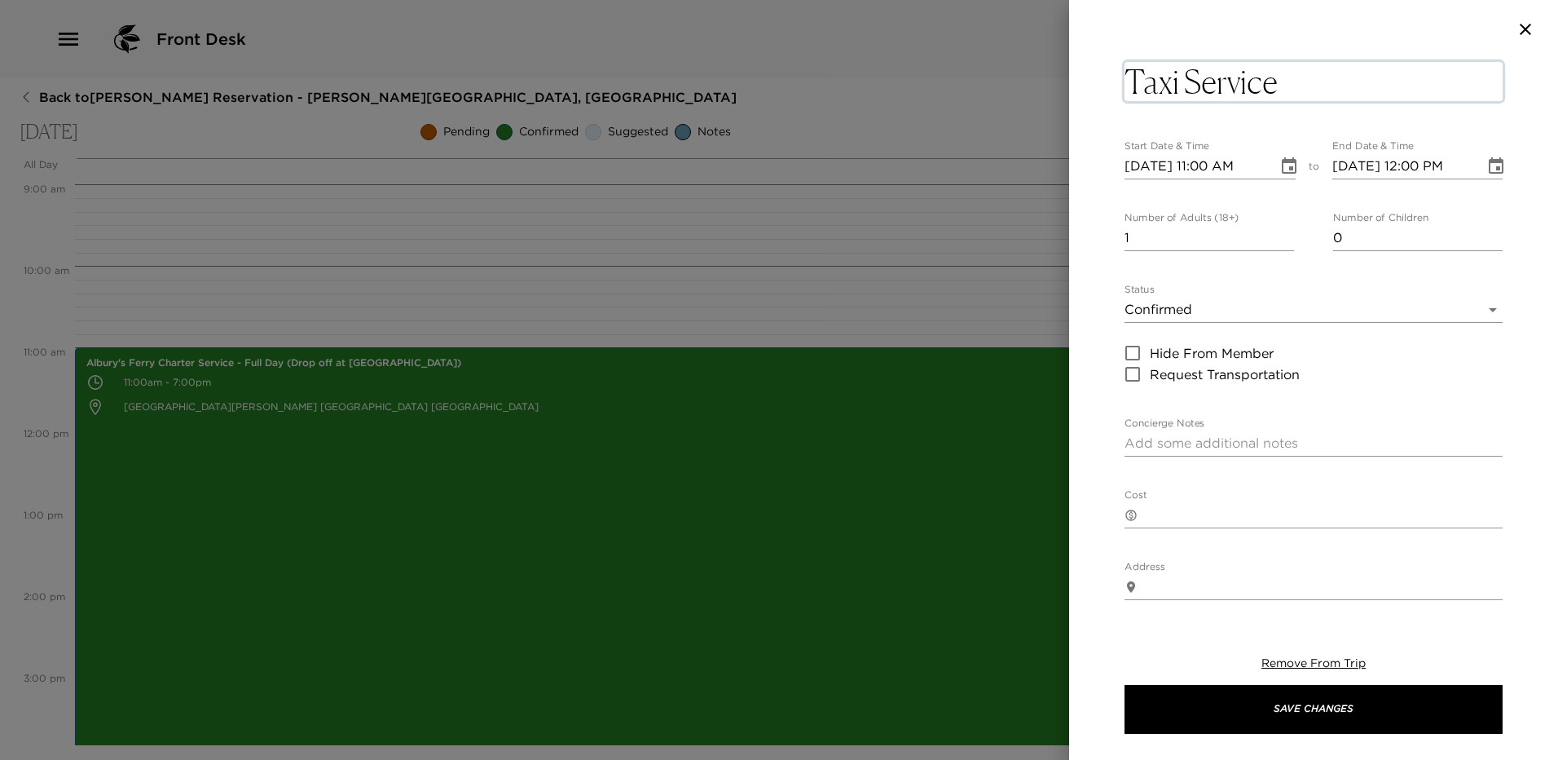
click at [1301, 83] on textarea "Taxi Service" at bounding box center [1314, 81] width 378 height 39
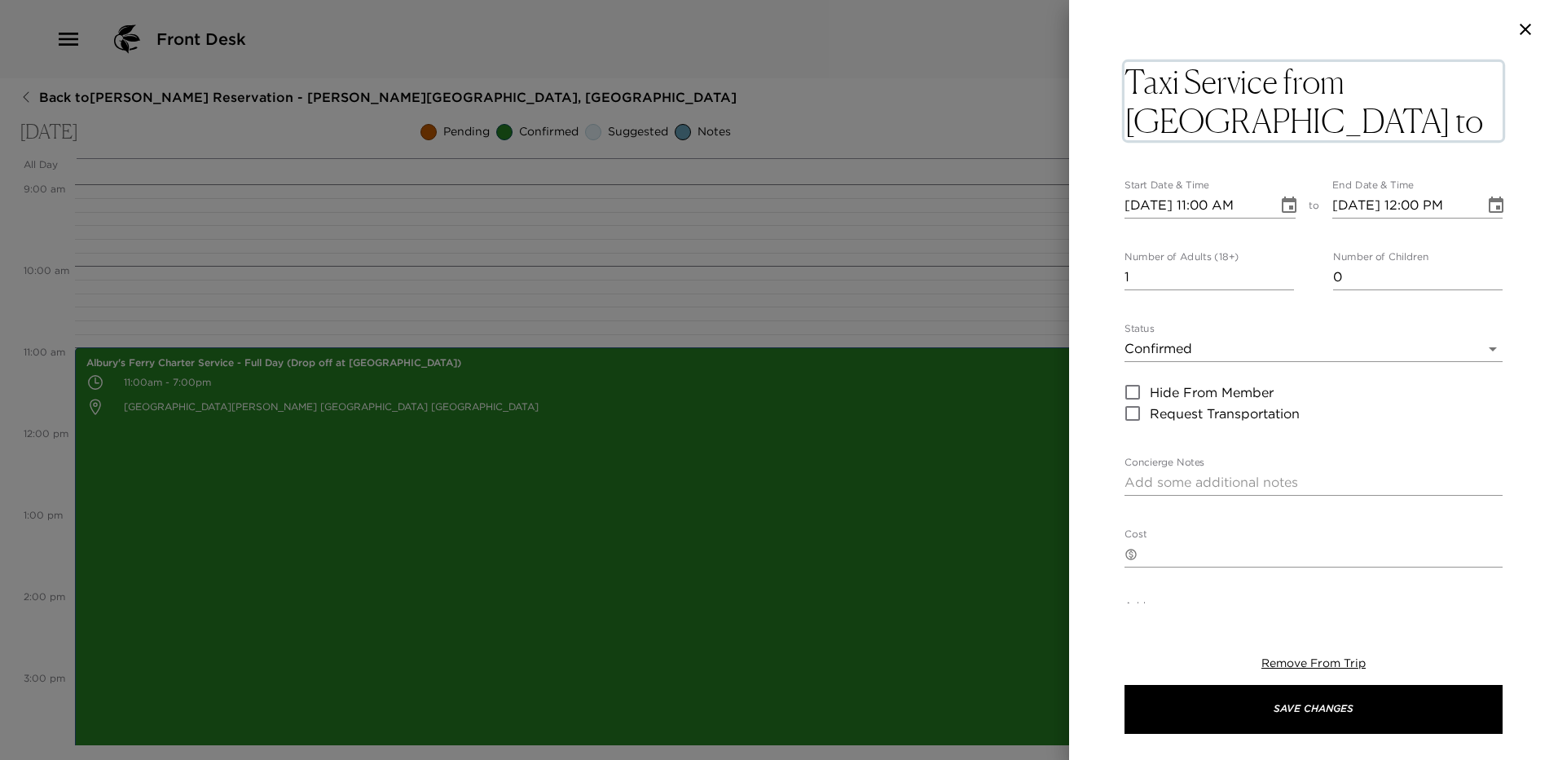
type textarea "Taxi Service from Jib Room to Club"
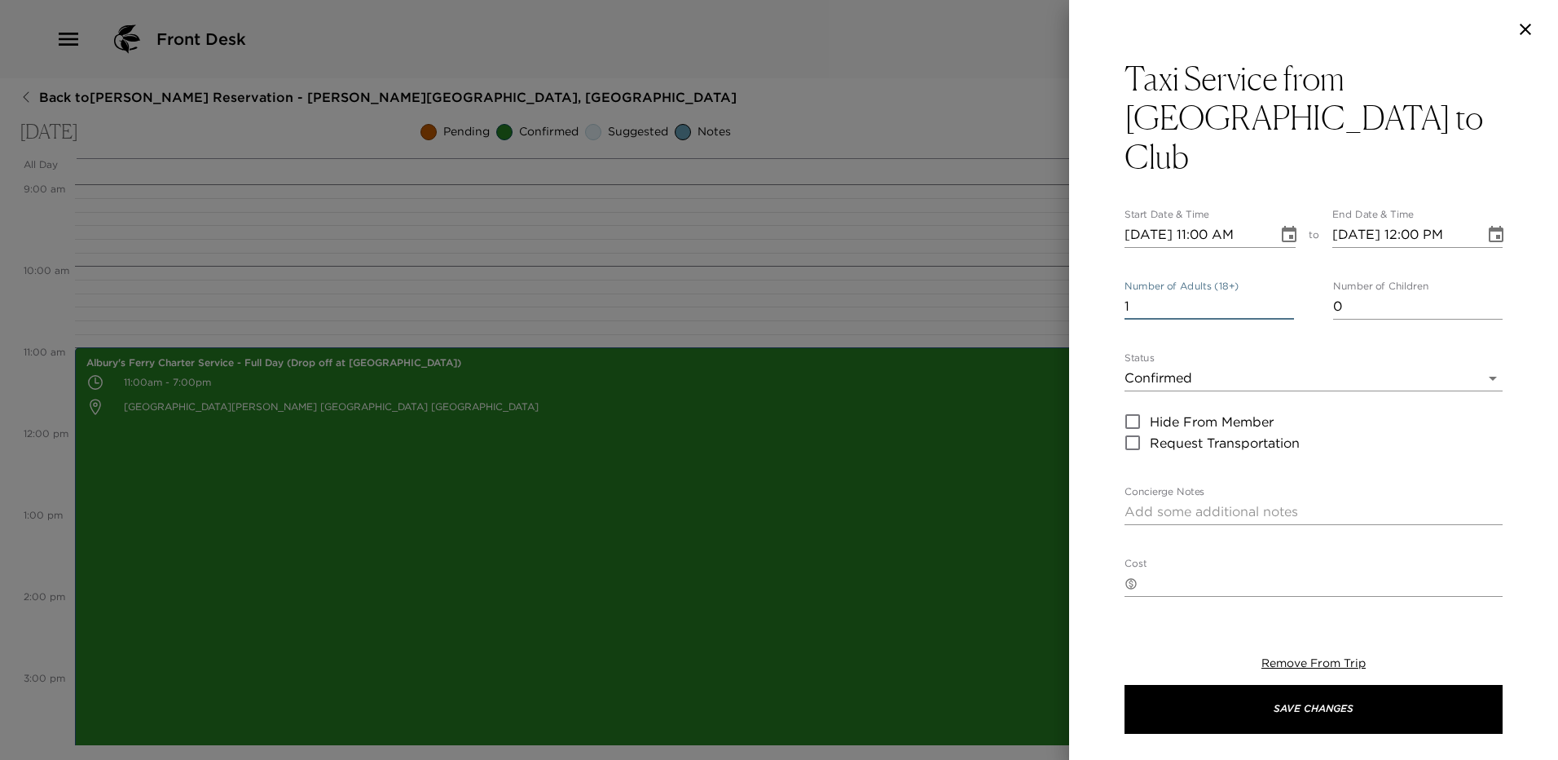
click at [1166, 293] on input "1" at bounding box center [1210, 306] width 170 height 26
type input "8"
click at [1284, 226] on icon "Choose date, selected date is Oct 17, 2025" at bounding box center [1289, 234] width 15 height 16
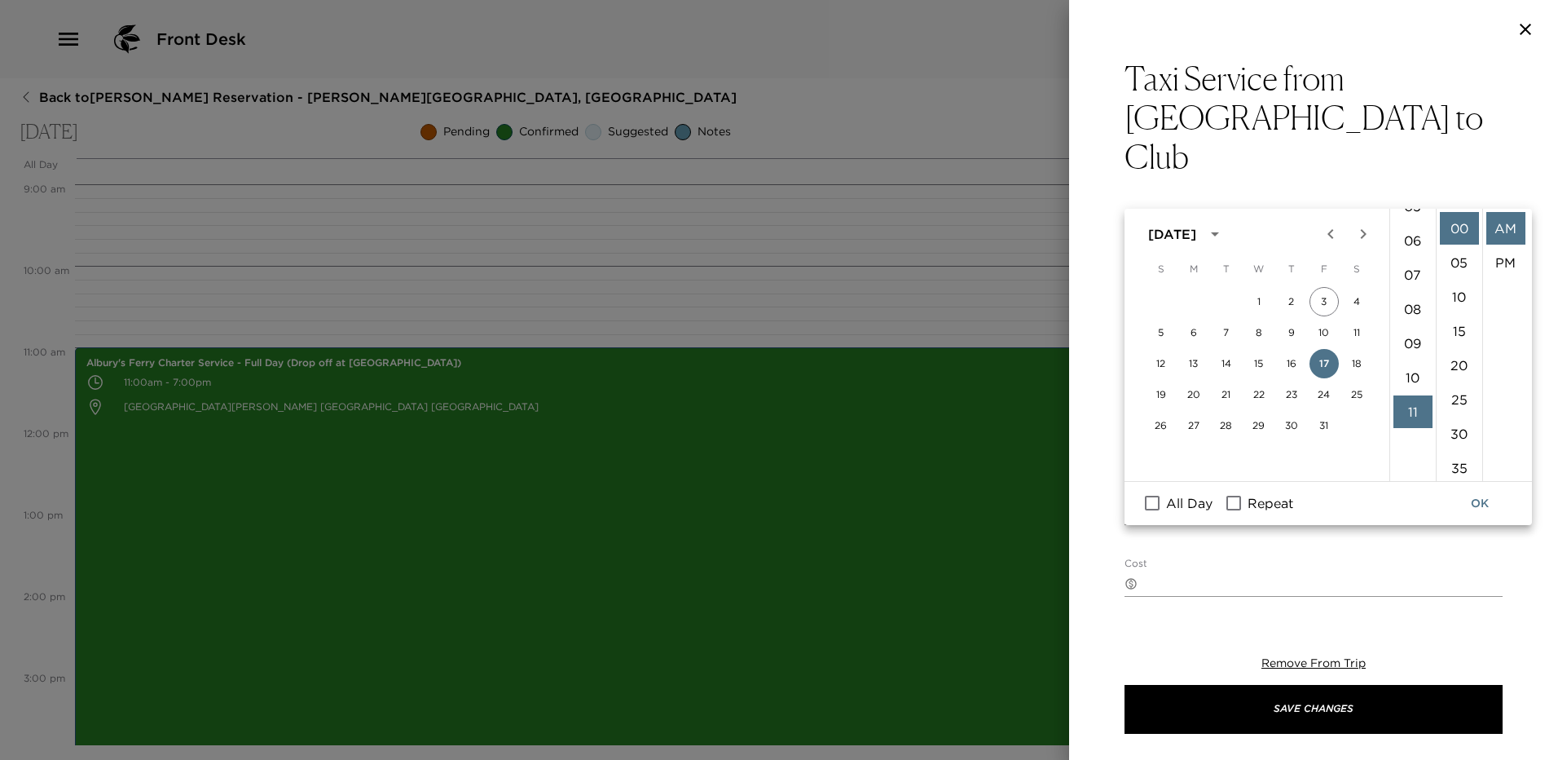
scroll to position [0, 0]
click at [1409, 343] on li "08" at bounding box center [1413, 339] width 39 height 33
click at [1457, 431] on li "30" at bounding box center [1459, 433] width 39 height 33
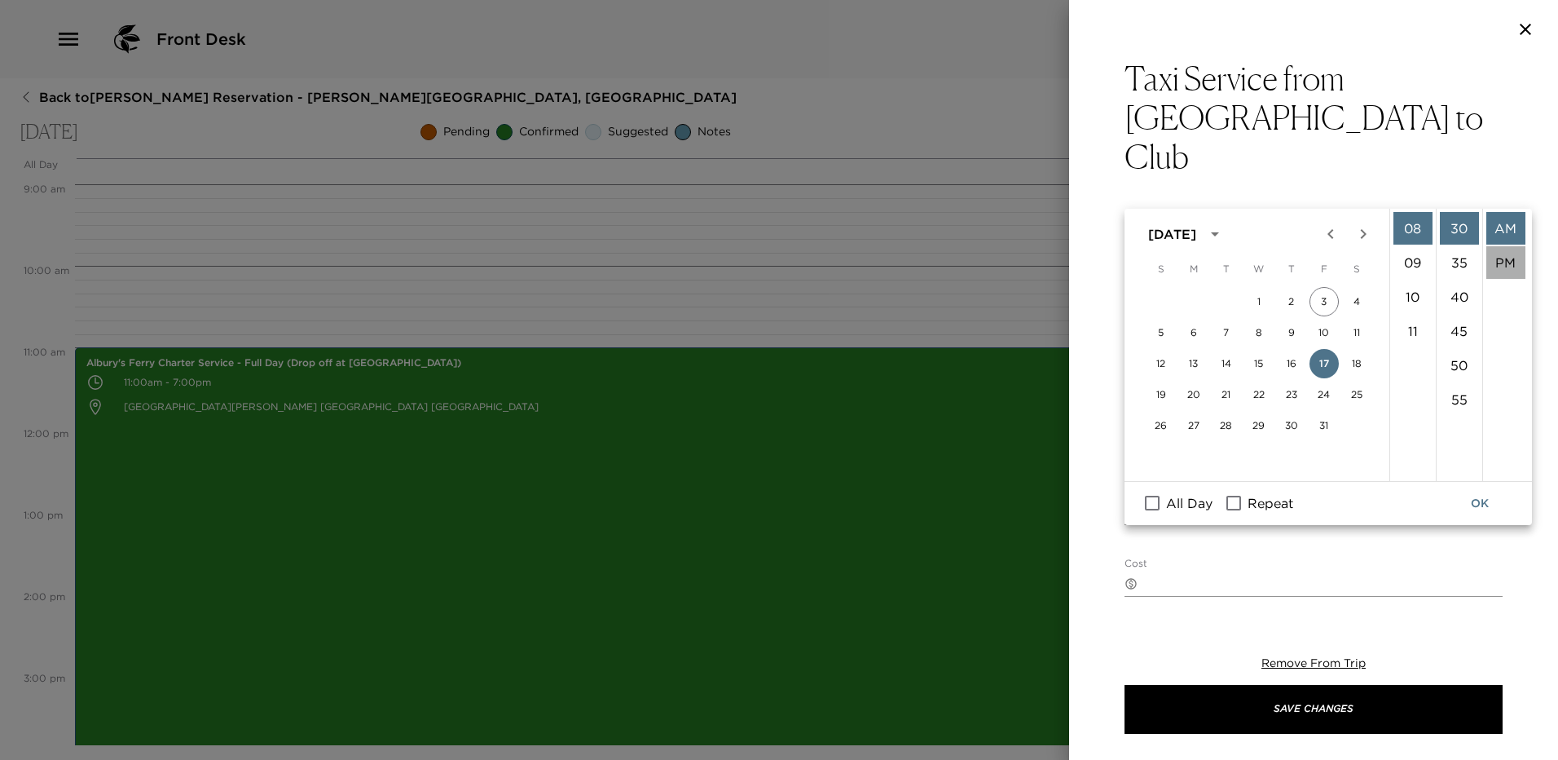
click at [1499, 257] on li "PM" at bounding box center [1506, 262] width 39 height 33
type input "10/17/2025 08:30 PM"
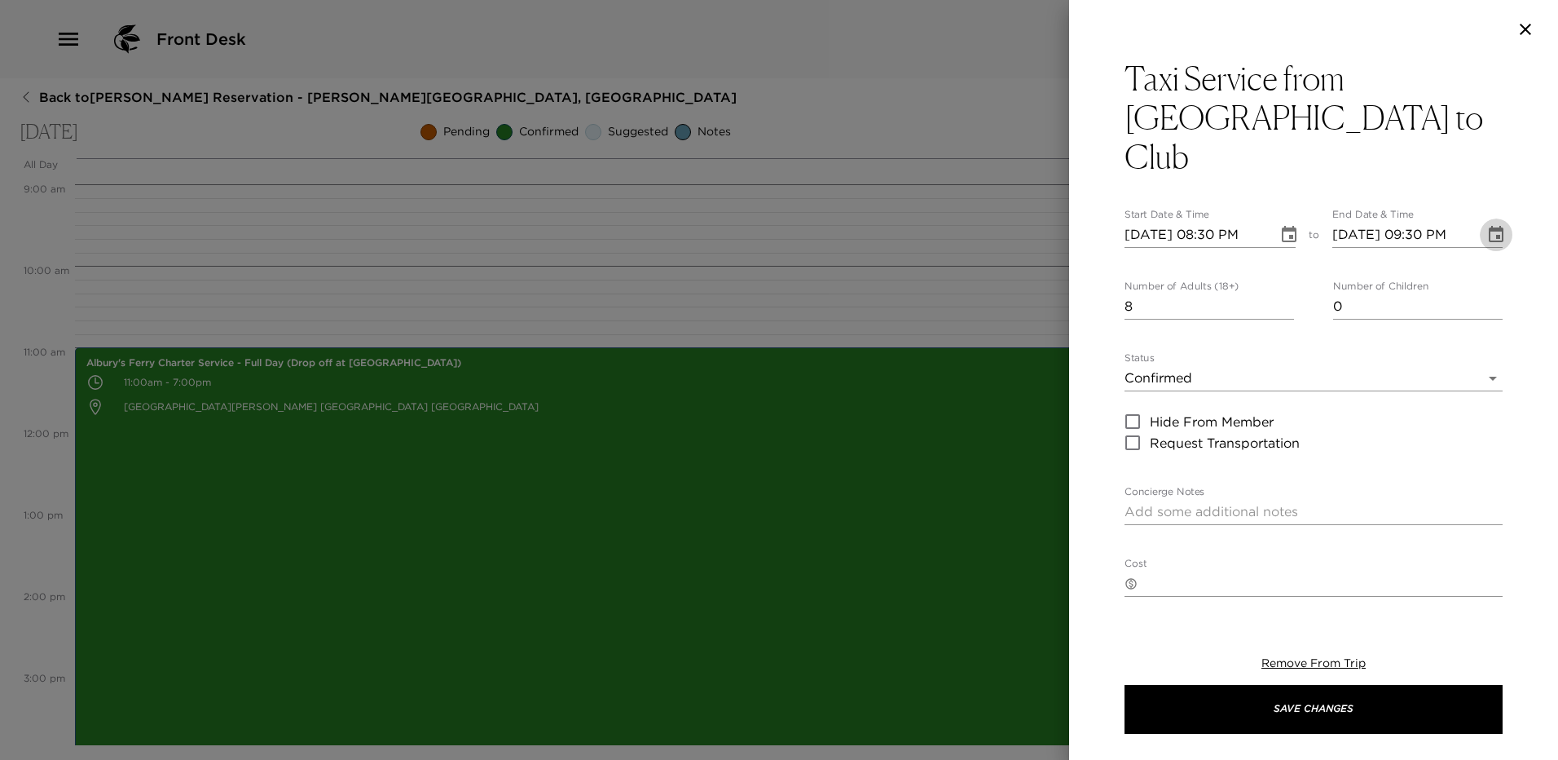
click at [1489, 226] on icon "Choose date, selected date is Oct 17, 2025" at bounding box center [1496, 234] width 15 height 16
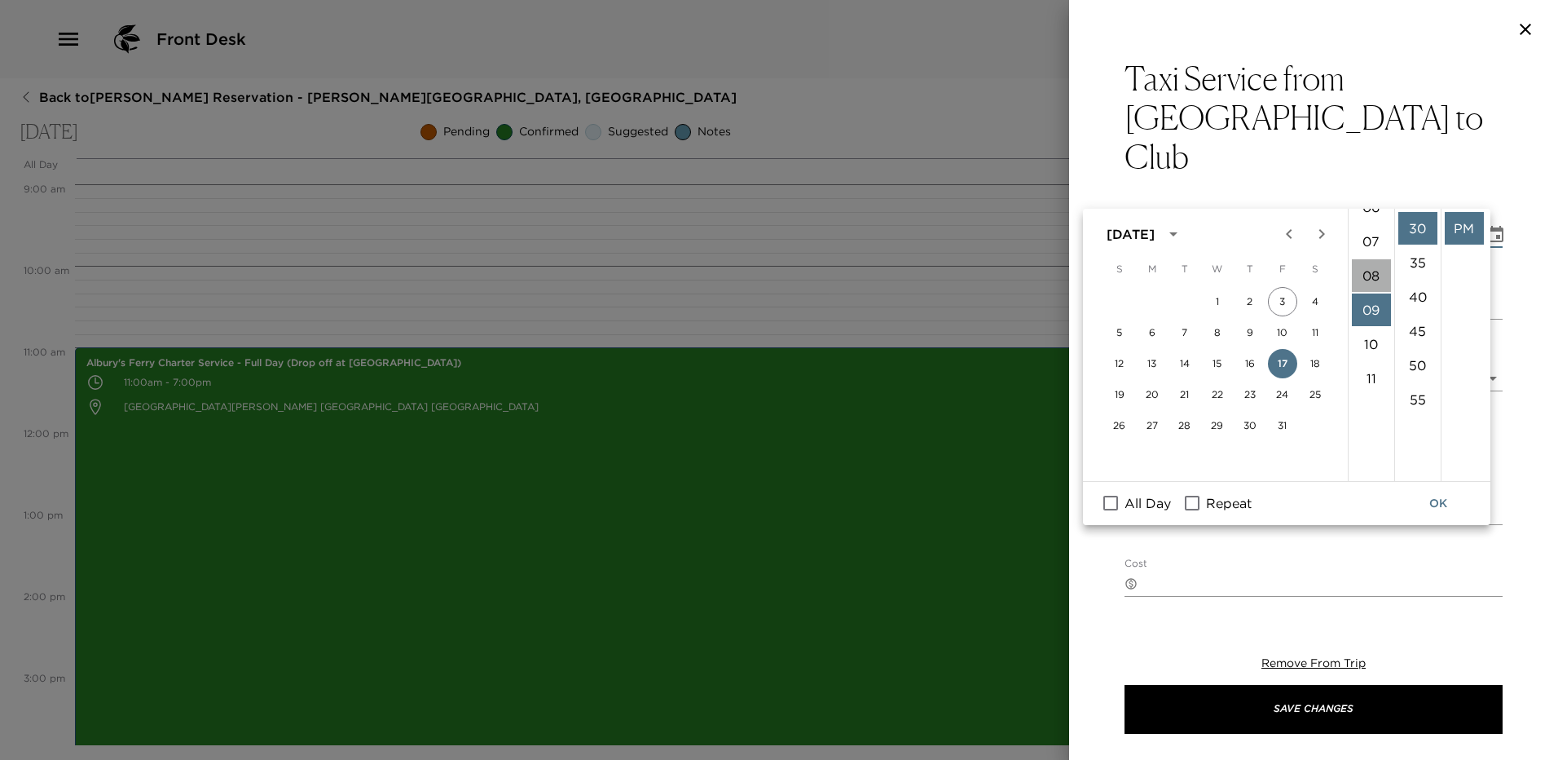
click at [1369, 268] on li "08" at bounding box center [1371, 275] width 39 height 33
type input "10/17/2025 08:30 PM"
click at [1510, 321] on div "Taxi Service from Jib Room to Club Start Date & Time 10/17/2025 08:30 PM to End…" at bounding box center [1313, 331] width 489 height 544
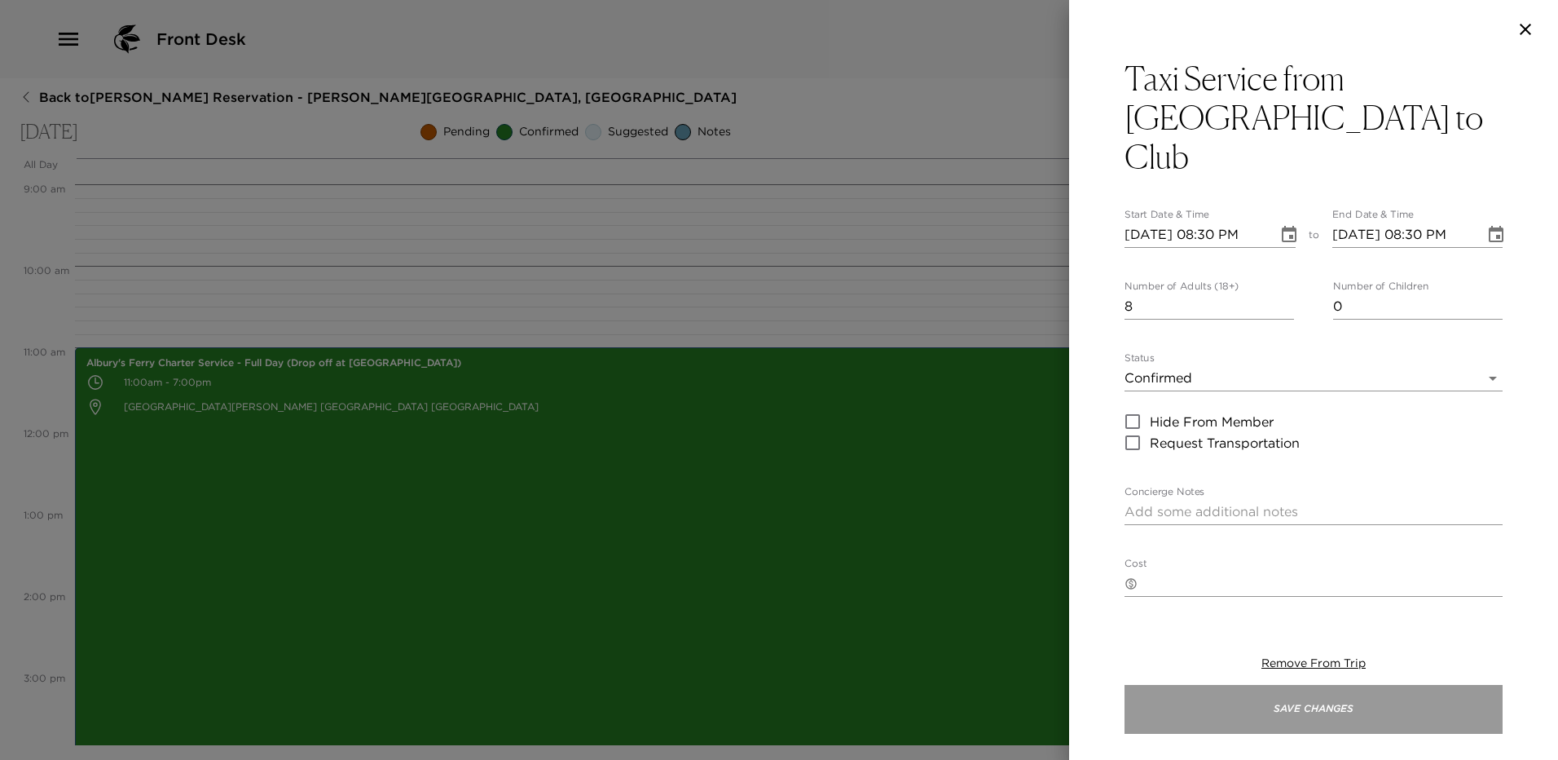
click at [1320, 709] on button "Save Changes" at bounding box center [1314, 709] width 378 height 49
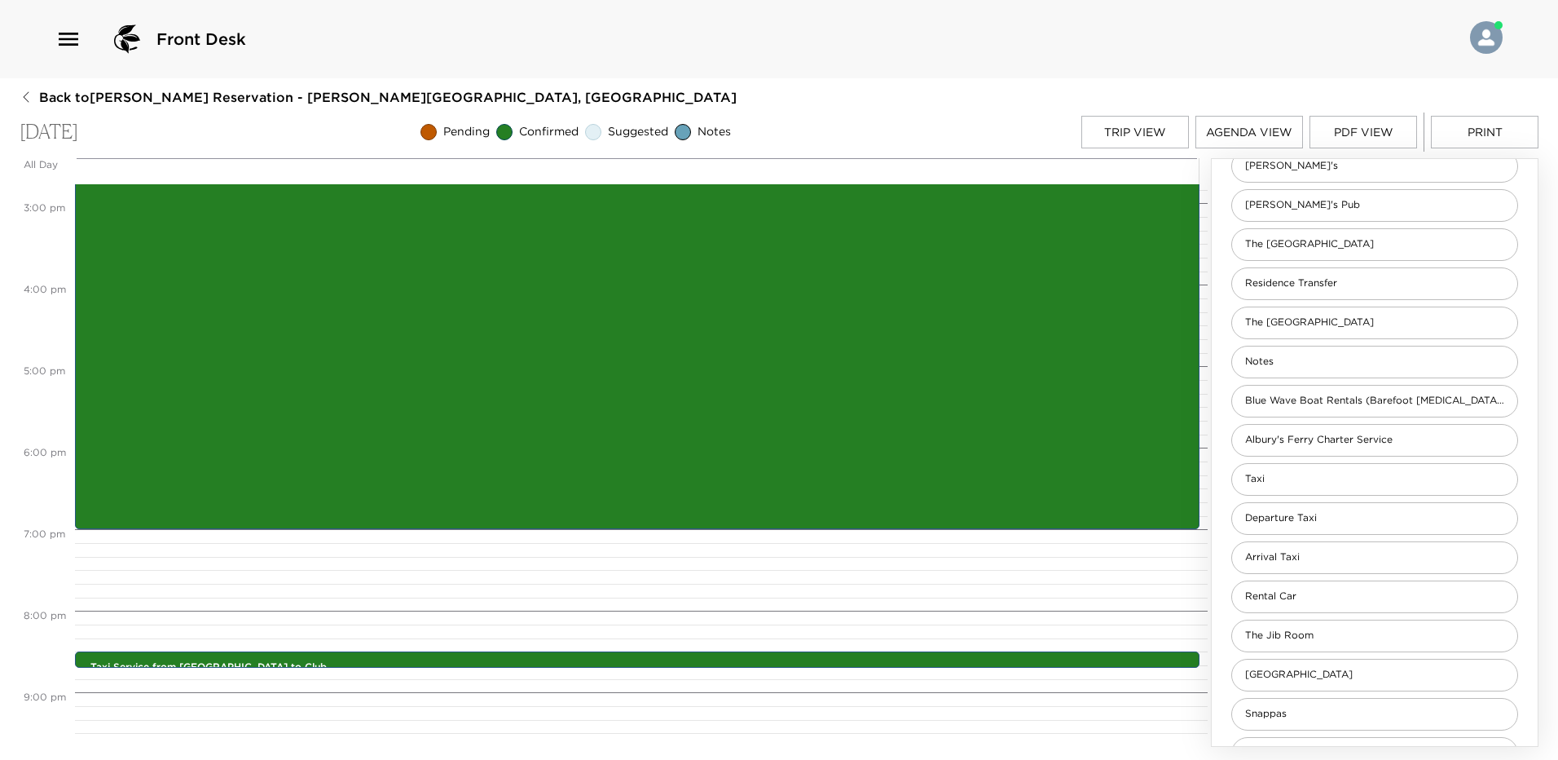
scroll to position [1223, 0]
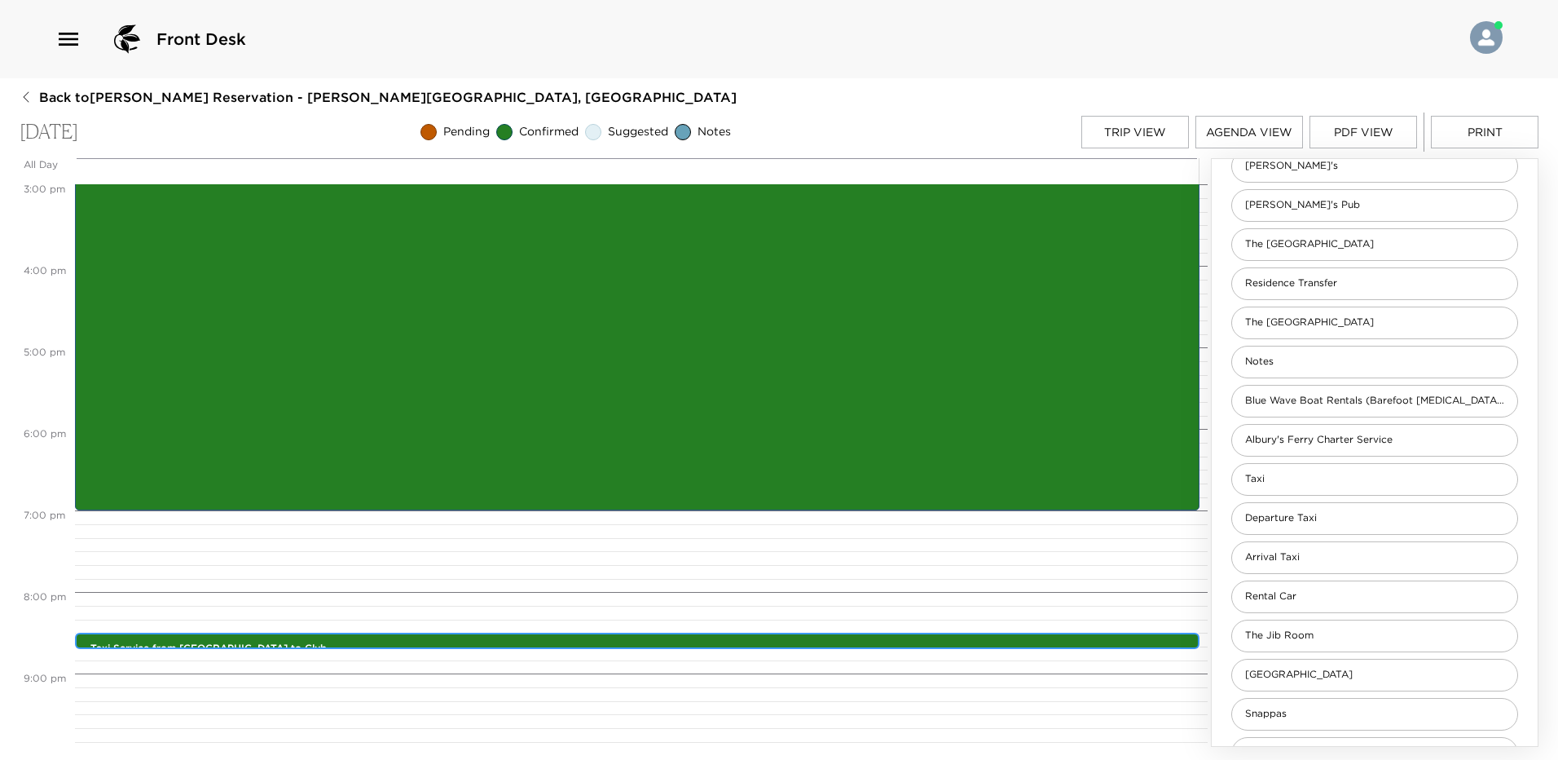
click at [219, 640] on div "Taxi Service from Jib Room to Club 8:30pm - 8:30pm" at bounding box center [641, 641] width 1115 height 13
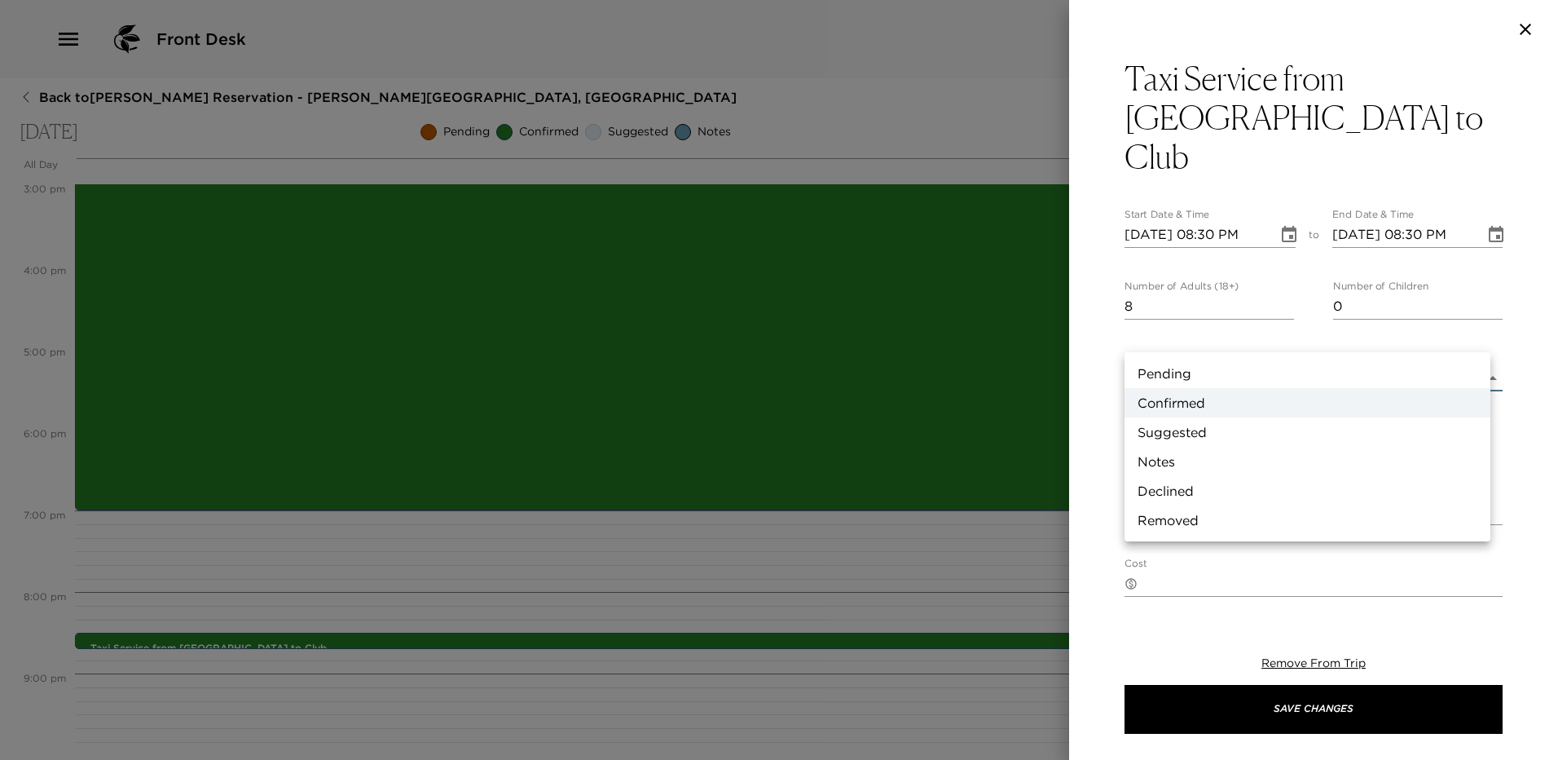
click at [1145, 333] on body "Front Desk Back to Brad Blum Reservation - Sandy Point Abaco, Bahamas Friday, O…" at bounding box center [779, 380] width 1558 height 760
click at [1167, 375] on li "Pending" at bounding box center [1308, 373] width 366 height 29
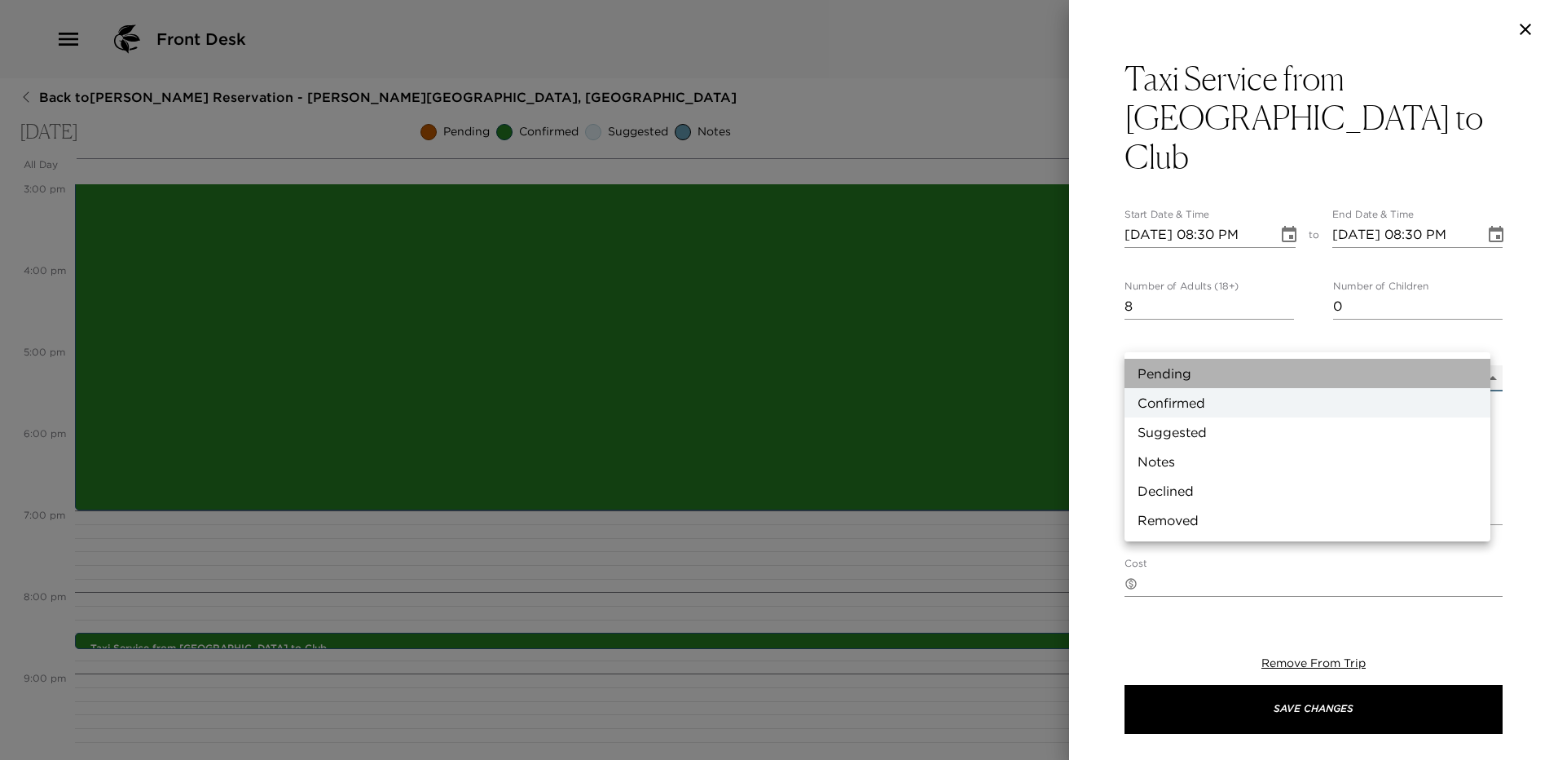
type input "Pending"
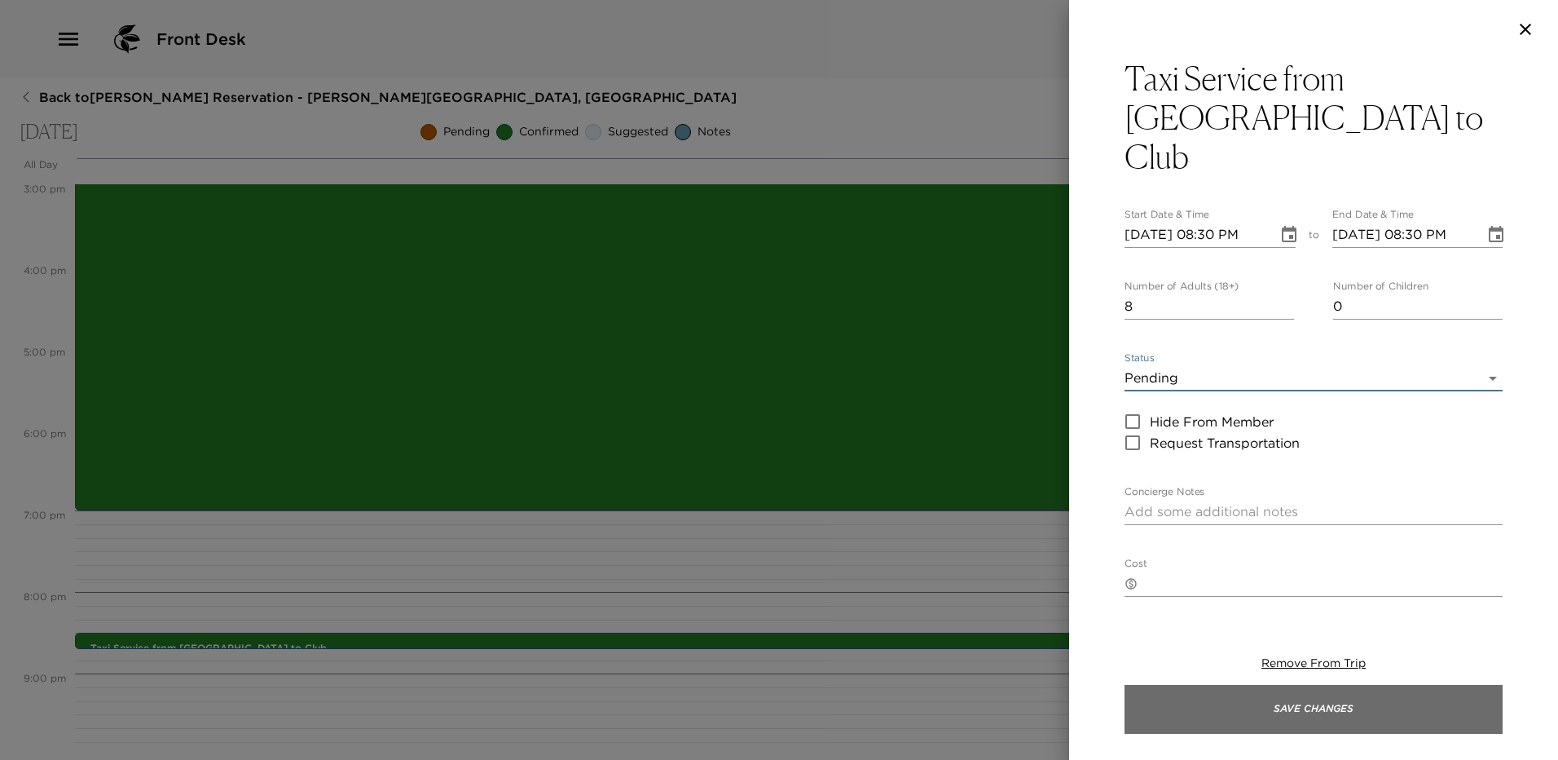
click at [1294, 713] on button "Save Changes" at bounding box center [1314, 709] width 378 height 49
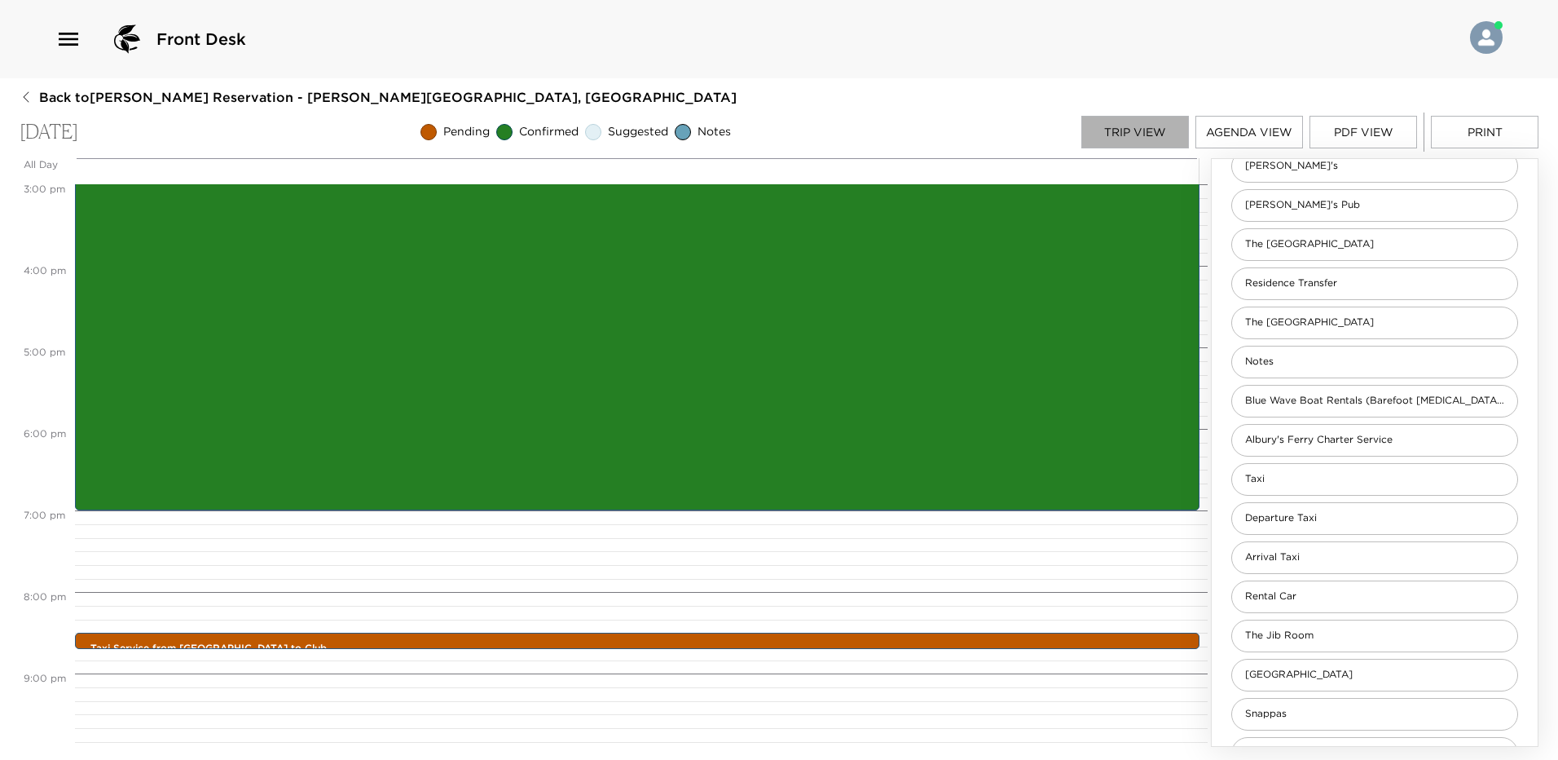
click at [1156, 140] on button "Trip View" at bounding box center [1136, 132] width 108 height 33
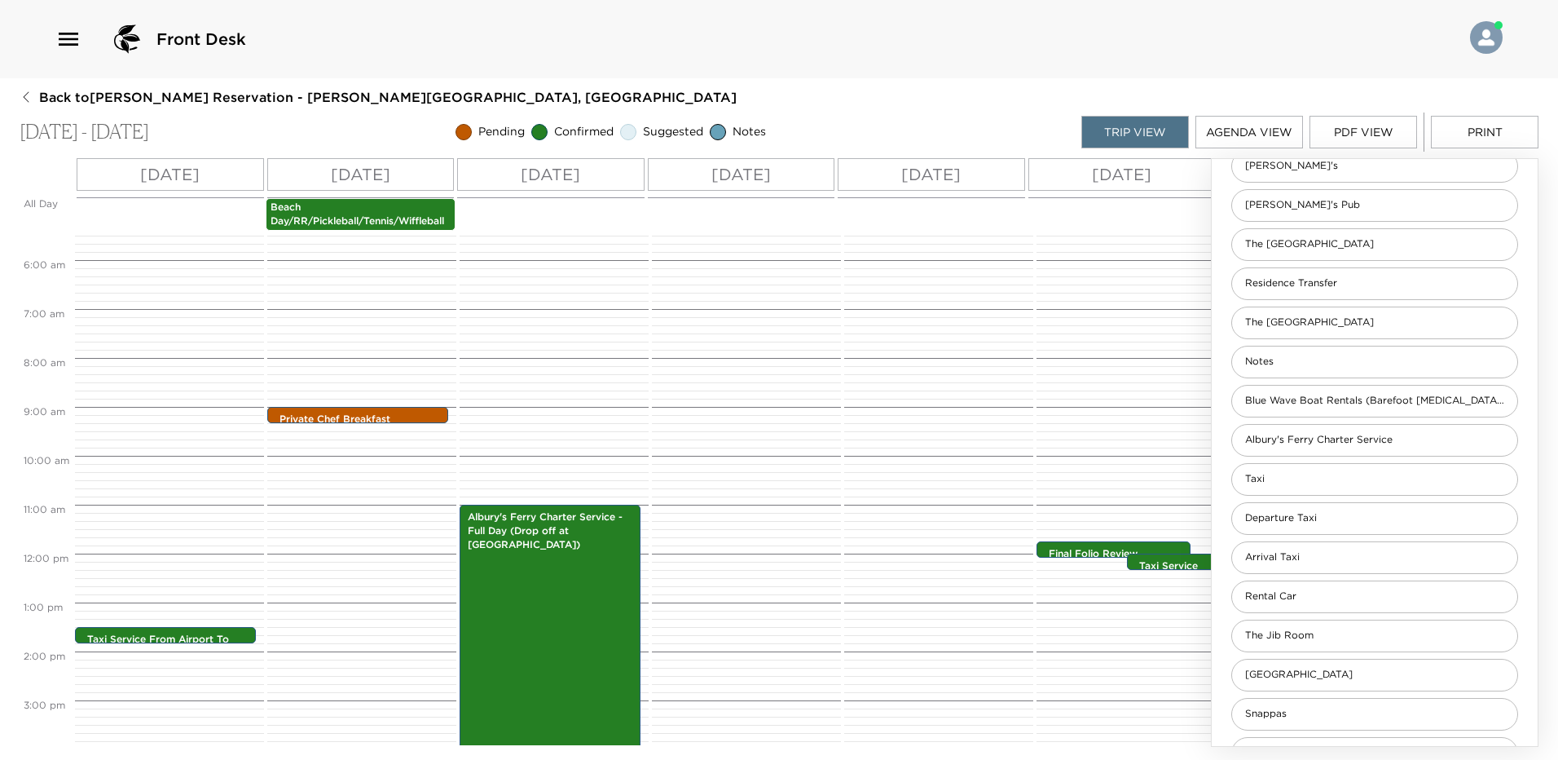
scroll to position [346, 0]
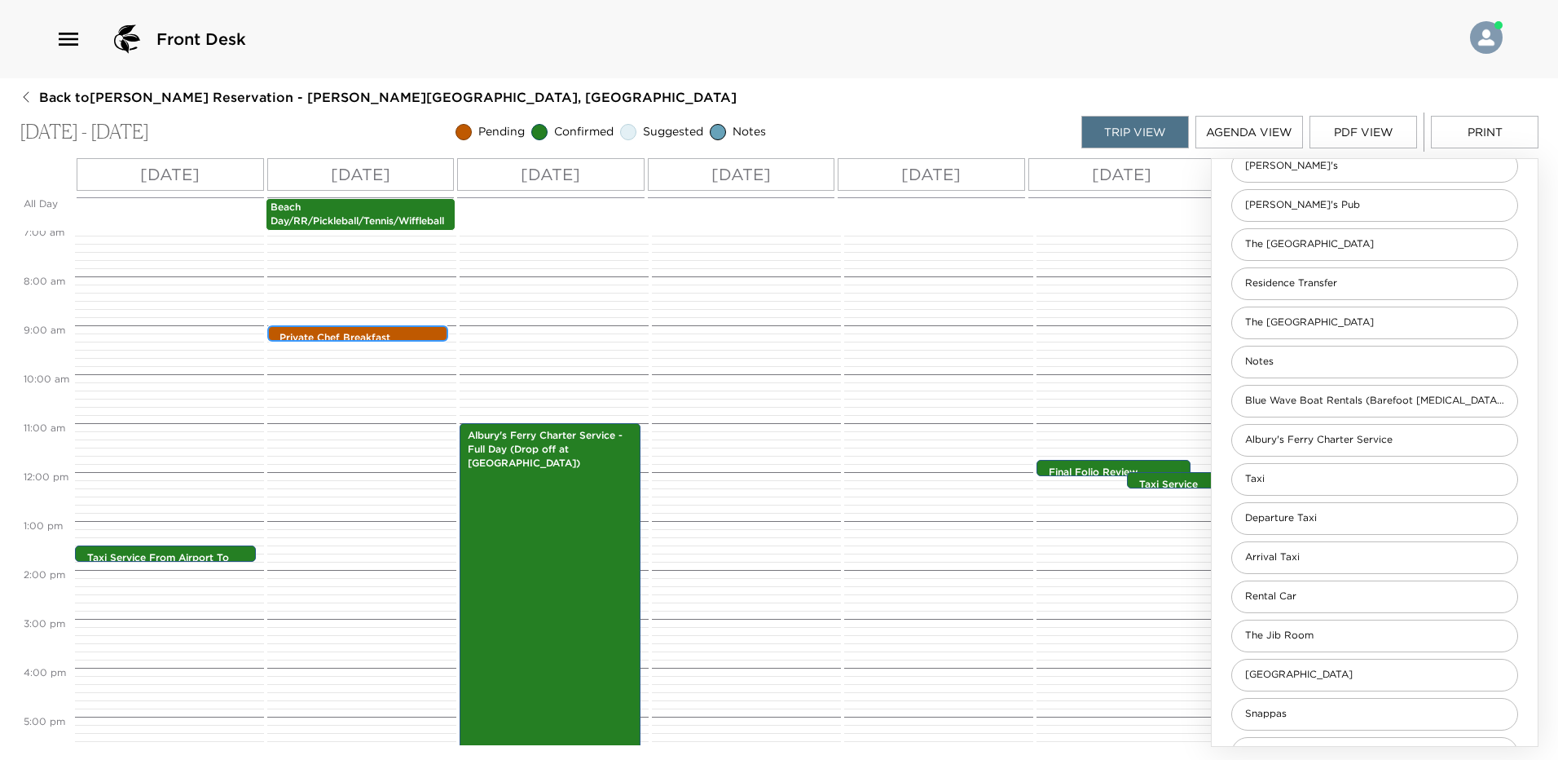
click at [407, 336] on p "Private Chef Breakfast Experience" at bounding box center [362, 345] width 165 height 28
click at [410, 329] on div "Private Chef Breakfast Experience 9:00am - 9:00am" at bounding box center [361, 334] width 171 height 13
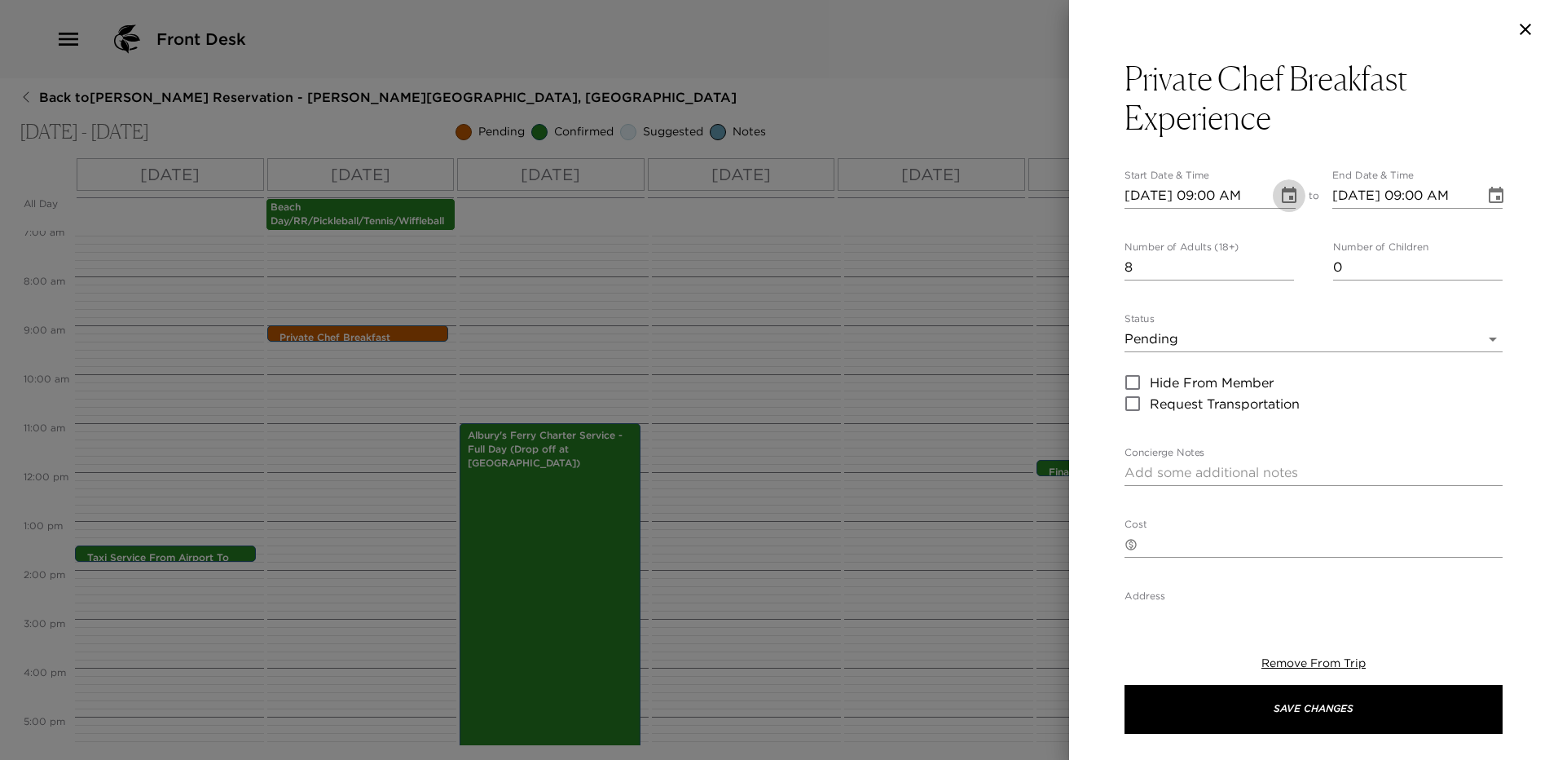
click at [1280, 193] on icon "Choose date, selected date is Oct 16, 2025" at bounding box center [1290, 196] width 20 height 20
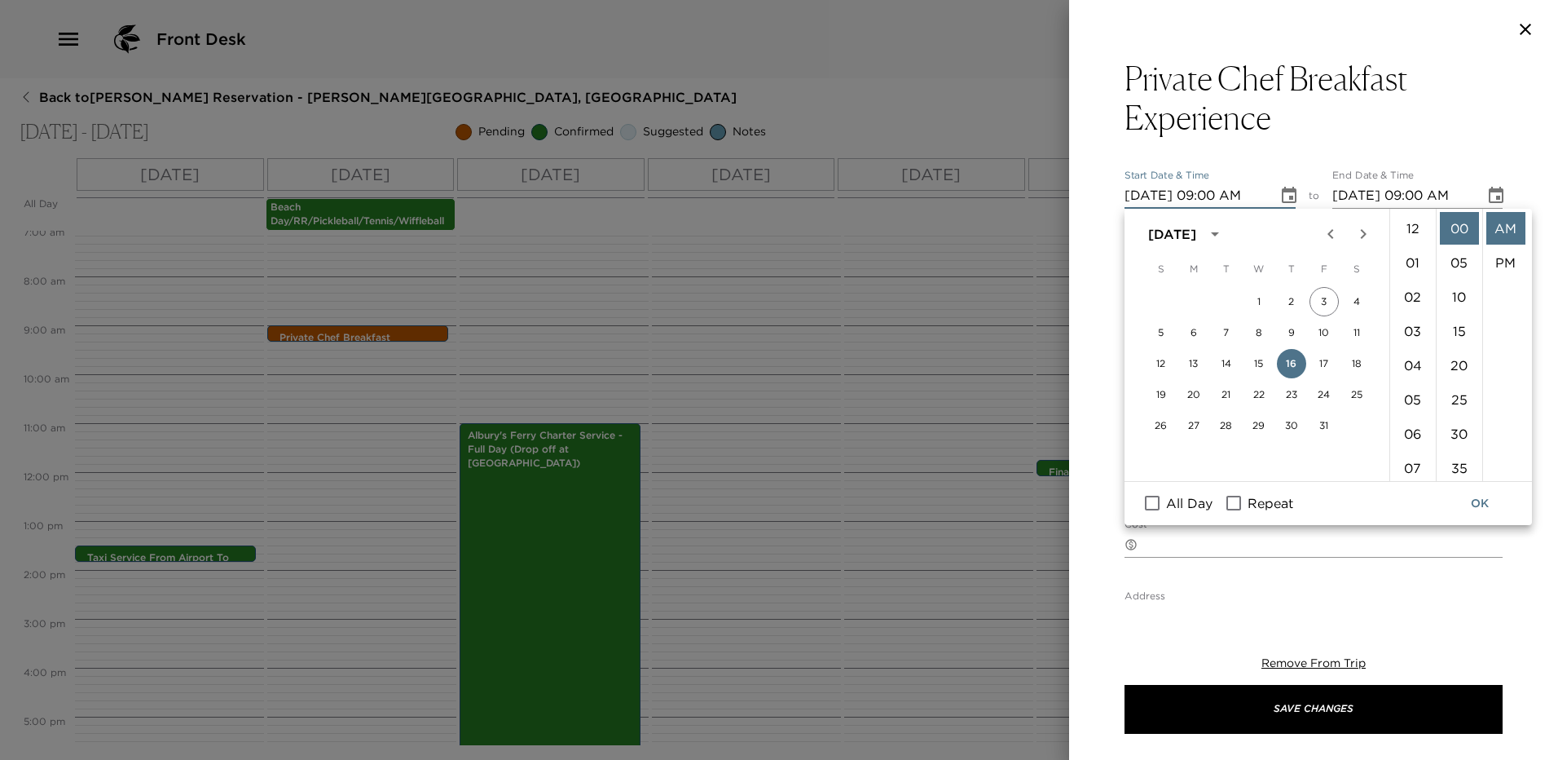
scroll to position [308, 0]
click at [1258, 513] on span "Repeat" at bounding box center [1271, 503] width 46 height 20
click at [1251, 513] on input "Repeat" at bounding box center [1234, 502] width 34 height 21
checkbox input "true"
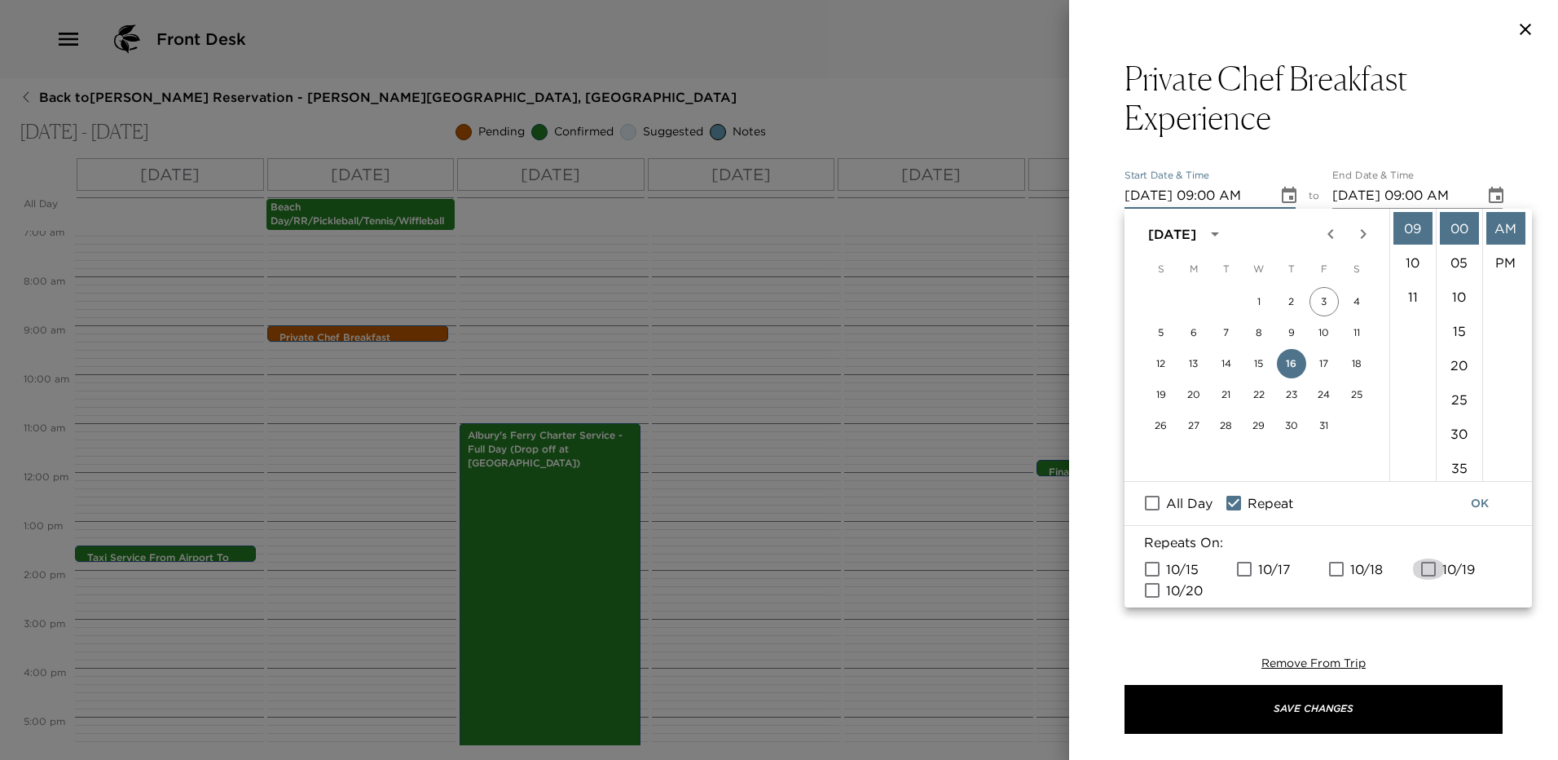
click at [1438, 566] on input "10/19" at bounding box center [1429, 568] width 34 height 21
checkbox input "true"
click at [1275, 566] on span "10/17" at bounding box center [1274, 569] width 33 height 20
click at [1262, 566] on input "10/17" at bounding box center [1245, 568] width 34 height 21
checkbox input "true"
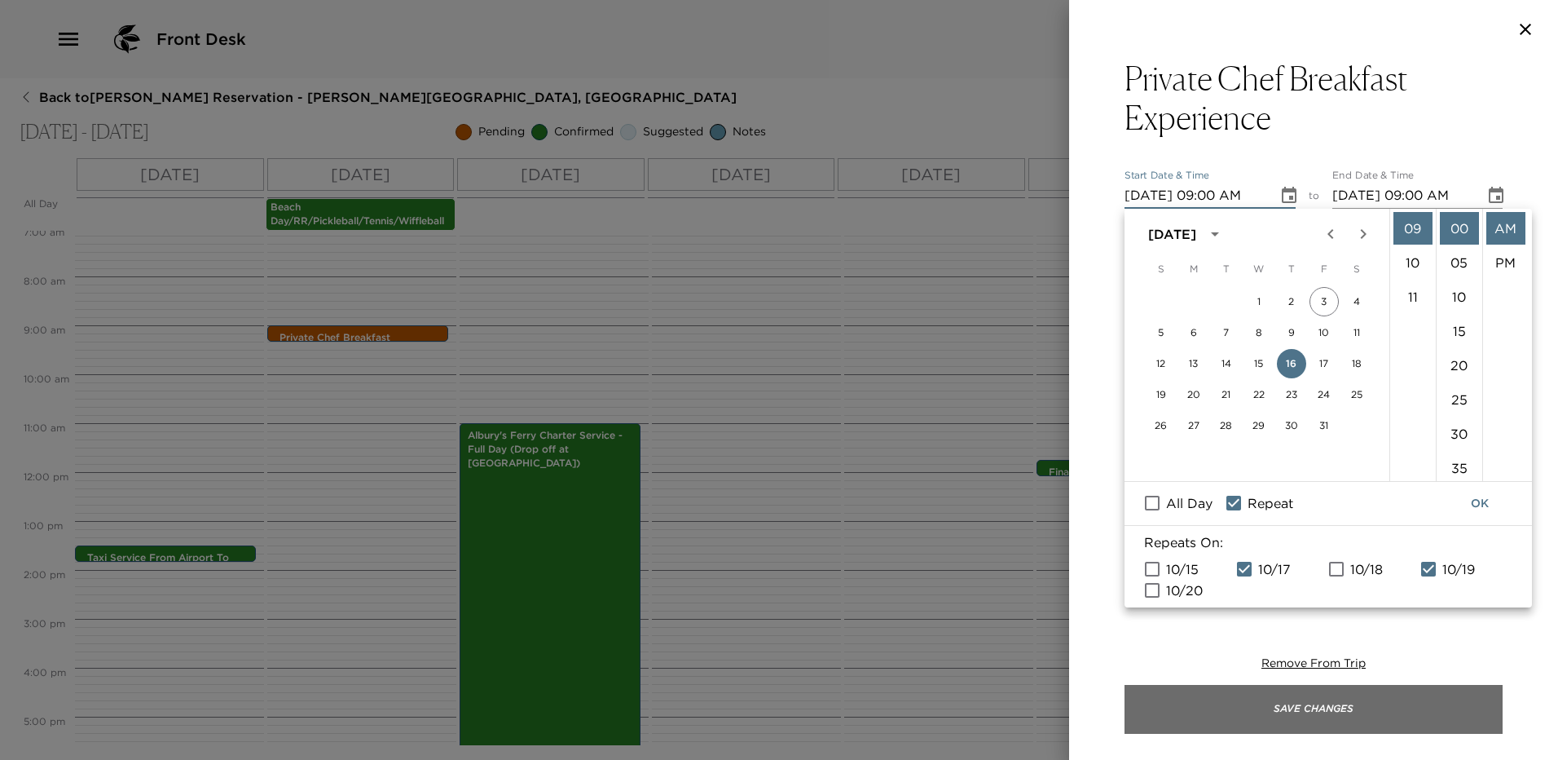
click at [1319, 703] on button "Save Changes" at bounding box center [1314, 709] width 378 height 49
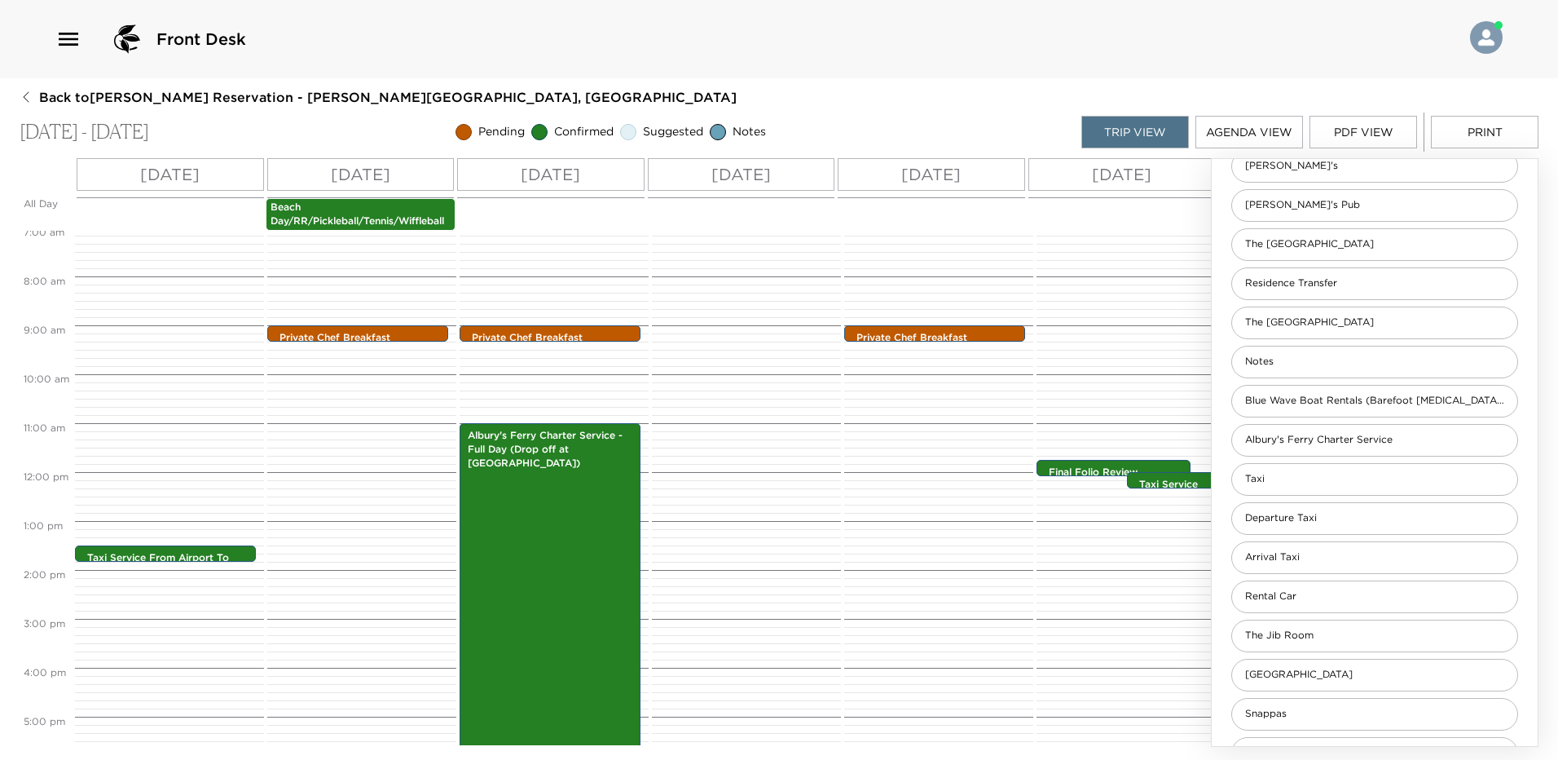
click at [762, 168] on p "Sat 10/18" at bounding box center [742, 174] width 60 height 24
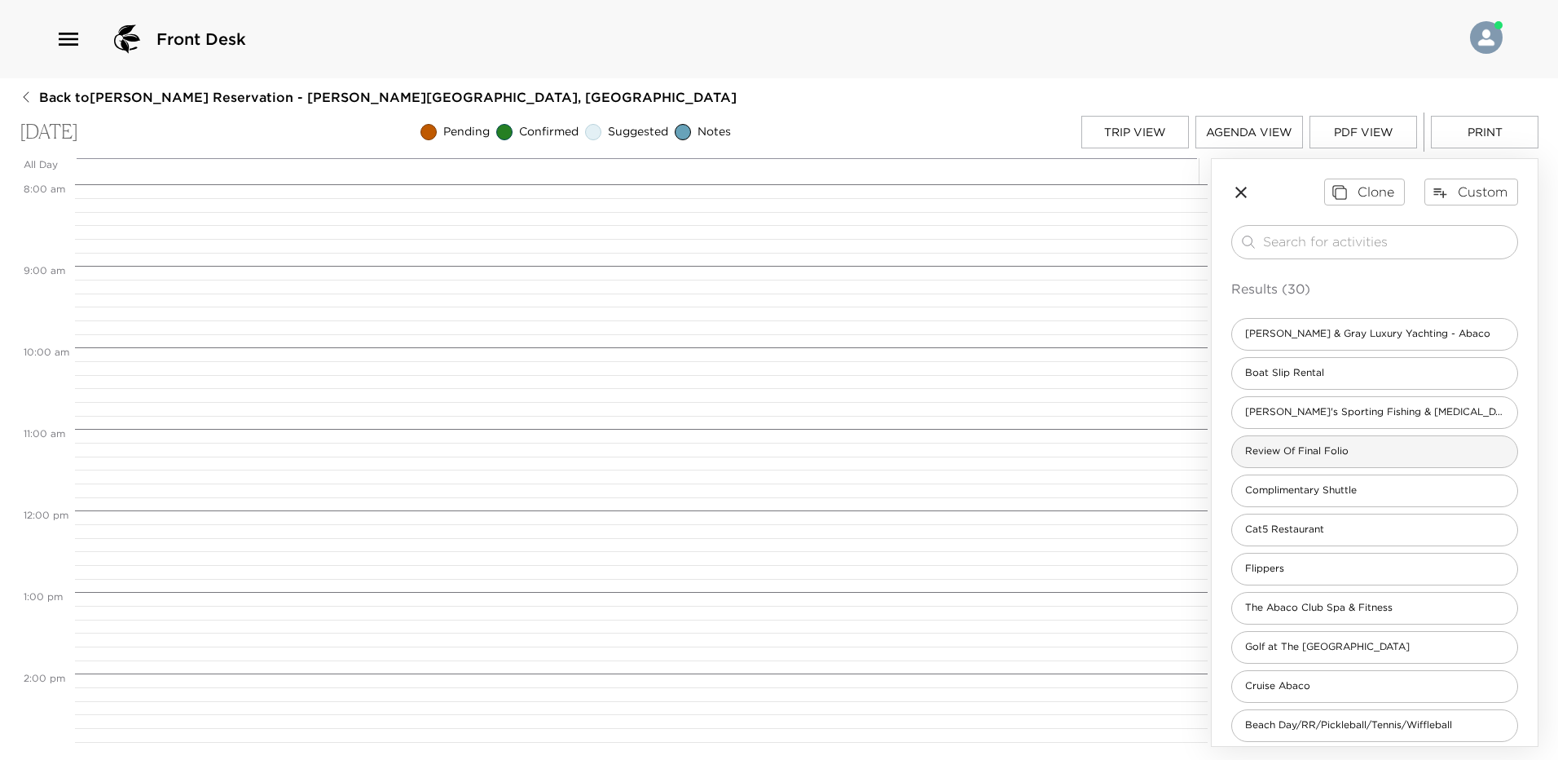
scroll to position [408, 0]
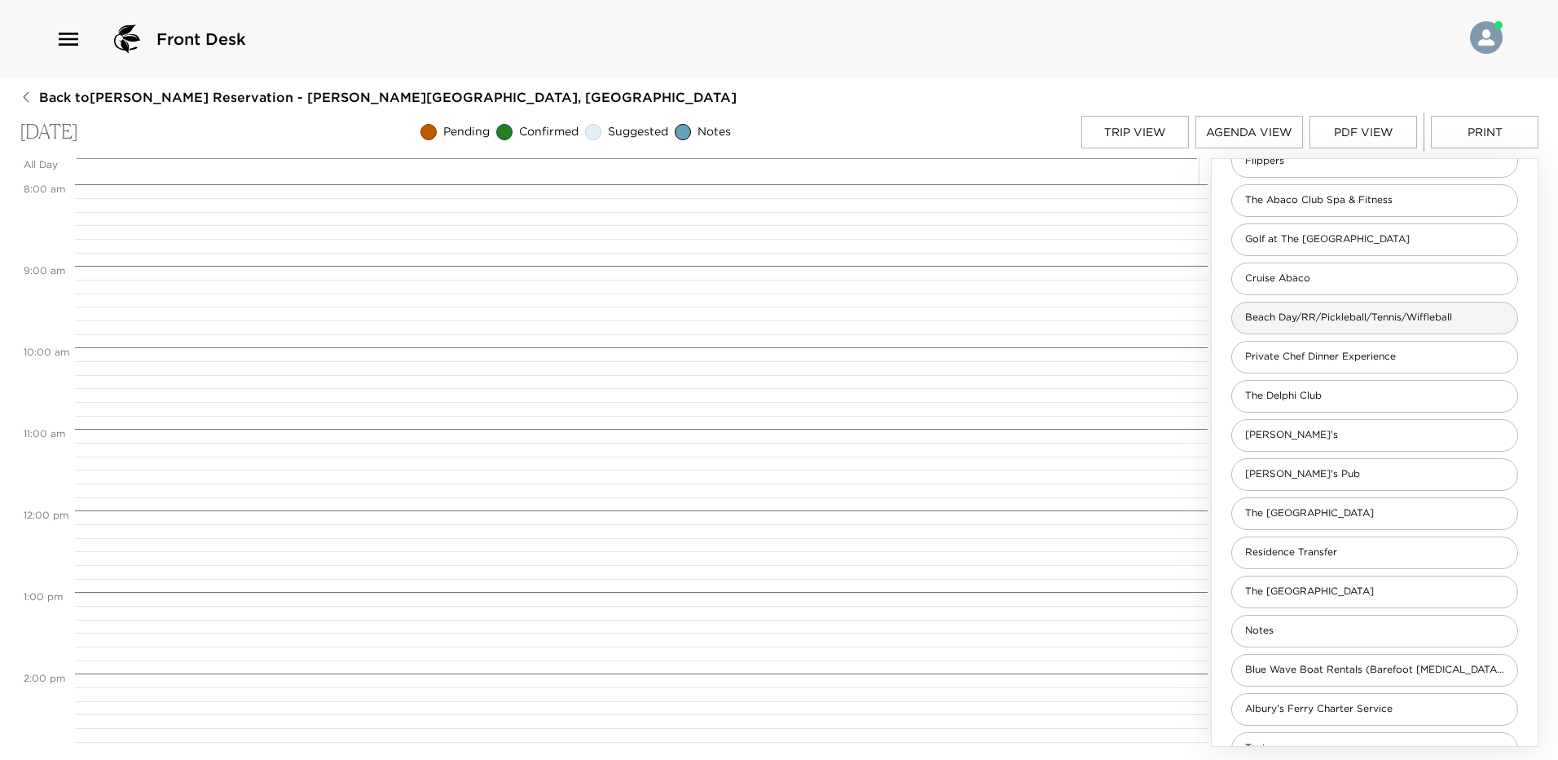
click at [1377, 325] on div "Beach Day/RR/Pickleball/Tennis/Wiffleball" at bounding box center [1375, 318] width 287 height 33
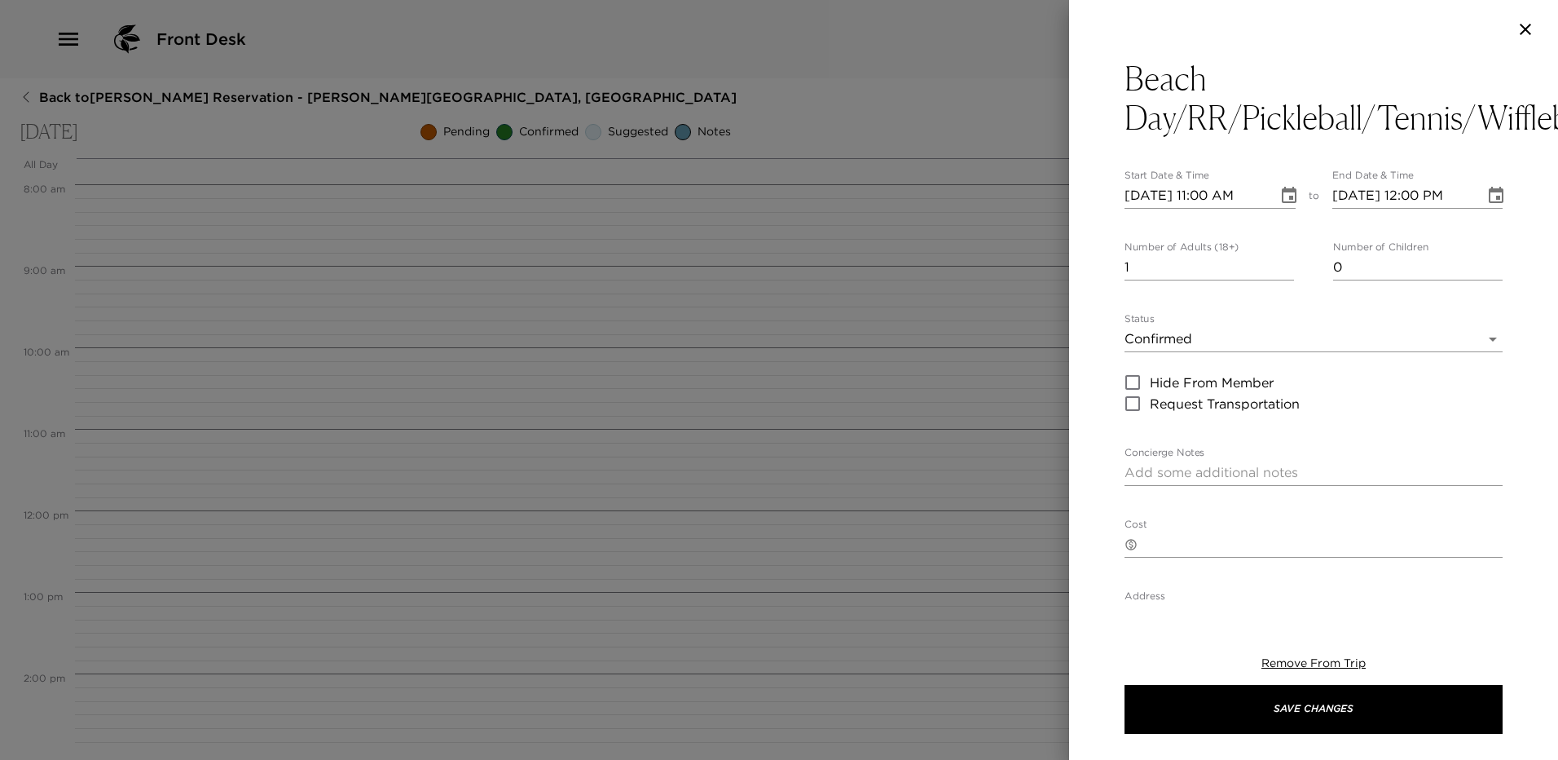
click at [1161, 267] on input "1" at bounding box center [1210, 267] width 170 height 26
type input "8"
click at [1284, 196] on icon "Choose date, selected date is Oct 18, 2025" at bounding box center [1290, 196] width 20 height 20
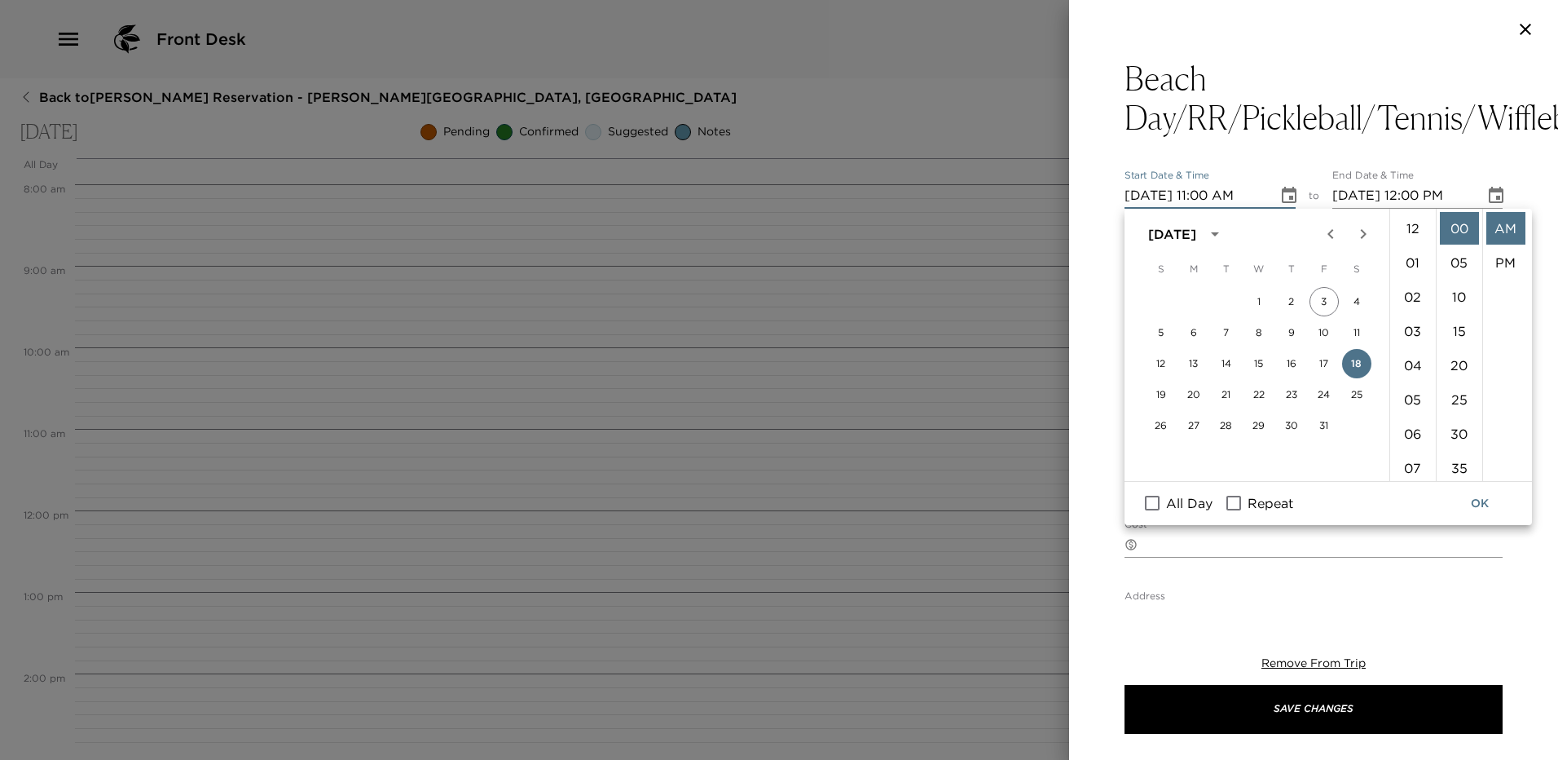
scroll to position [377, 0]
click at [1192, 499] on span "All Day" at bounding box center [1189, 503] width 46 height 20
click at [1170, 499] on input "All Day" at bounding box center [1152, 502] width 34 height 21
checkbox input "true"
type input "10/18/2025"
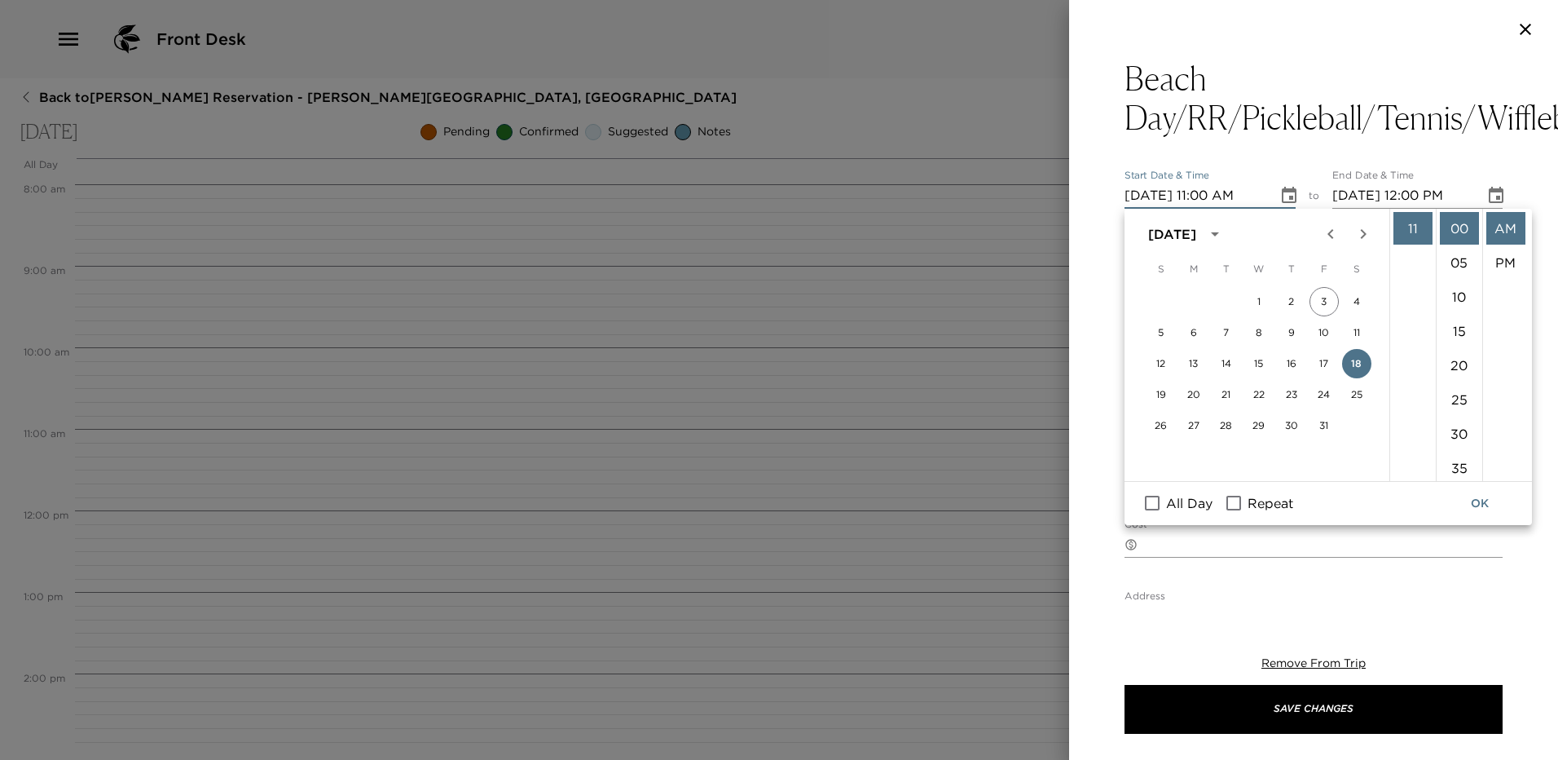
type input "10/18/2025"
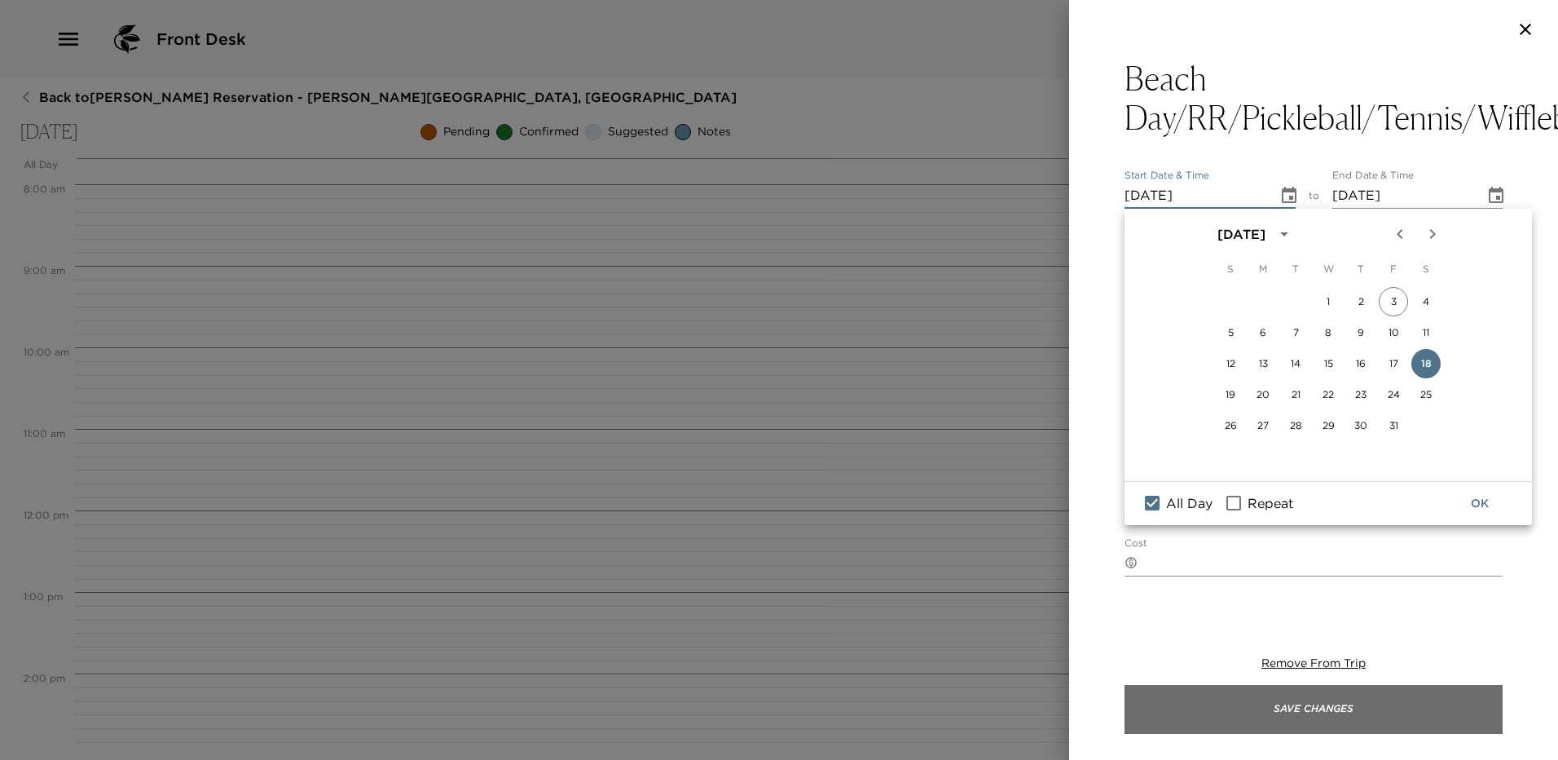
click at [1298, 696] on button "Save Changes" at bounding box center [1314, 709] width 378 height 49
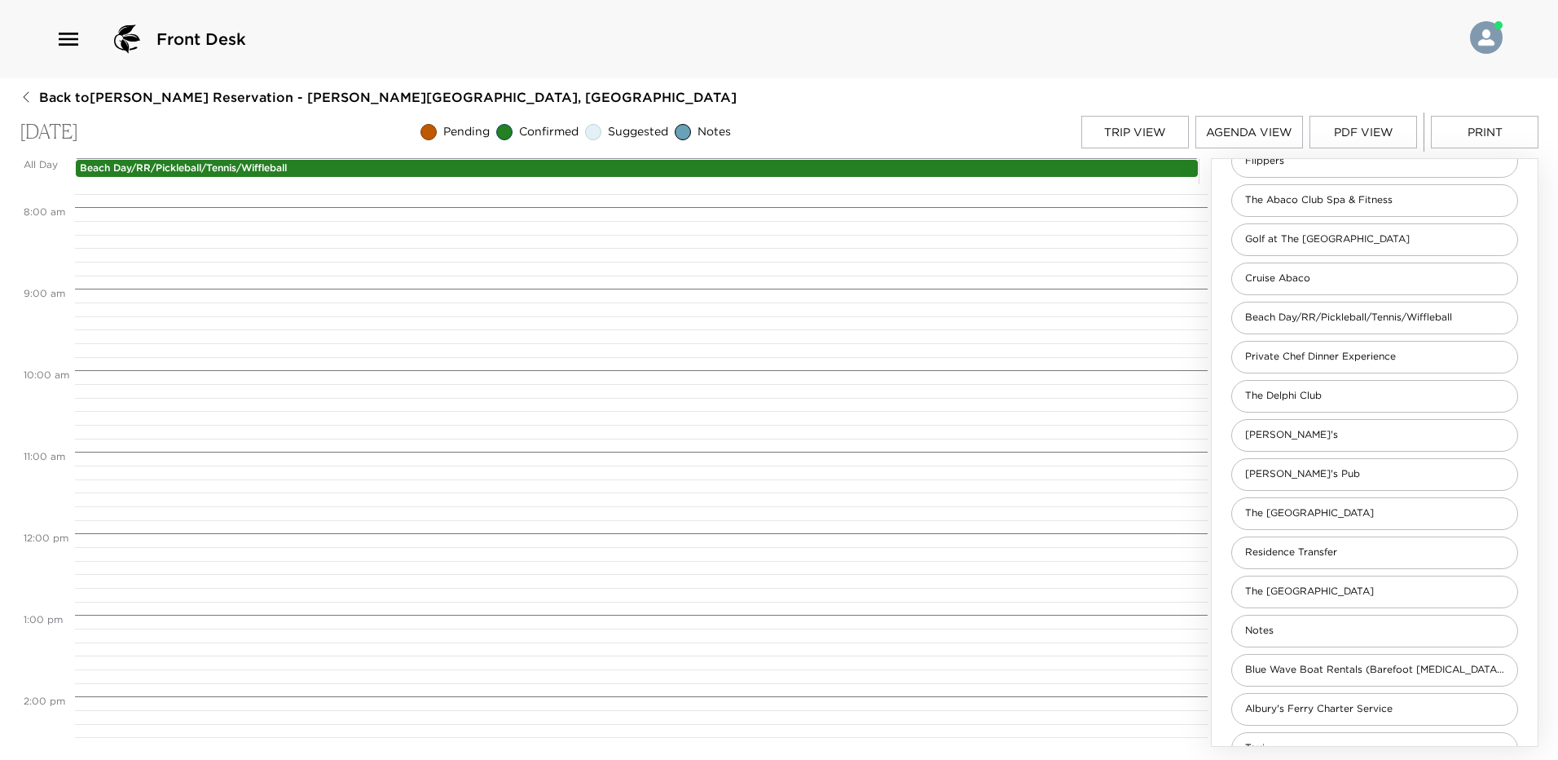
scroll to position [417, 0]
click at [1320, 505] on div "The Cliff House" at bounding box center [1375, 513] width 287 height 33
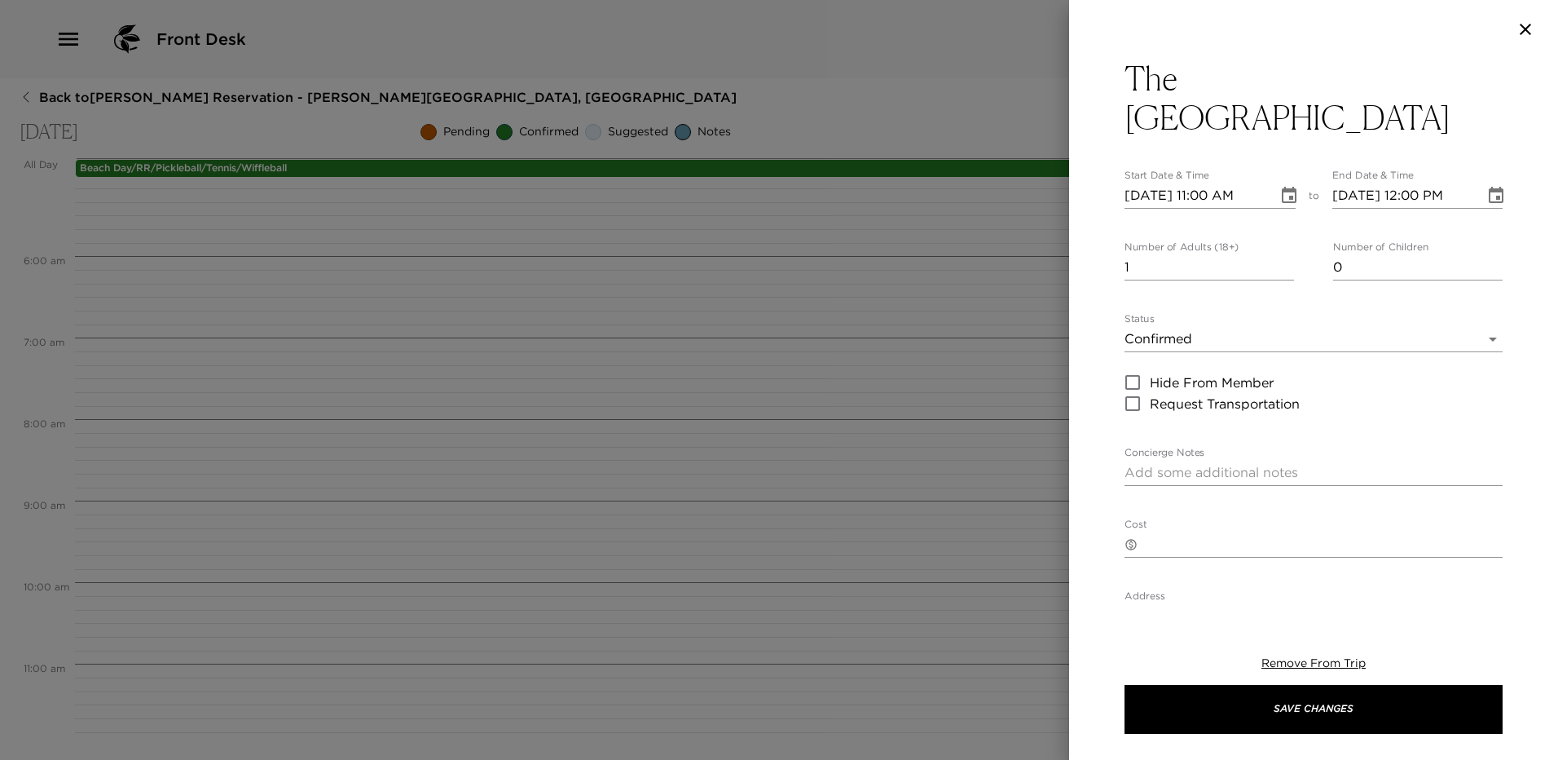
click at [1203, 241] on div "The Cliff House Start Date & Time 10/18/2025 11:00 AM to End Date & Time 10/18/…" at bounding box center [1314, 581] width 378 height 1045
click at [1201, 254] on input "1" at bounding box center [1210, 267] width 170 height 26
type input "8"
click at [1280, 186] on icon "Choose date, selected date is Oct 18, 2025" at bounding box center [1290, 196] width 20 height 20
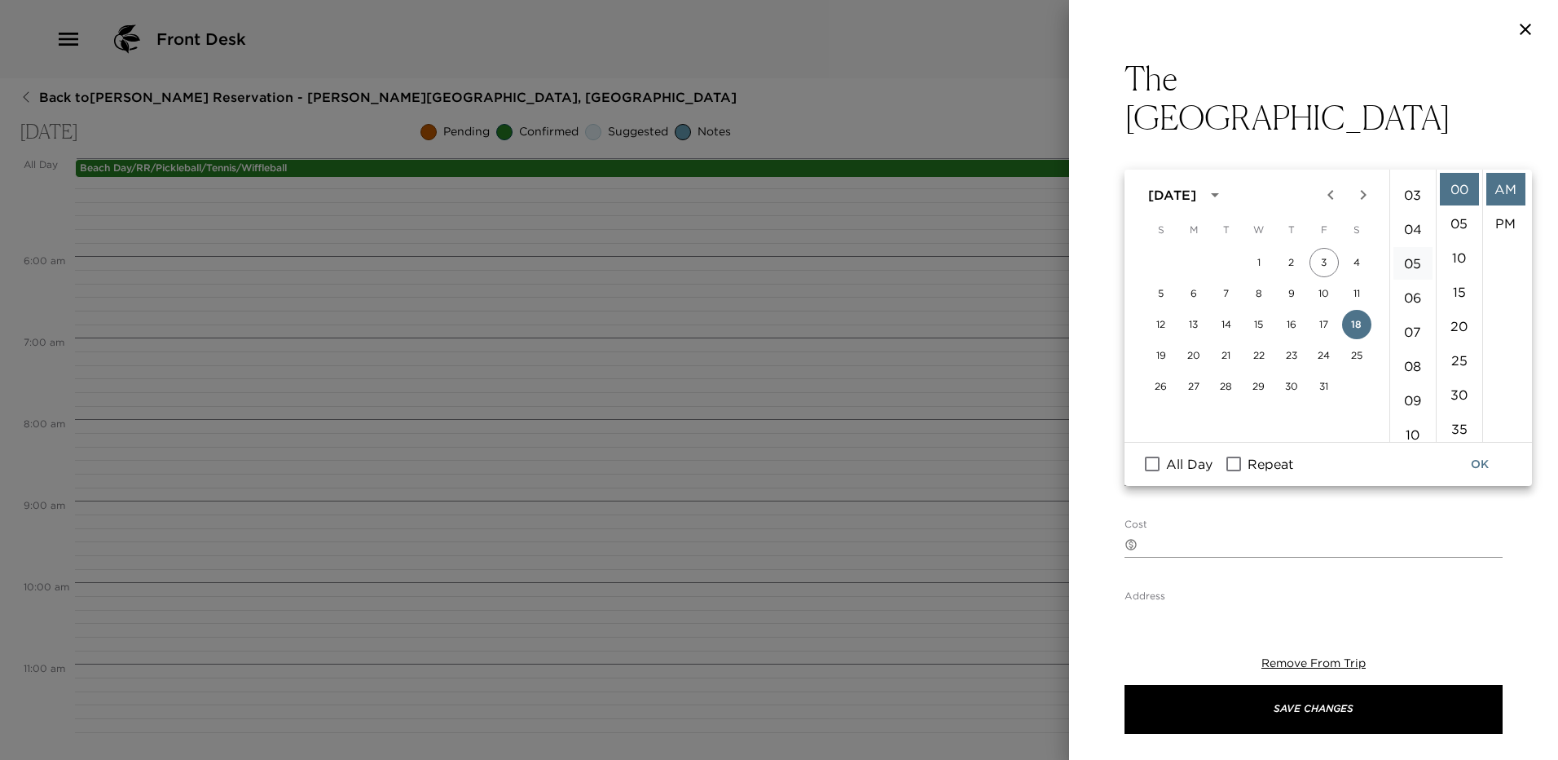
scroll to position [51, 0]
click at [1506, 222] on li "PM" at bounding box center [1506, 223] width 39 height 33
type input "10/18/2025 11:00 PM"
type input "10/18/2025 12:00 AM"
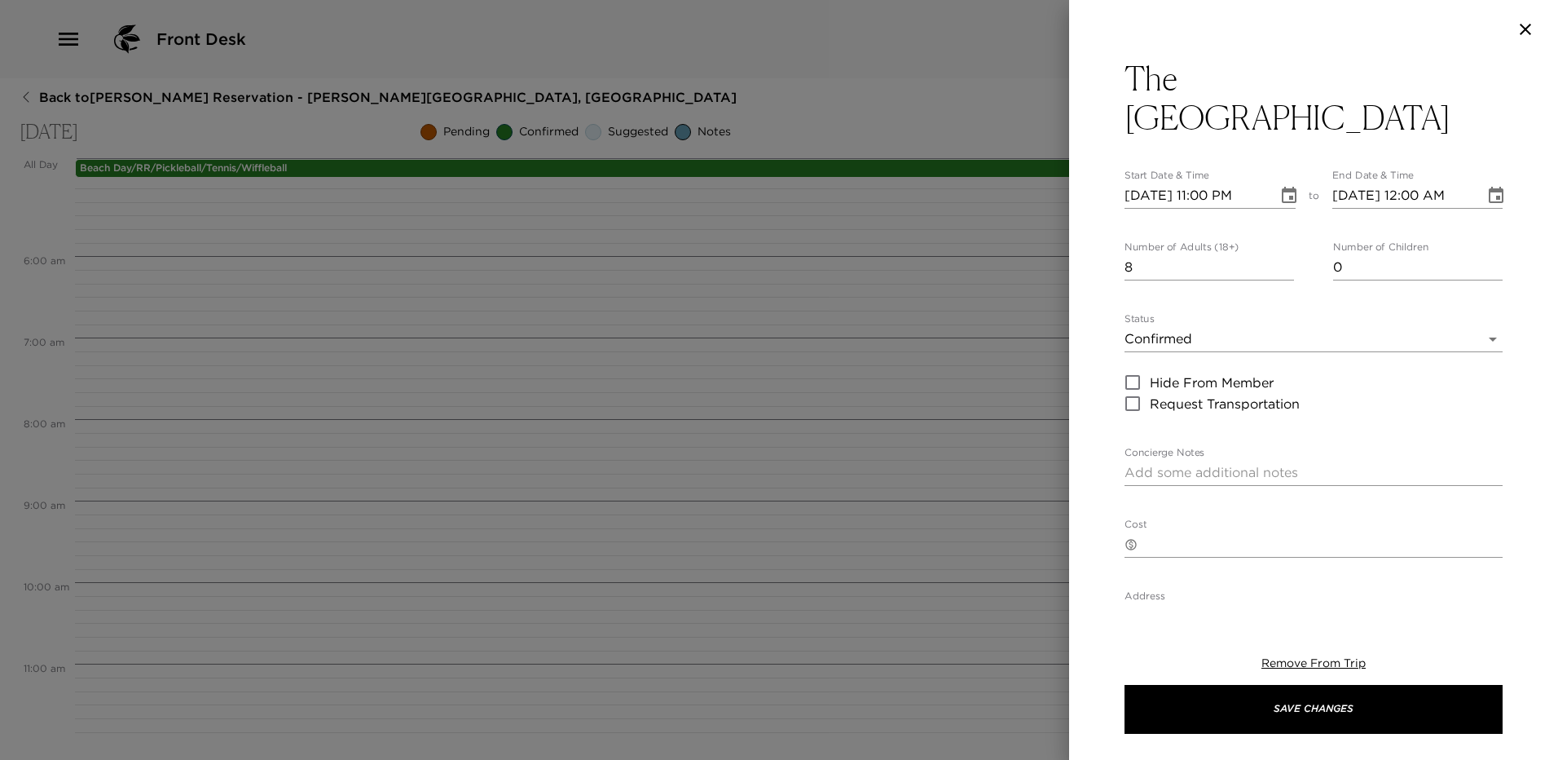
scroll to position [34, 0]
click at [1291, 186] on icon "Choose date, selected date is Oct 18, 2025" at bounding box center [1290, 196] width 20 height 20
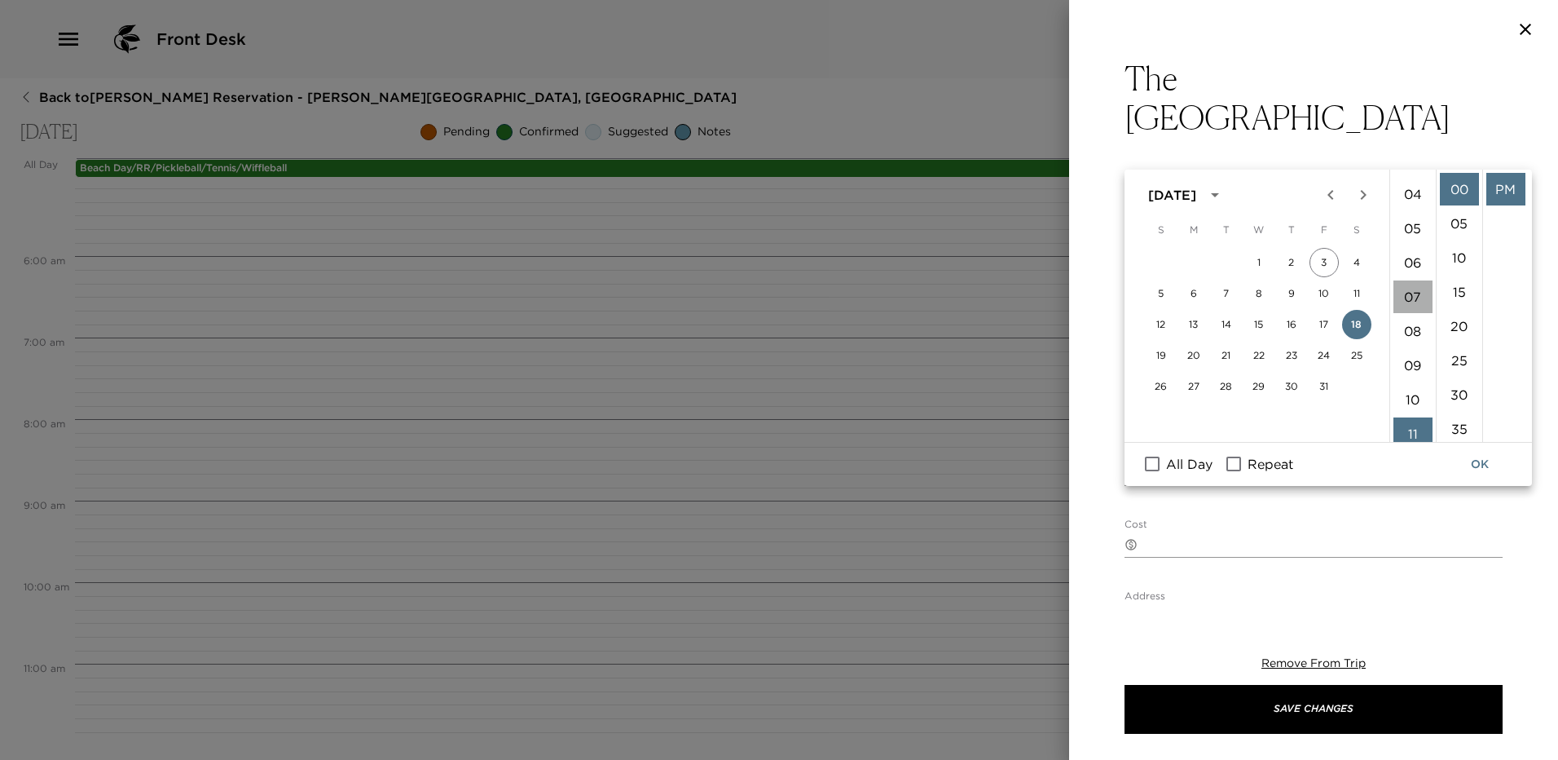
click at [1413, 299] on li "07" at bounding box center [1413, 296] width 39 height 33
type input "10/18/2025 07:00 PM"
click at [1489, 187] on icon "Choose date, selected date is Oct 18, 2025" at bounding box center [1496, 195] width 15 height 16
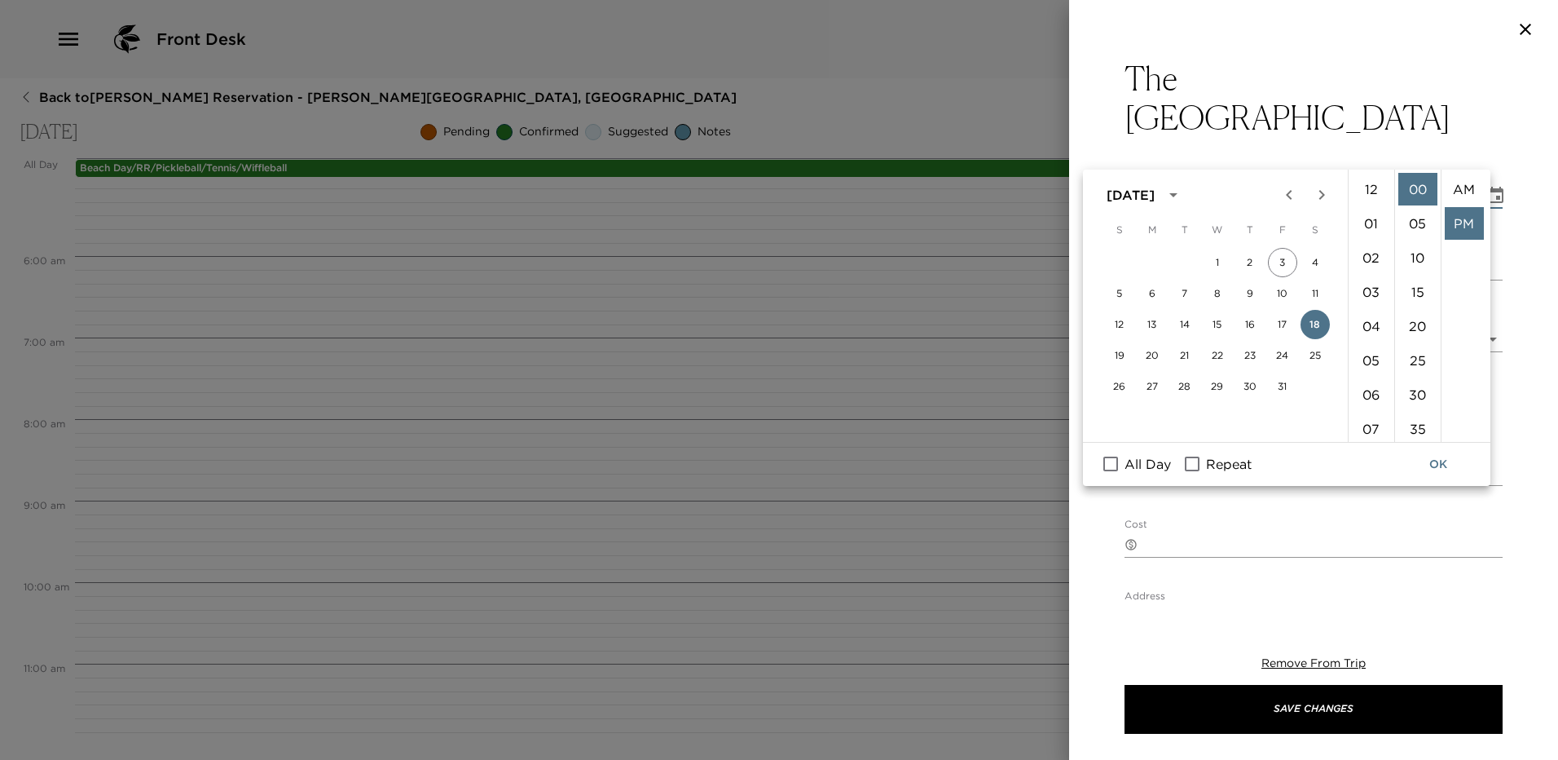
scroll to position [34, 0]
click at [1377, 237] on li "07" at bounding box center [1371, 236] width 39 height 33
type input "10/18/2025 07:00 PM"
click at [1515, 187] on div "The Cliff House Start Date & Time 10/18/2025 07:00 PM to End Date & Time 10/18/…" at bounding box center [1313, 331] width 489 height 544
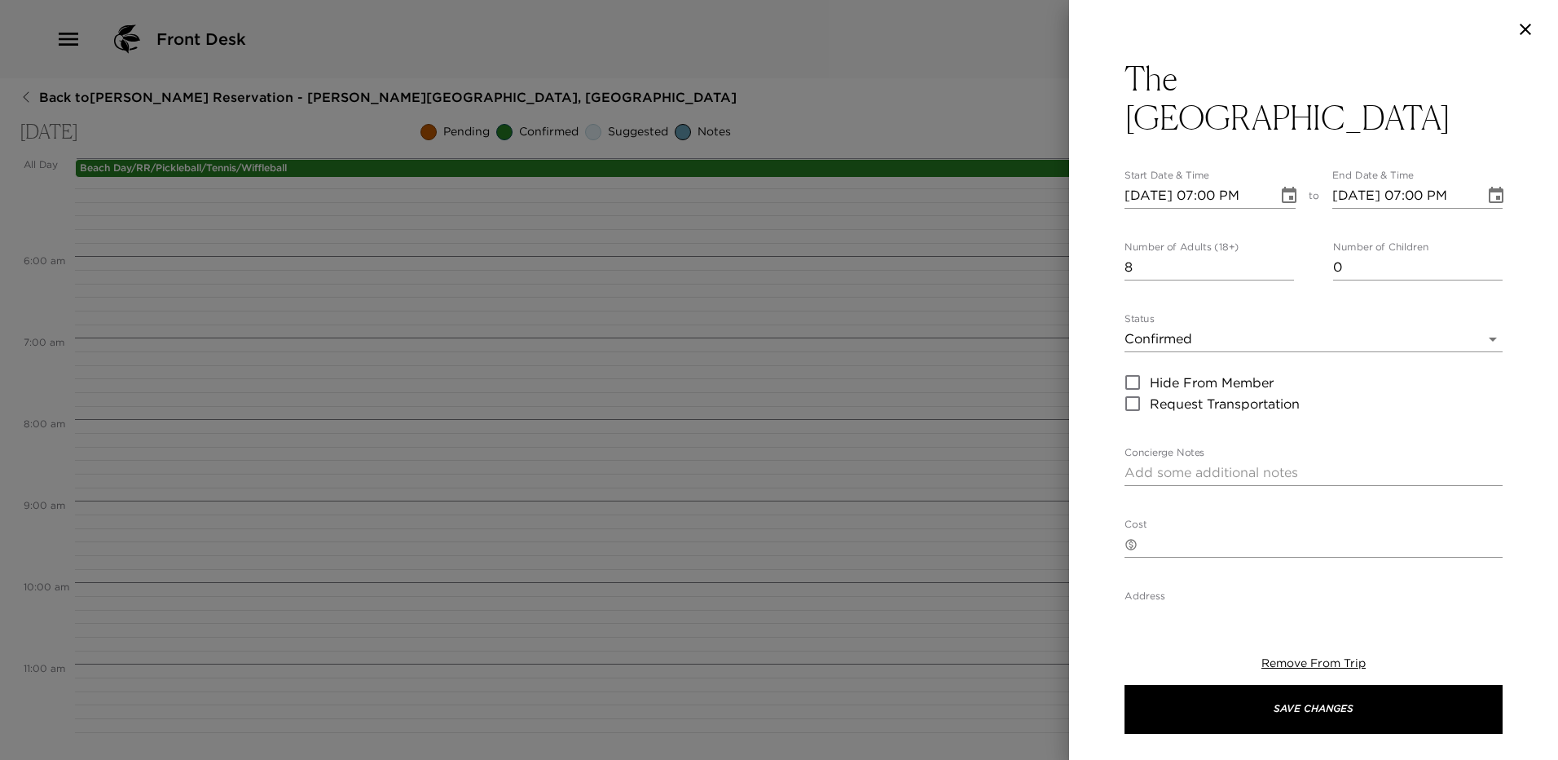
click at [1200, 302] on body "Front Desk Back to Brad Blum Reservation - Sandy Point Abaco, Bahamas Saturday,…" at bounding box center [779, 380] width 1558 height 760
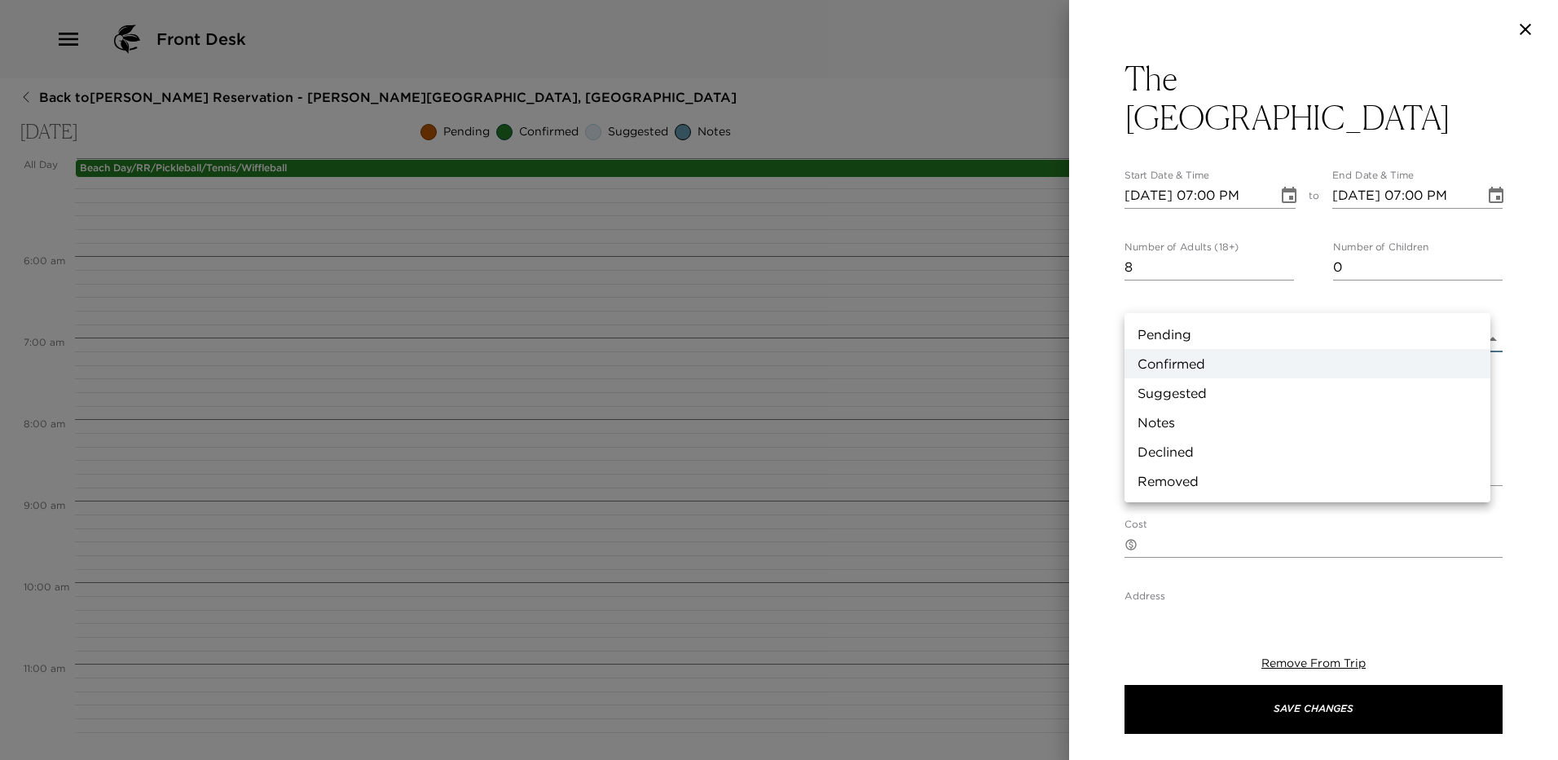
click at [1218, 335] on li "Pending" at bounding box center [1308, 334] width 366 height 29
type input "Pending"
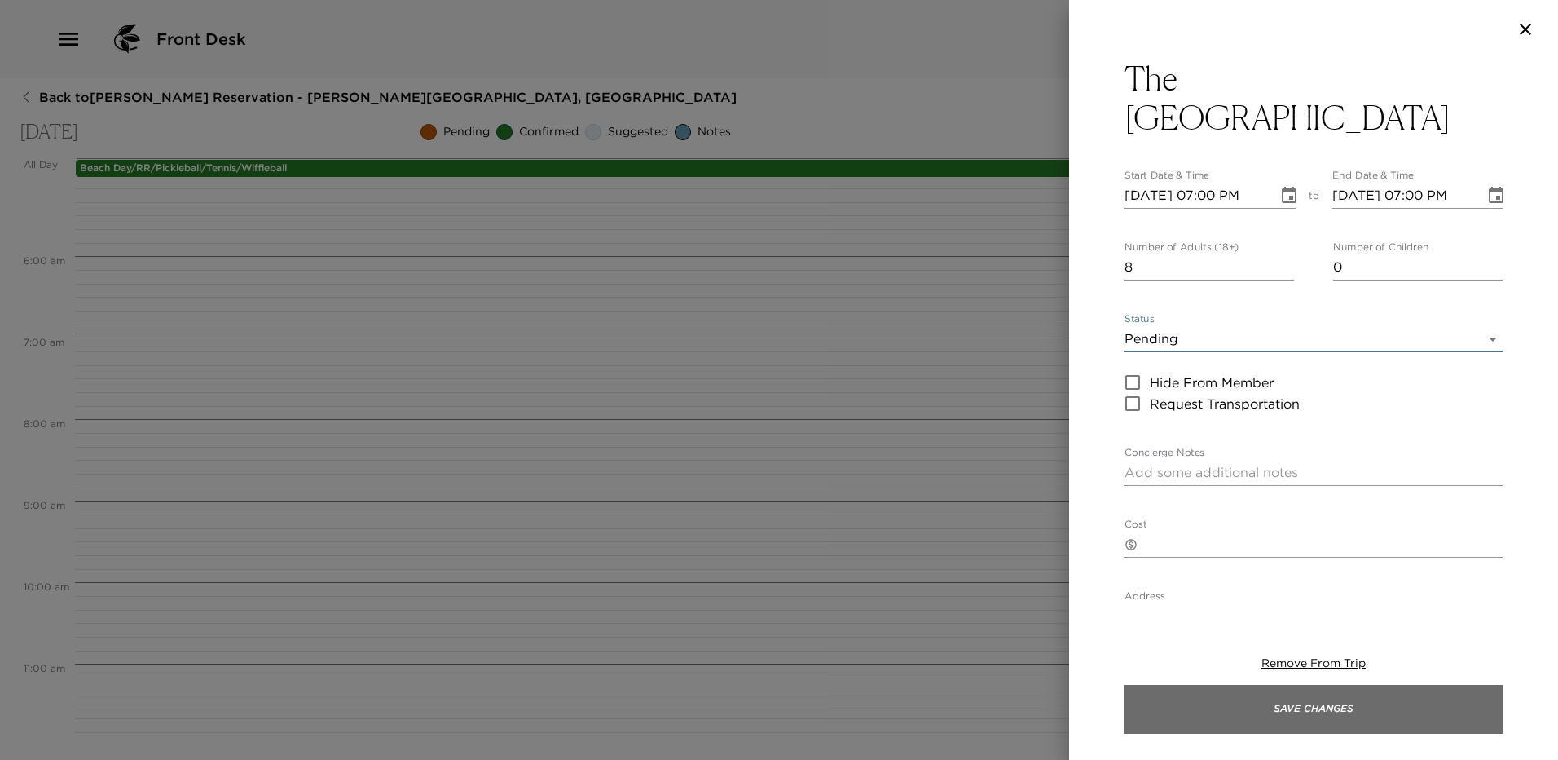
click at [1312, 712] on button "Save Changes" at bounding box center [1314, 709] width 378 height 49
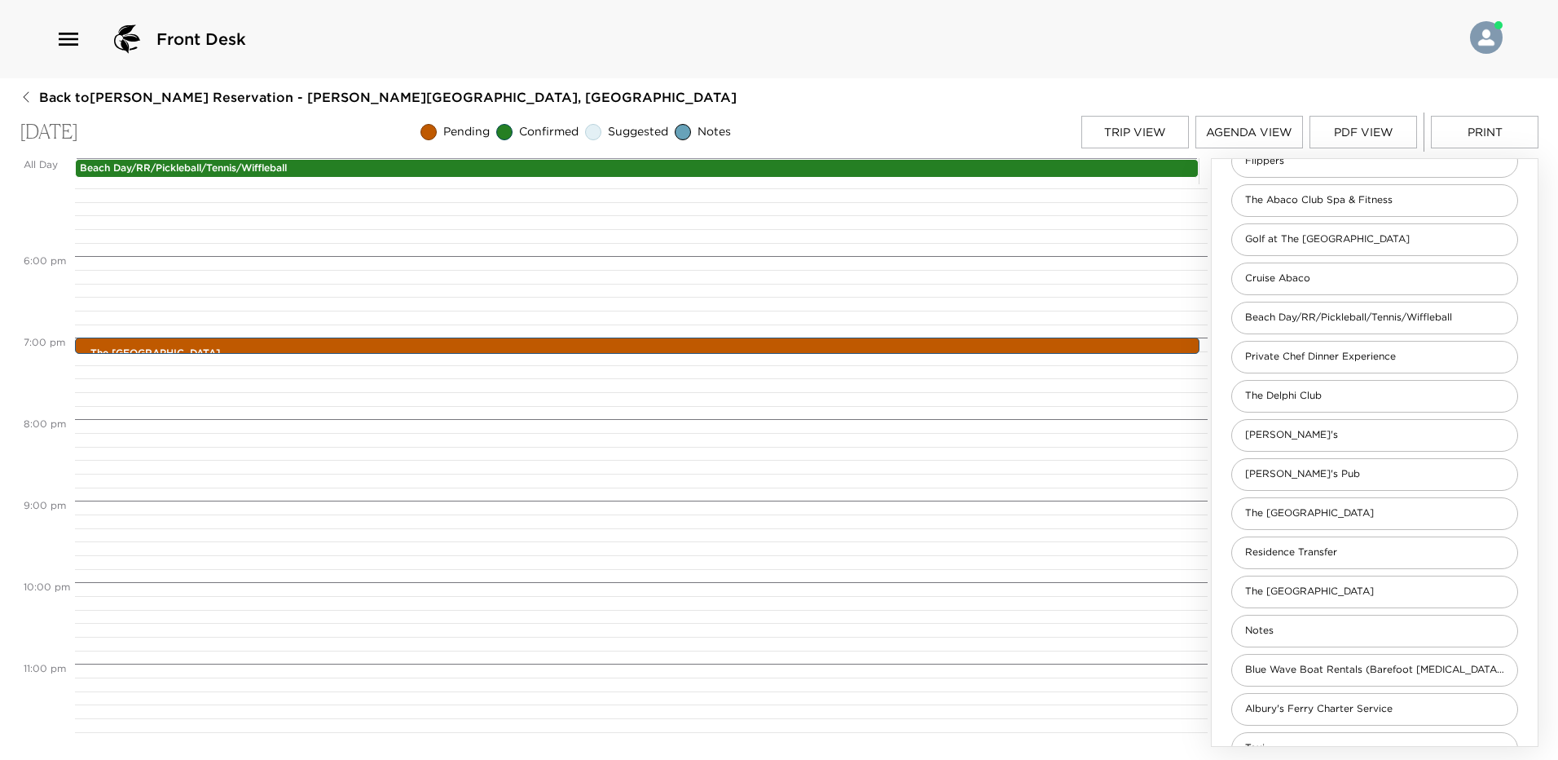
scroll to position [825, 0]
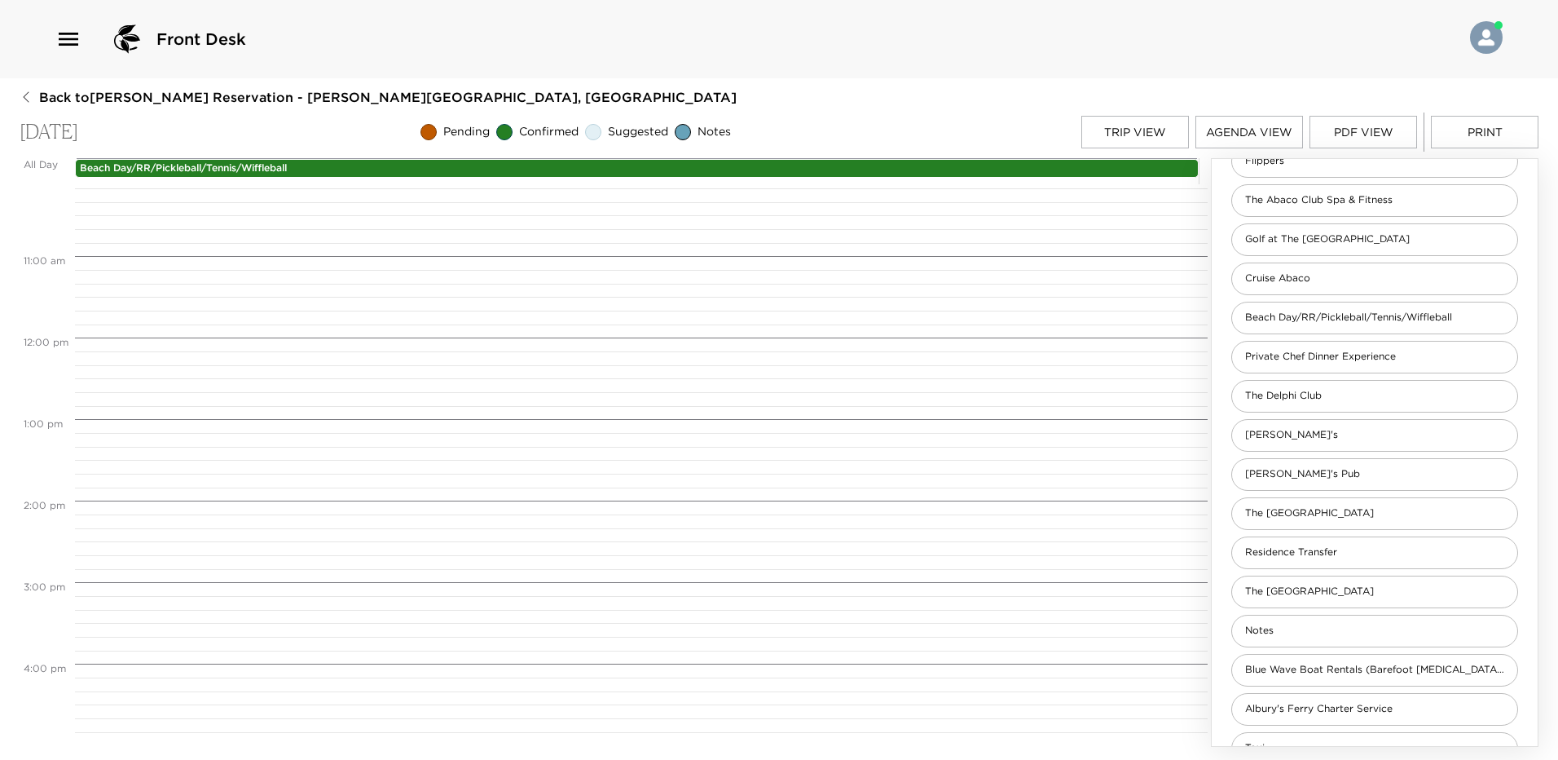
click at [1122, 129] on button "Trip View" at bounding box center [1136, 132] width 108 height 33
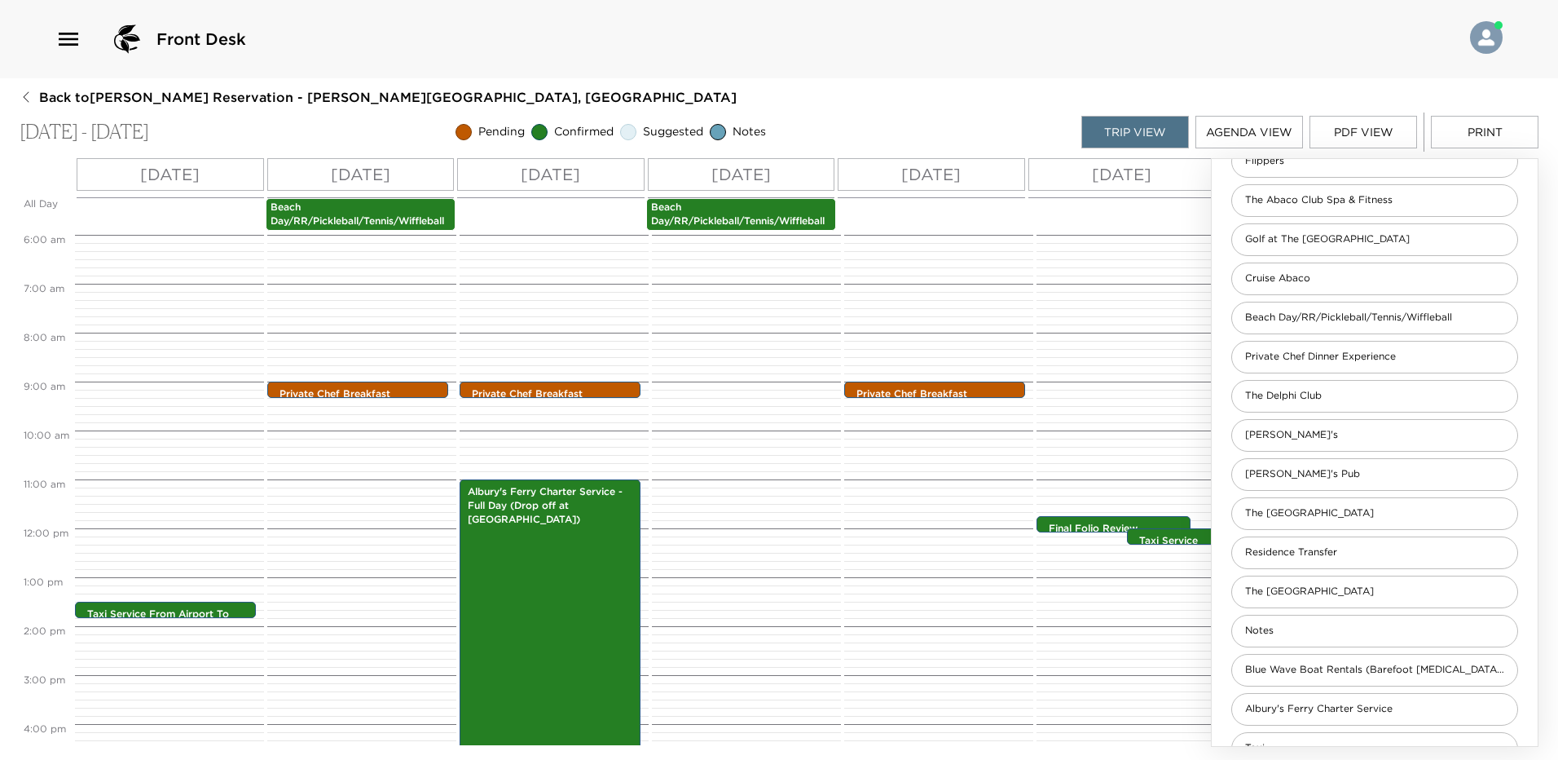
scroll to position [277, 0]
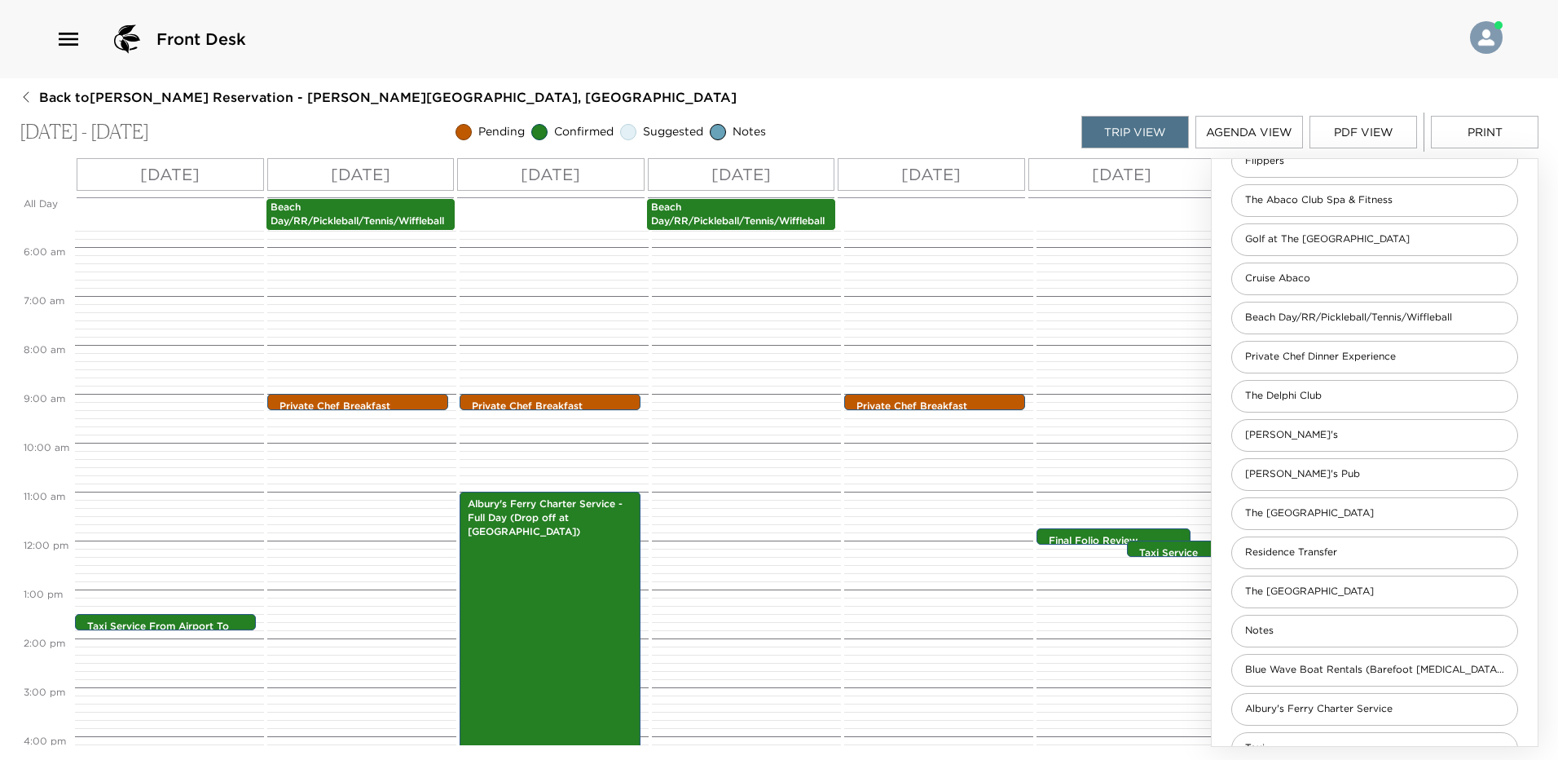
click at [752, 208] on p "Beach Day/RR/Pickleball/Tennis/Wiffleball" at bounding box center [741, 215] width 181 height 28
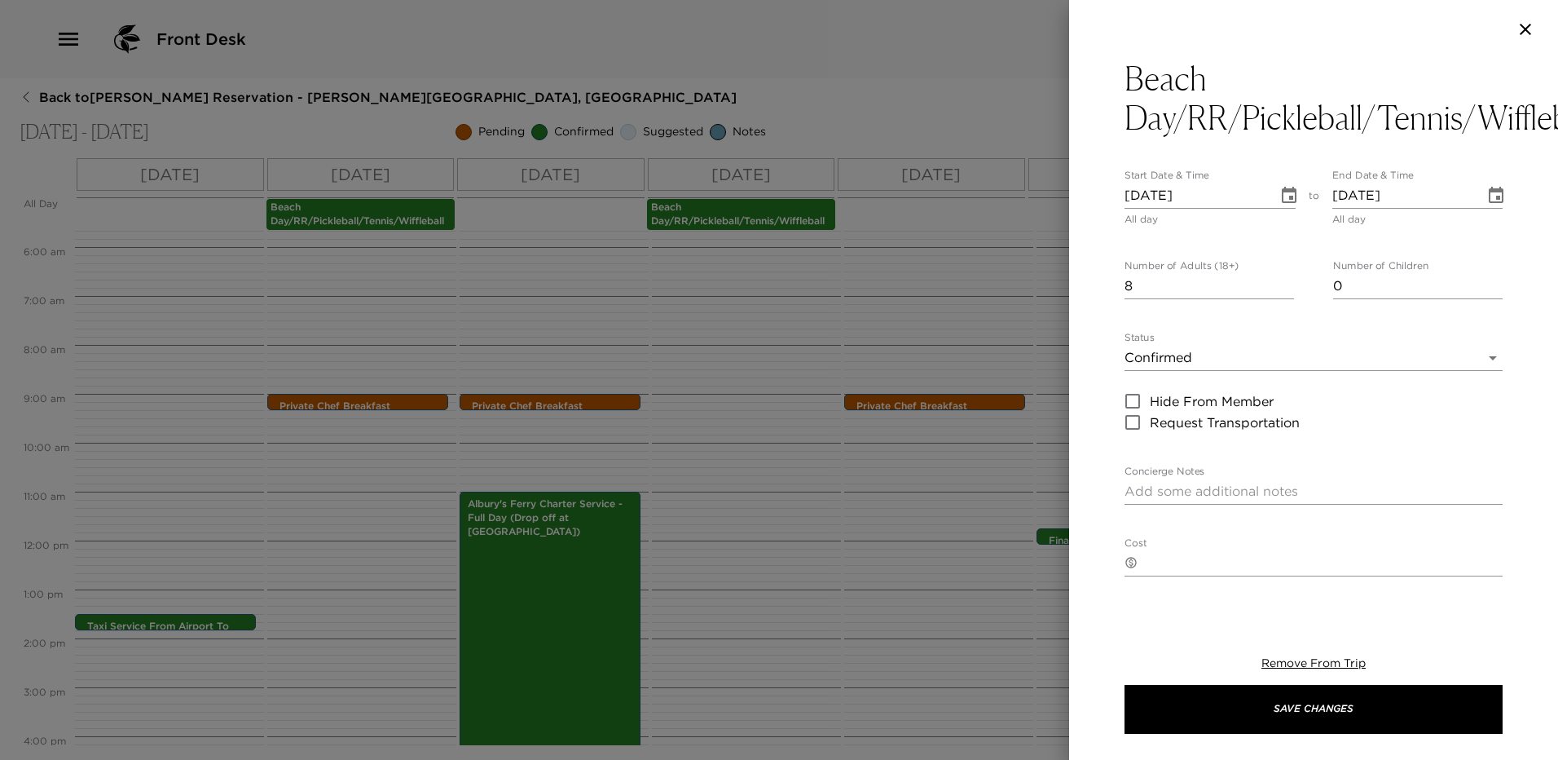
click at [1285, 189] on icon "Choose date, selected date is Oct 18, 2025" at bounding box center [1289, 195] width 15 height 16
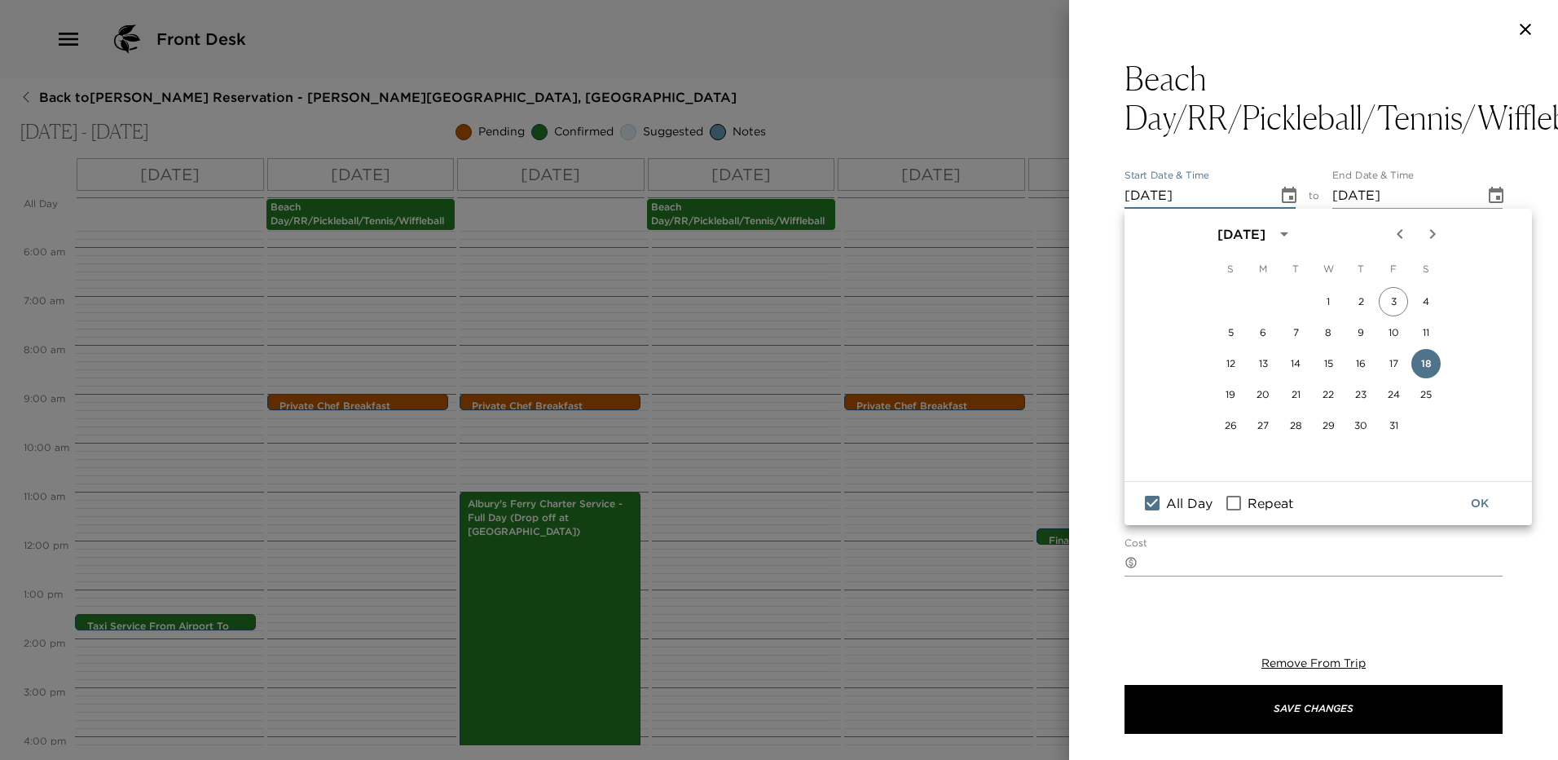
click at [1246, 496] on input "Repeat" at bounding box center [1234, 502] width 34 height 21
checkbox input "true"
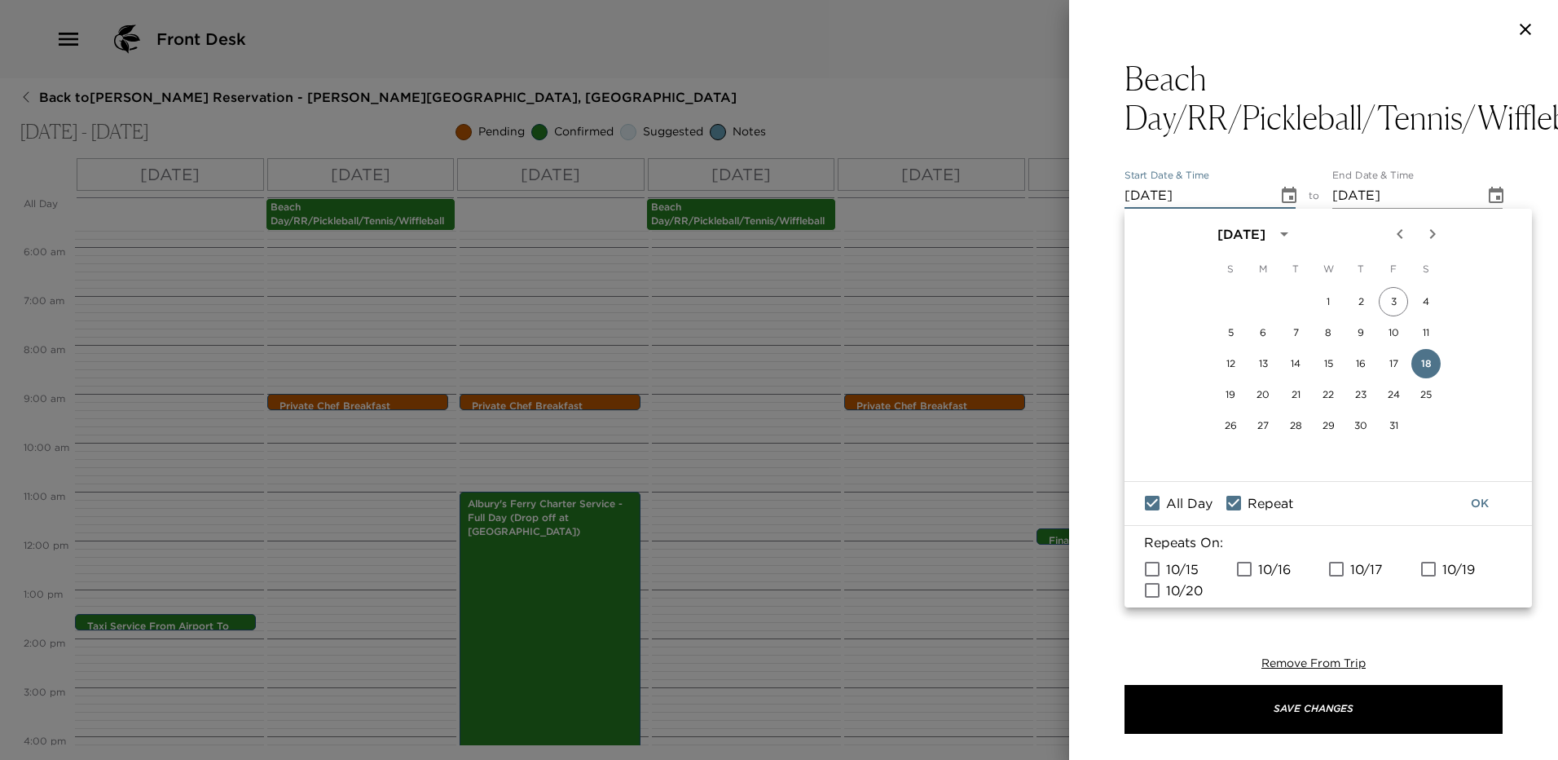
click at [1444, 574] on input "10/19" at bounding box center [1429, 568] width 34 height 21
checkbox input "true"
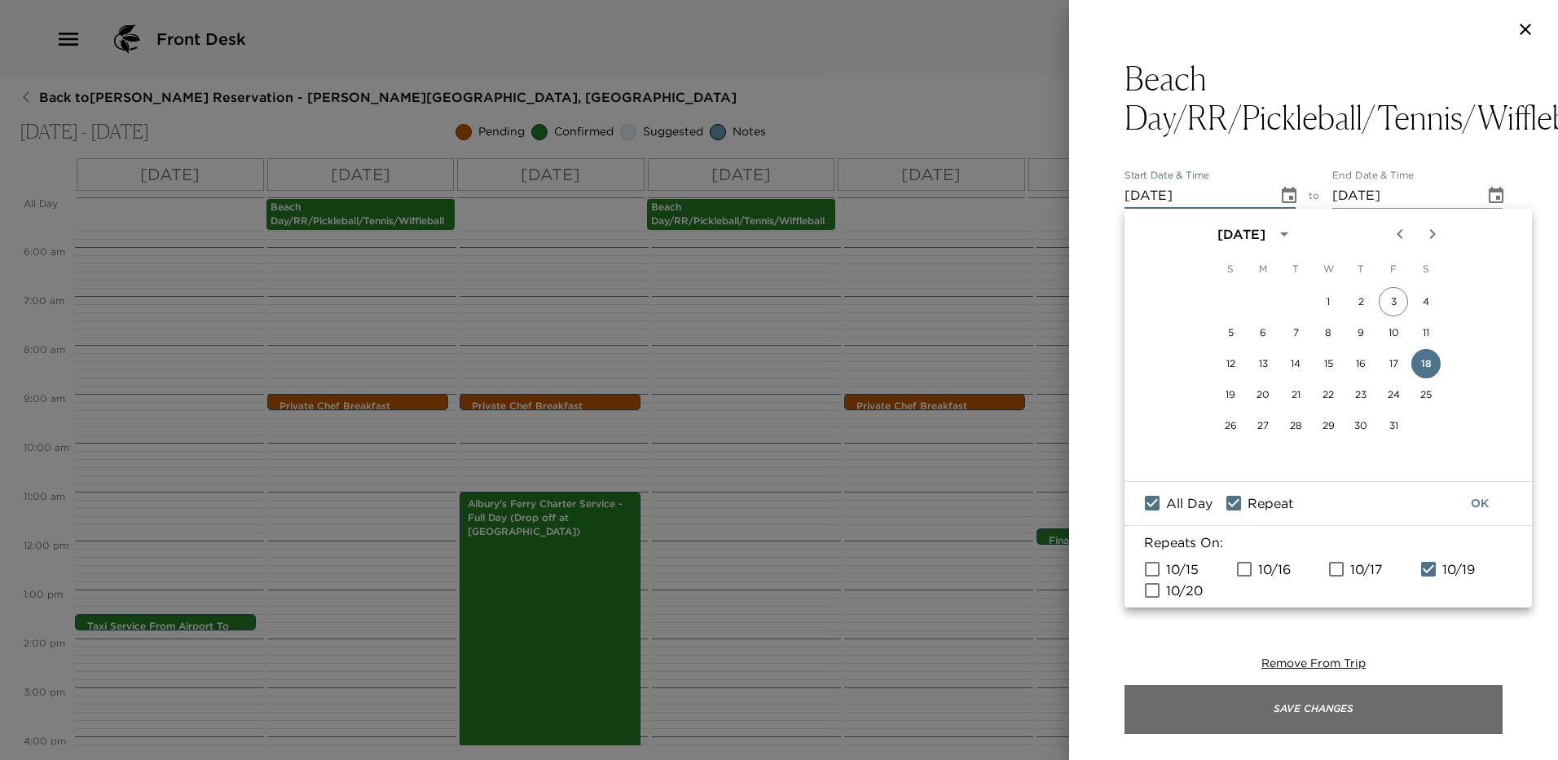
click at [1401, 724] on button "Save Changes" at bounding box center [1314, 709] width 378 height 49
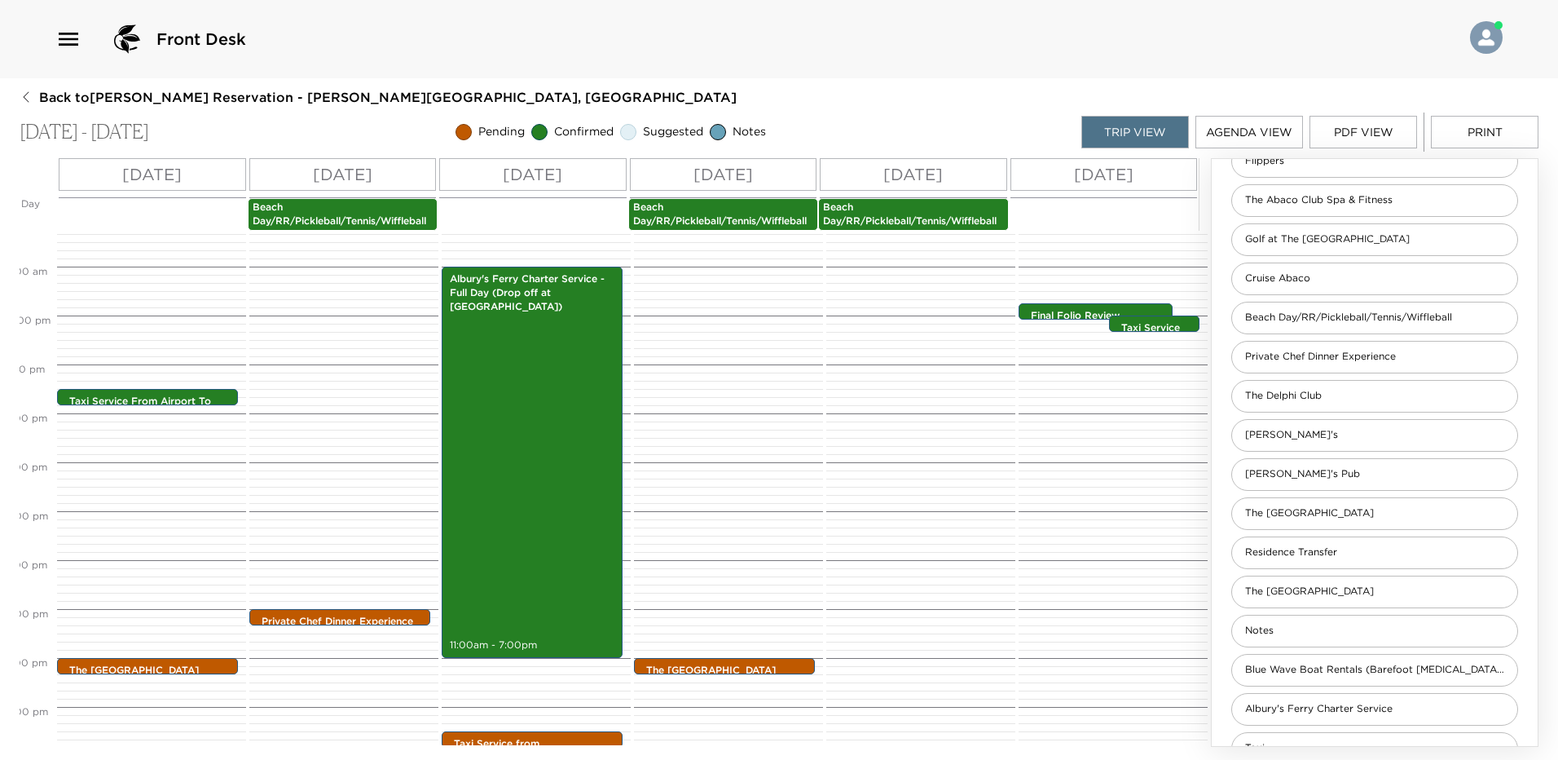
scroll to position [509, 0]
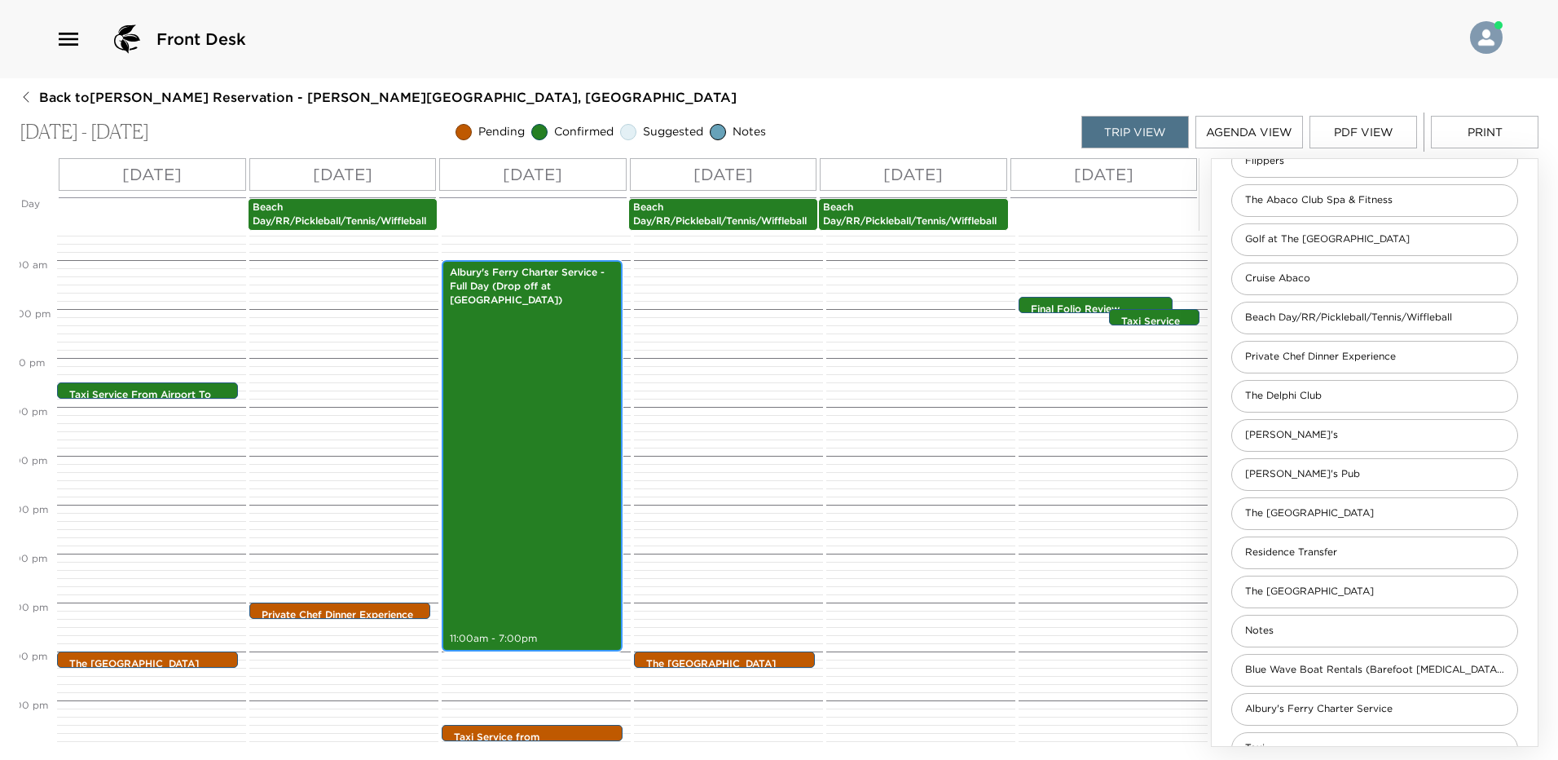
click at [509, 446] on div "Albury's Ferry Charter Service - Full Day (Drop off at Jib Room Dock) 11:00am -…" at bounding box center [532, 455] width 171 height 386
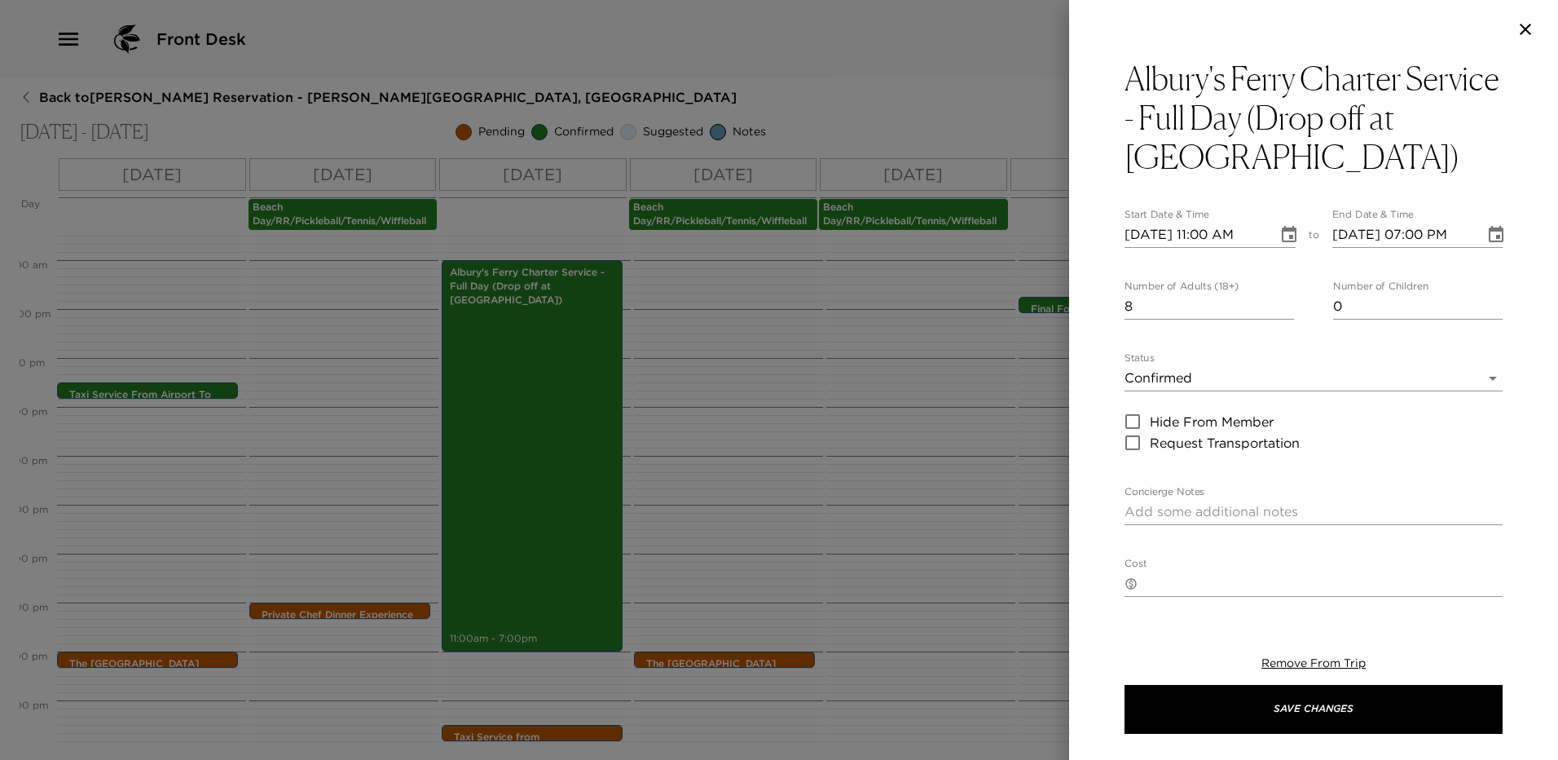
click at [1231, 386] on body "Front Desk Back to Brad Blum Reservation - Sandy Point Abaco, Bahamas Oct 15 - …" at bounding box center [779, 380] width 1558 height 760
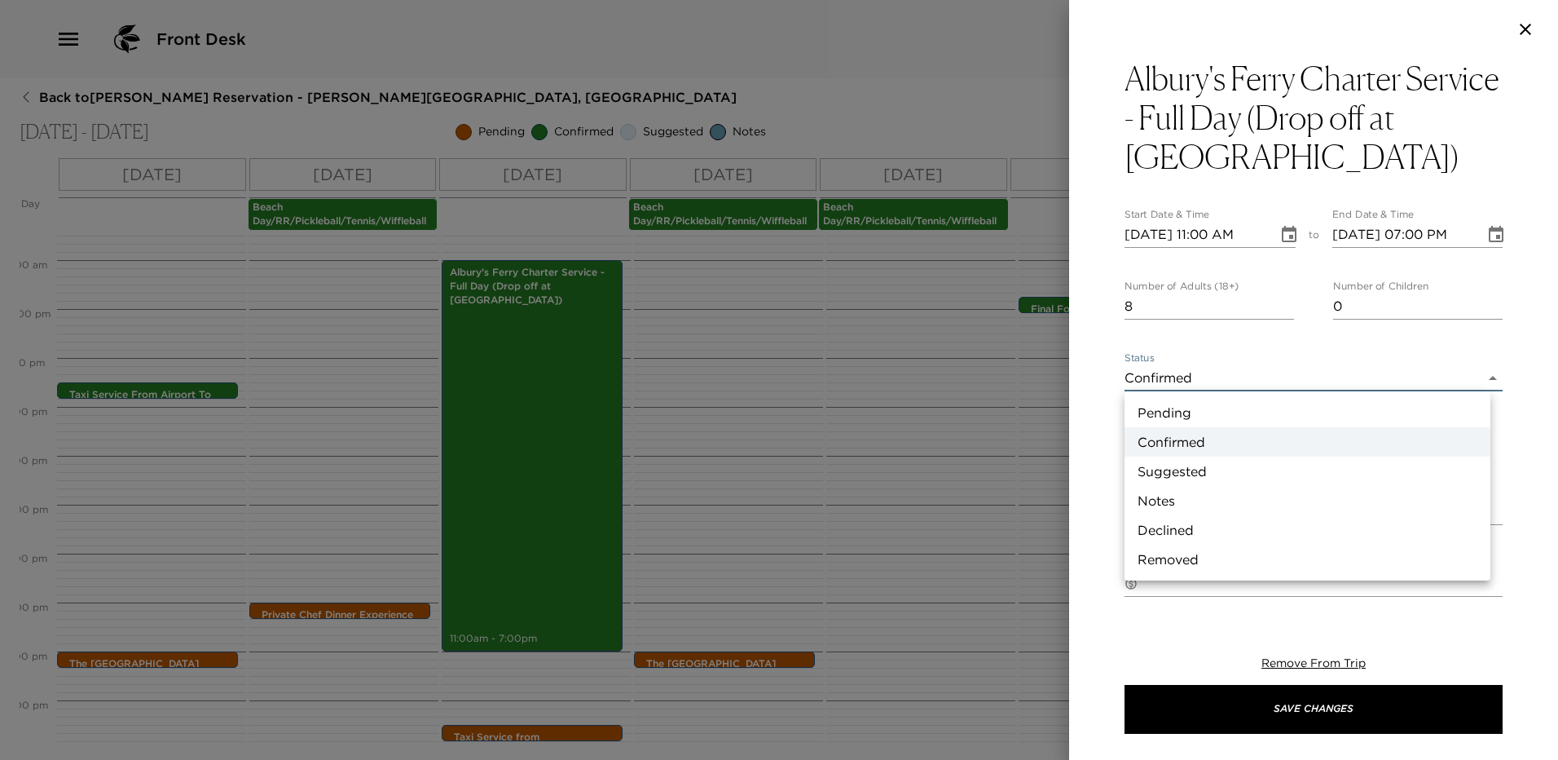
click at [1214, 417] on li "Pending" at bounding box center [1308, 412] width 366 height 29
type input "Pending"
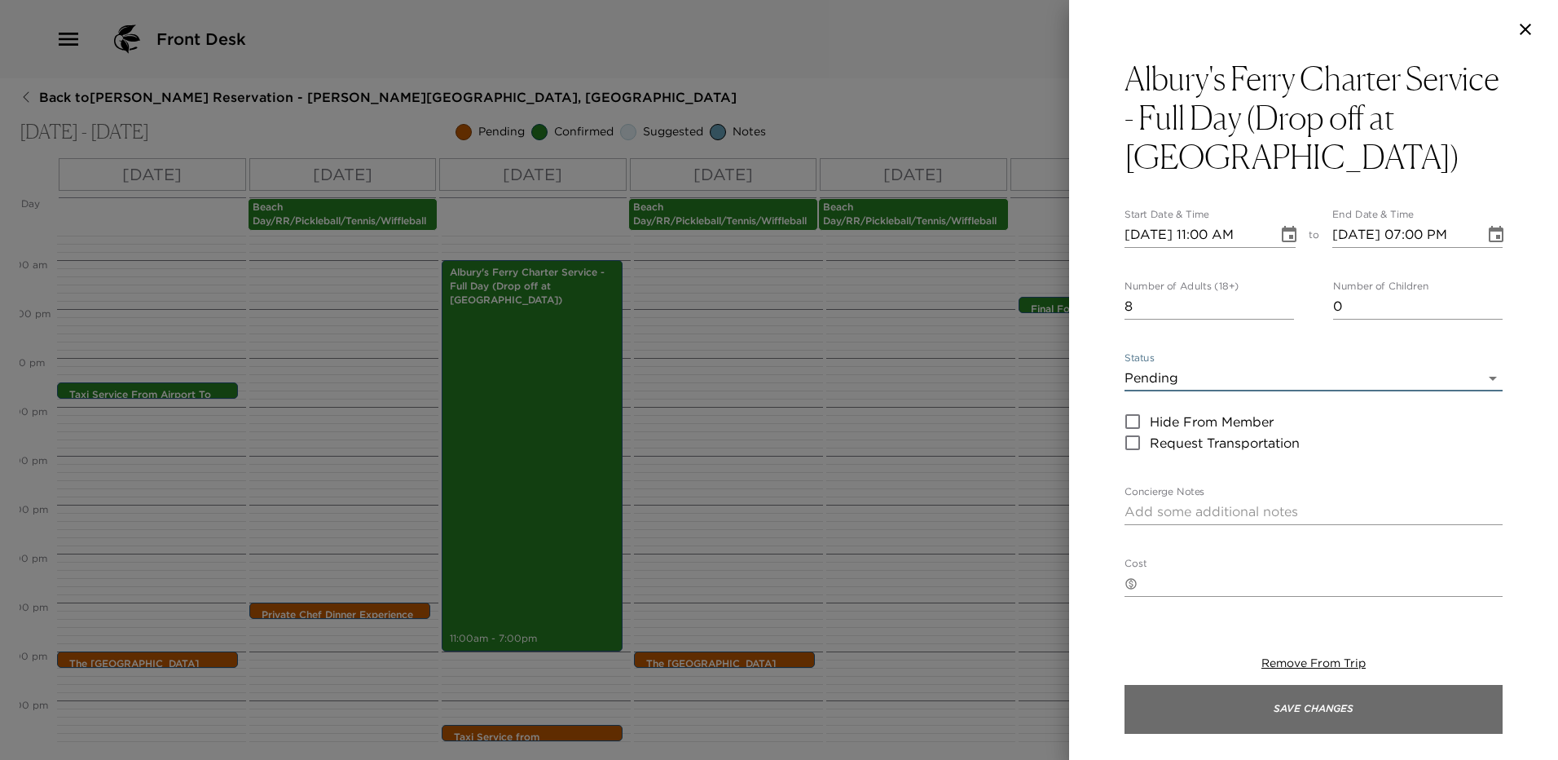
click at [1261, 699] on button "Save Changes" at bounding box center [1314, 709] width 378 height 49
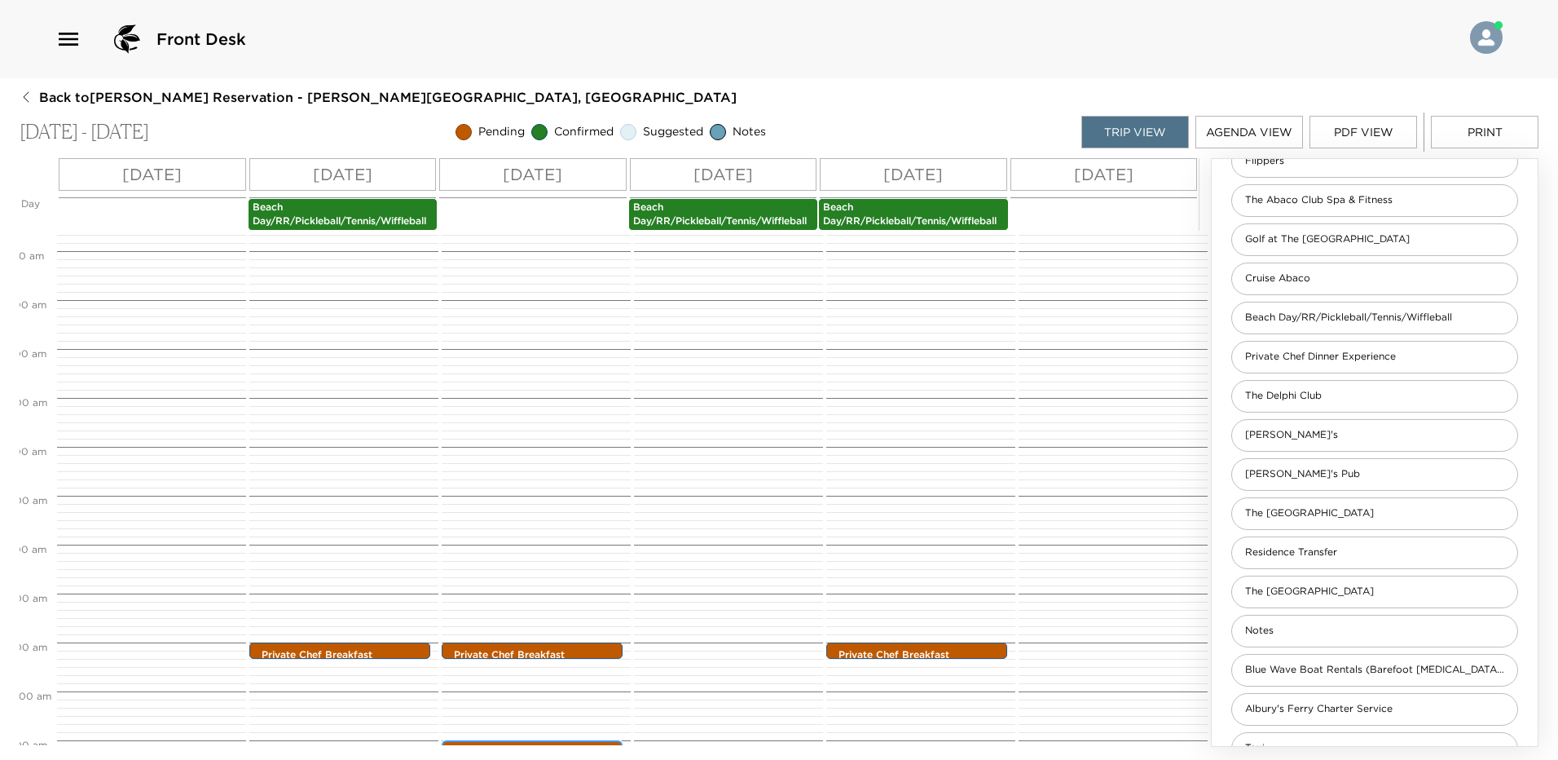
scroll to position [0, 0]
